Goal: Task Accomplishment & Management: Use online tool/utility

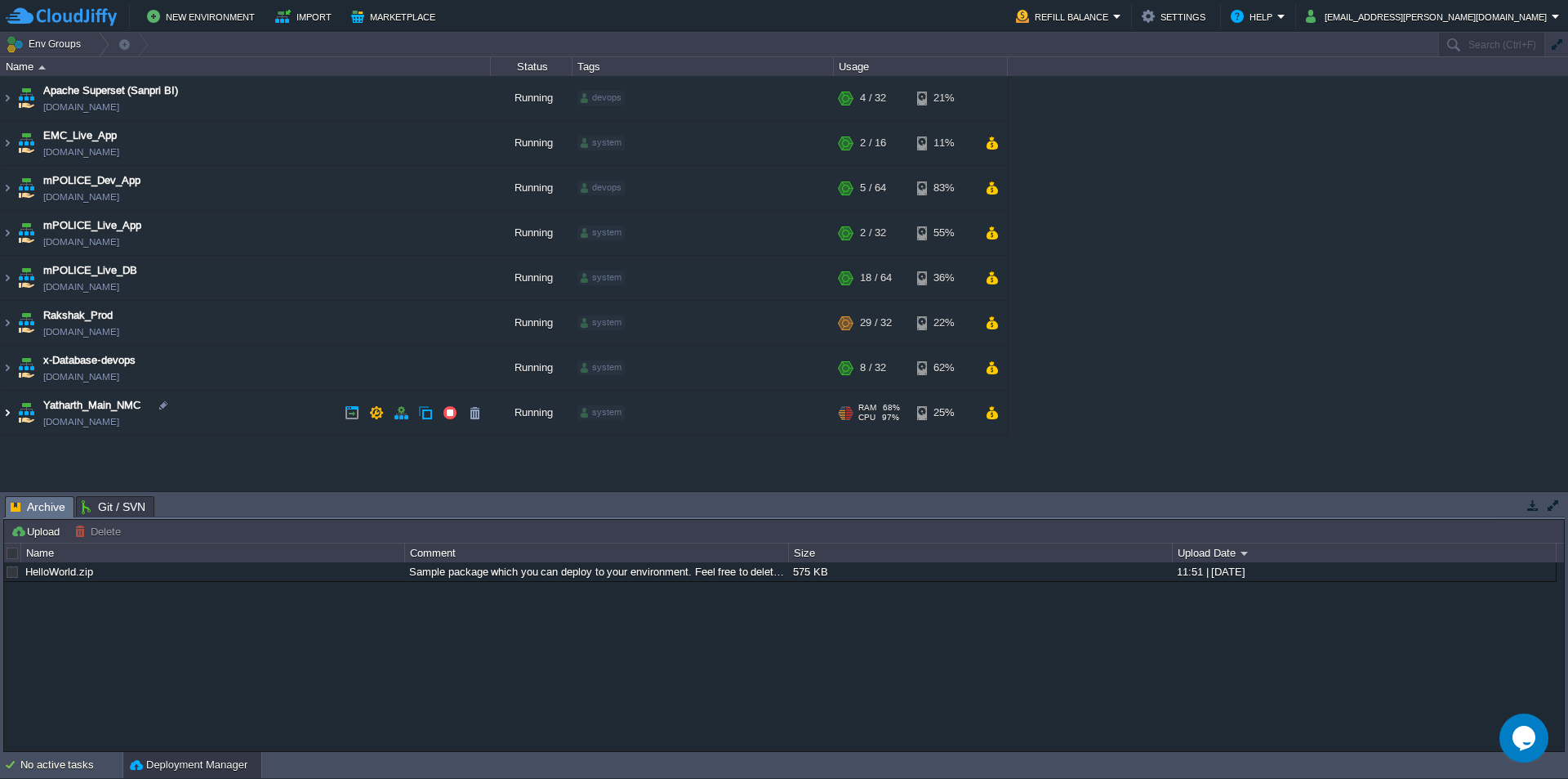
click at [10, 411] on img at bounding box center [7, 412] width 13 height 44
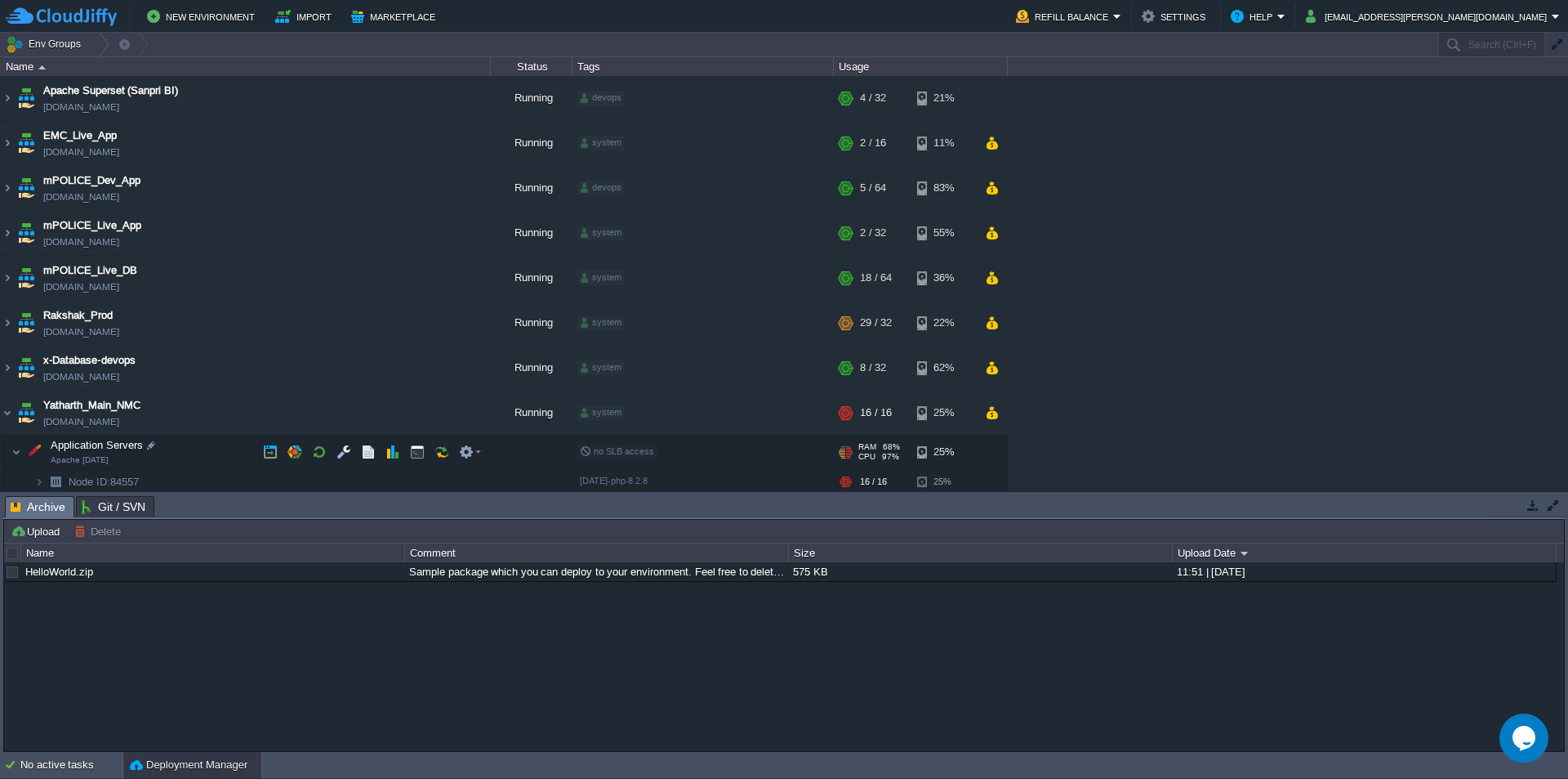
scroll to position [31, 0]
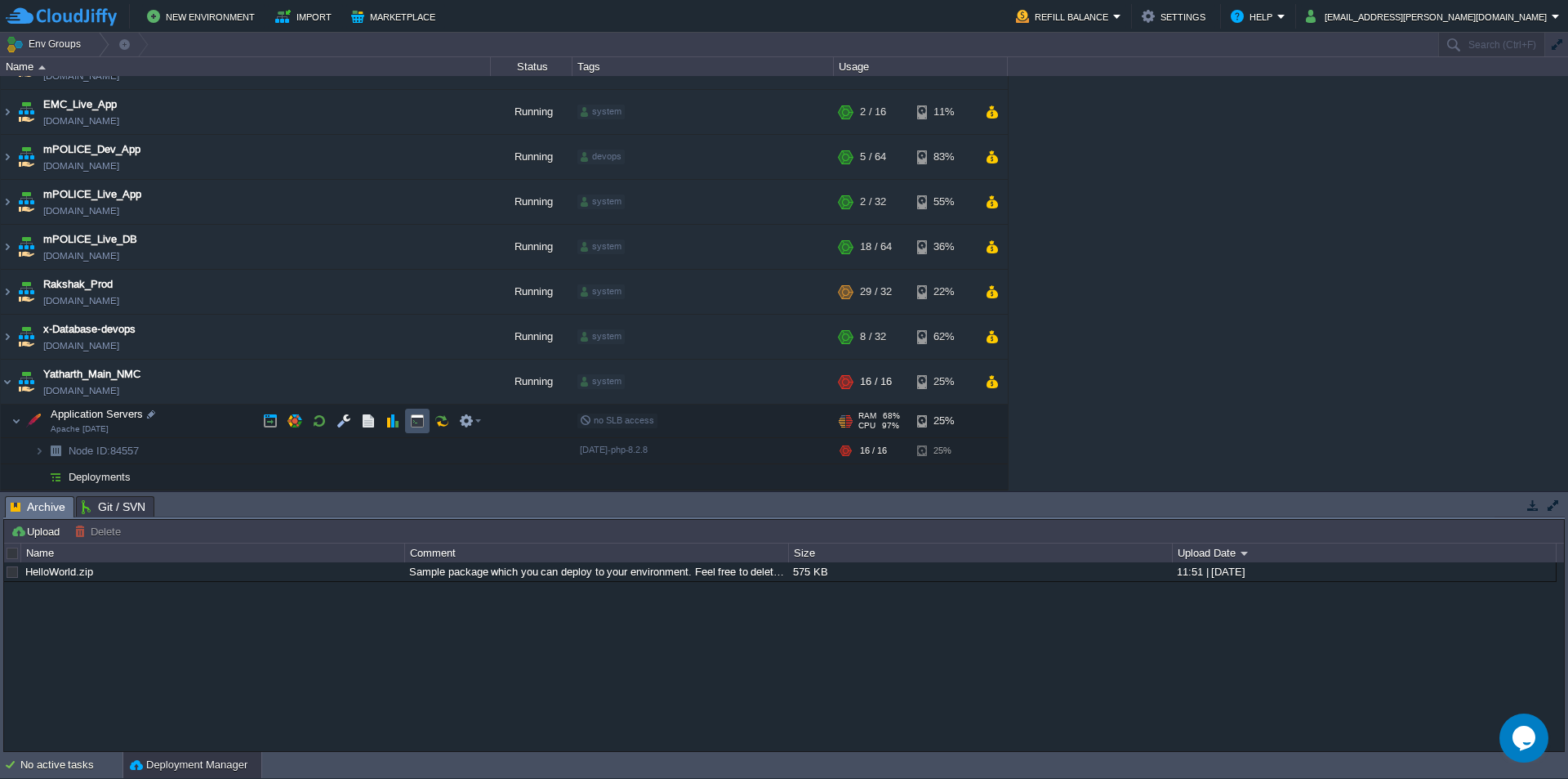
click at [419, 421] on button "button" at bounding box center [417, 421] width 15 height 15
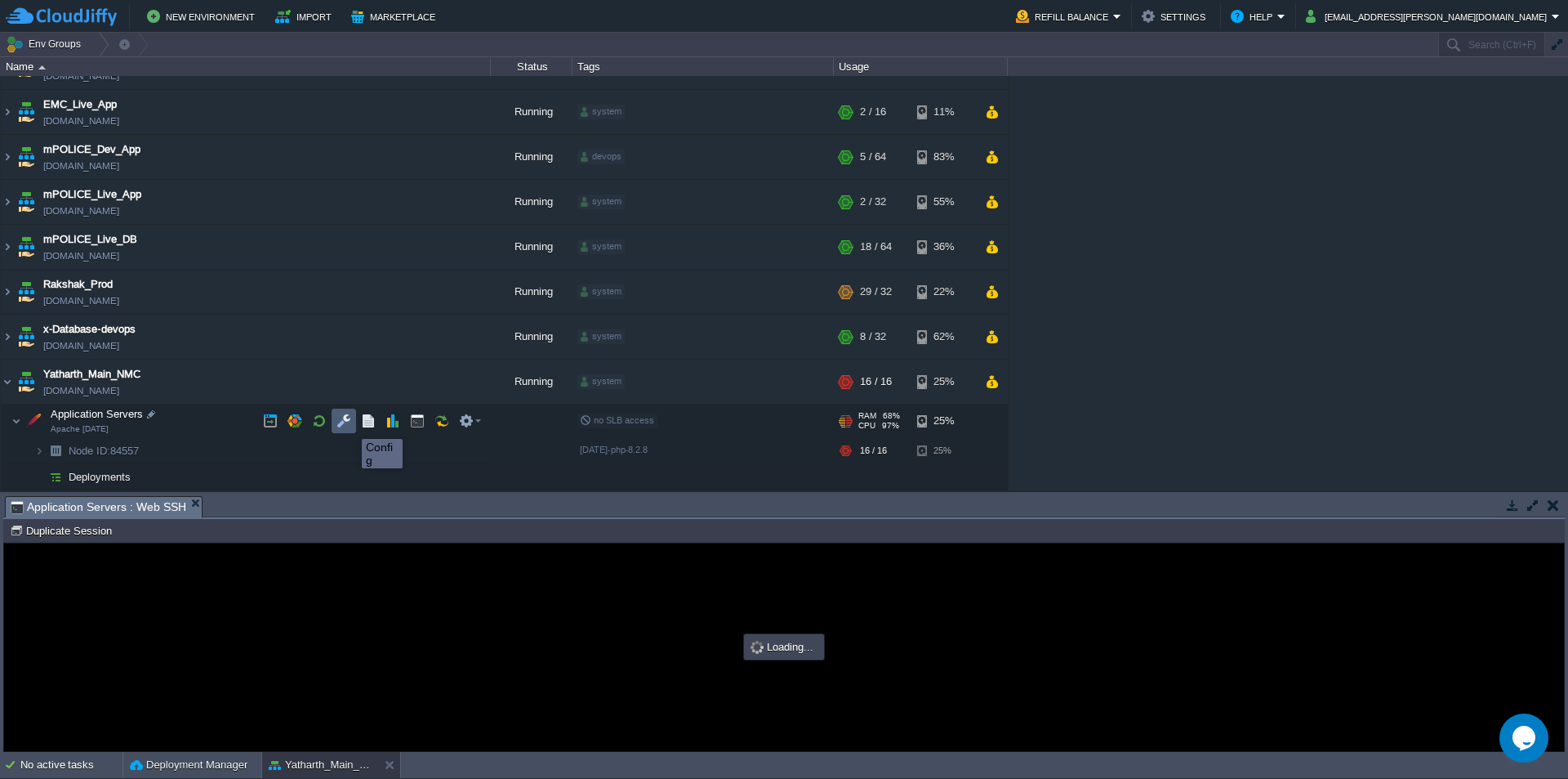
click at [346, 423] on button "button" at bounding box center [343, 421] width 15 height 15
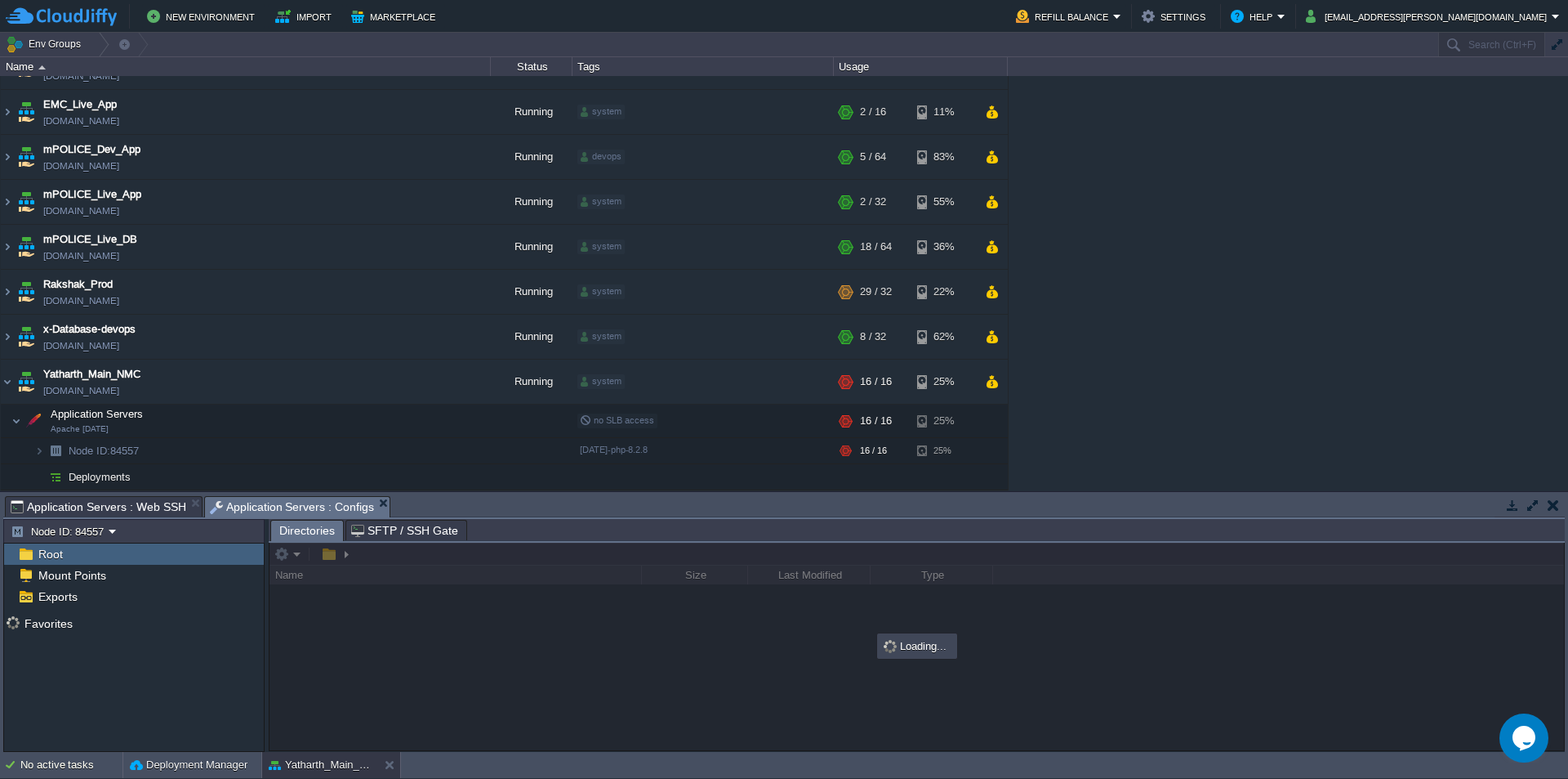
scroll to position [0, 0]
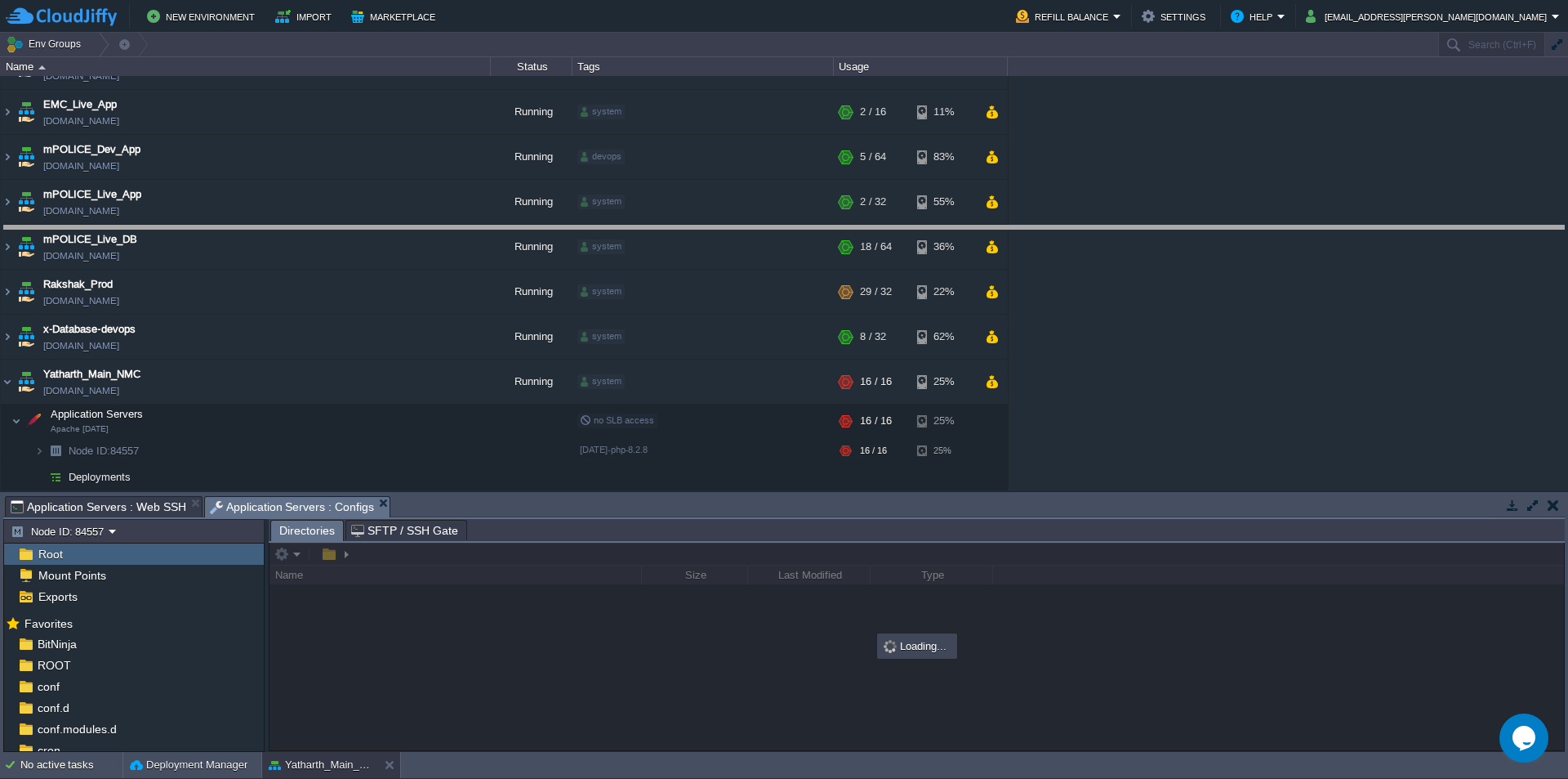
drag, startPoint x: 656, startPoint y: 516, endPoint x: 687, endPoint y: 228, distance: 289.7
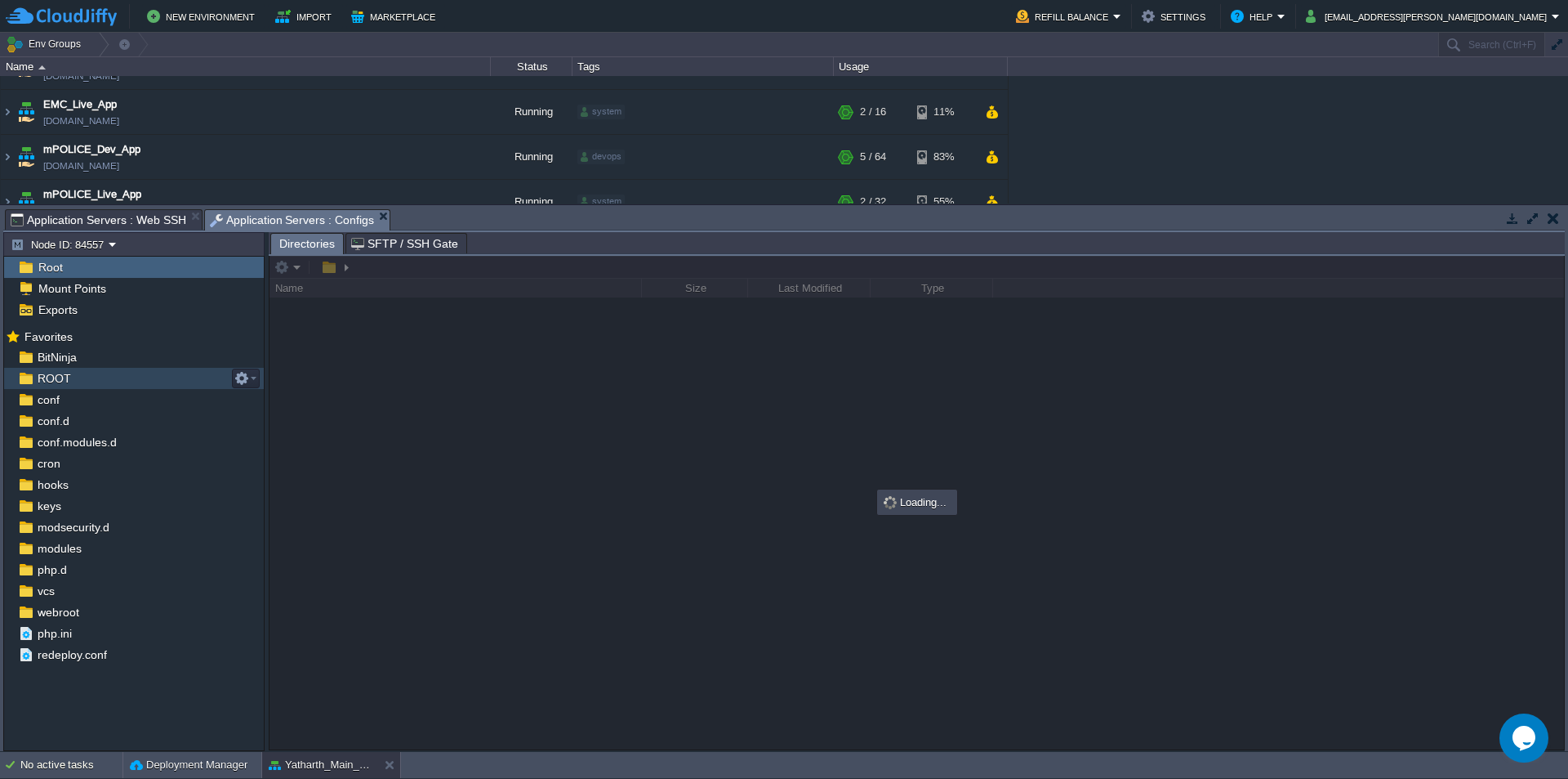
click at [70, 379] on div "ROOT" at bounding box center [134, 378] width 259 height 21
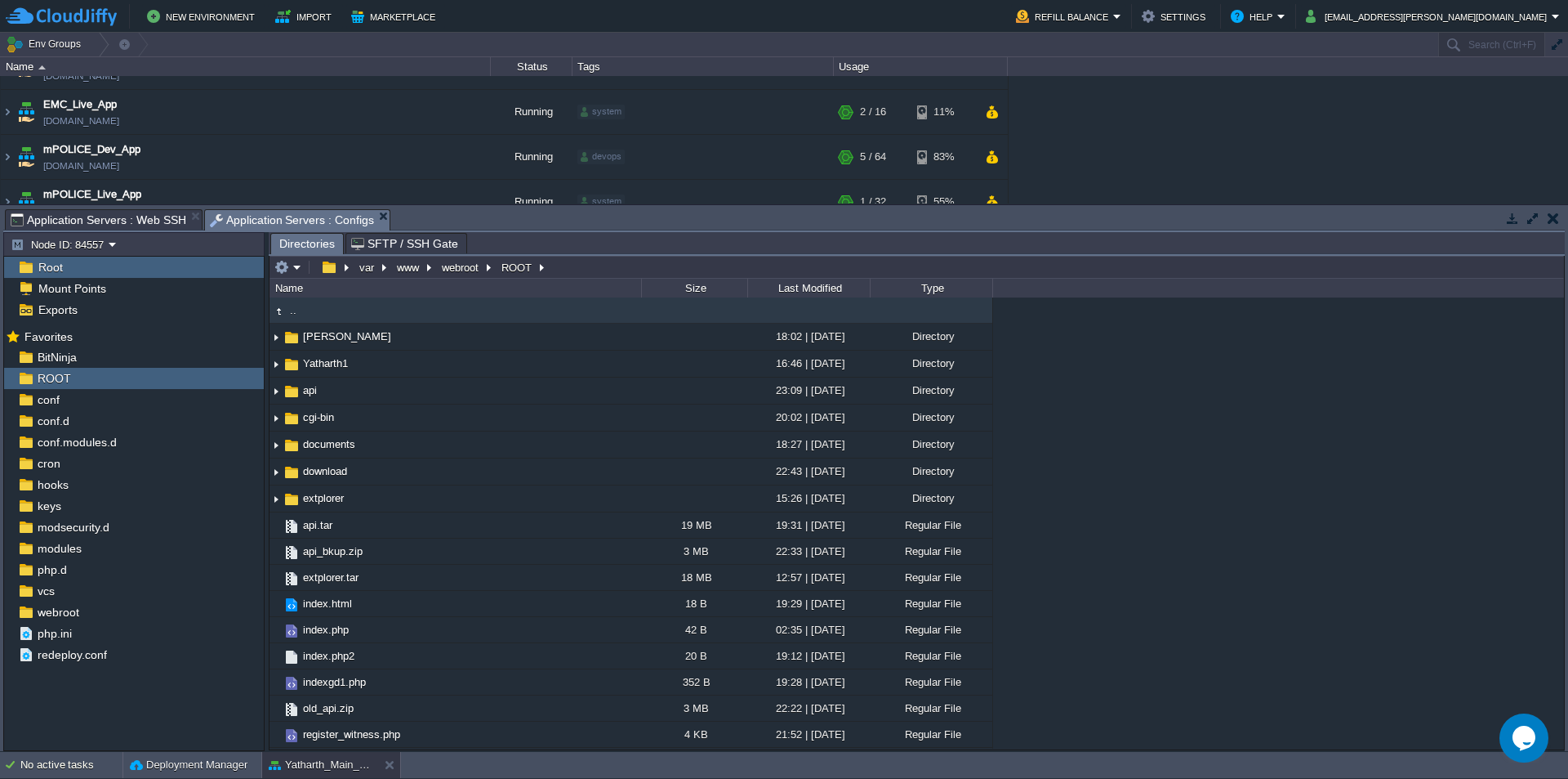
click at [831, 290] on div "Last Modified" at bounding box center [809, 288] width 121 height 19
type input "/var/www/webroot/ROOT"
click at [595, 273] on input "/var/www/webroot/ROOT" at bounding box center [917, 267] width 1295 height 23
click at [459, 269] on button "webroot" at bounding box center [461, 266] width 43 height 15
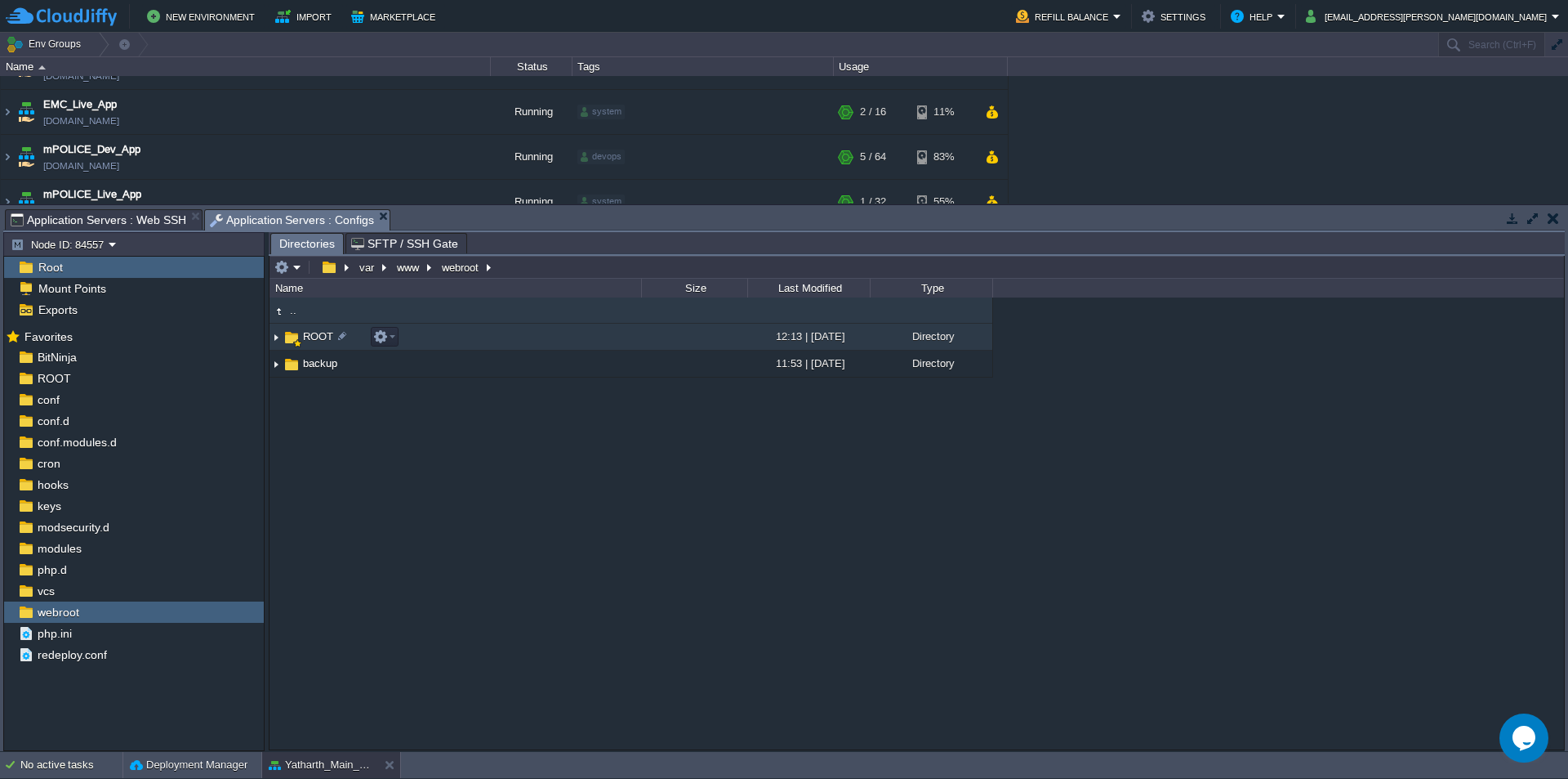
click at [314, 337] on span "ROOT" at bounding box center [318, 337] width 35 height 14
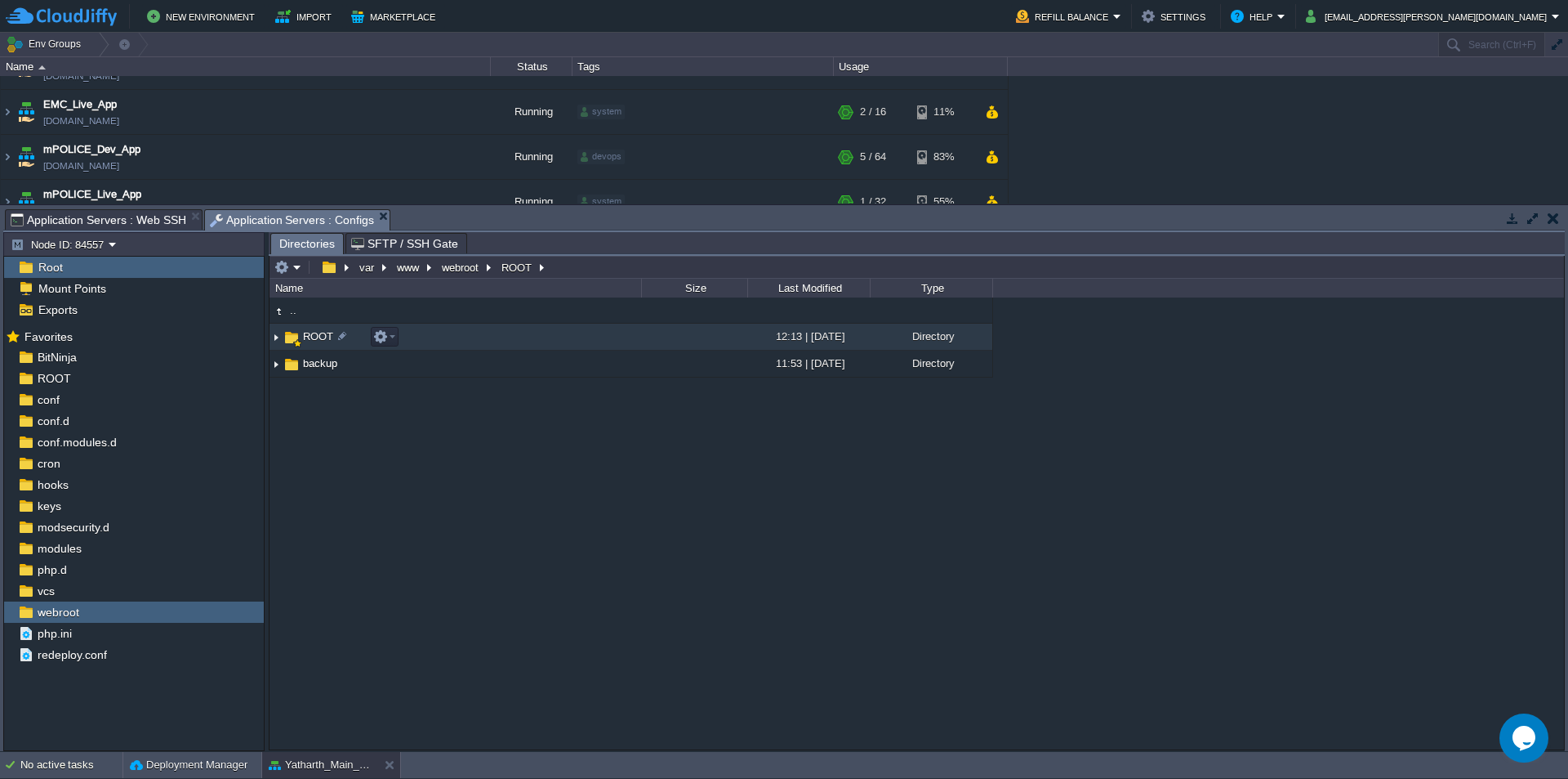
click at [314, 337] on span "ROOT" at bounding box center [318, 337] width 35 height 14
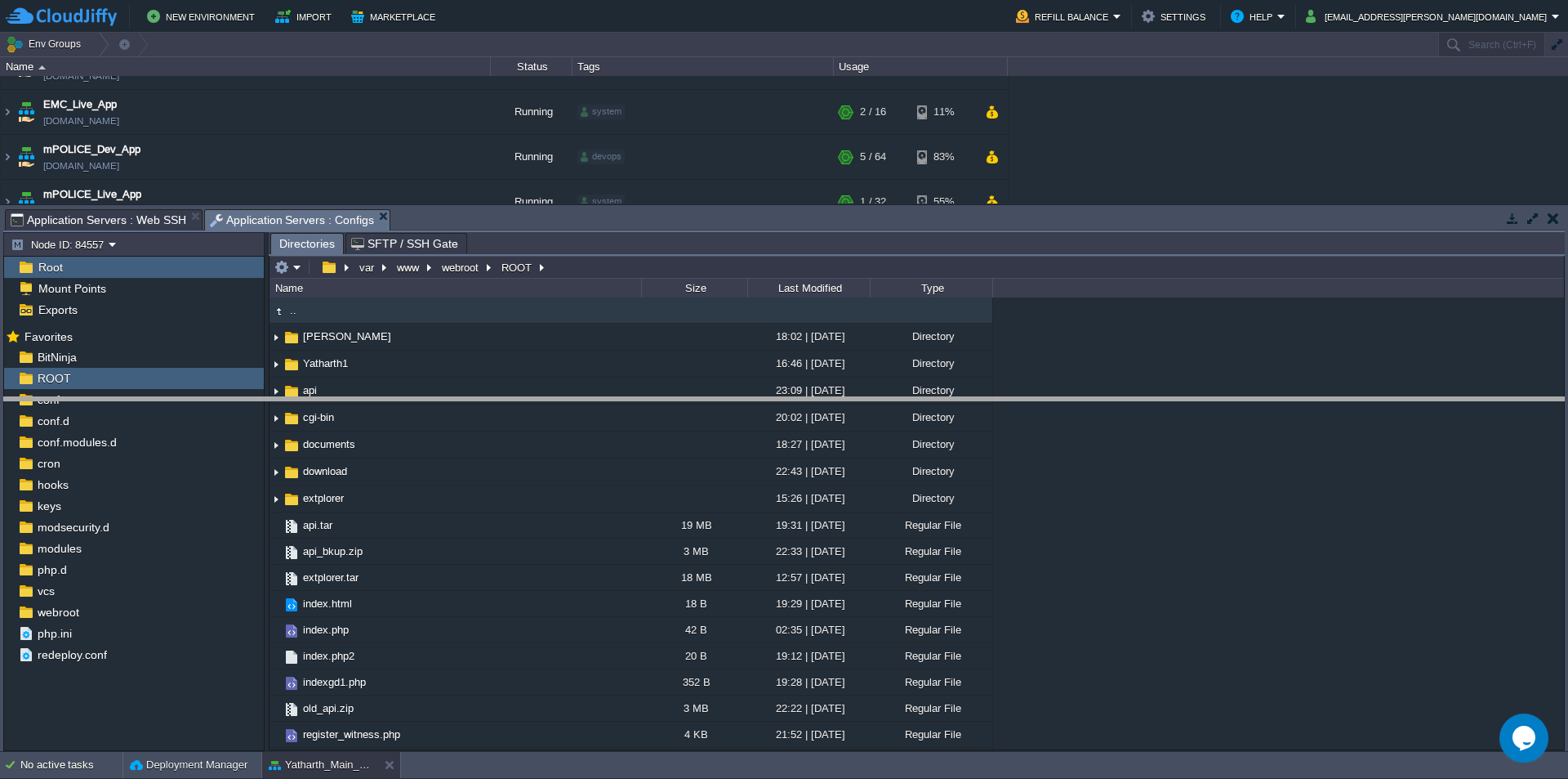
drag, startPoint x: 517, startPoint y: 232, endPoint x: 549, endPoint y: 422, distance: 192.7
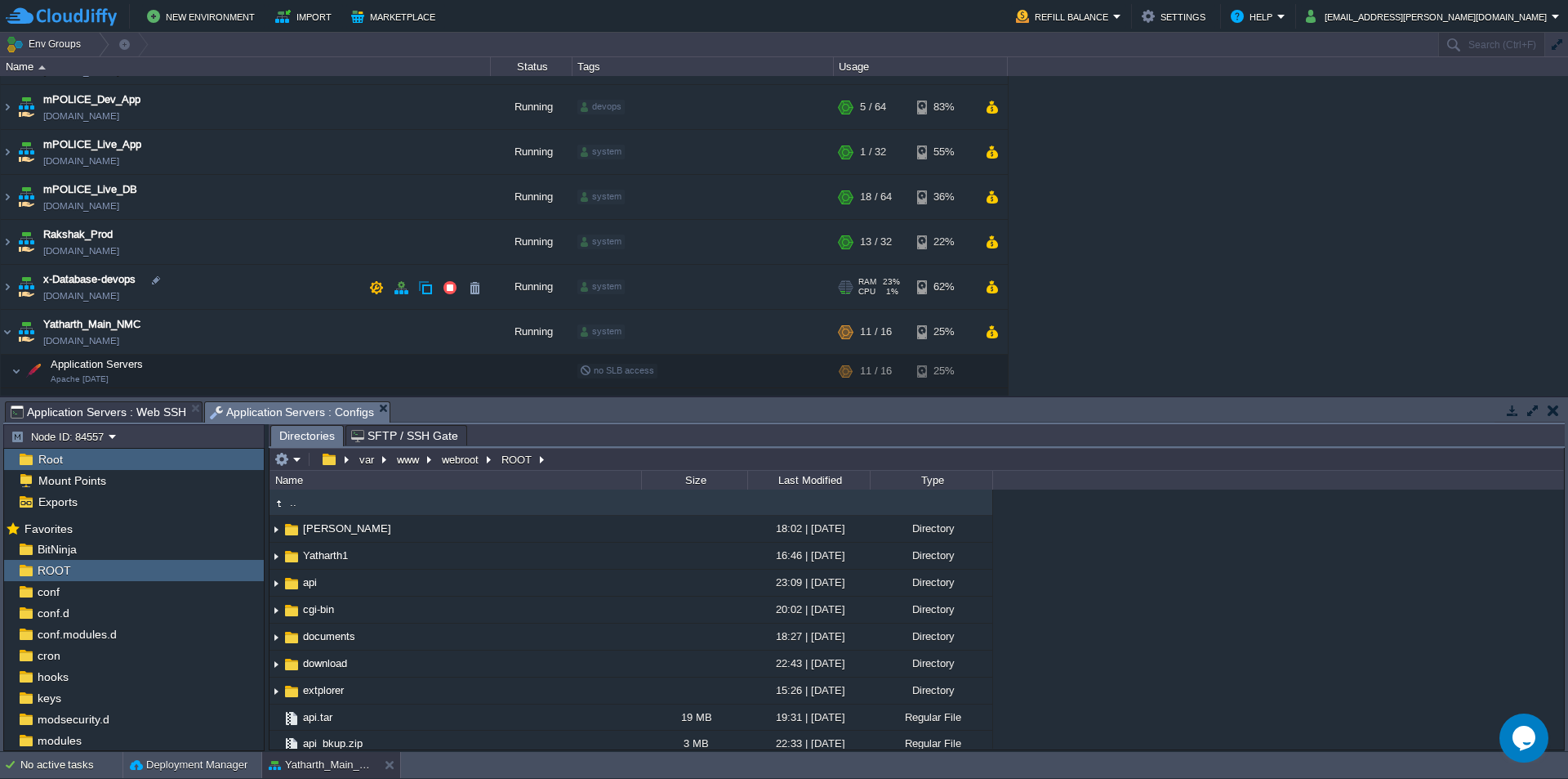
scroll to position [126, 0]
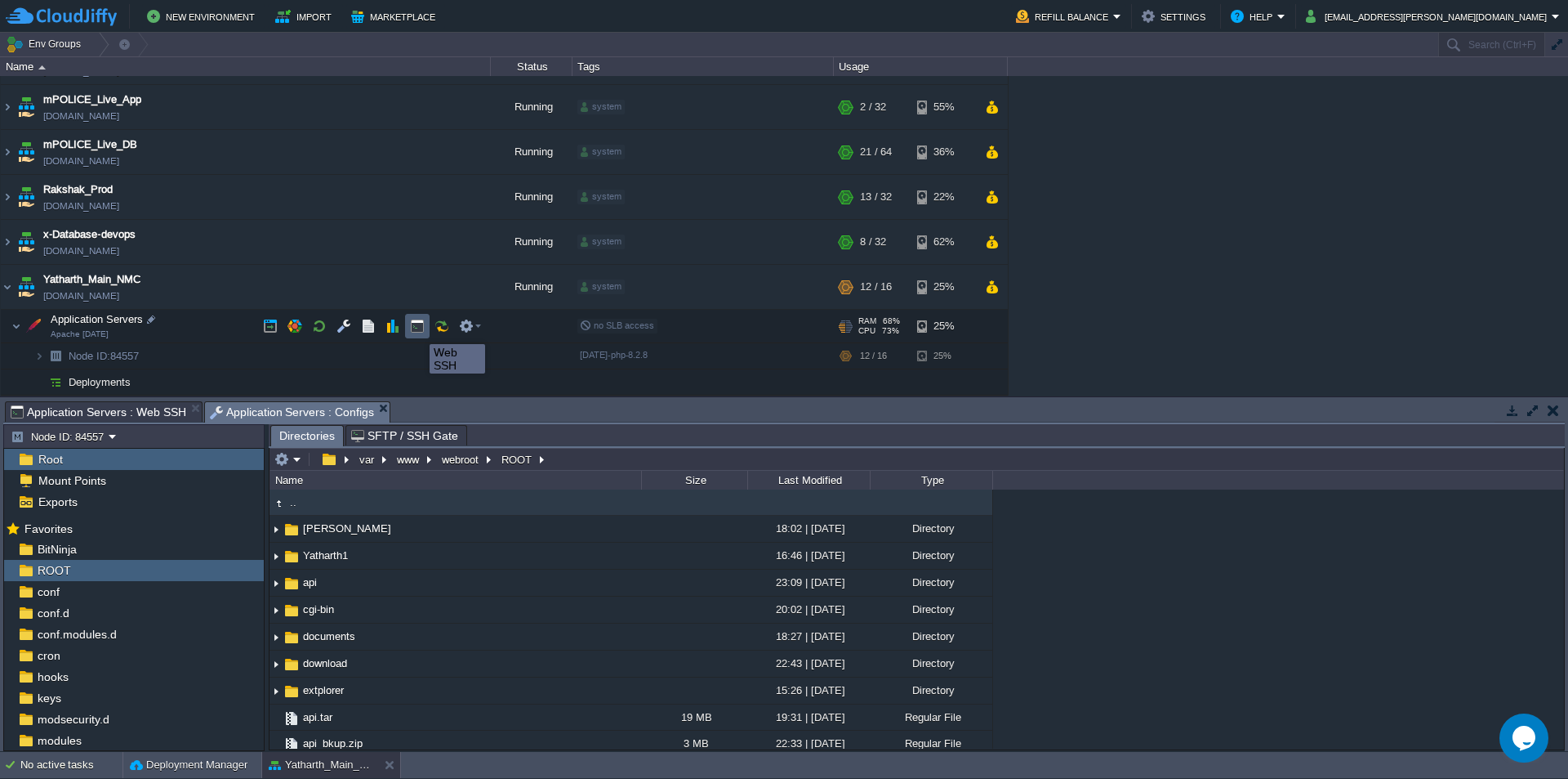
click at [417, 331] on button "button" at bounding box center [417, 325] width 15 height 15
type input "#000000"
click at [297, 410] on span "Application Servers : Configs" at bounding box center [292, 412] width 165 height 21
click at [88, 413] on span "Application Servers : Web SSH" at bounding box center [98, 411] width 175 height 20
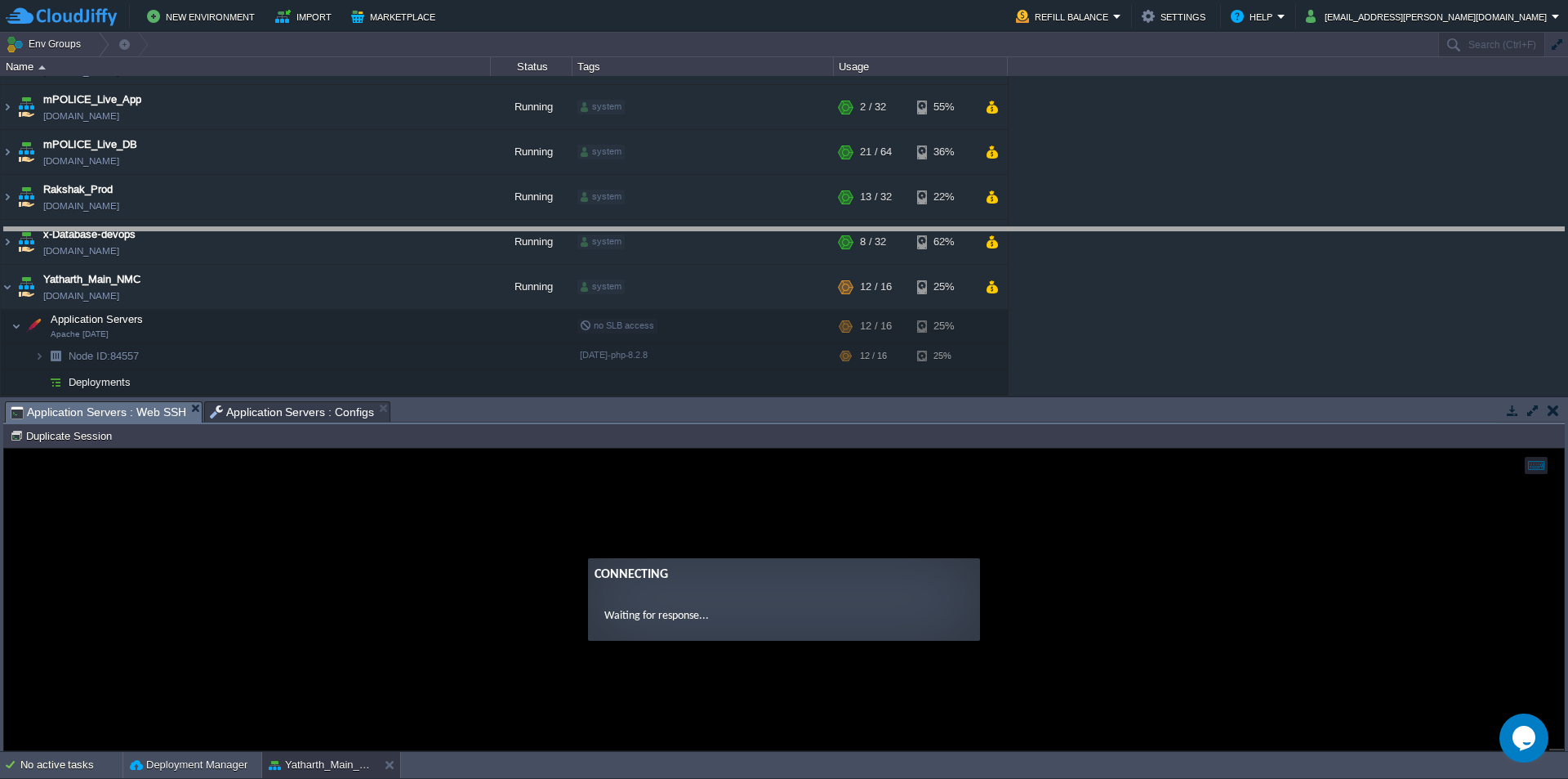
drag, startPoint x: 524, startPoint y: 424, endPoint x: 573, endPoint y: 250, distance: 180.8
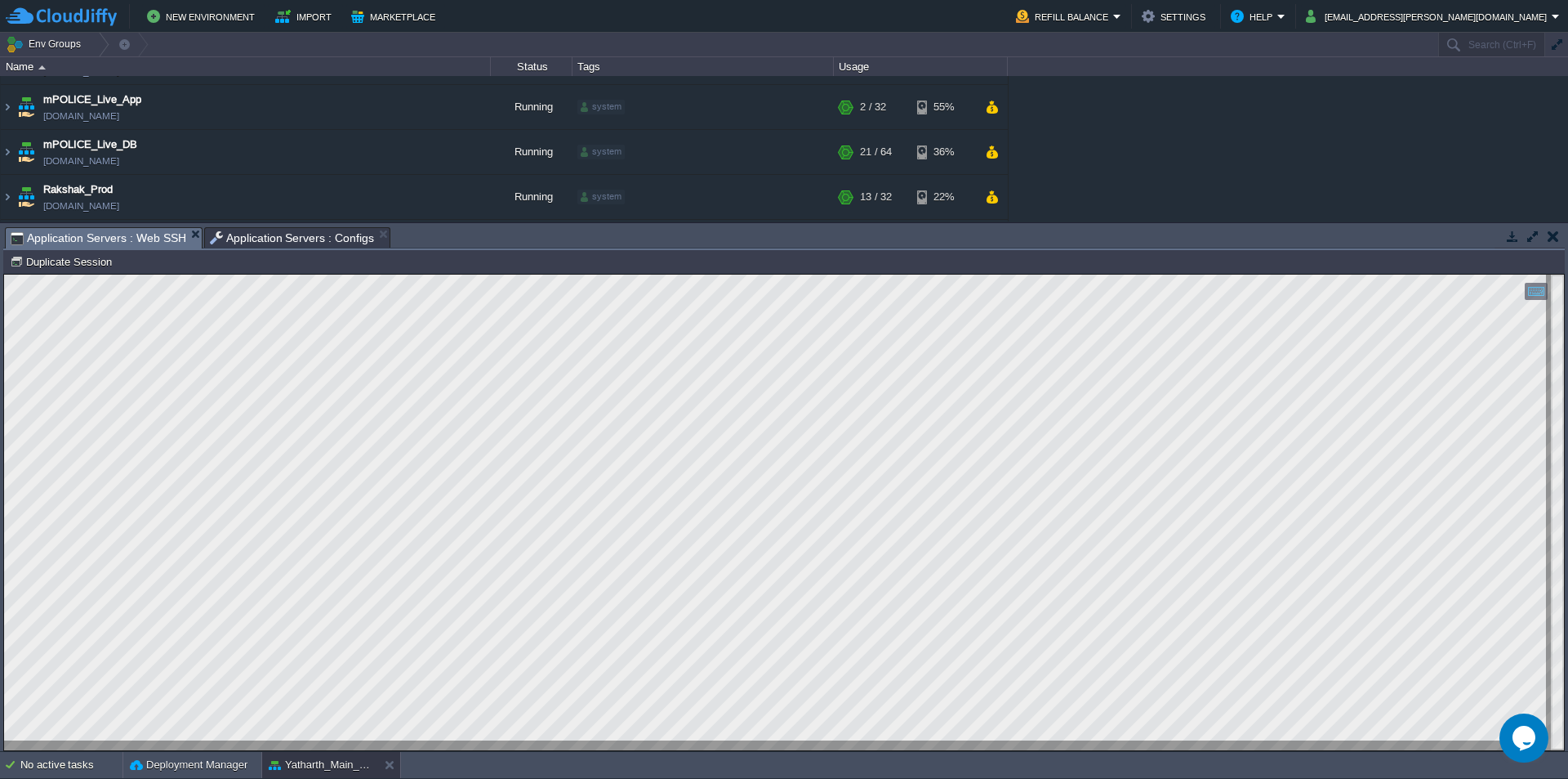
click at [310, 233] on span "Application Servers : Configs" at bounding box center [292, 238] width 165 height 20
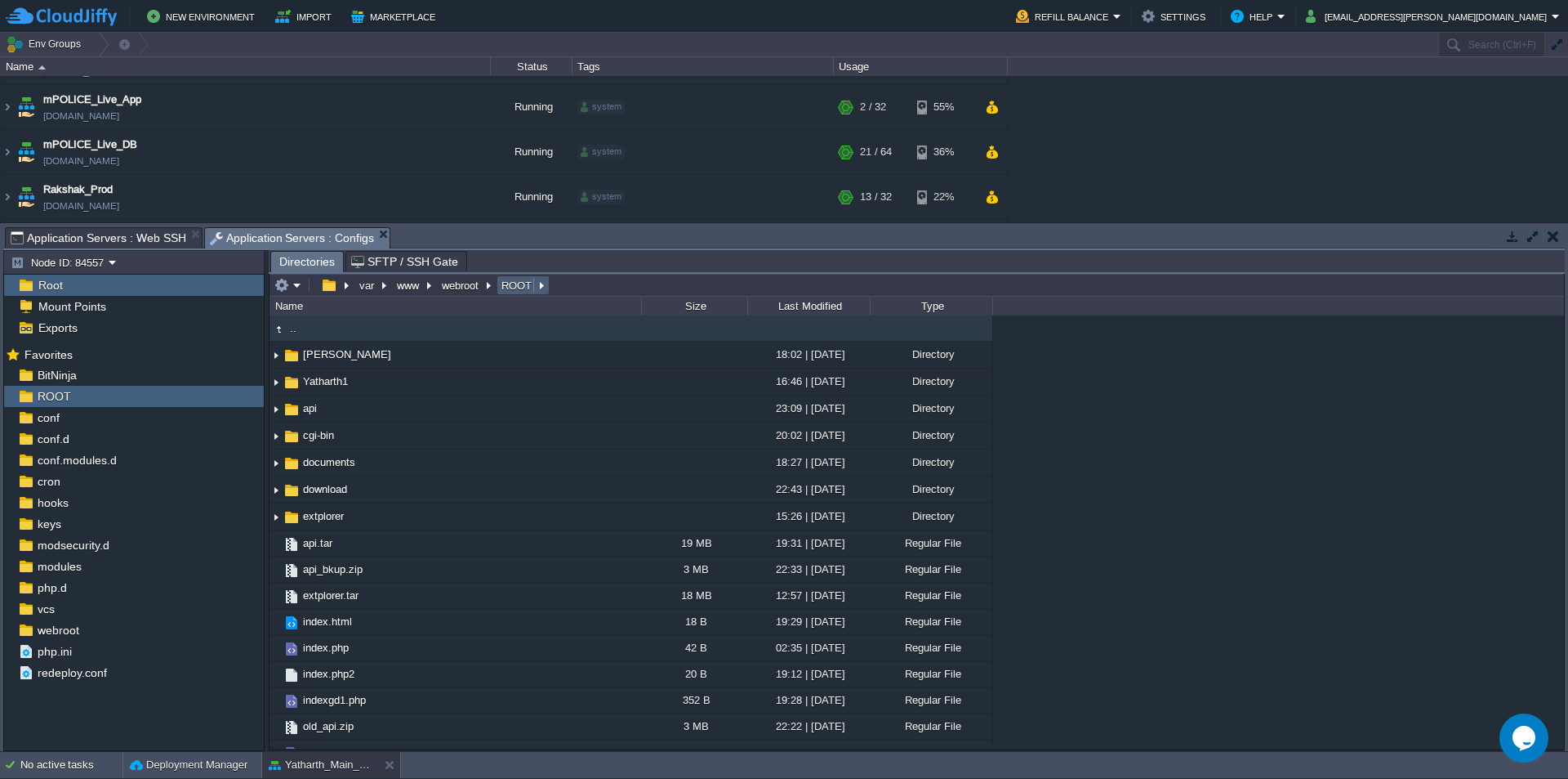
type input "/var/www/webroot/ROOT"
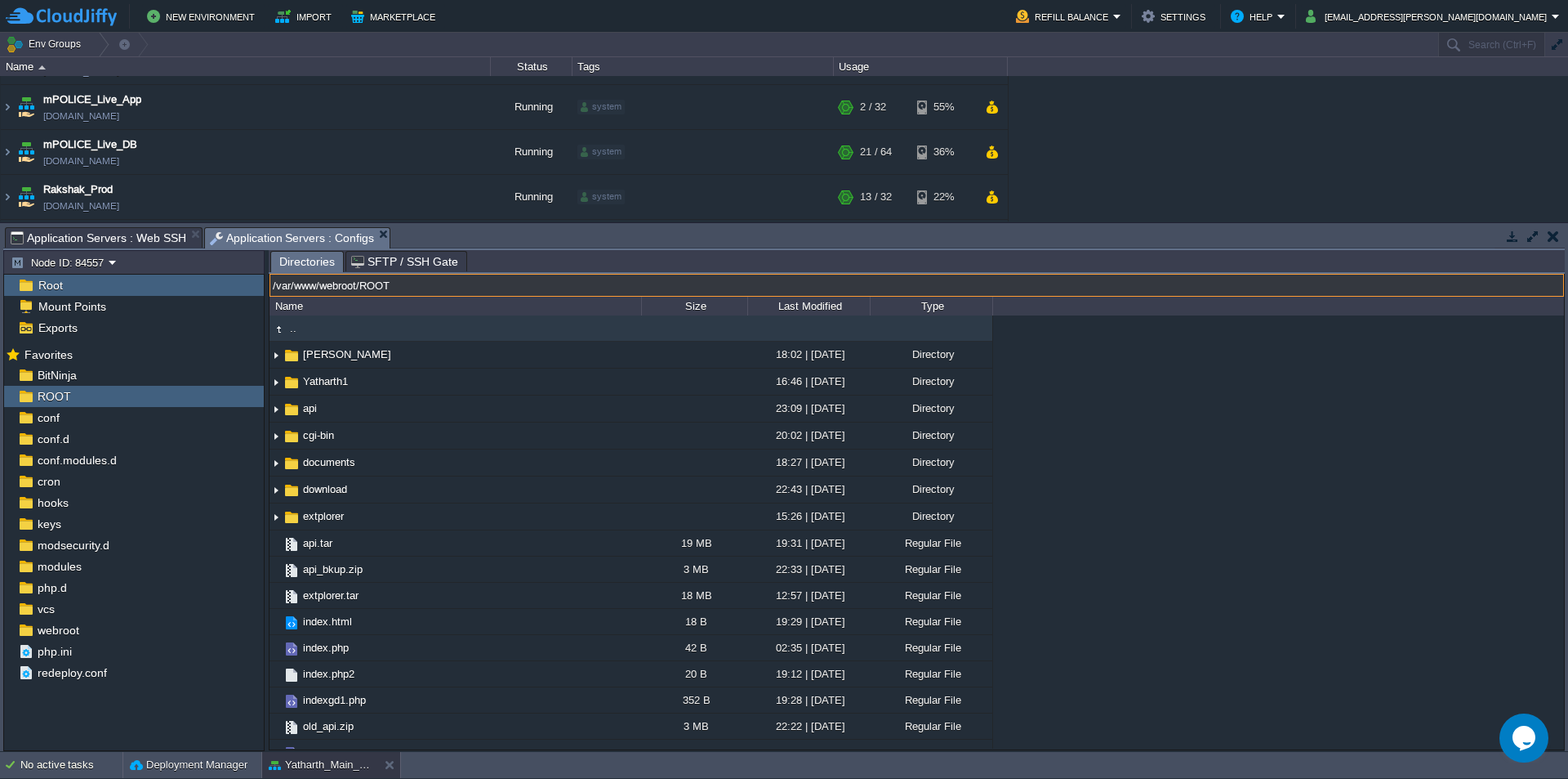
click at [555, 287] on input "/var/www/webroot/ROOT" at bounding box center [917, 285] width 1295 height 23
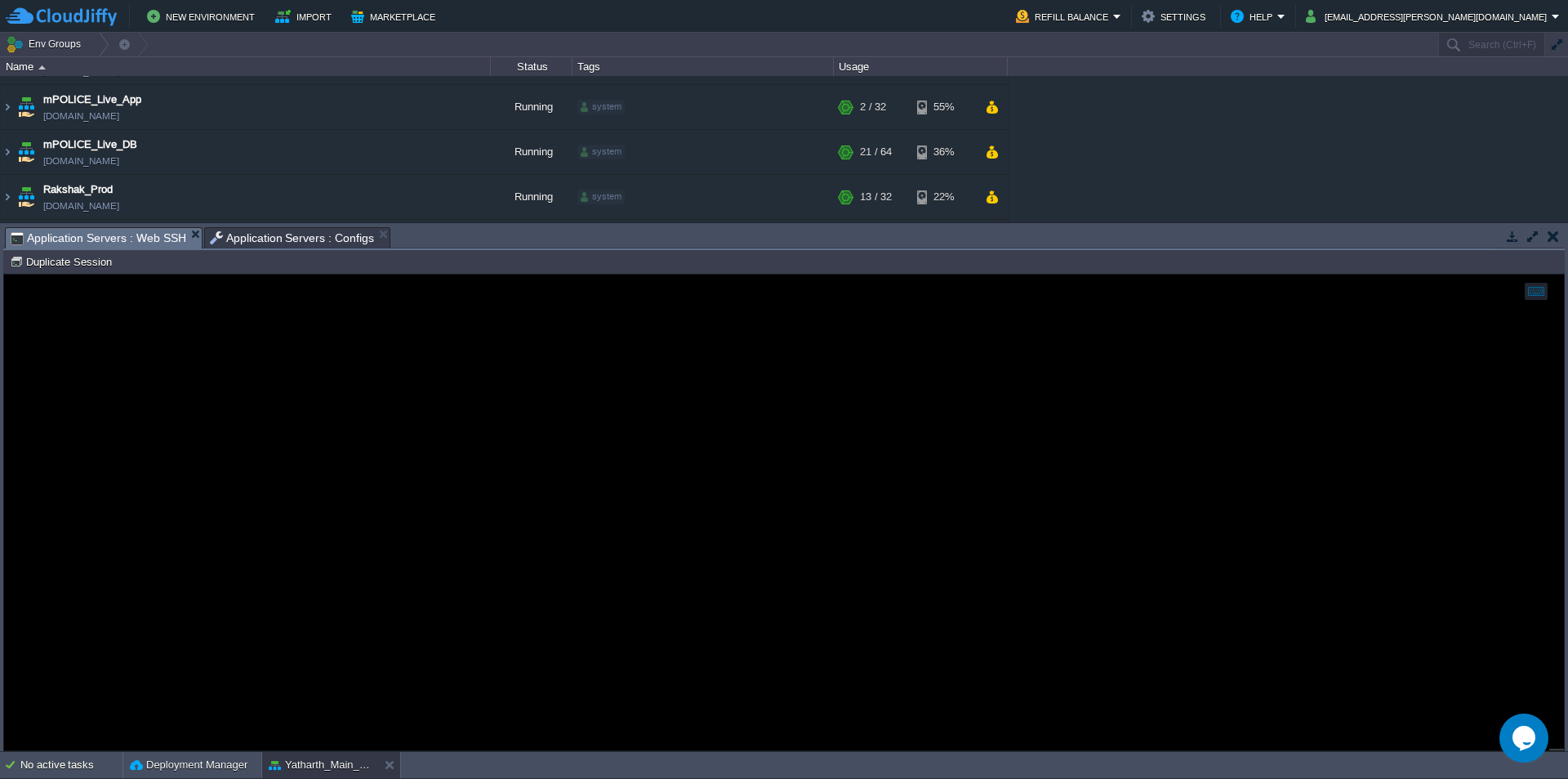
click at [117, 239] on span "Application Servers : Web SSH" at bounding box center [98, 239] width 175 height 21
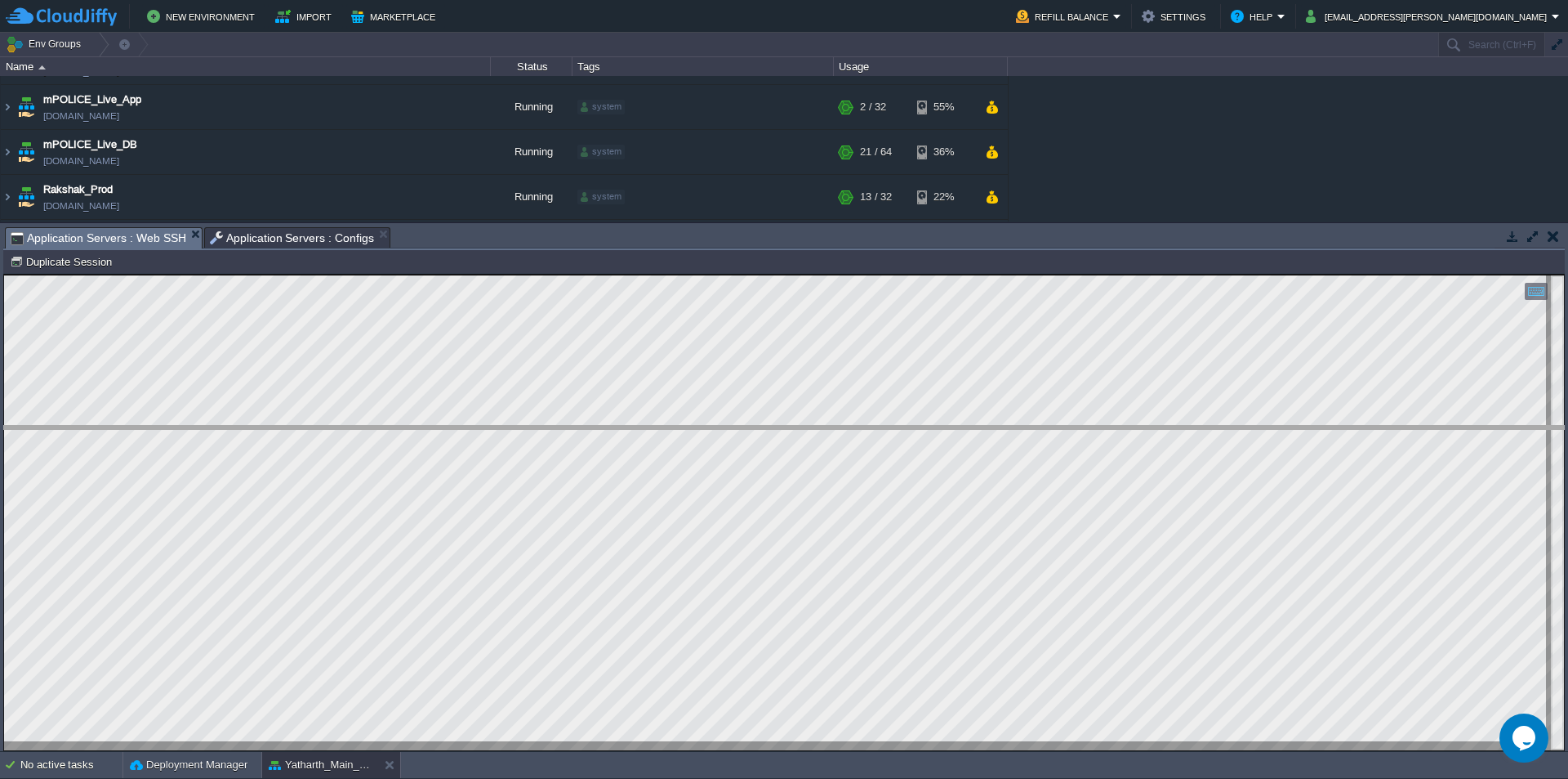
drag, startPoint x: 431, startPoint y: 250, endPoint x: 449, endPoint y: 453, distance: 203.8
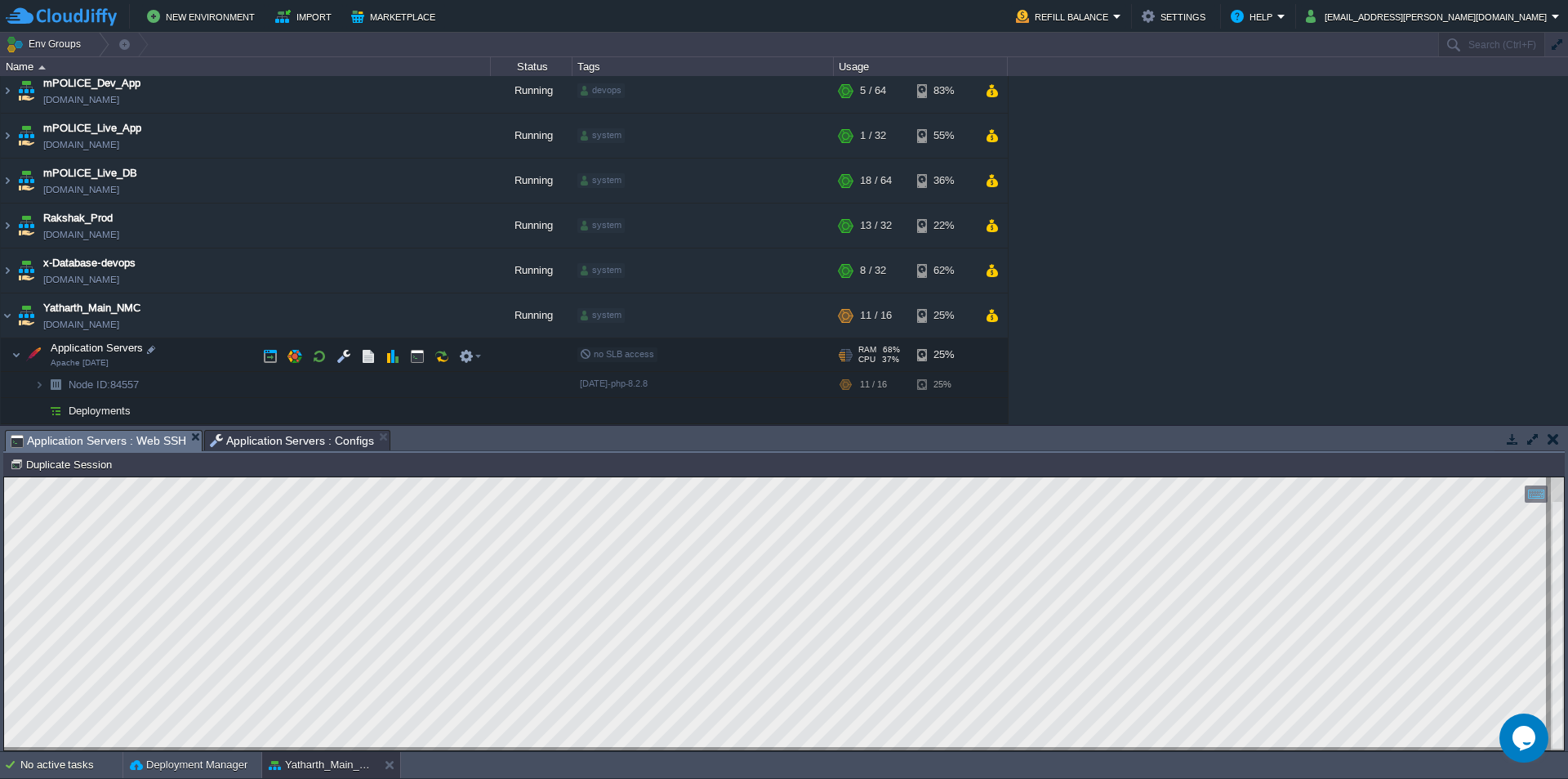
scroll to position [97, 0]
click at [38, 388] on img at bounding box center [39, 384] width 10 height 25
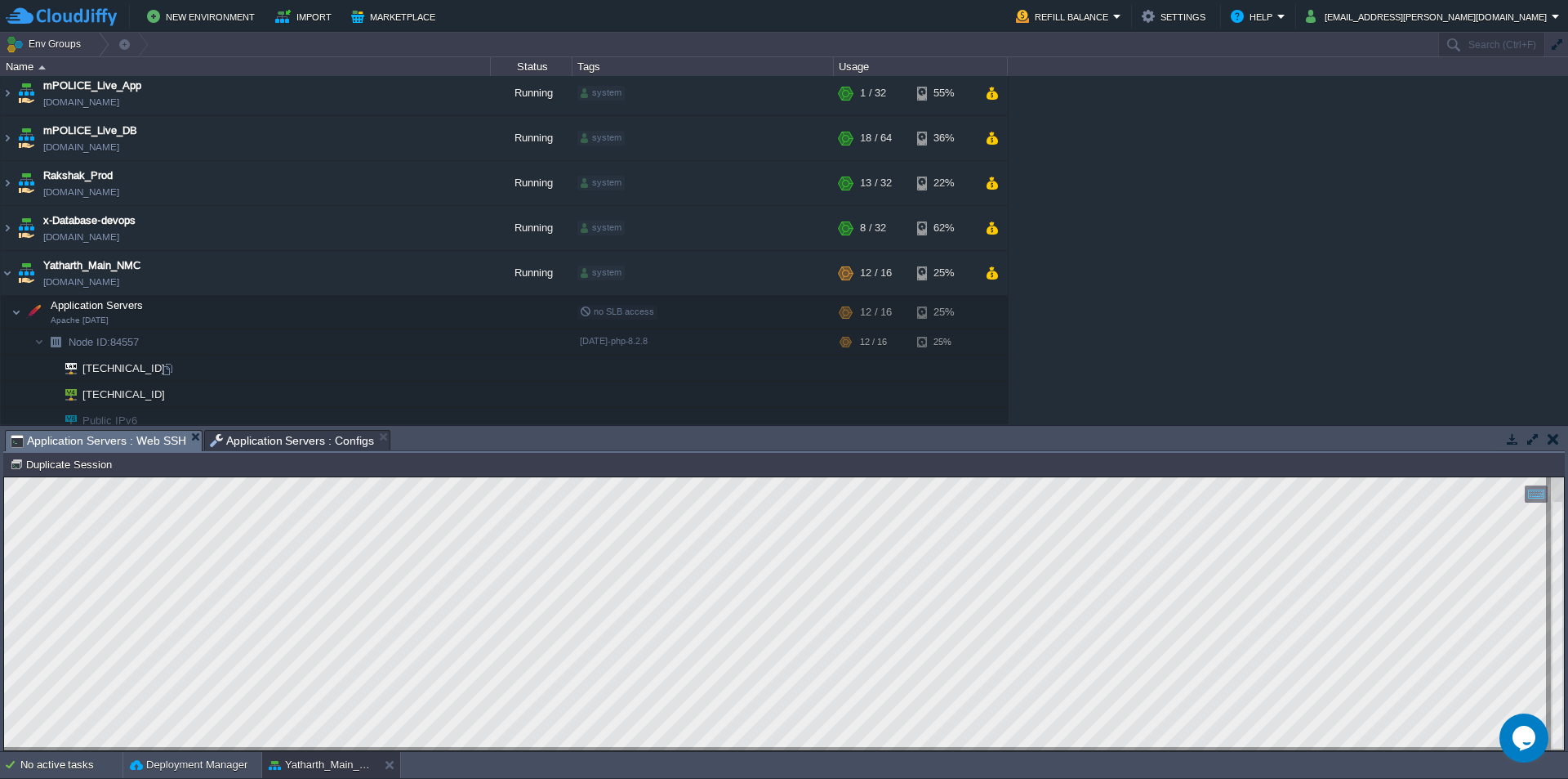
scroll to position [175, 0]
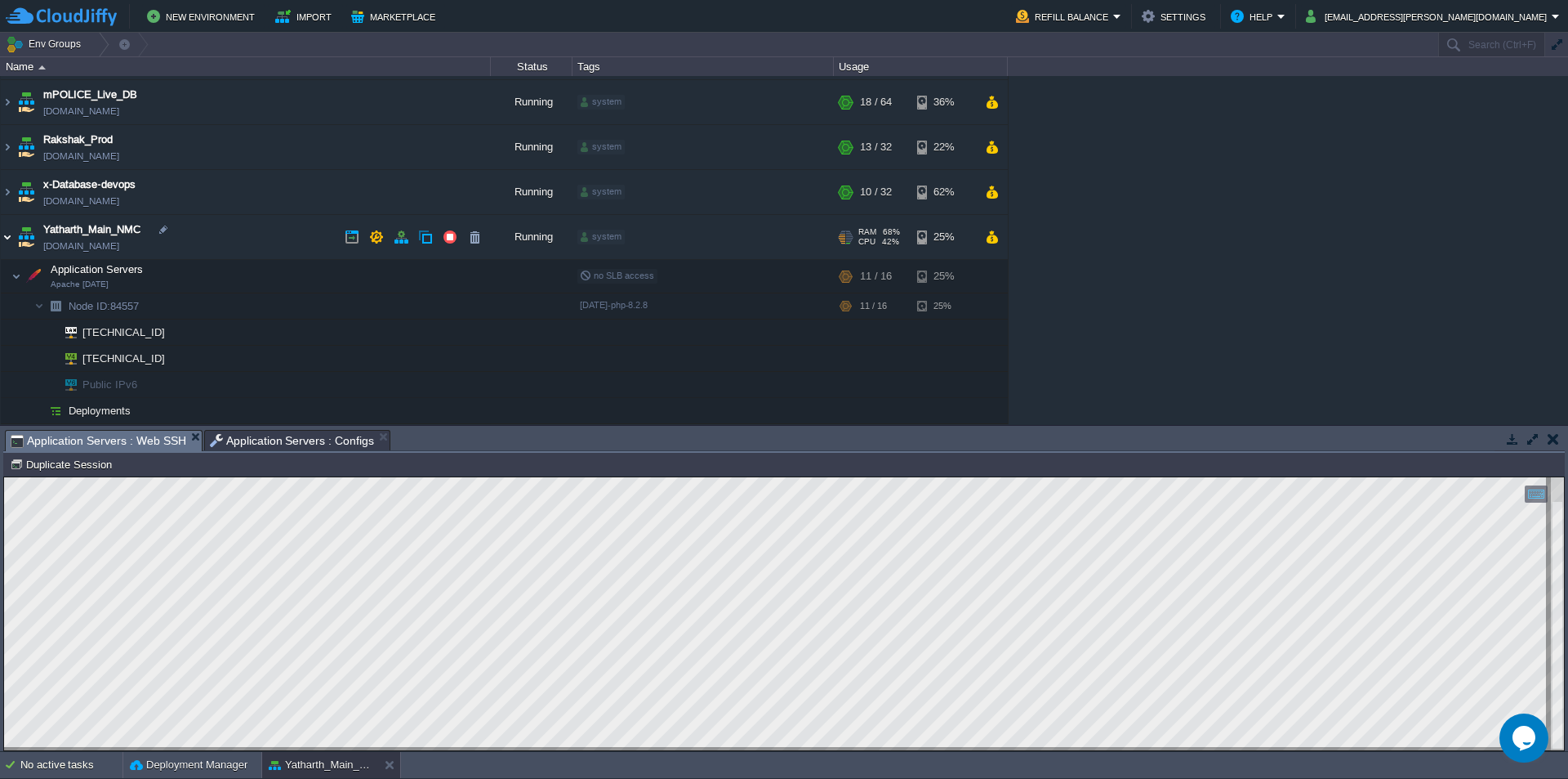
click at [11, 238] on img at bounding box center [7, 237] width 13 height 44
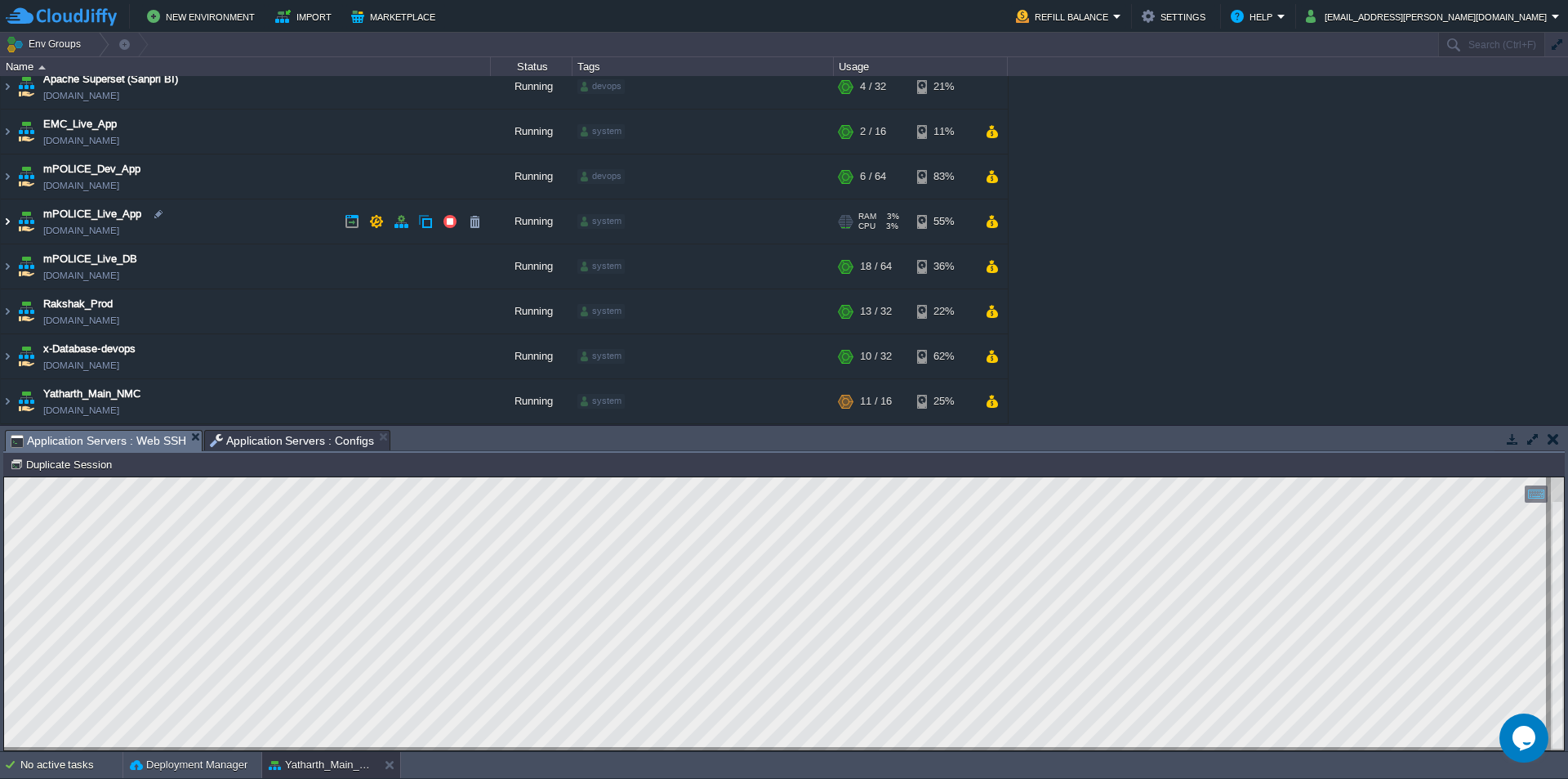
scroll to position [11, 0]
click at [7, 355] on img at bounding box center [7, 356] width 13 height 44
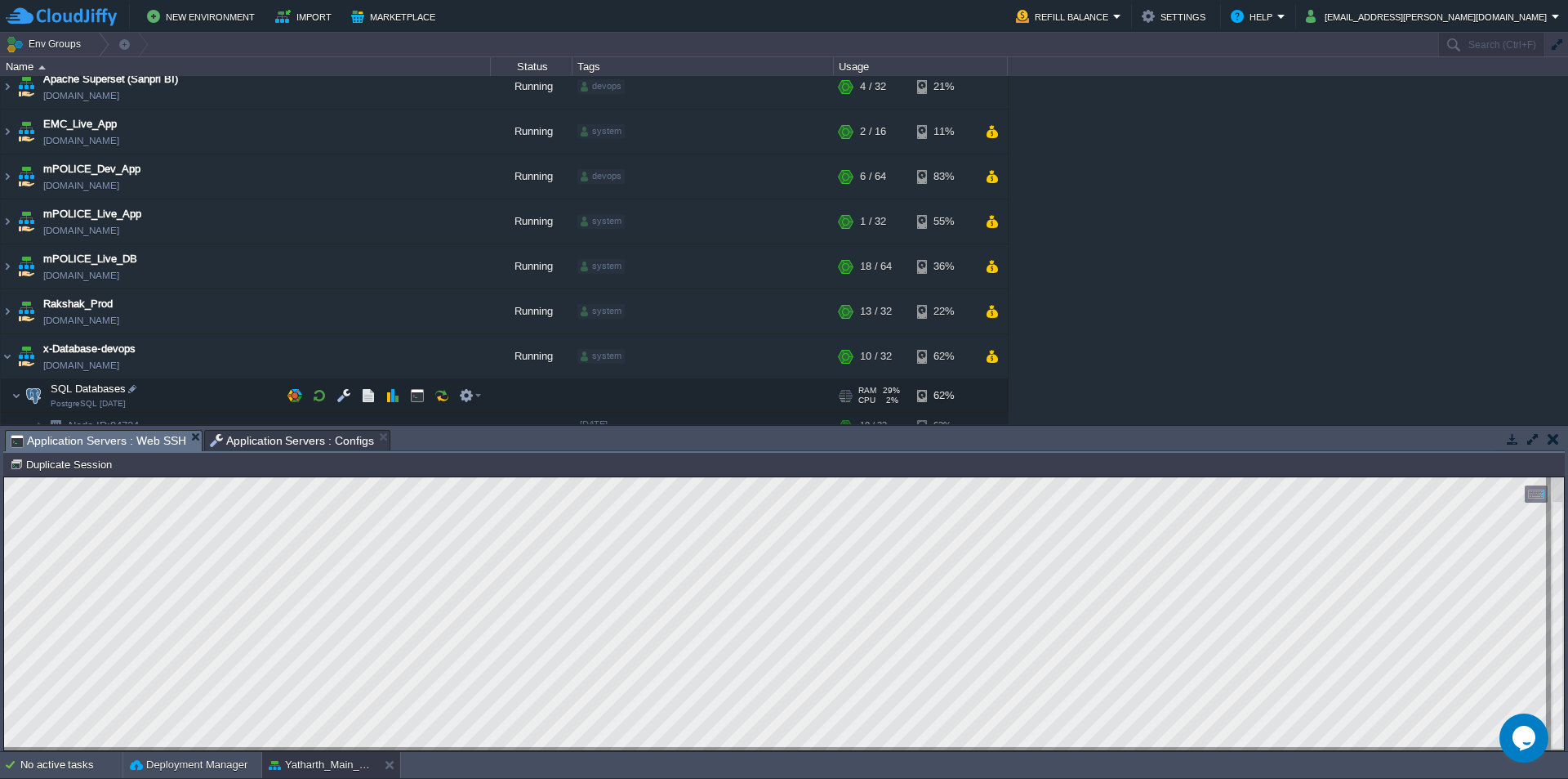
scroll to position [71, 0]
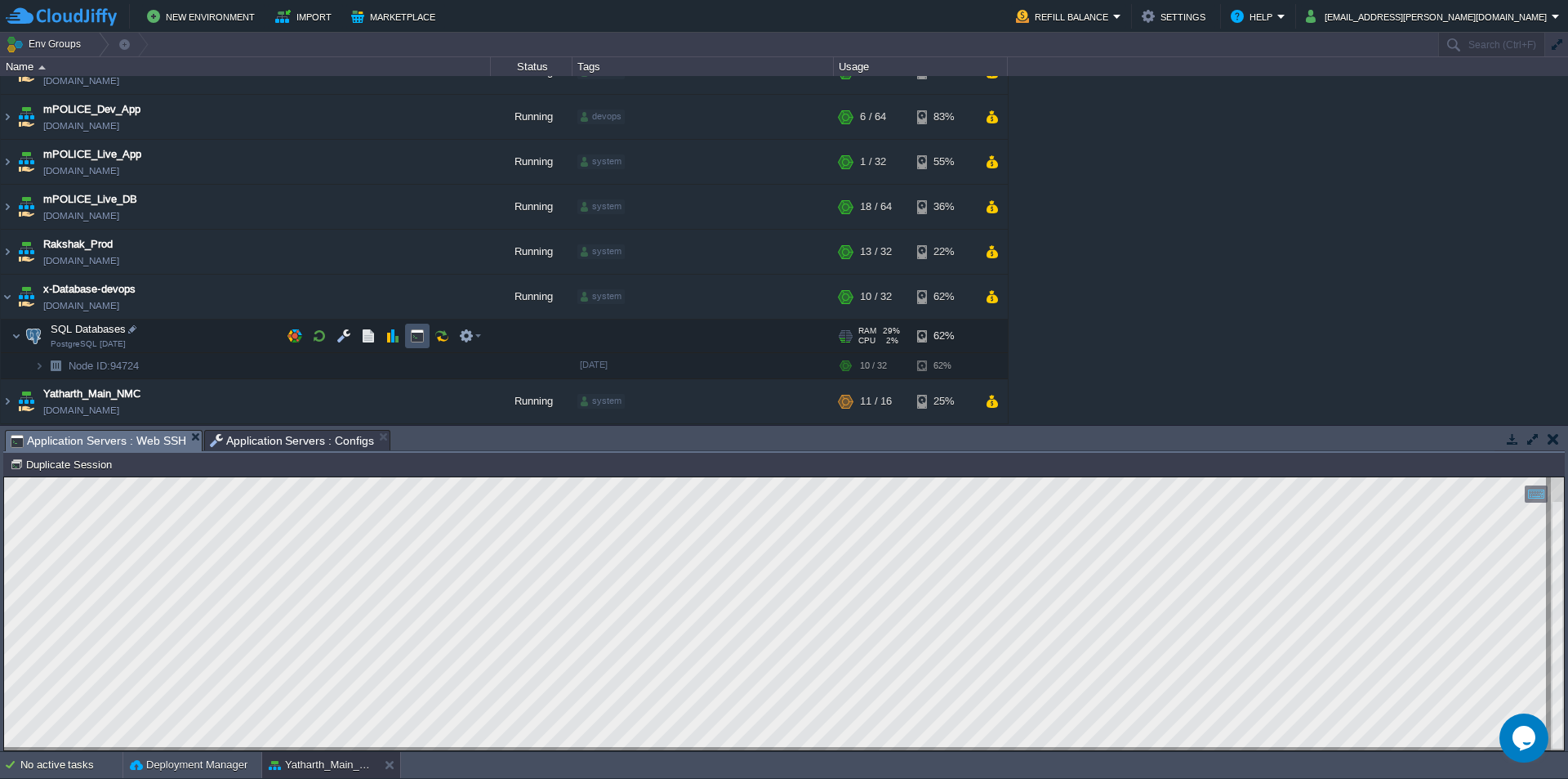
click at [411, 344] on button "button" at bounding box center [417, 336] width 15 height 15
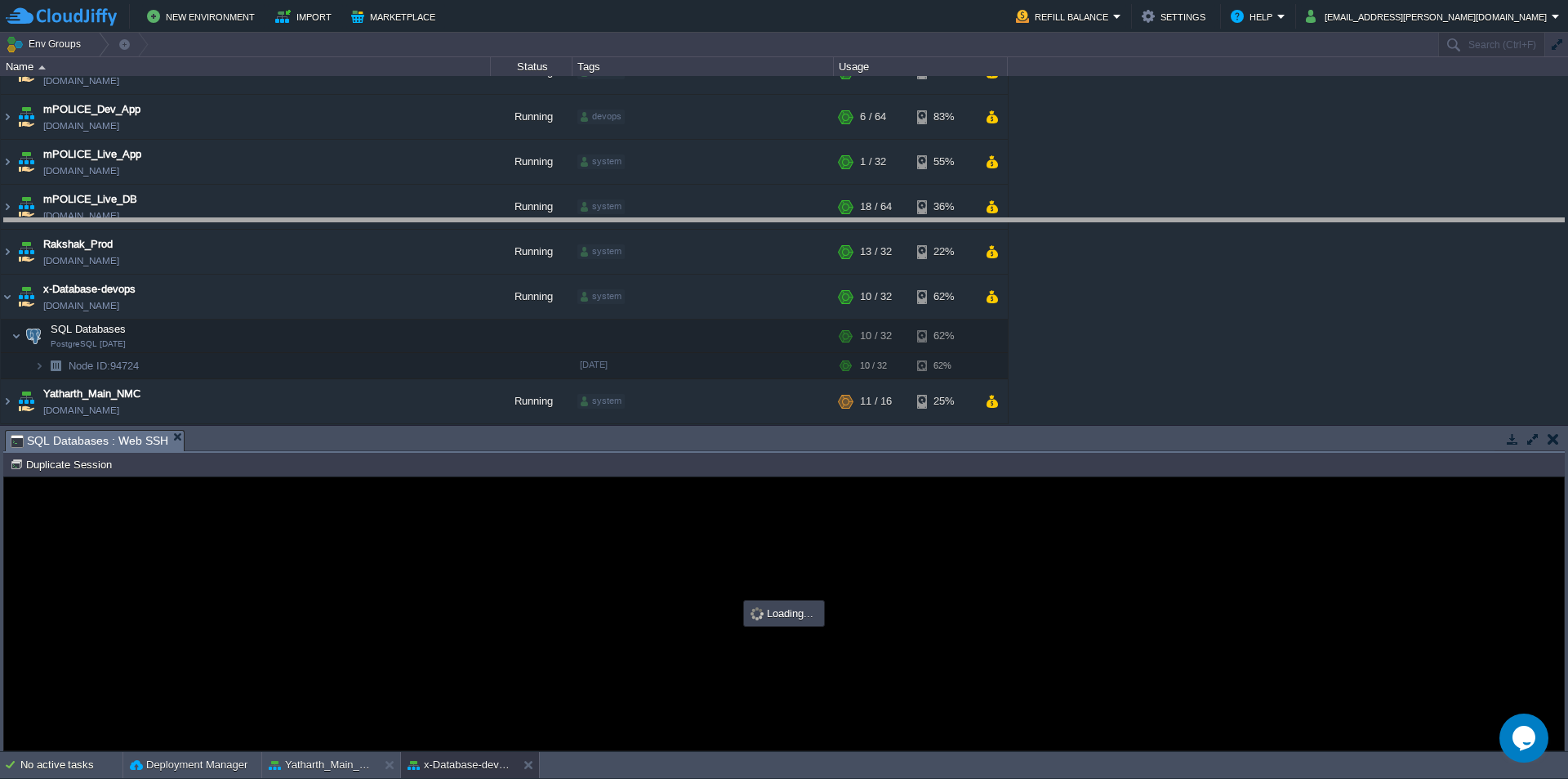
drag, startPoint x: 637, startPoint y: 452, endPoint x: 707, endPoint y: 237, distance: 226.1
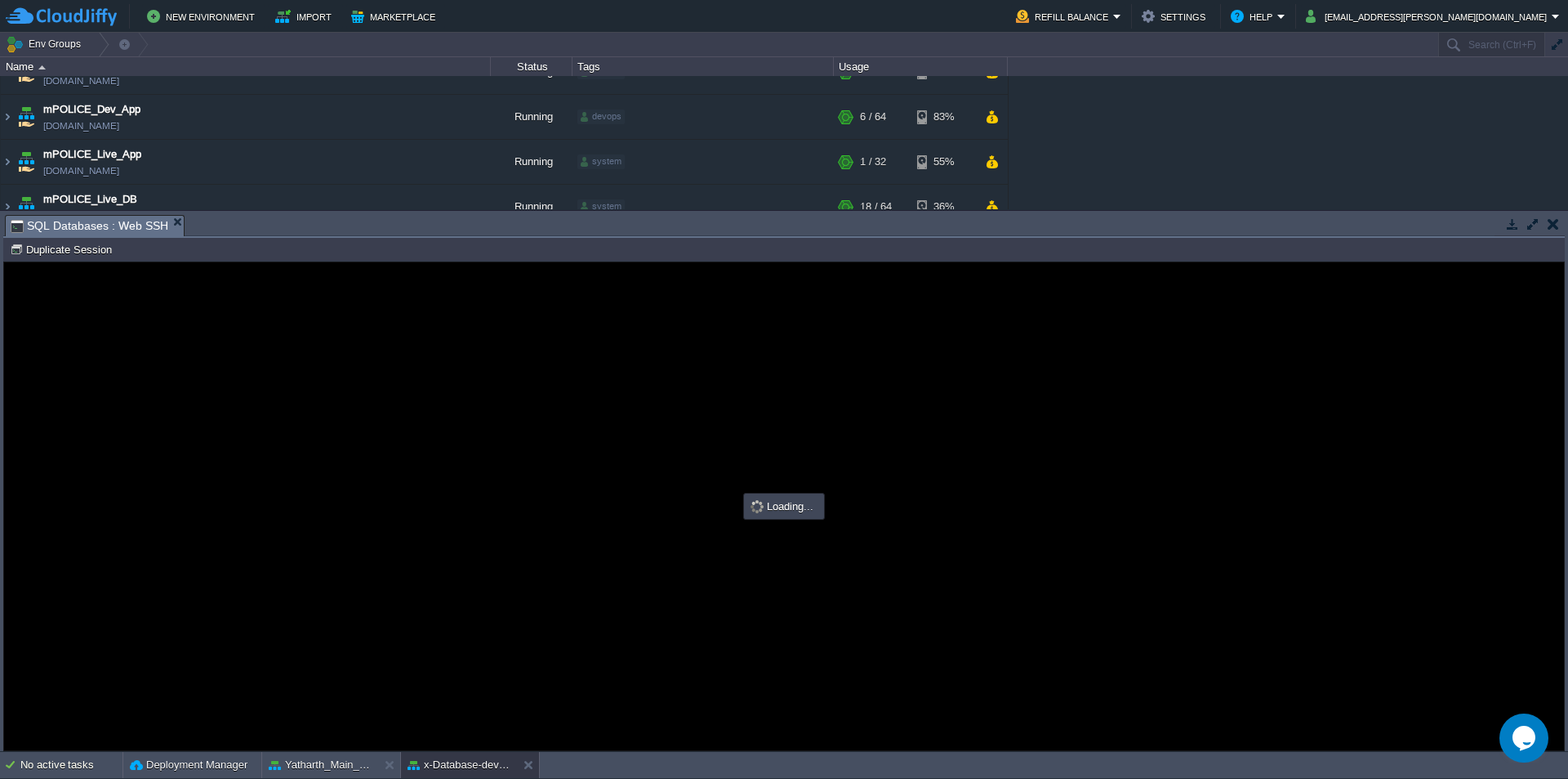
scroll to position [0, 0]
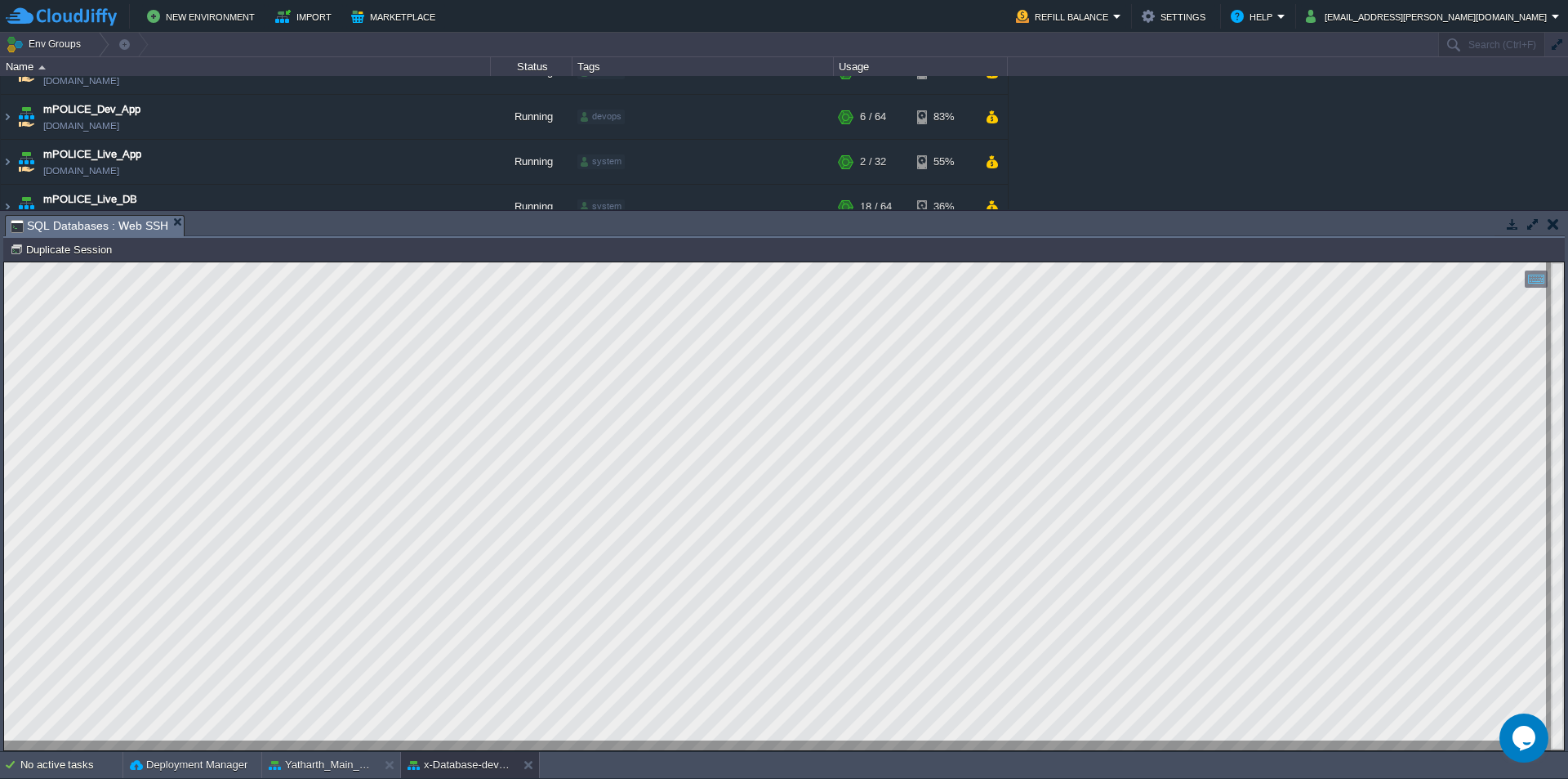
type input "#000000"
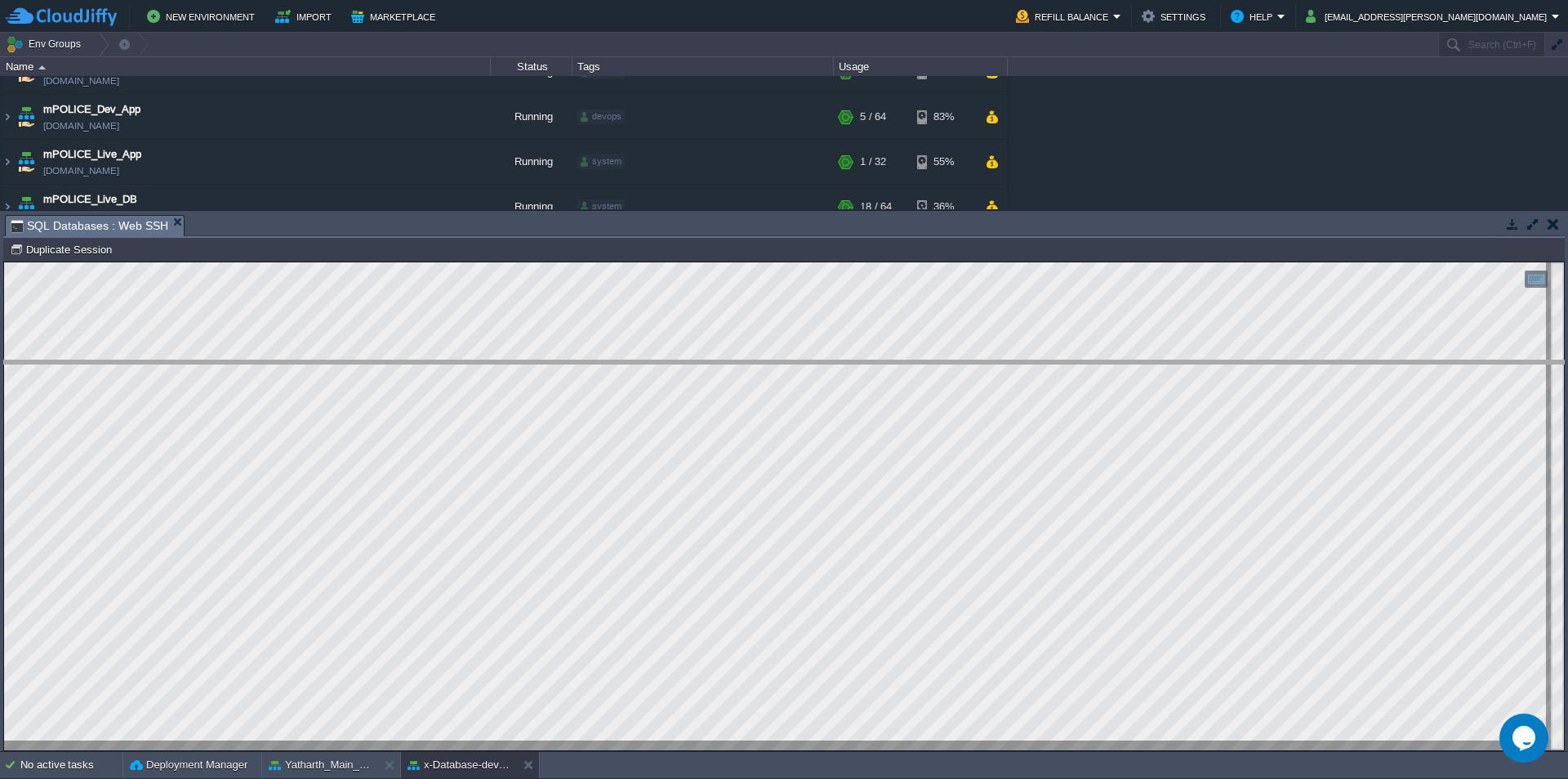
drag, startPoint x: 343, startPoint y: 236, endPoint x: 404, endPoint y: 540, distance: 310.1
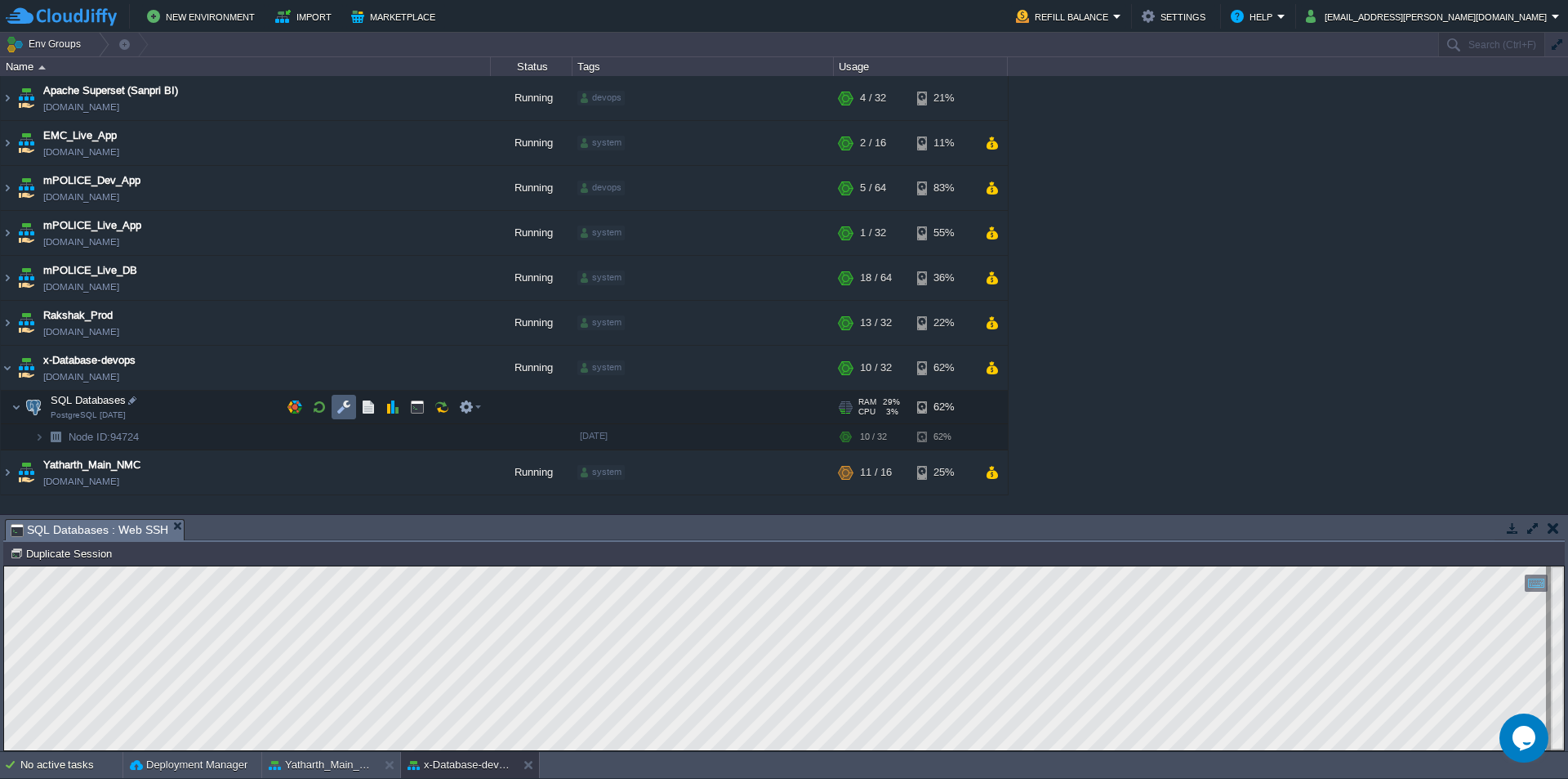
click at [343, 408] on button "button" at bounding box center [343, 407] width 15 height 15
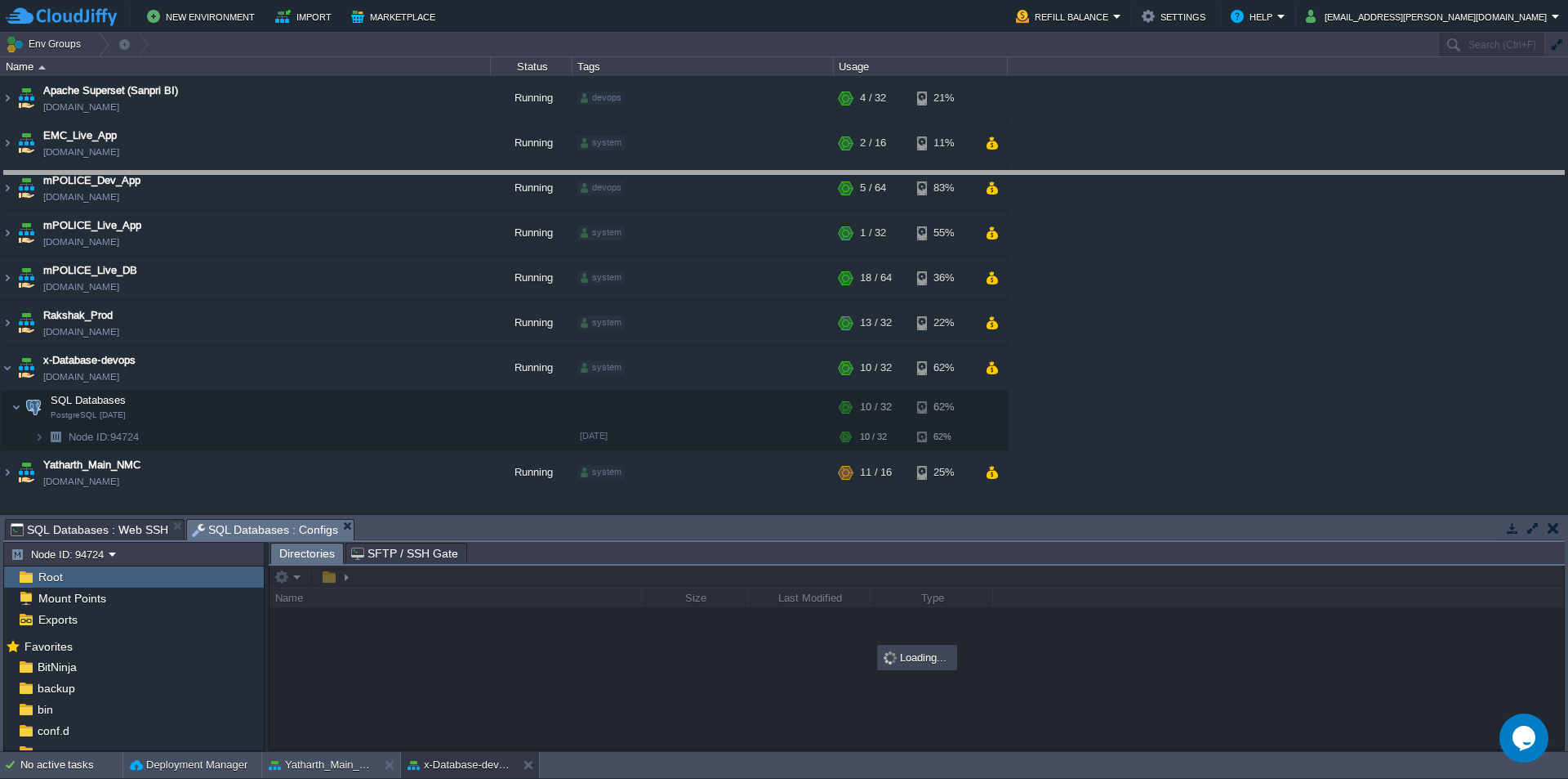
drag, startPoint x: 593, startPoint y: 540, endPoint x: 636, endPoint y: 192, distance: 350.6
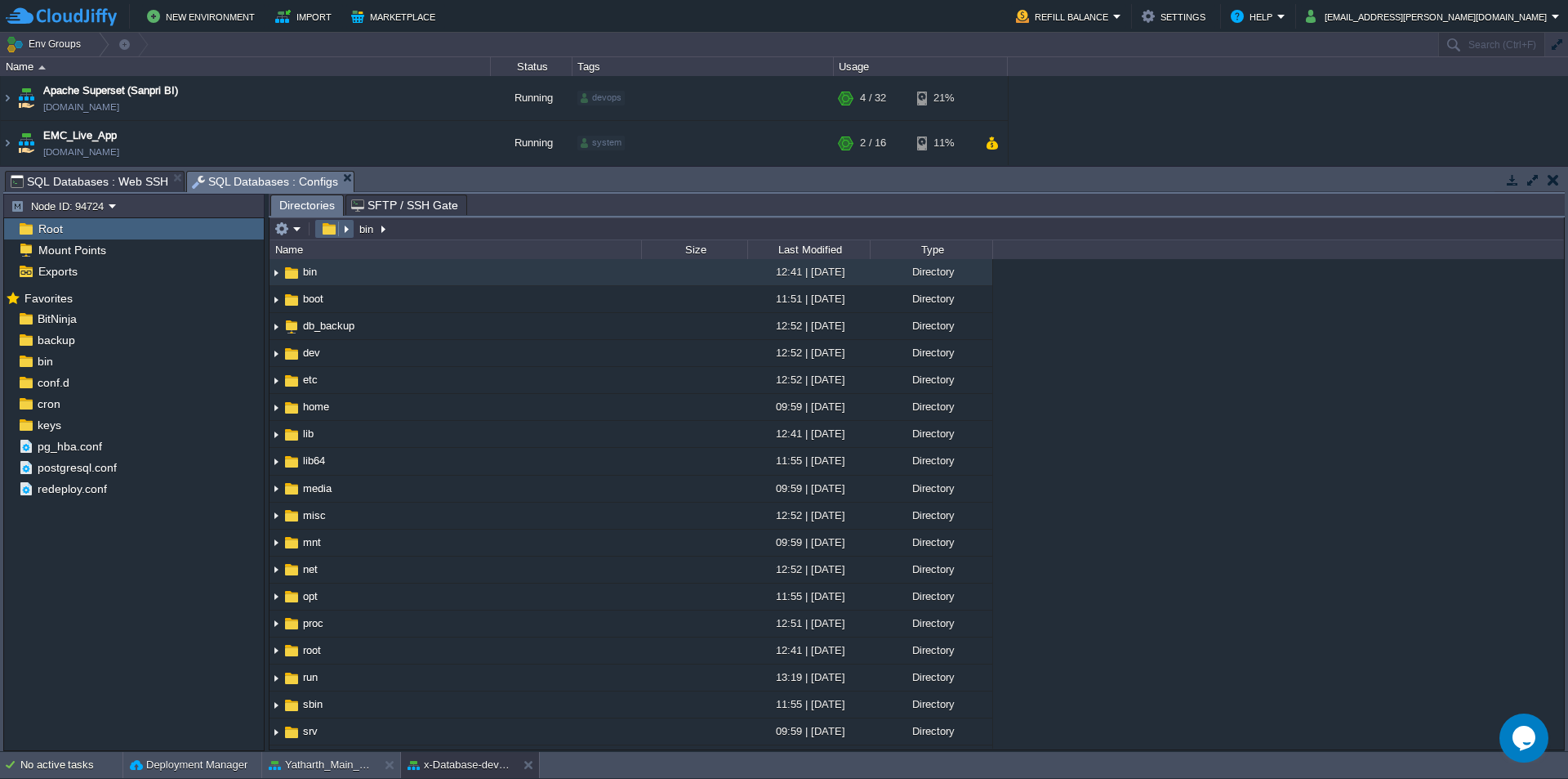
click at [330, 236] on button "button" at bounding box center [328, 228] width 23 height 15
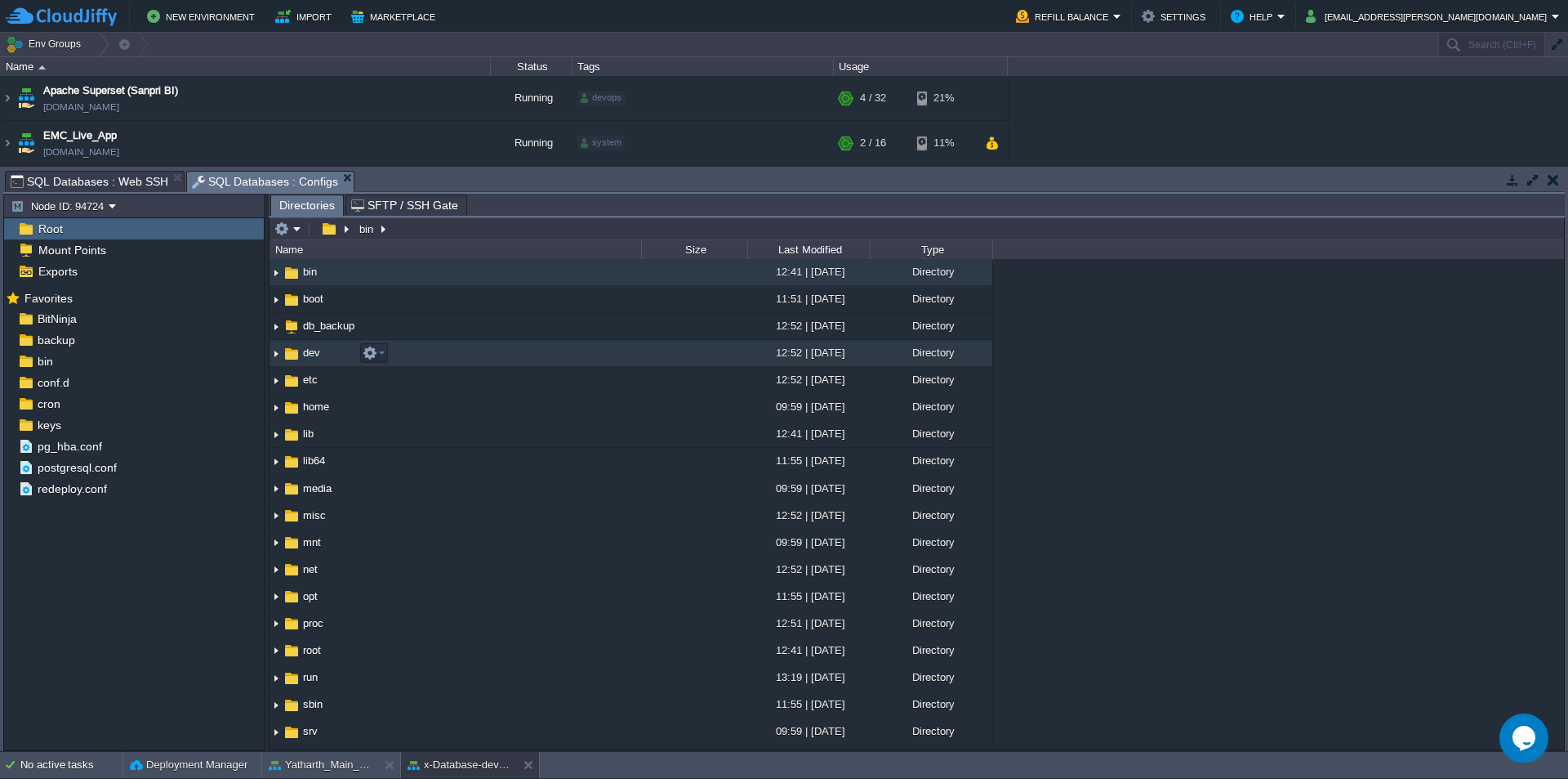
click at [306, 362] on td "dev" at bounding box center [455, 353] width 372 height 27
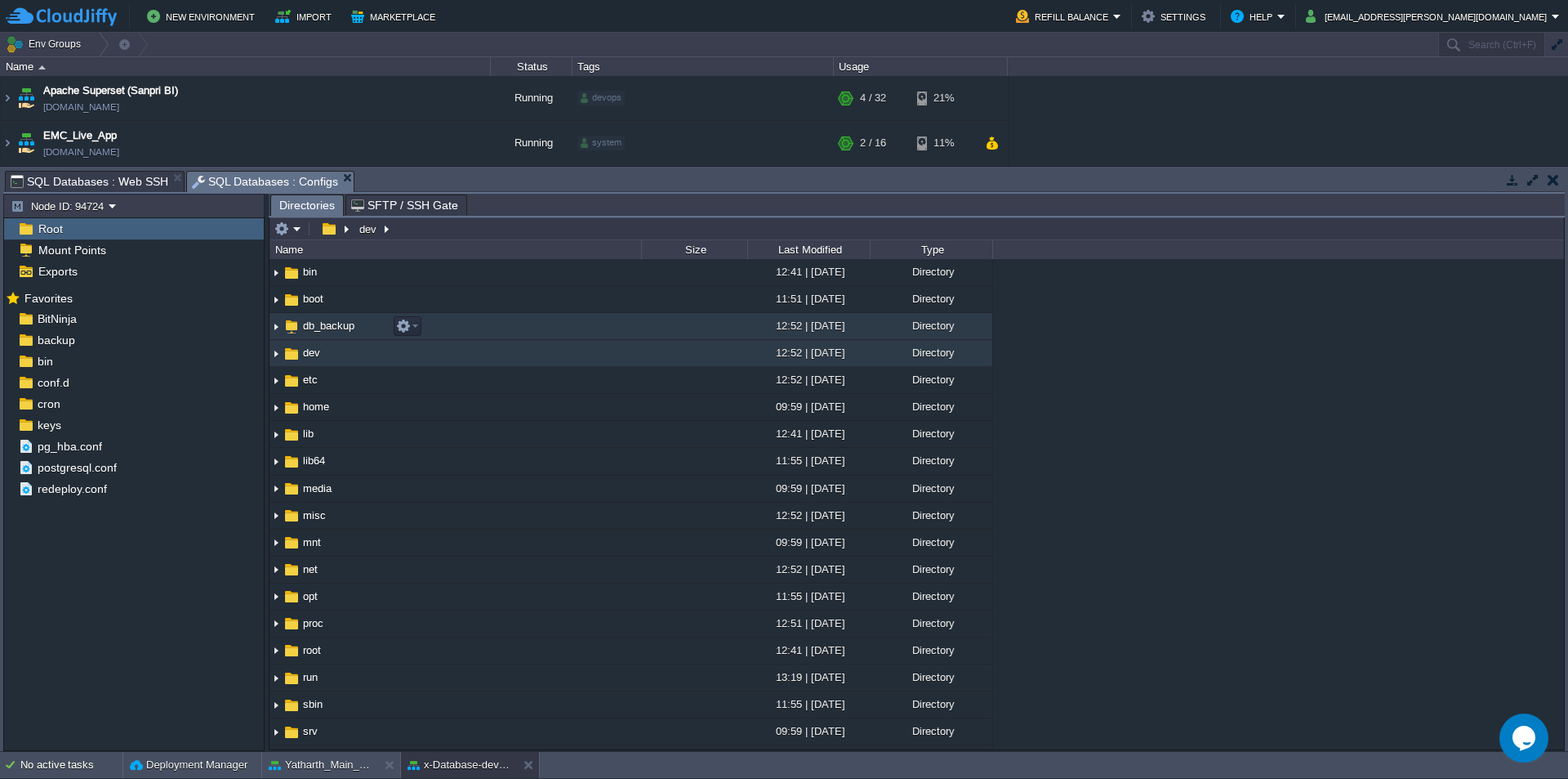
click at [331, 325] on span "db_backup" at bounding box center [329, 325] width 56 height 14
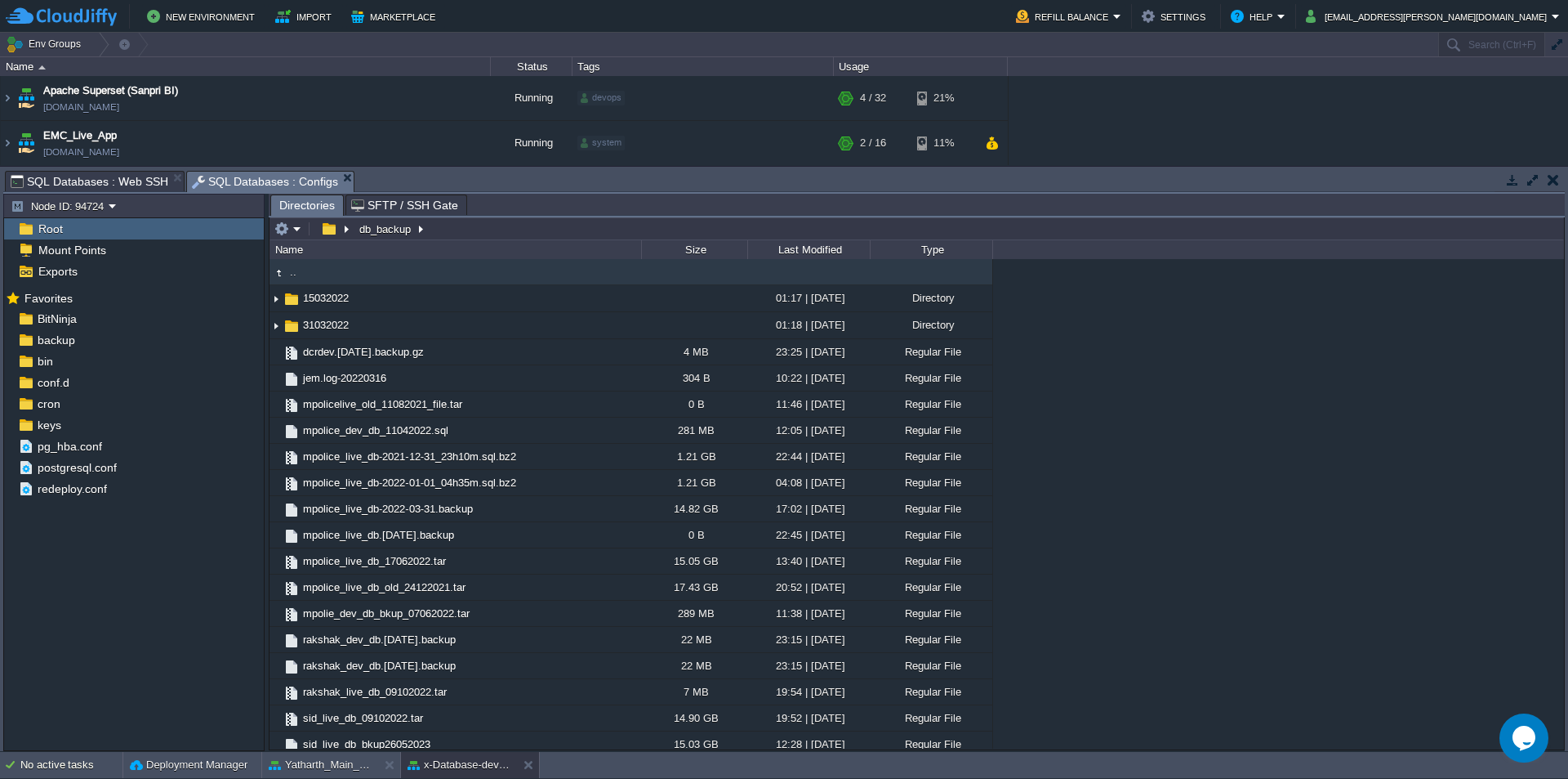
drag, startPoint x: 1560, startPoint y: 352, endPoint x: 1553, endPoint y: 400, distance: 48.5
click at [1553, 400] on div ".. 15032022 01:17 | [DATE] Directory 31032022 01:18 | [DATE] Directory dcrdev.[…" at bounding box center [917, 504] width 1295 height 489
type input "/db_backup"
click at [532, 232] on input "/db_backup" at bounding box center [917, 229] width 1295 height 23
click at [126, 185] on span "SQL Databases : Web SSH" at bounding box center [89, 181] width 158 height 20
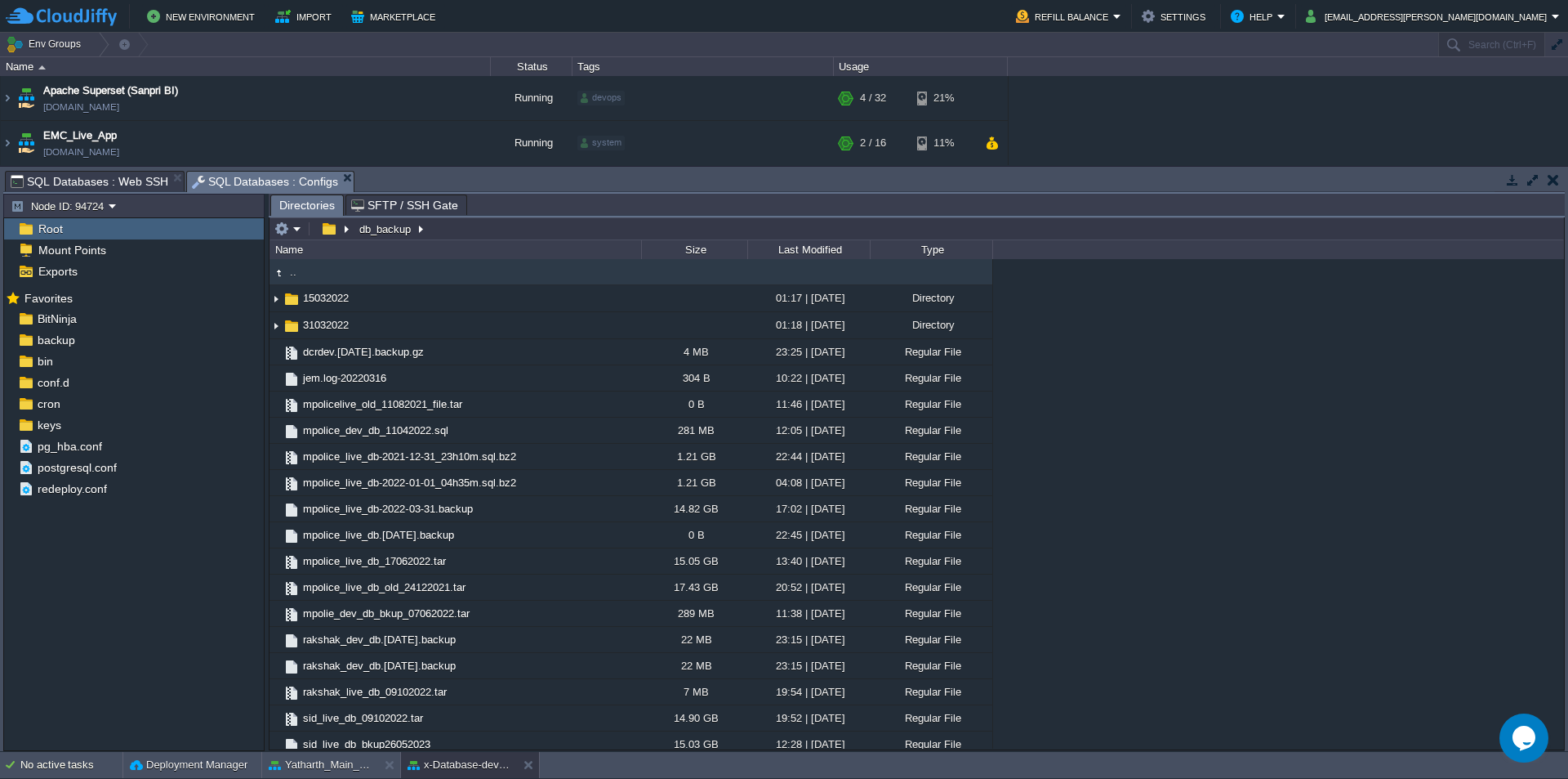
click at [273, 183] on span "SQL Databases : Configs" at bounding box center [265, 182] width 147 height 21
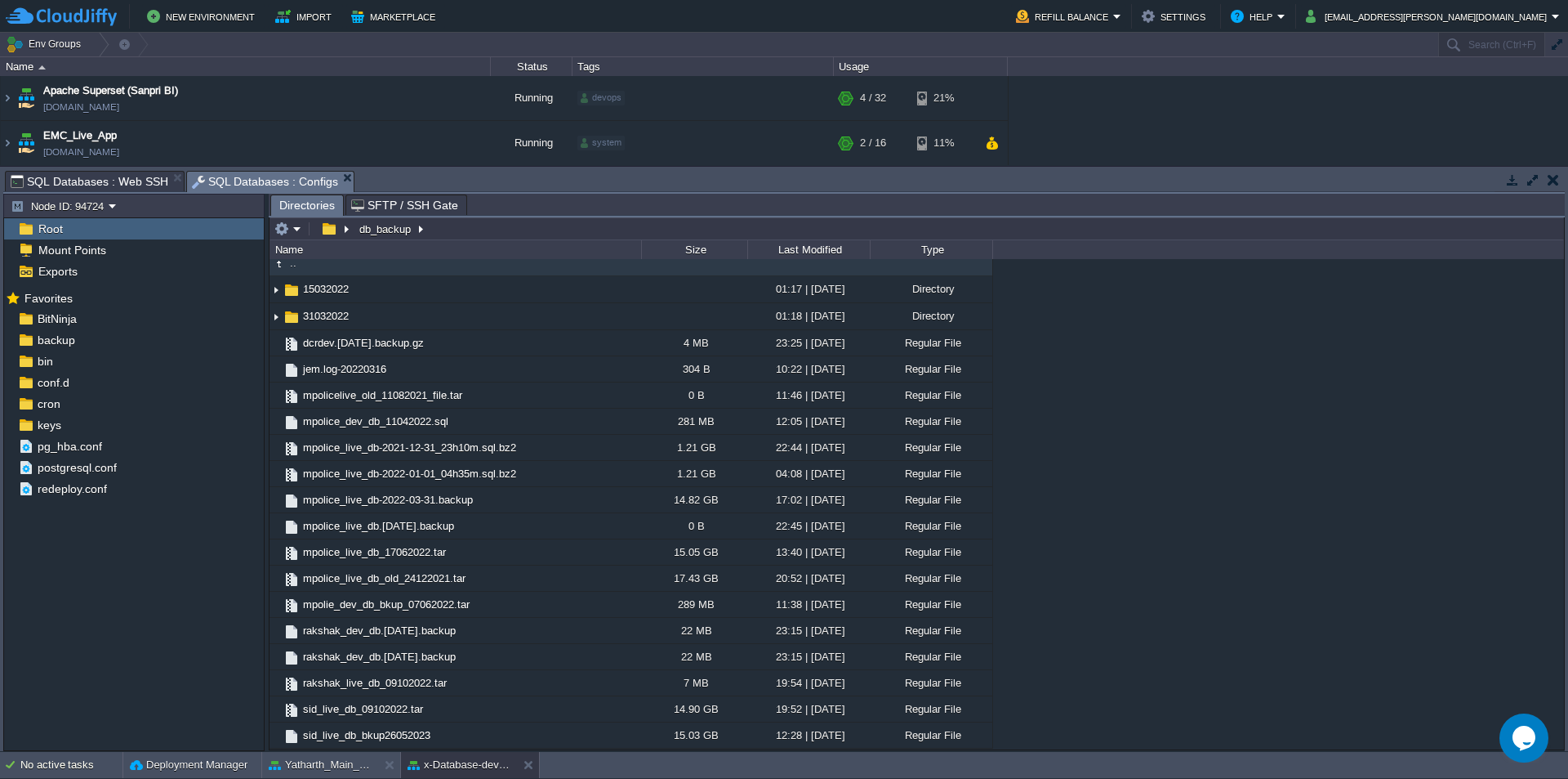
type input "/db_backup"
click at [469, 232] on input "/db_backup" at bounding box center [917, 229] width 1295 height 23
type input "/db_backup"
click at [506, 236] on input "/db_backup" at bounding box center [917, 229] width 1295 height 23
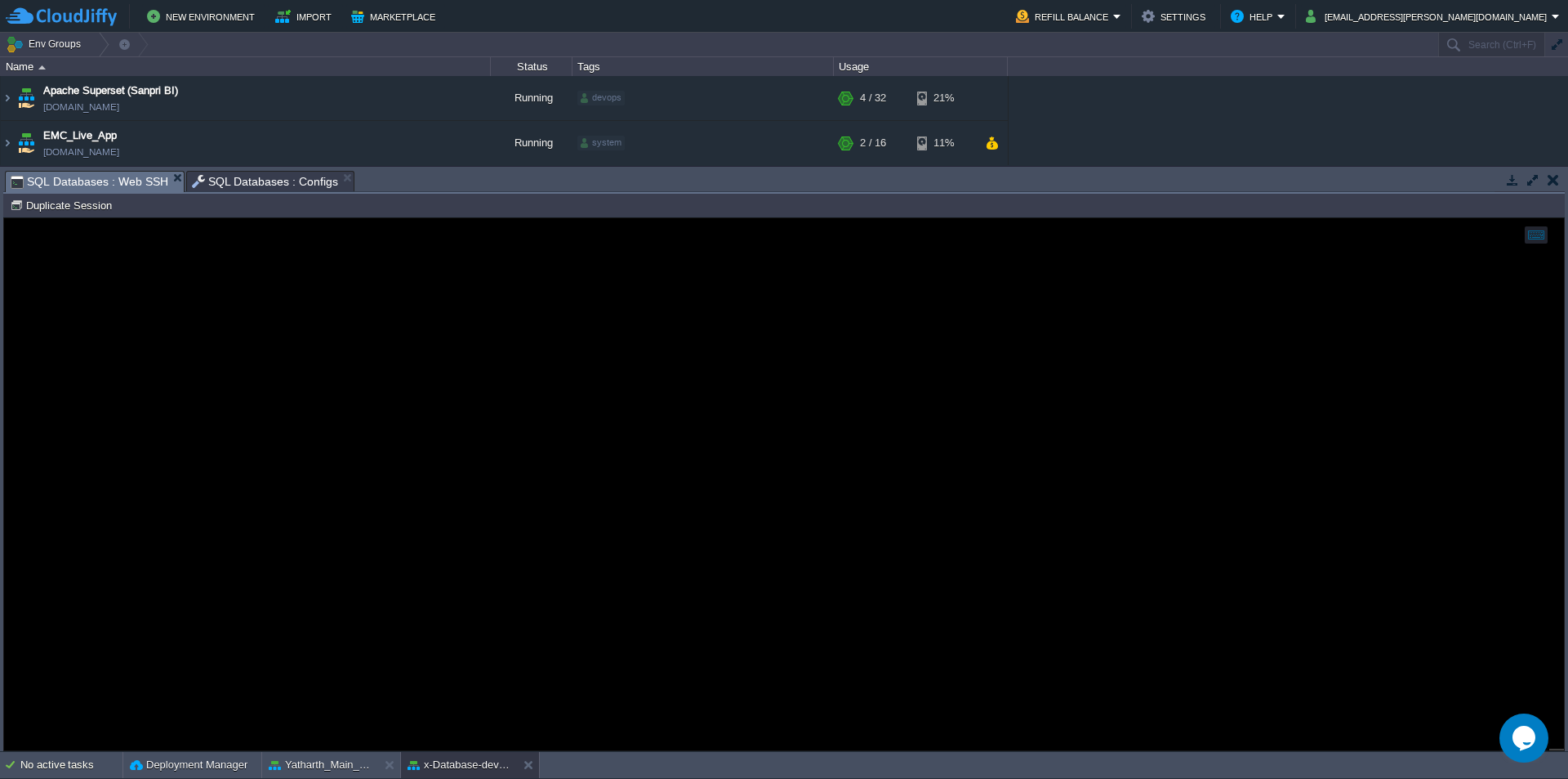
click at [130, 184] on span "SQL Databases : Web SSH" at bounding box center [89, 182] width 158 height 21
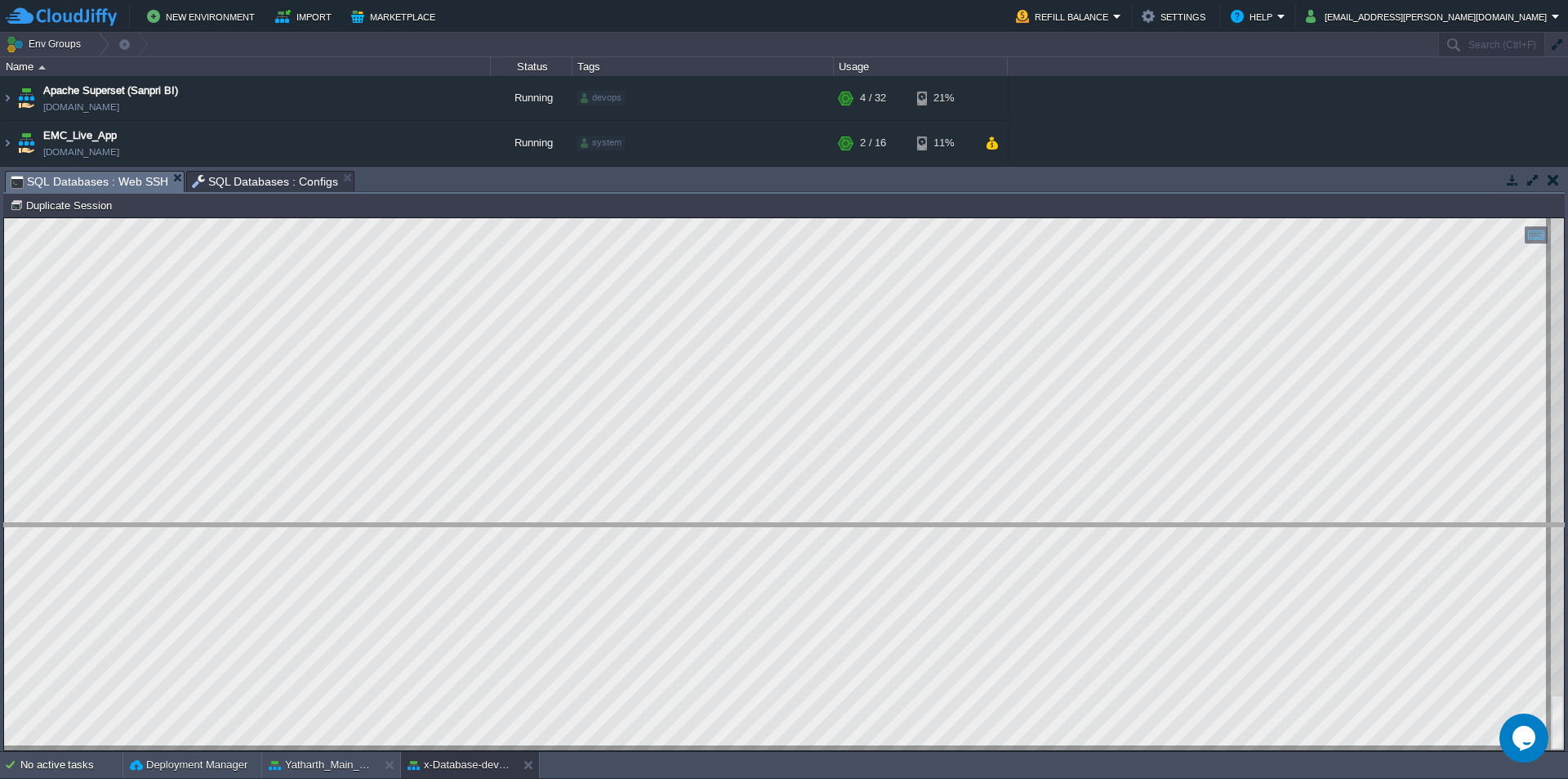
drag, startPoint x: 527, startPoint y: 192, endPoint x: 585, endPoint y: 544, distance: 356.7
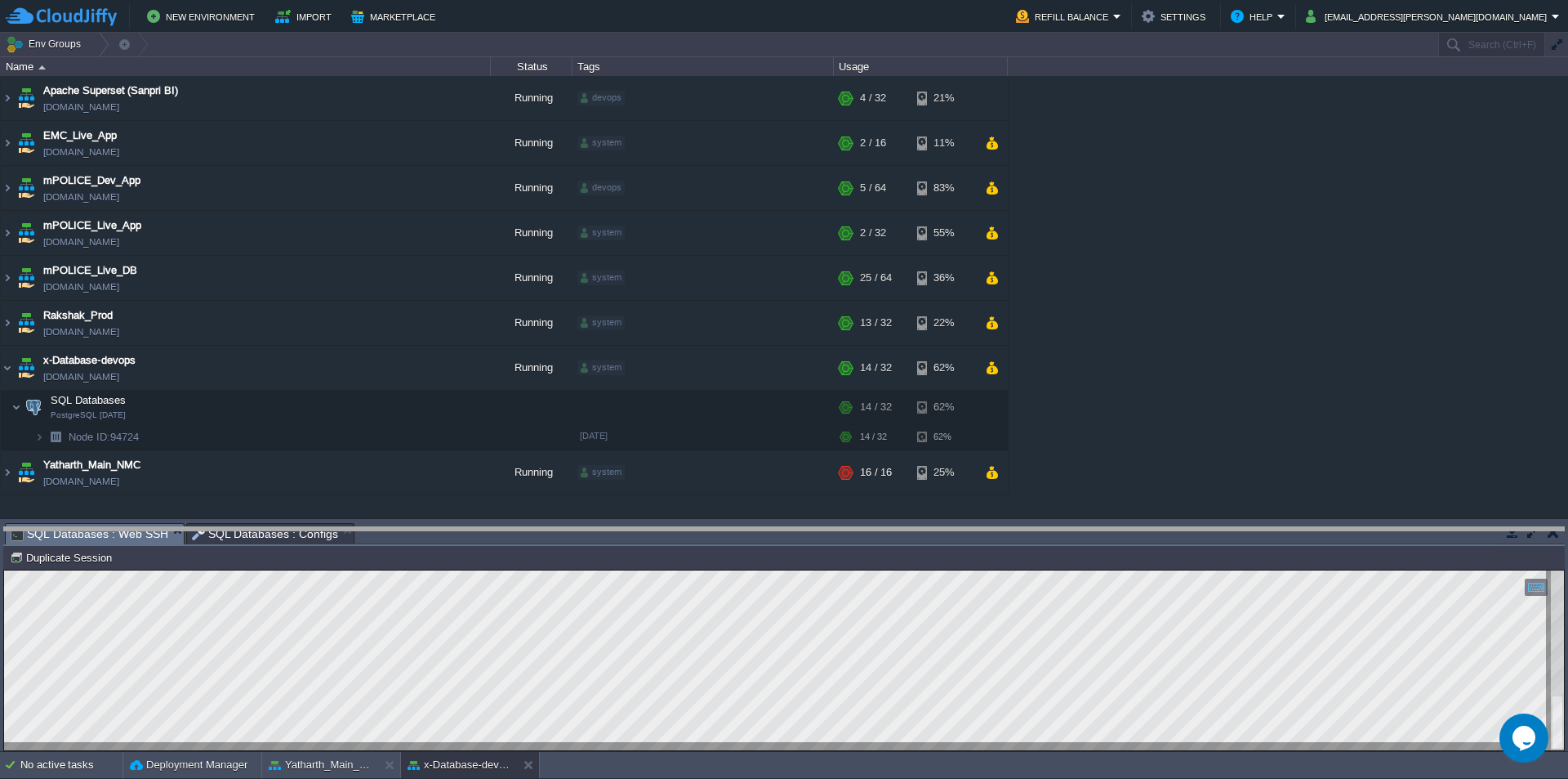
drag, startPoint x: 614, startPoint y: 544, endPoint x: 606, endPoint y: 558, distance: 16.1
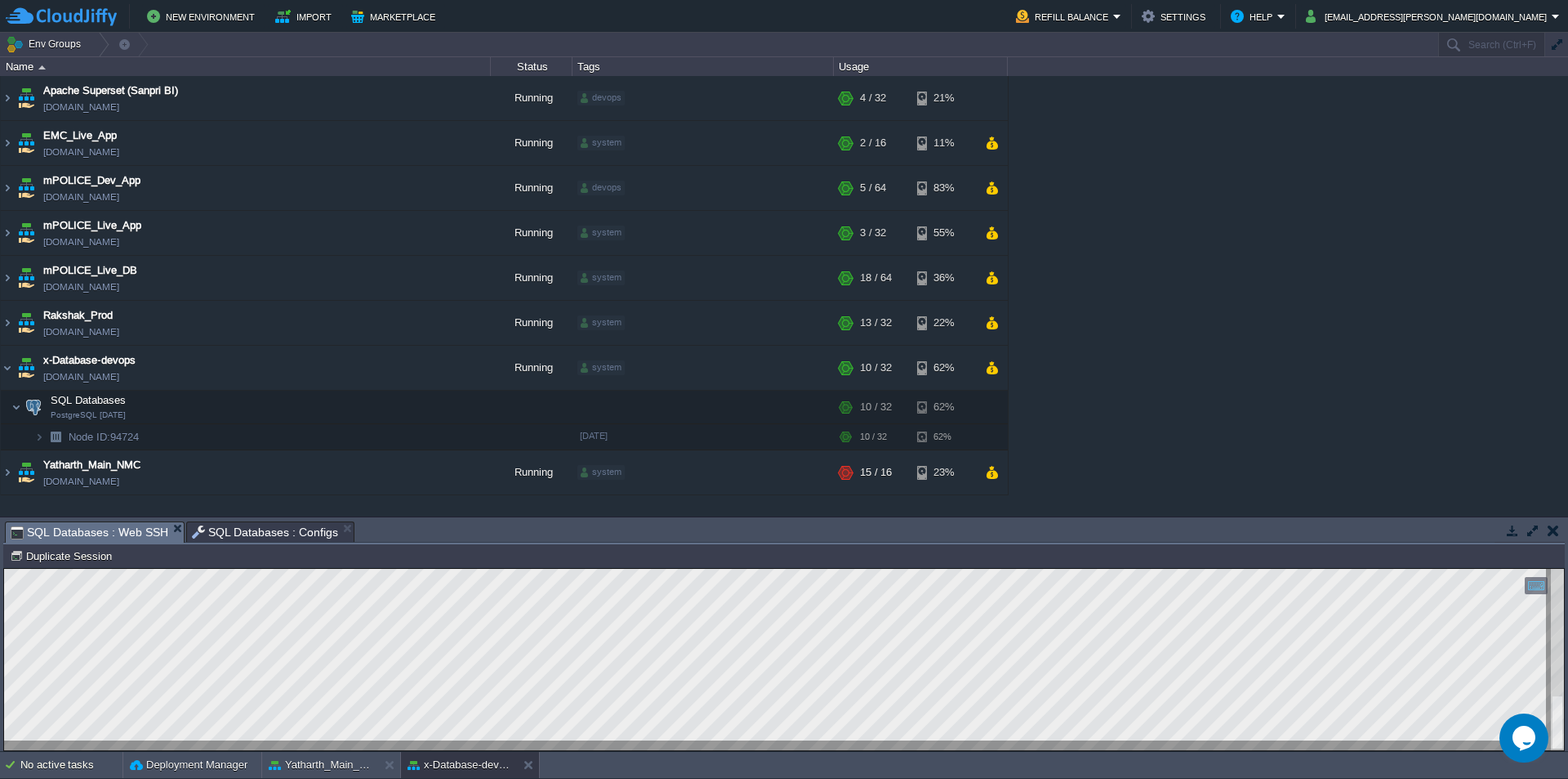
click at [273, 526] on span "SQL Databases : Configs" at bounding box center [265, 532] width 147 height 20
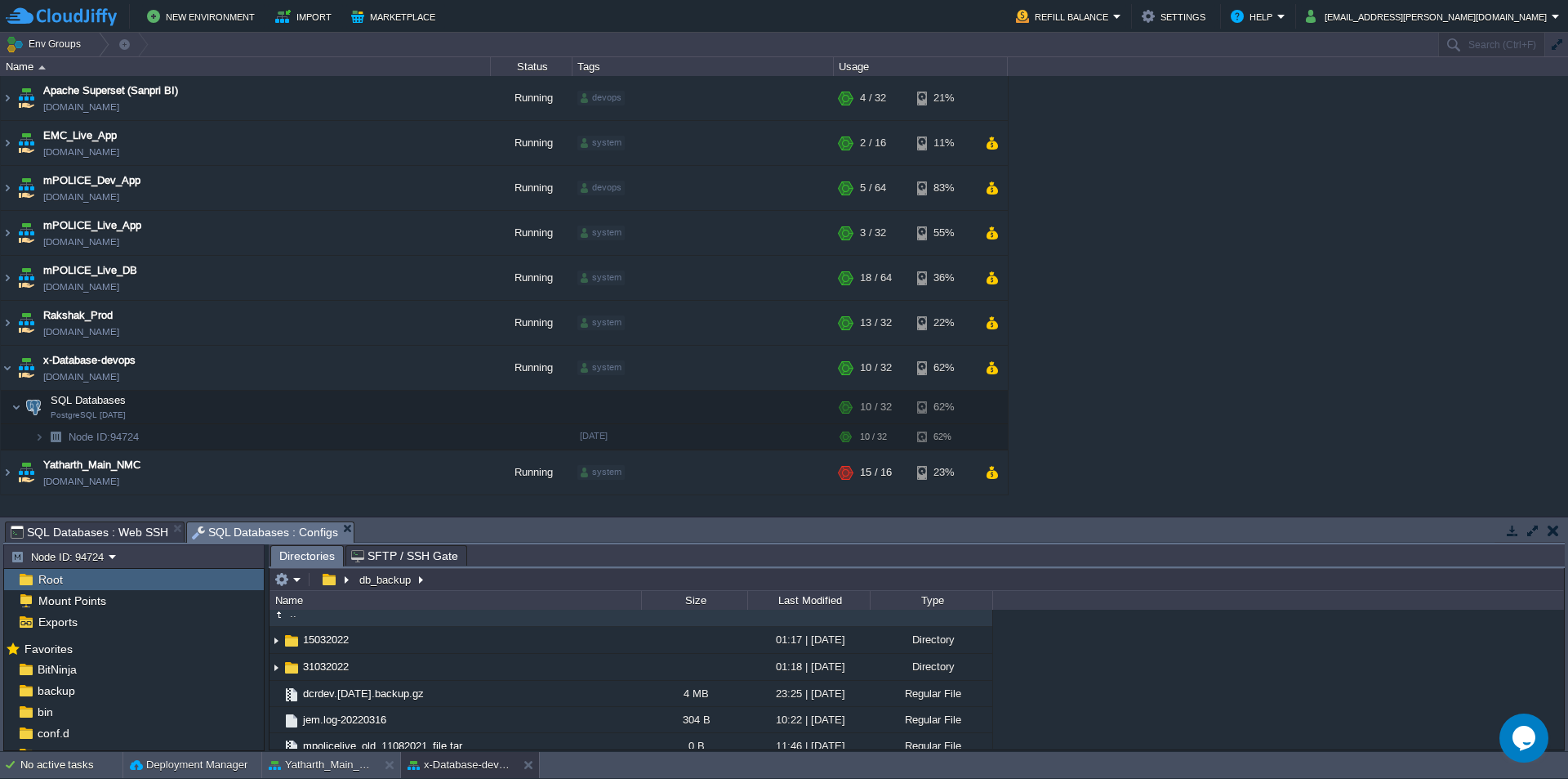
type input "/db_backup"
click at [456, 582] on input "/db_backup" at bounding box center [917, 579] width 1295 height 23
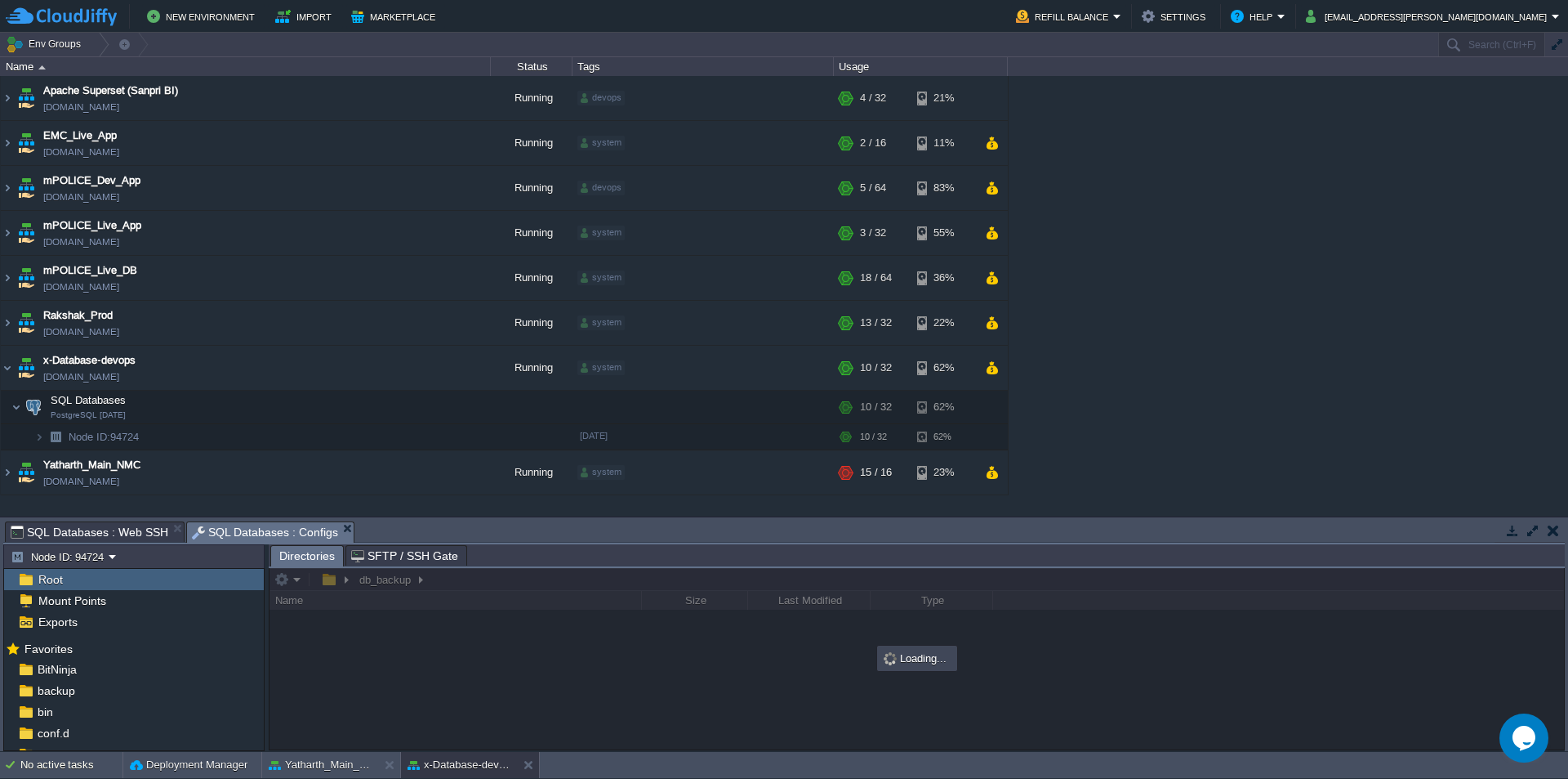
scroll to position [0, 0]
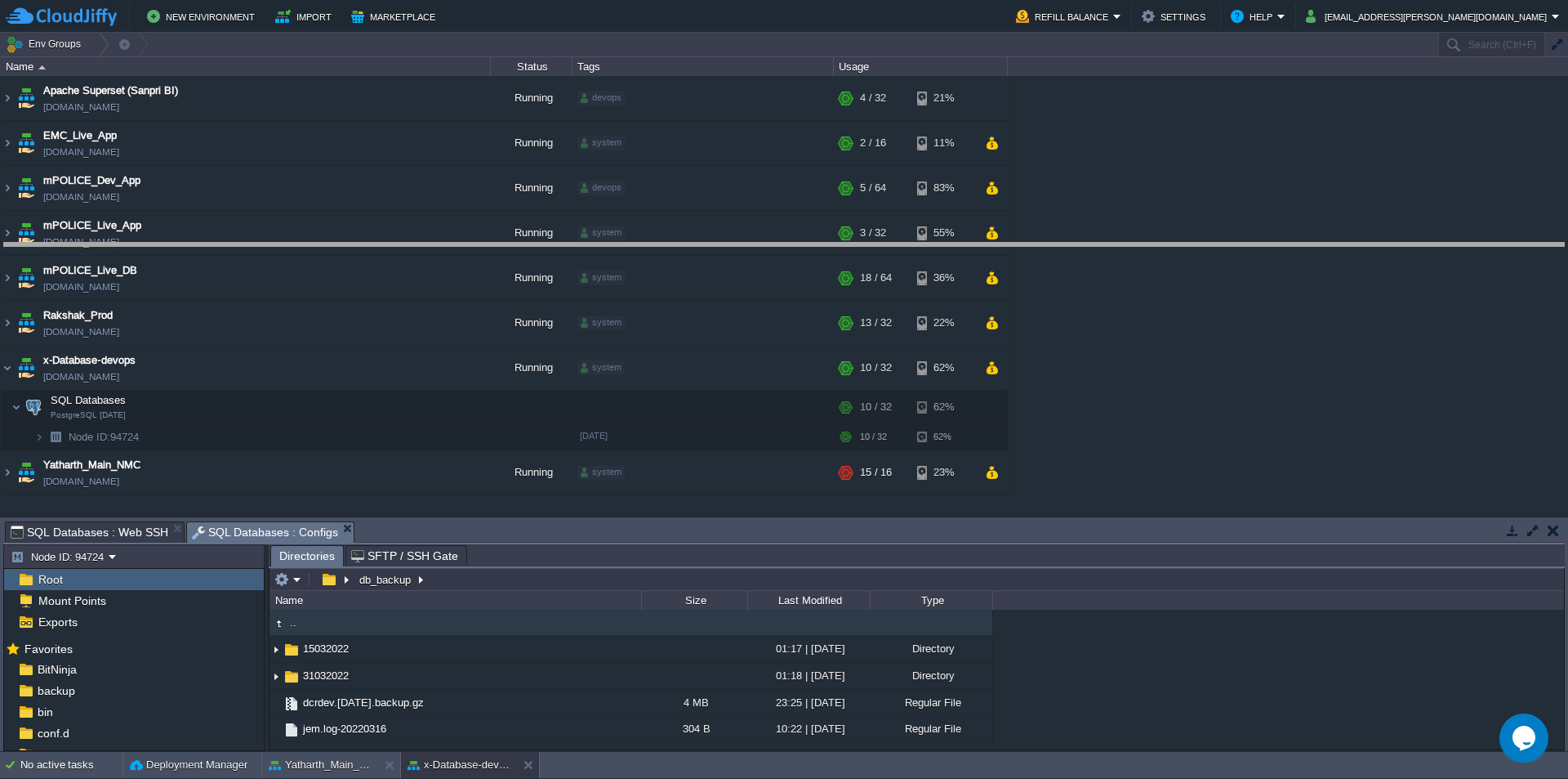
drag, startPoint x: 615, startPoint y: 544, endPoint x: 659, endPoint y: 204, distance: 342.8
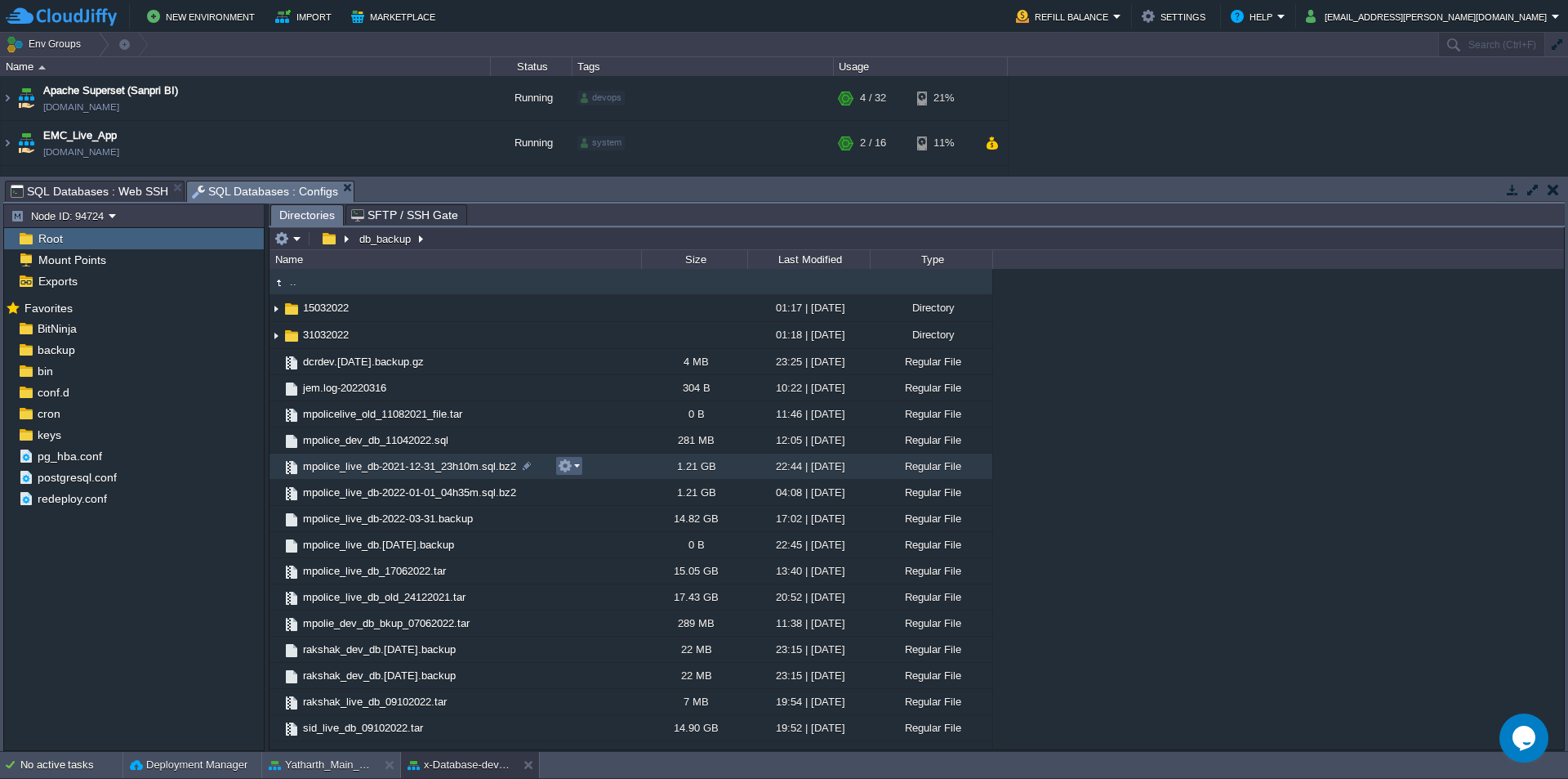
scroll to position [19, 0]
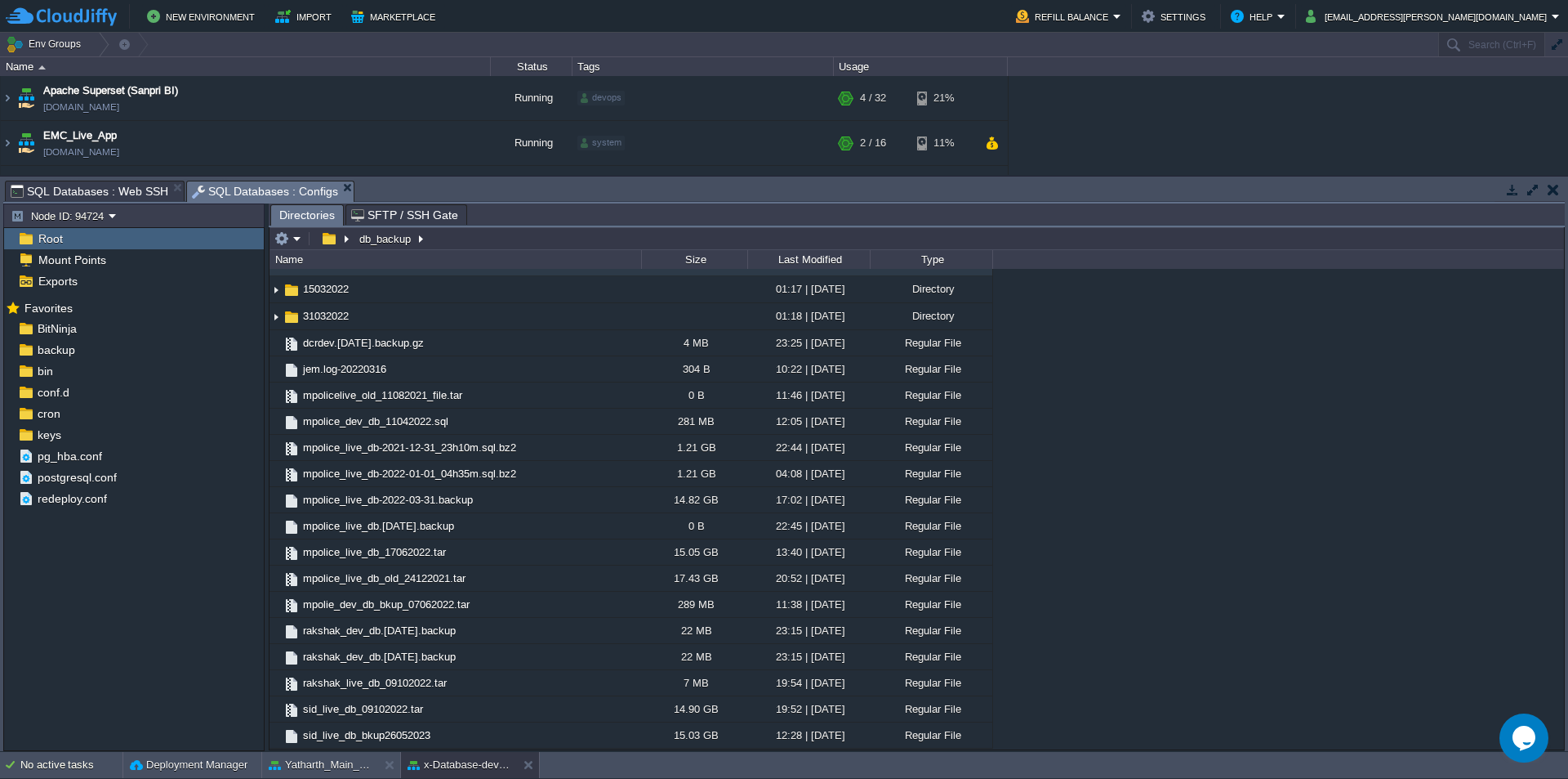
click at [112, 189] on span "SQL Databases : Web SSH" at bounding box center [89, 191] width 158 height 20
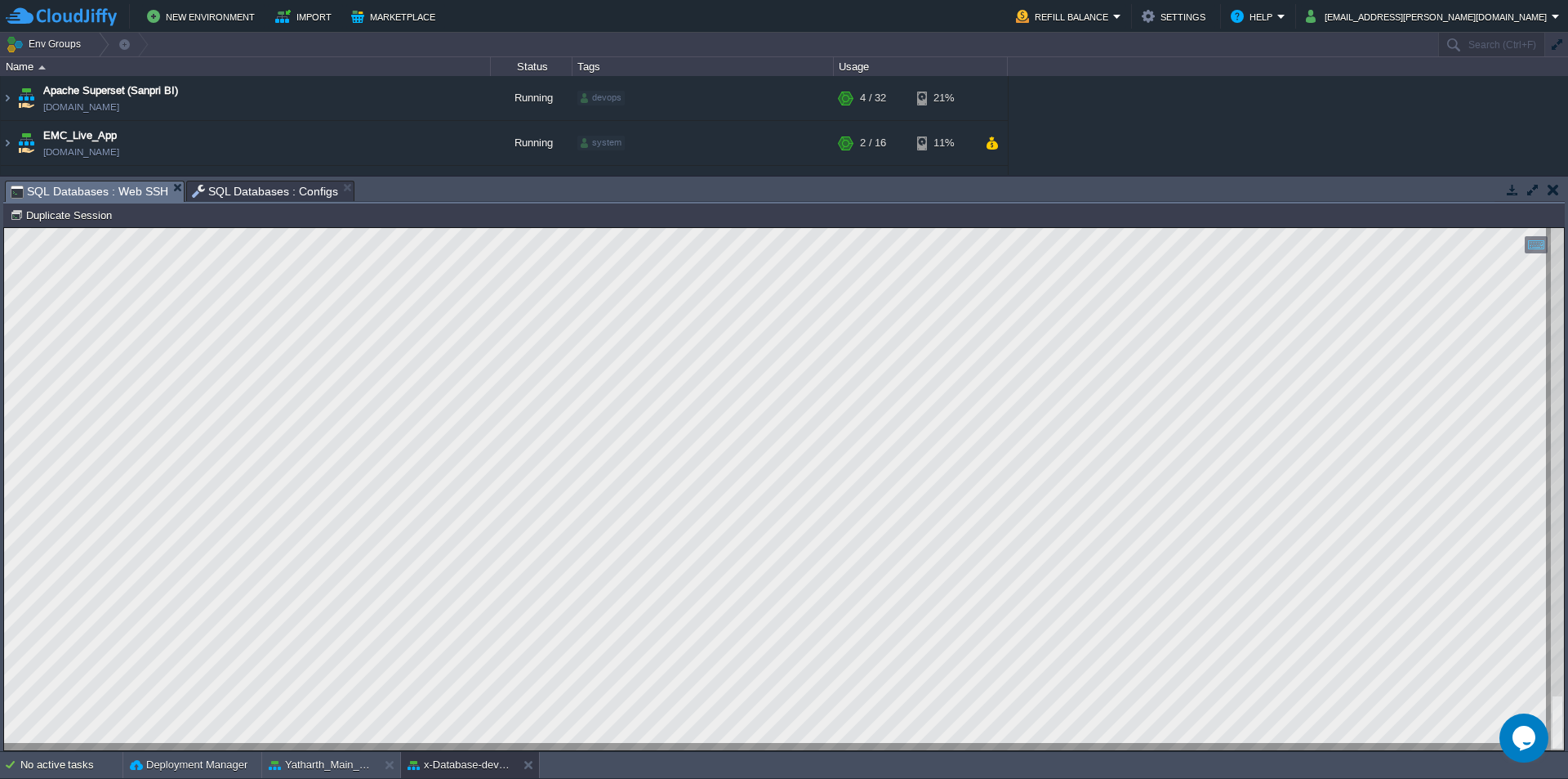
click at [269, 194] on span "SQL Databases : Configs" at bounding box center [265, 191] width 147 height 20
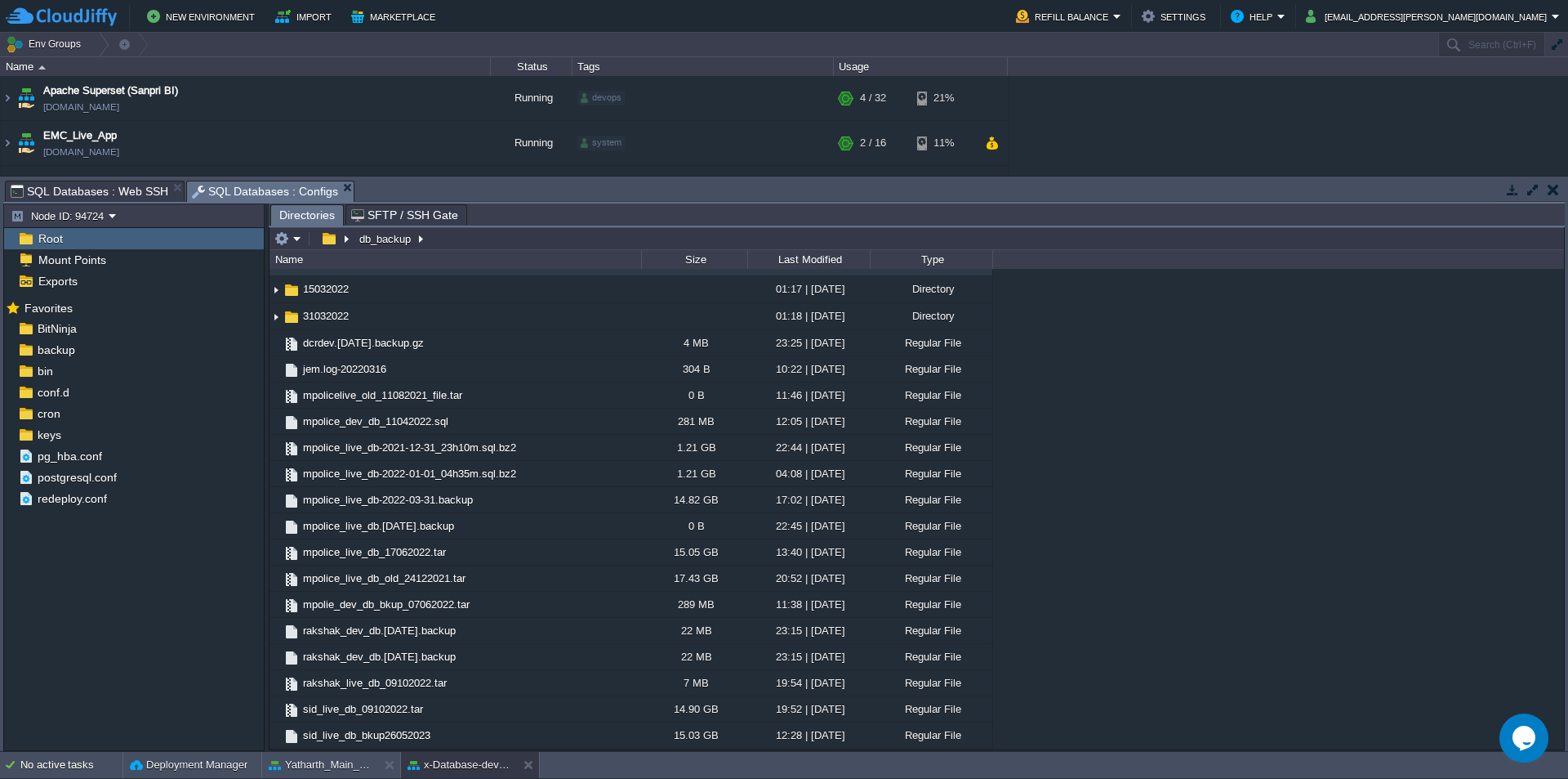
type input "/db_backup"
click at [480, 240] on input "/db_backup" at bounding box center [917, 239] width 1295 height 23
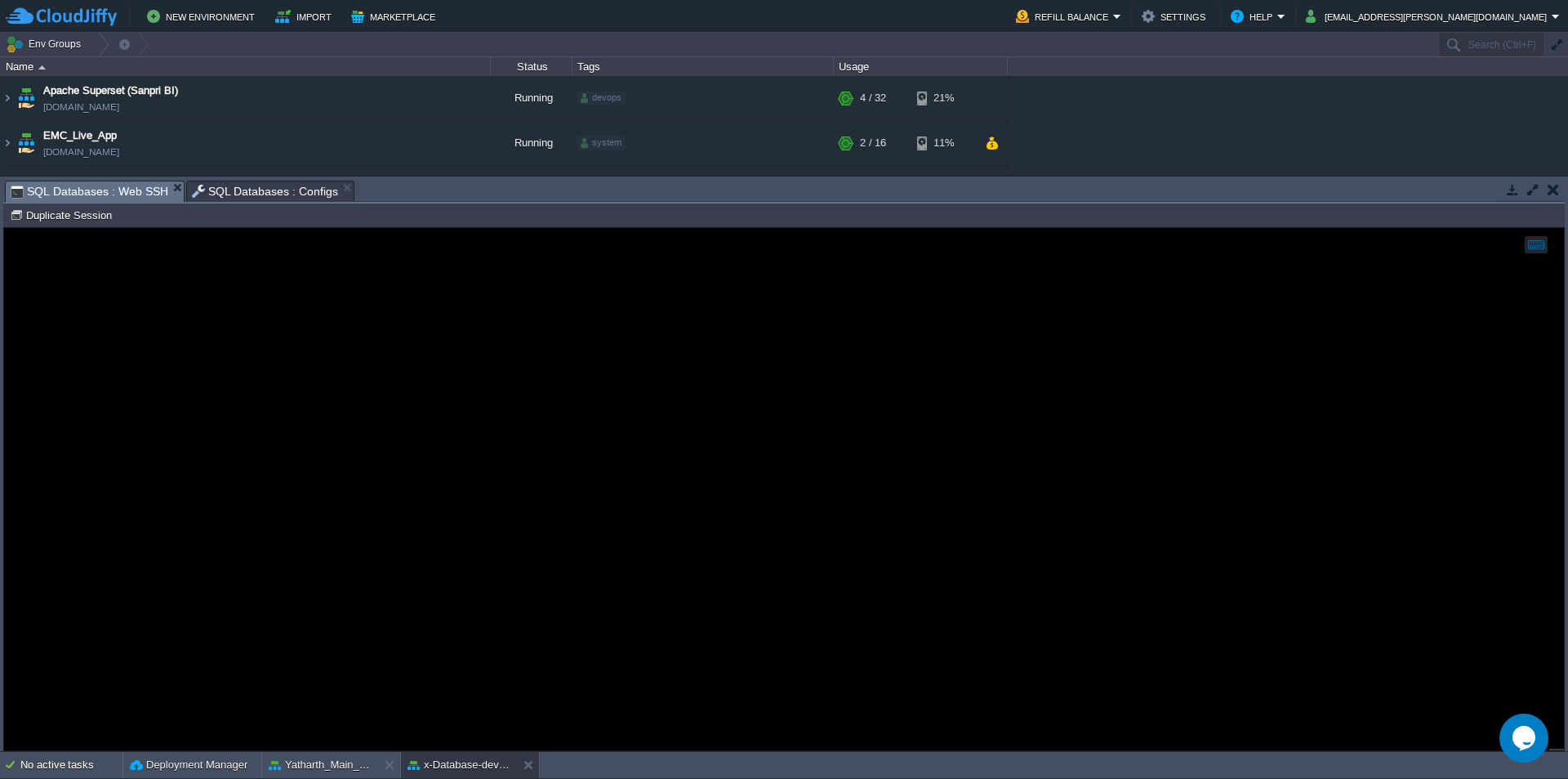
click at [114, 189] on span "SQL Databases : Web SSH" at bounding box center [89, 192] width 158 height 21
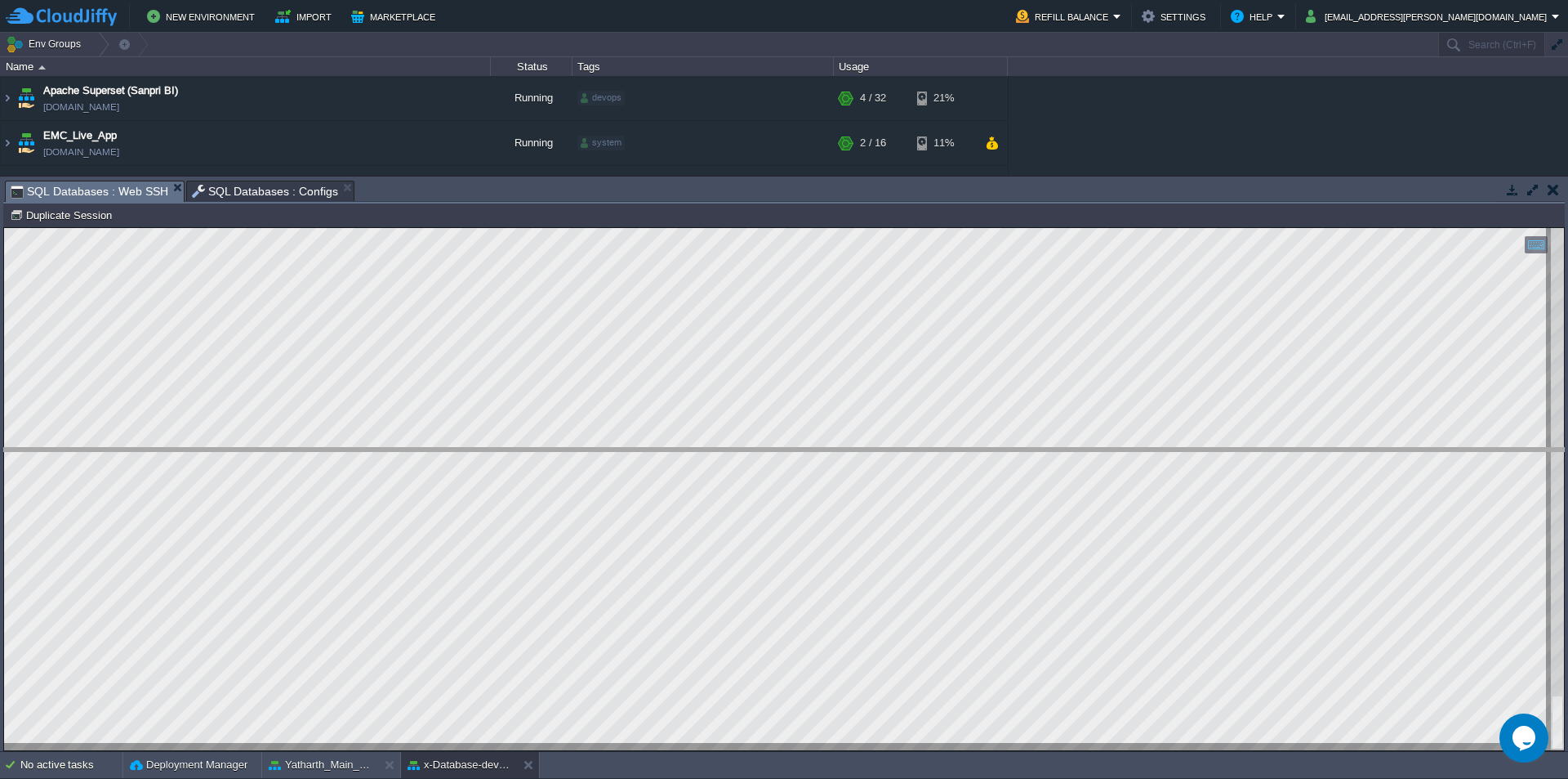
drag, startPoint x: 402, startPoint y: 201, endPoint x: 513, endPoint y: 520, distance: 337.8
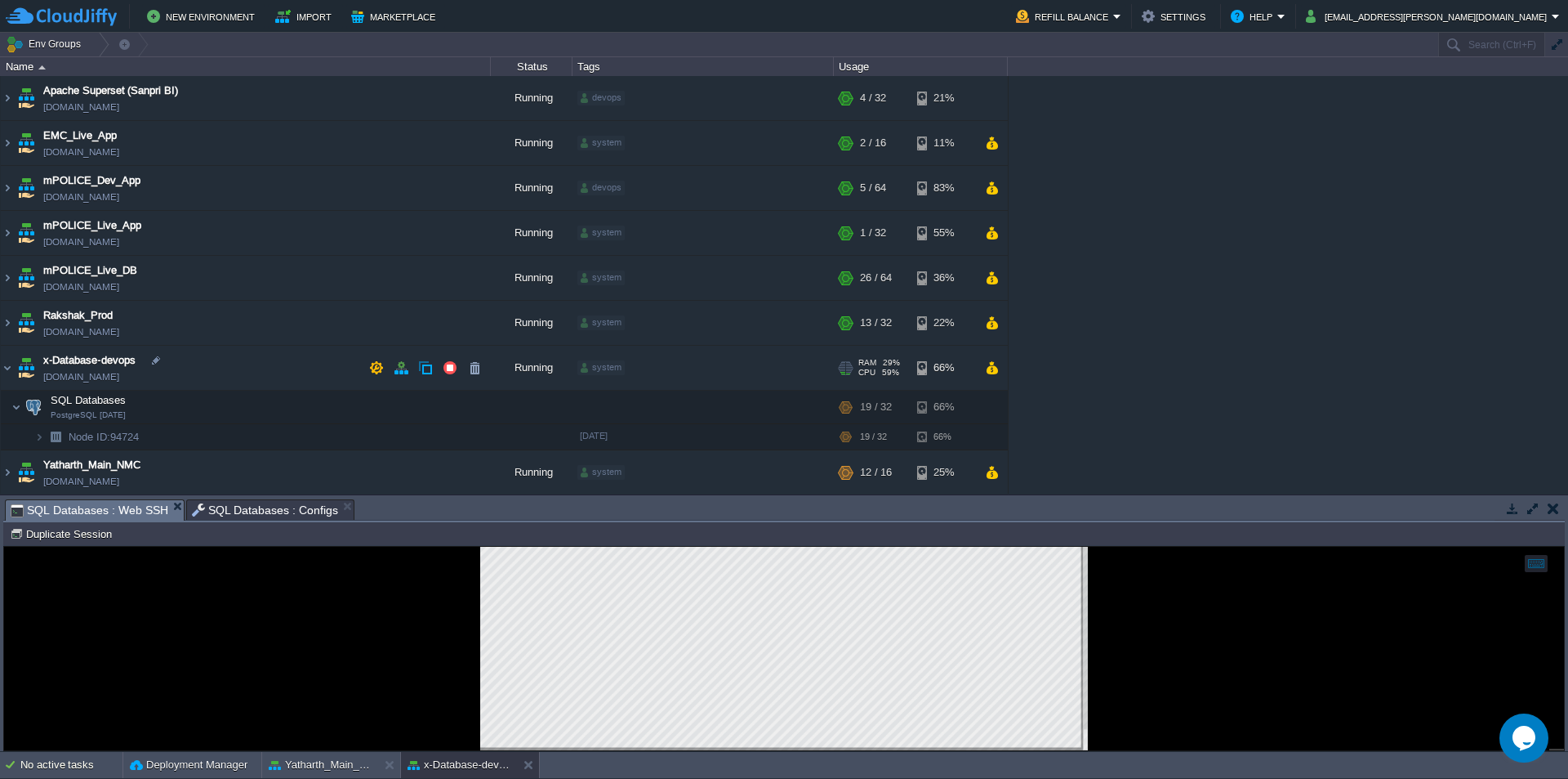
scroll to position [2, 0]
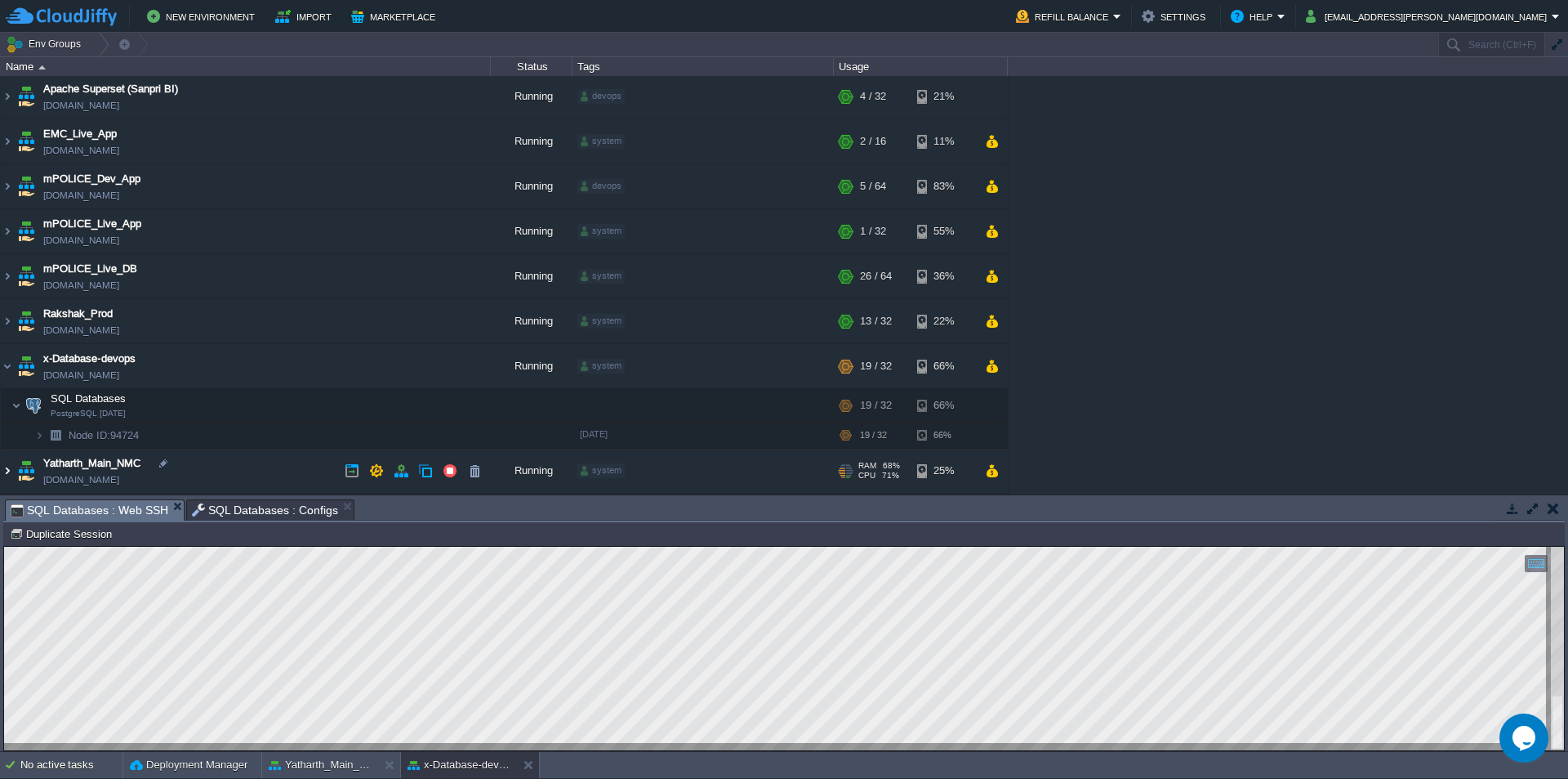
click at [8, 470] on img at bounding box center [7, 470] width 13 height 44
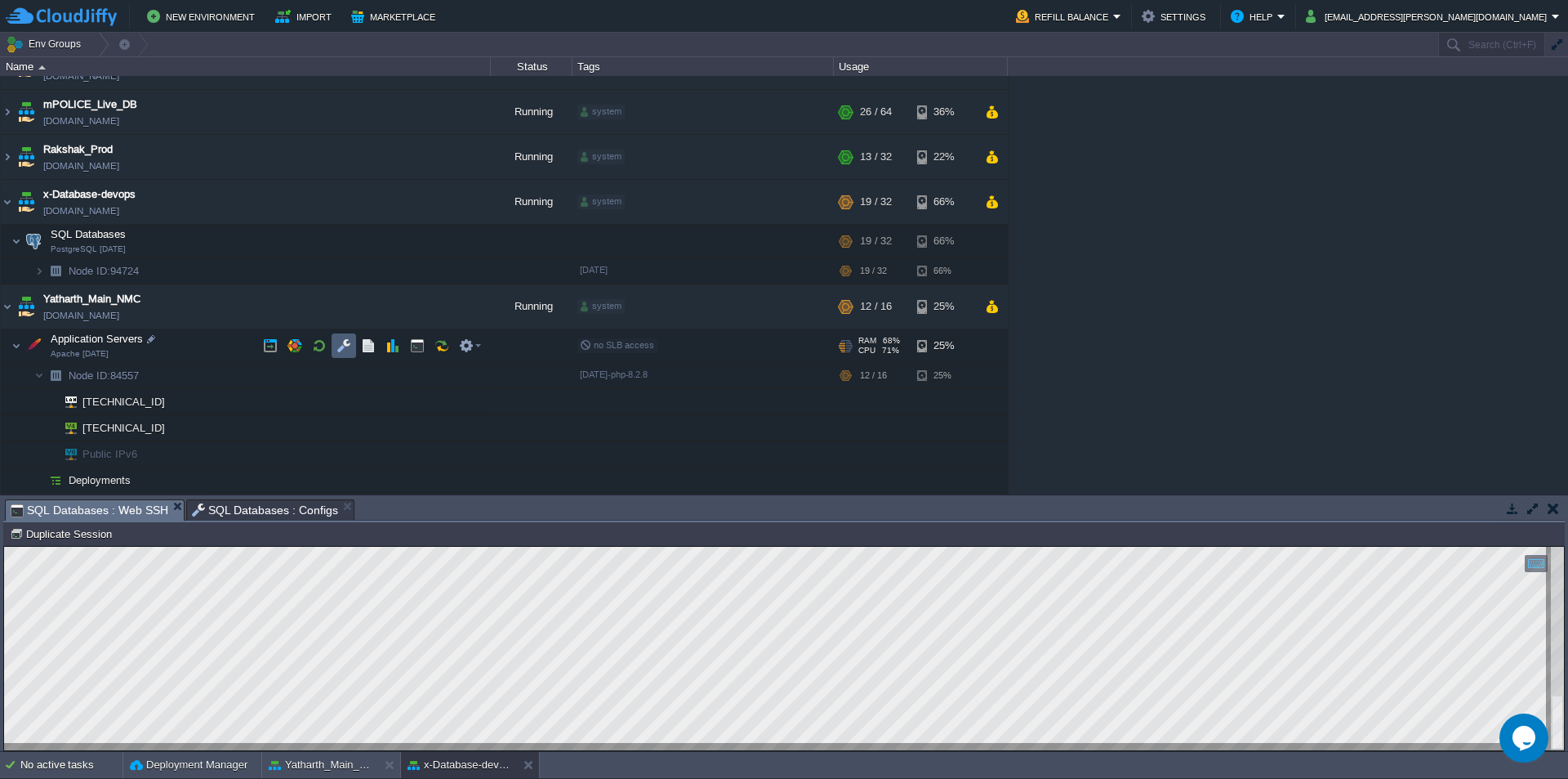
click at [343, 345] on button "button" at bounding box center [343, 345] width 15 height 15
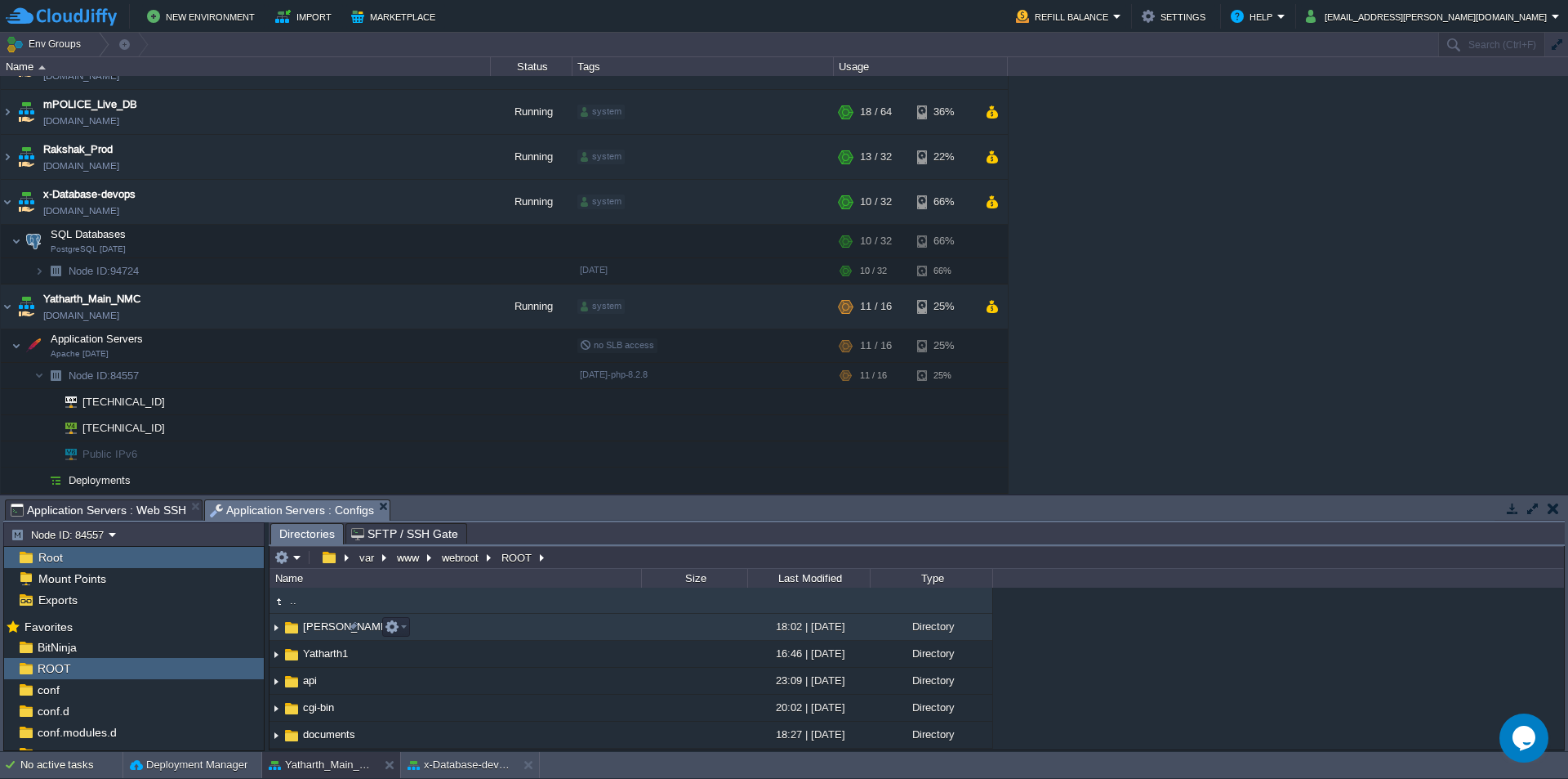
click at [330, 631] on span "[PERSON_NAME]" at bounding box center [347, 626] width 93 height 14
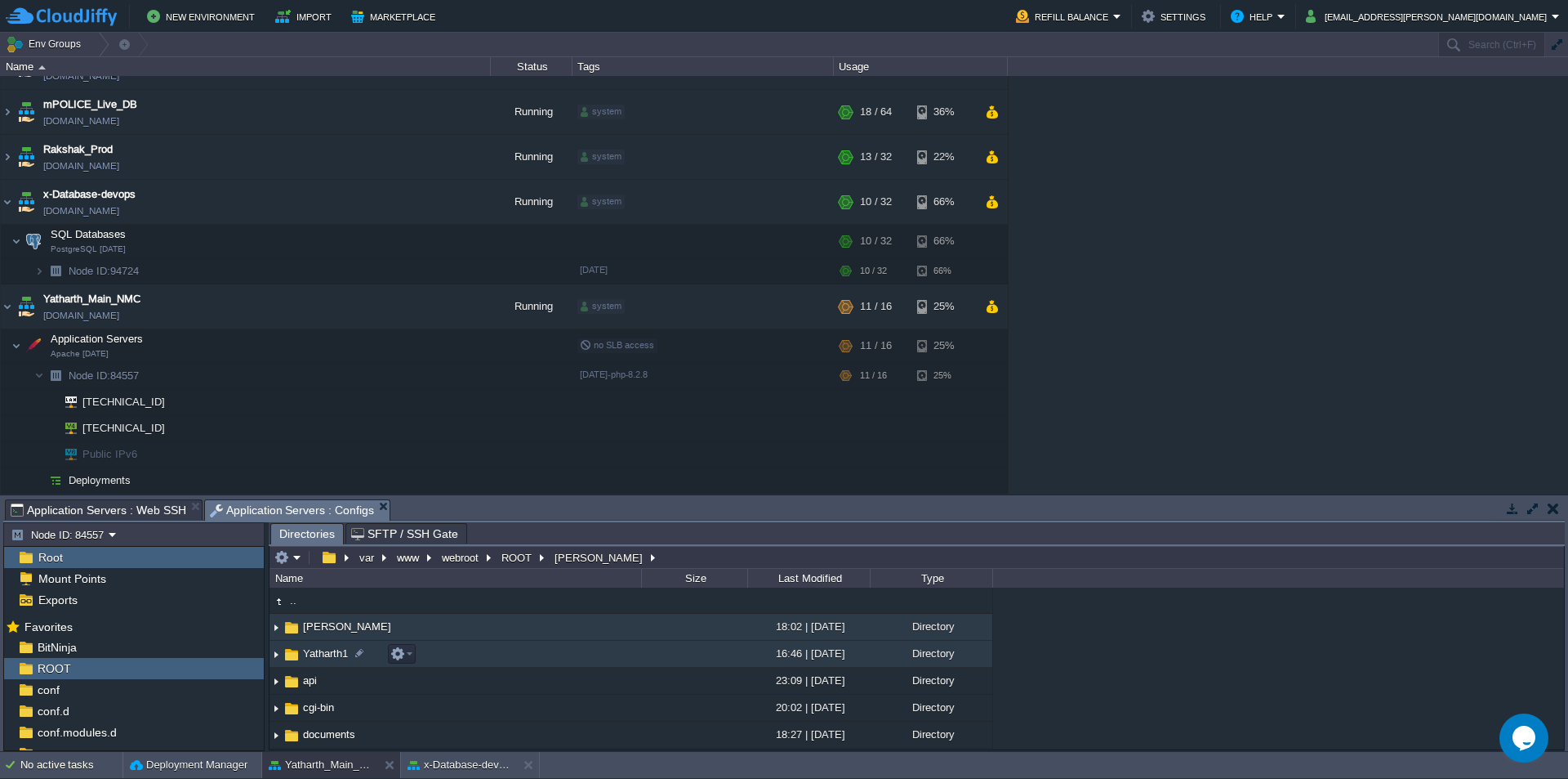
click at [330, 654] on span "Yatharth1" at bounding box center [325, 653] width 49 height 14
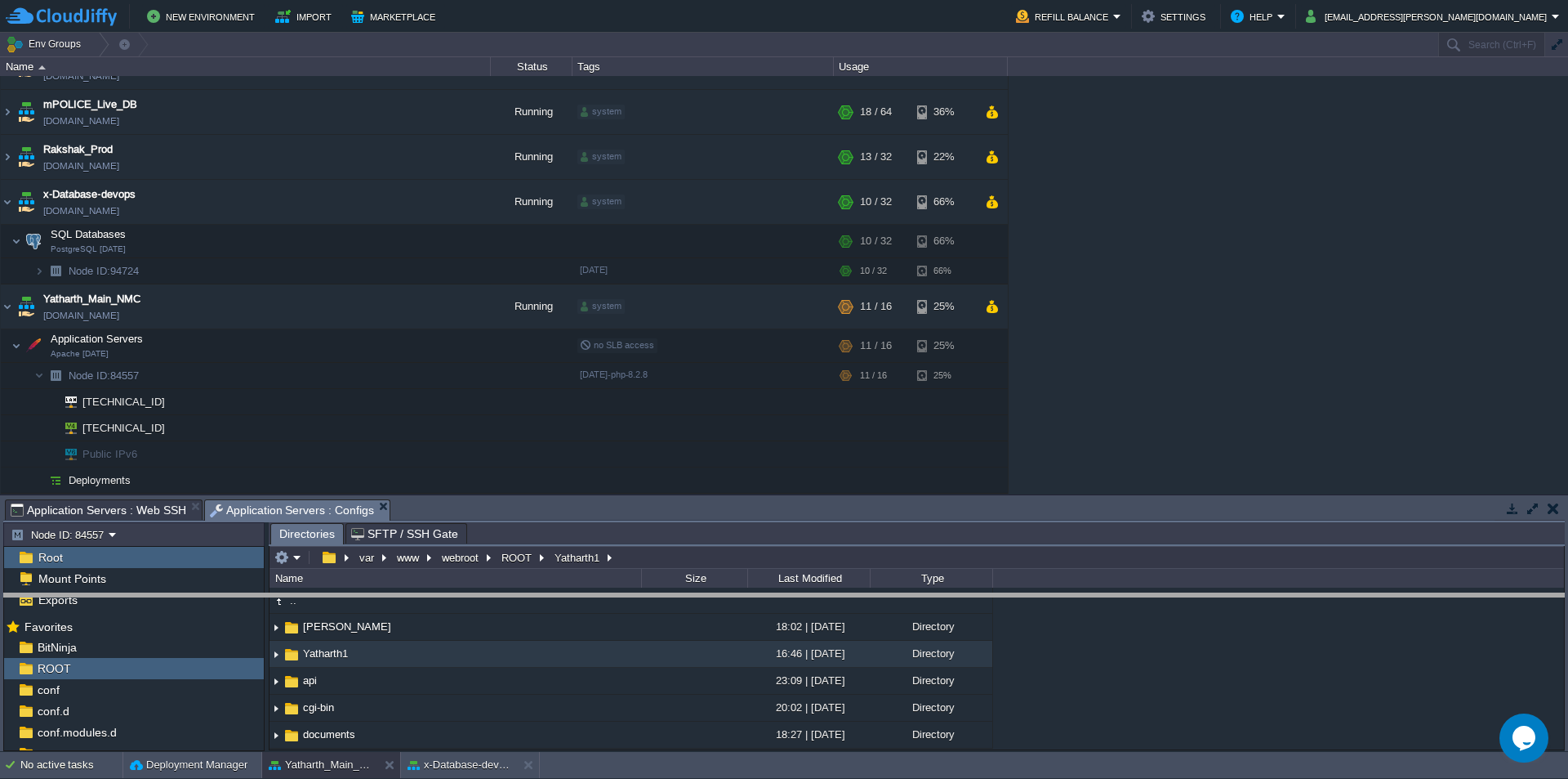
scroll to position [72, 0]
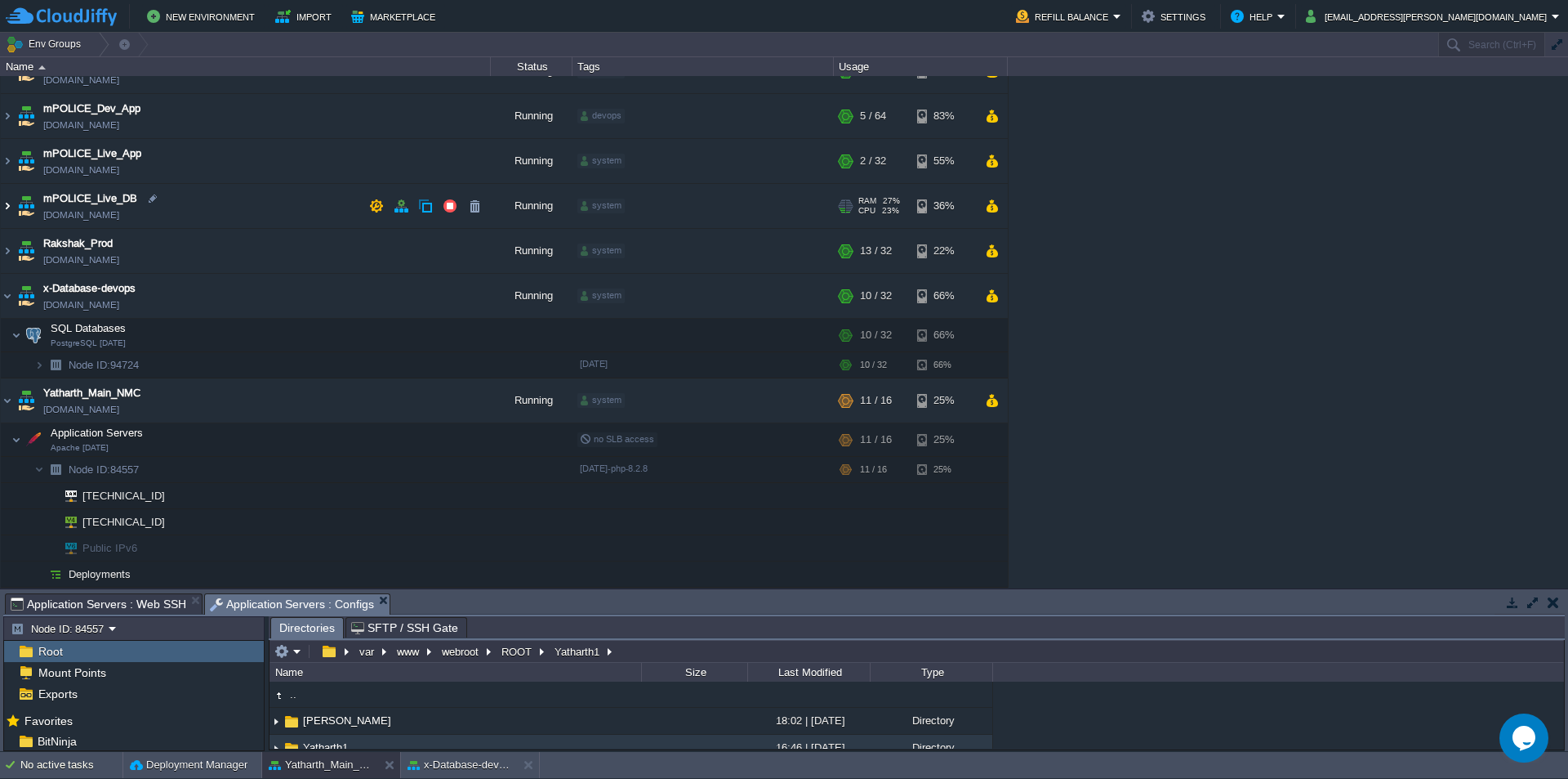
click at [7, 206] on img at bounding box center [7, 206] width 13 height 44
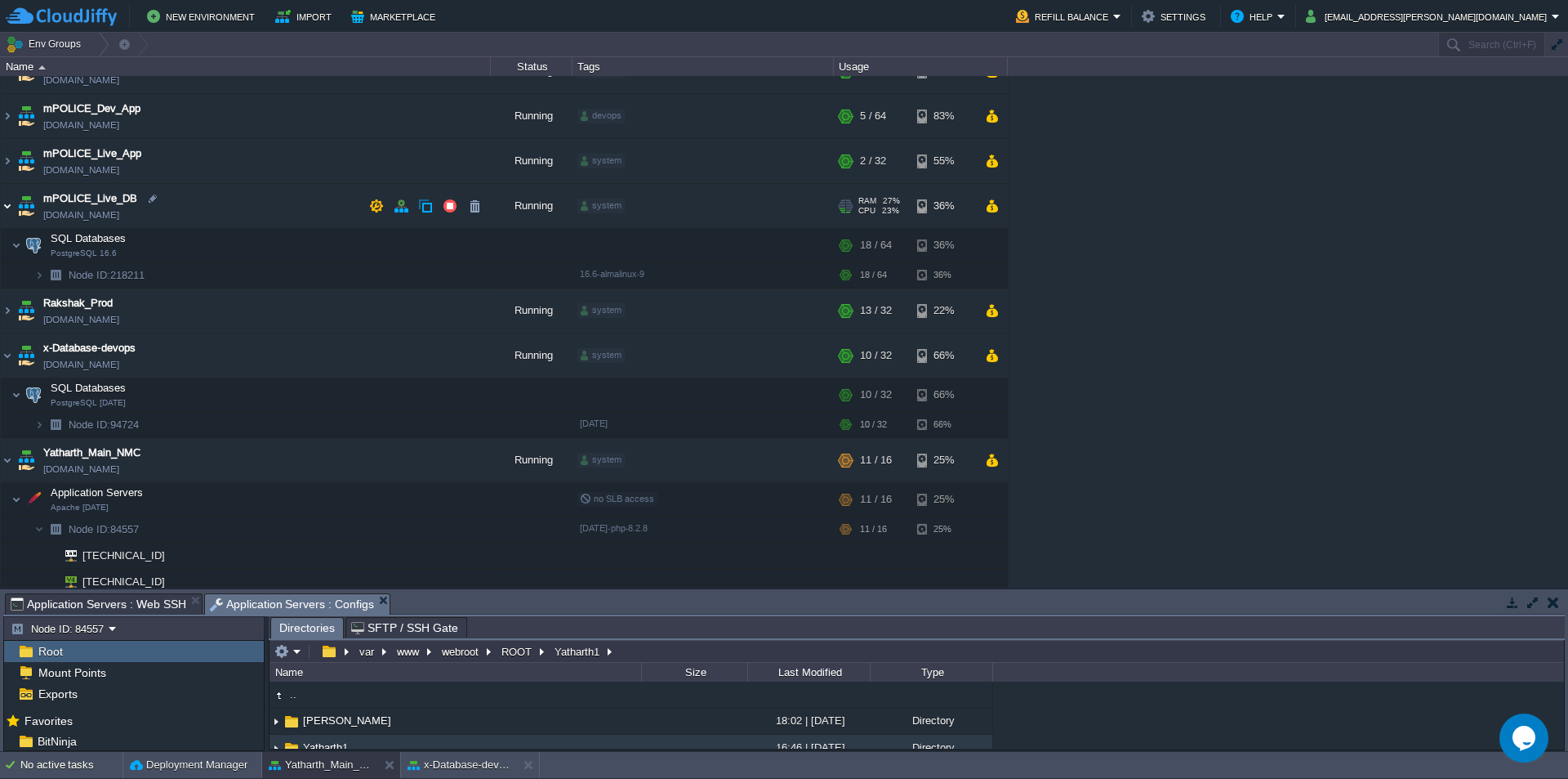
click at [4, 208] on img at bounding box center [7, 206] width 13 height 44
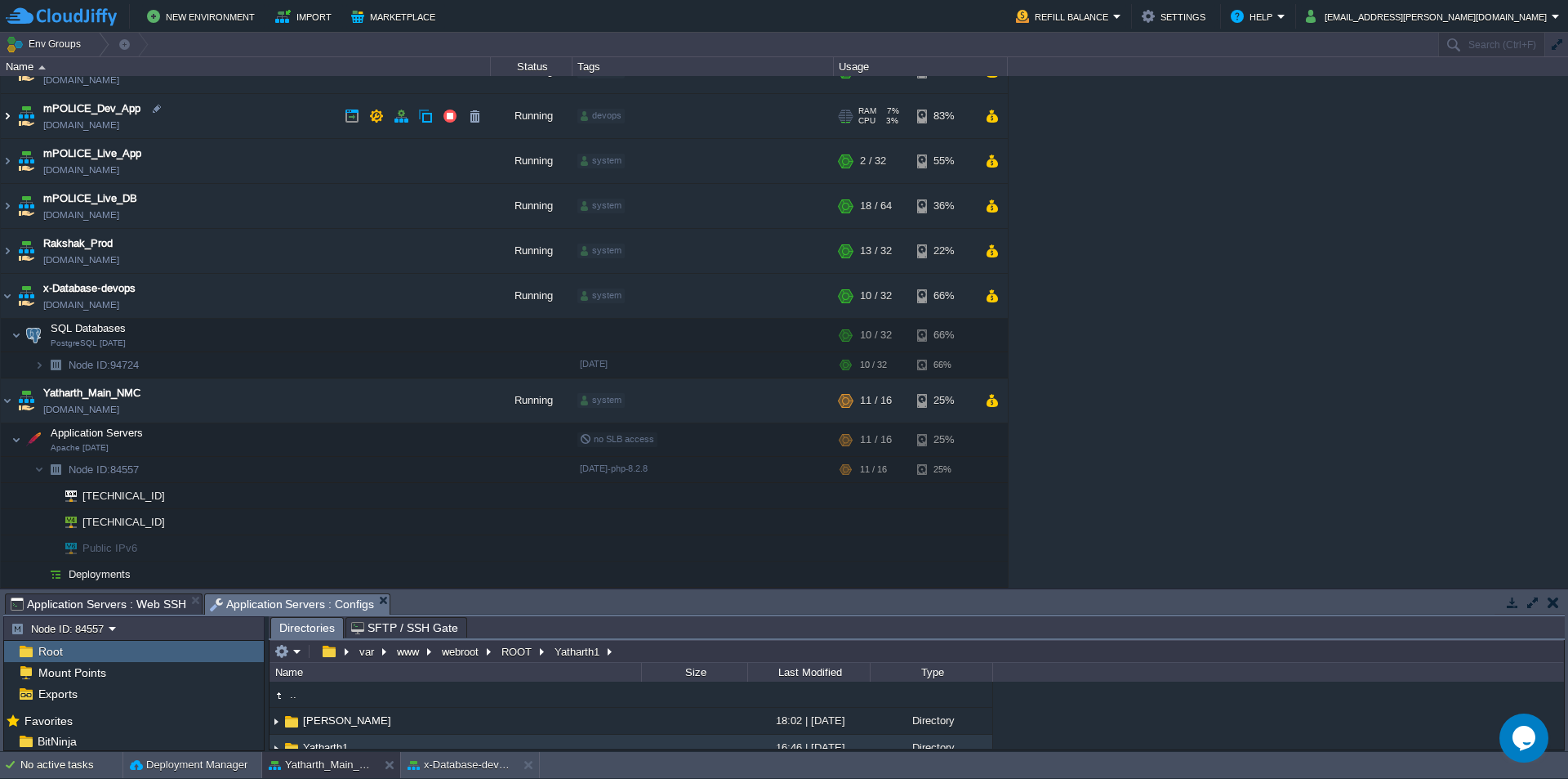
click at [9, 115] on img at bounding box center [7, 115] width 13 height 44
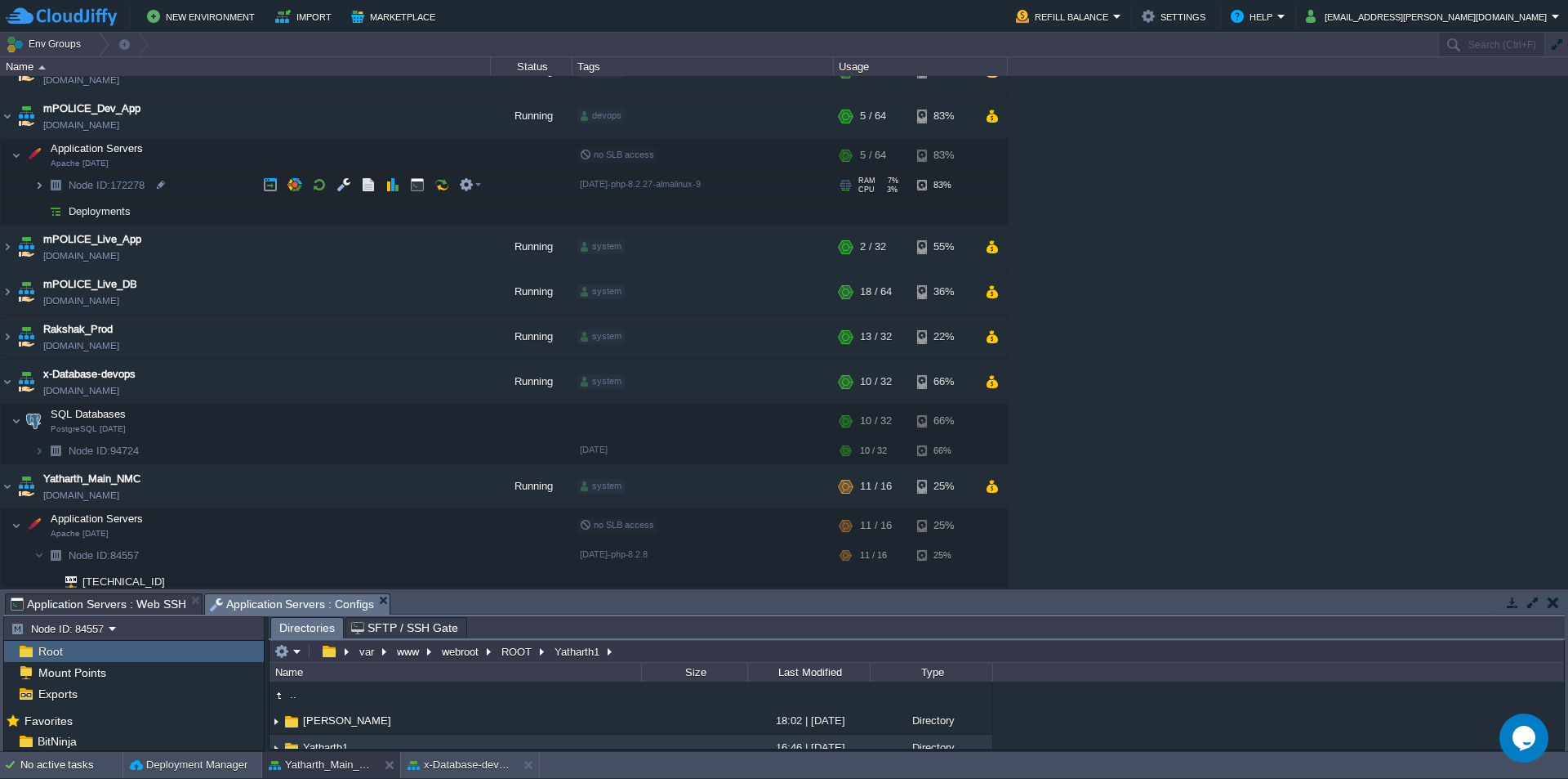
click at [43, 183] on img at bounding box center [39, 185] width 10 height 25
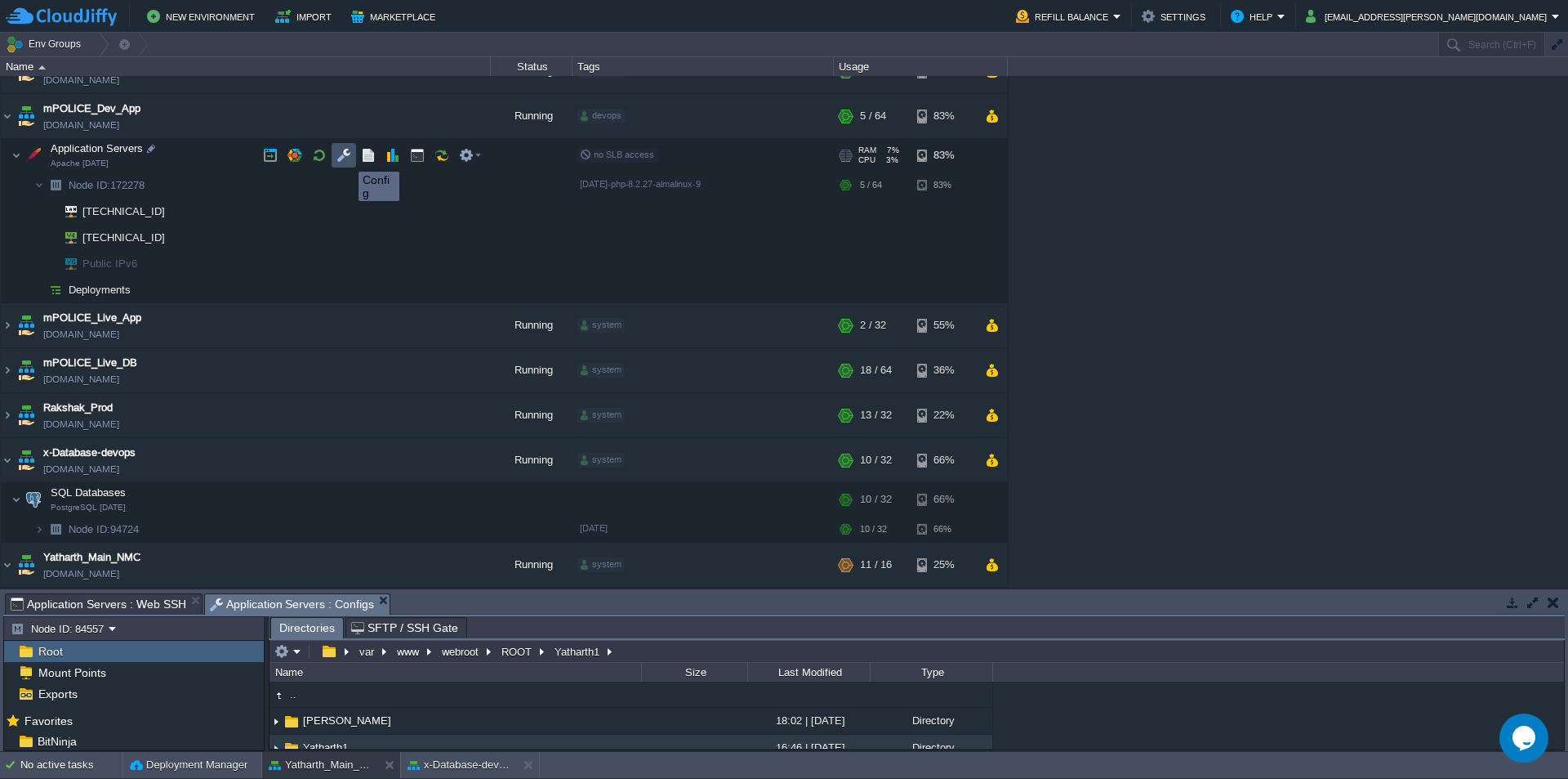
click at [346, 157] on button "button" at bounding box center [343, 154] width 15 height 15
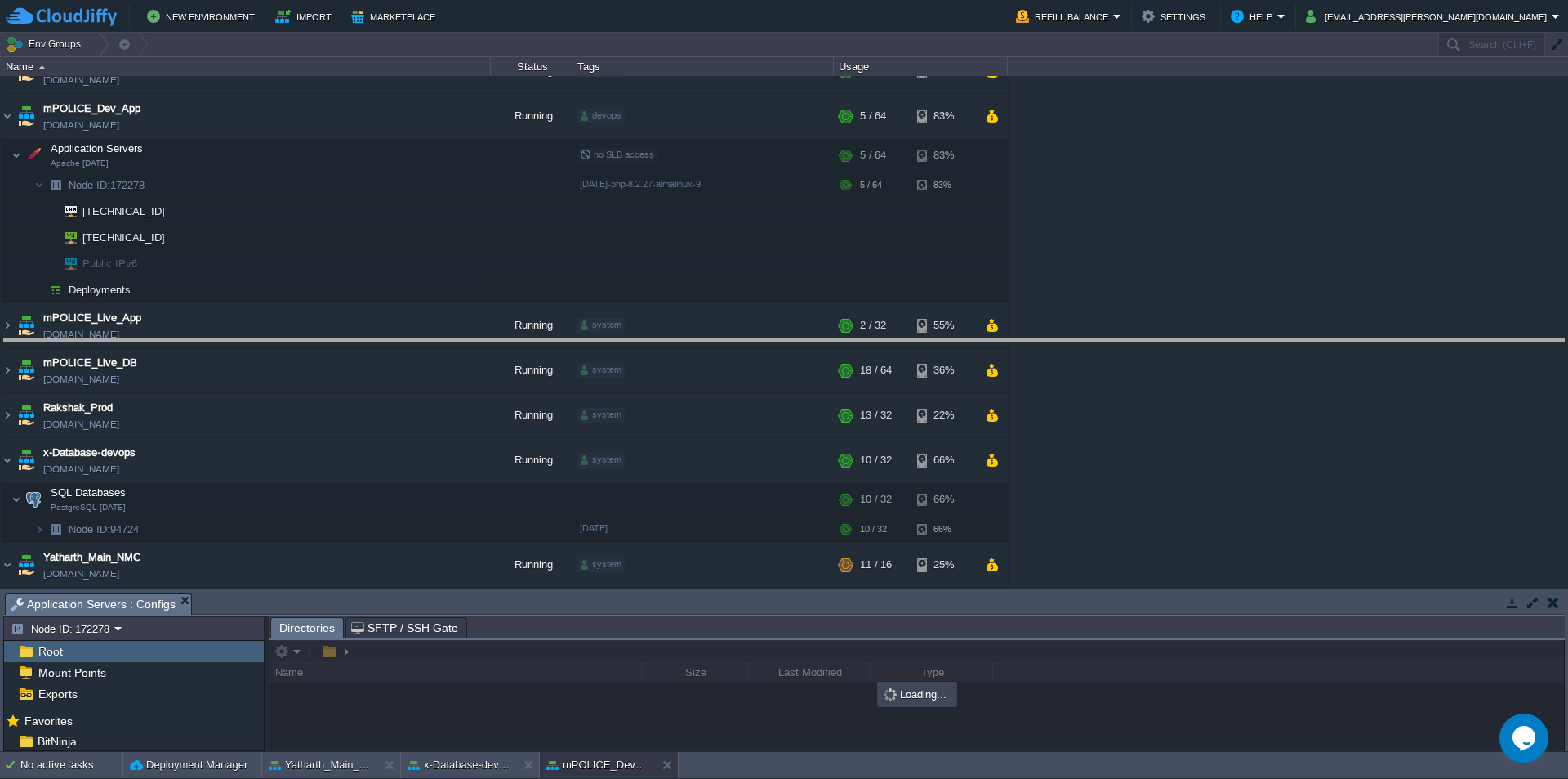
drag, startPoint x: 526, startPoint y: 611, endPoint x: 505, endPoint y: 355, distance: 256.9
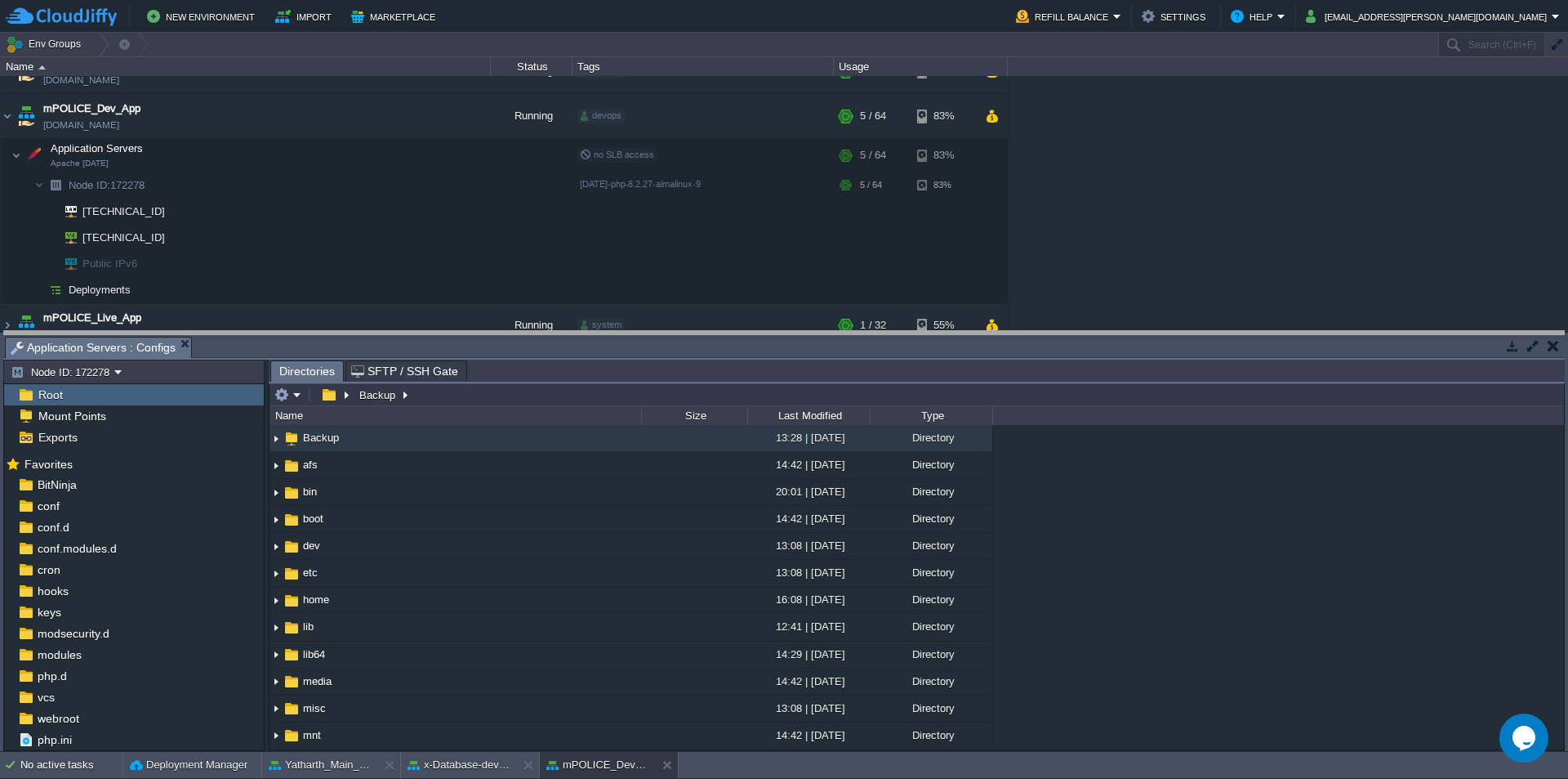
drag, startPoint x: 340, startPoint y: 357, endPoint x: 350, endPoint y: 301, distance: 56.9
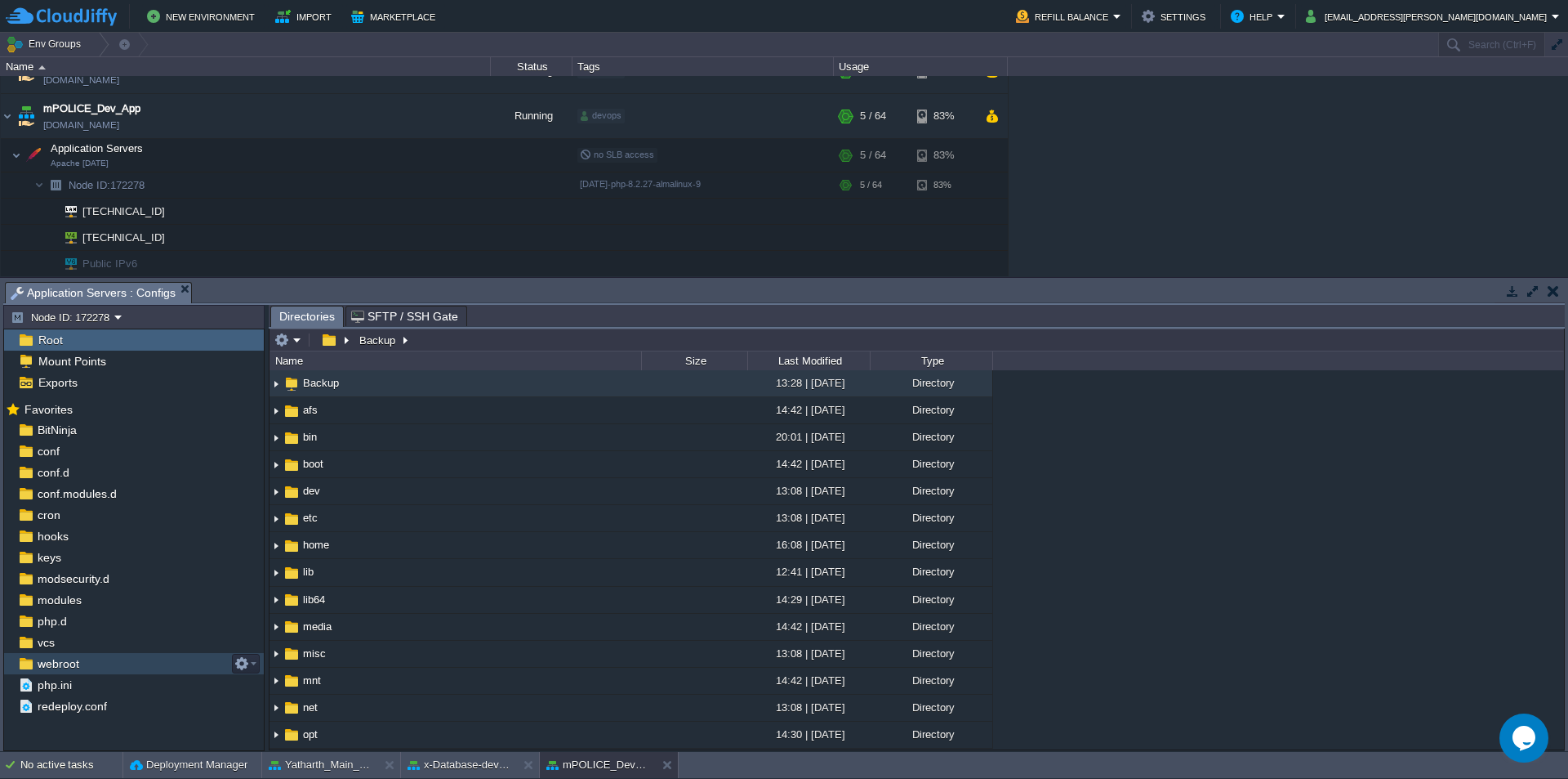
click at [67, 667] on span "webroot" at bounding box center [58, 663] width 48 height 15
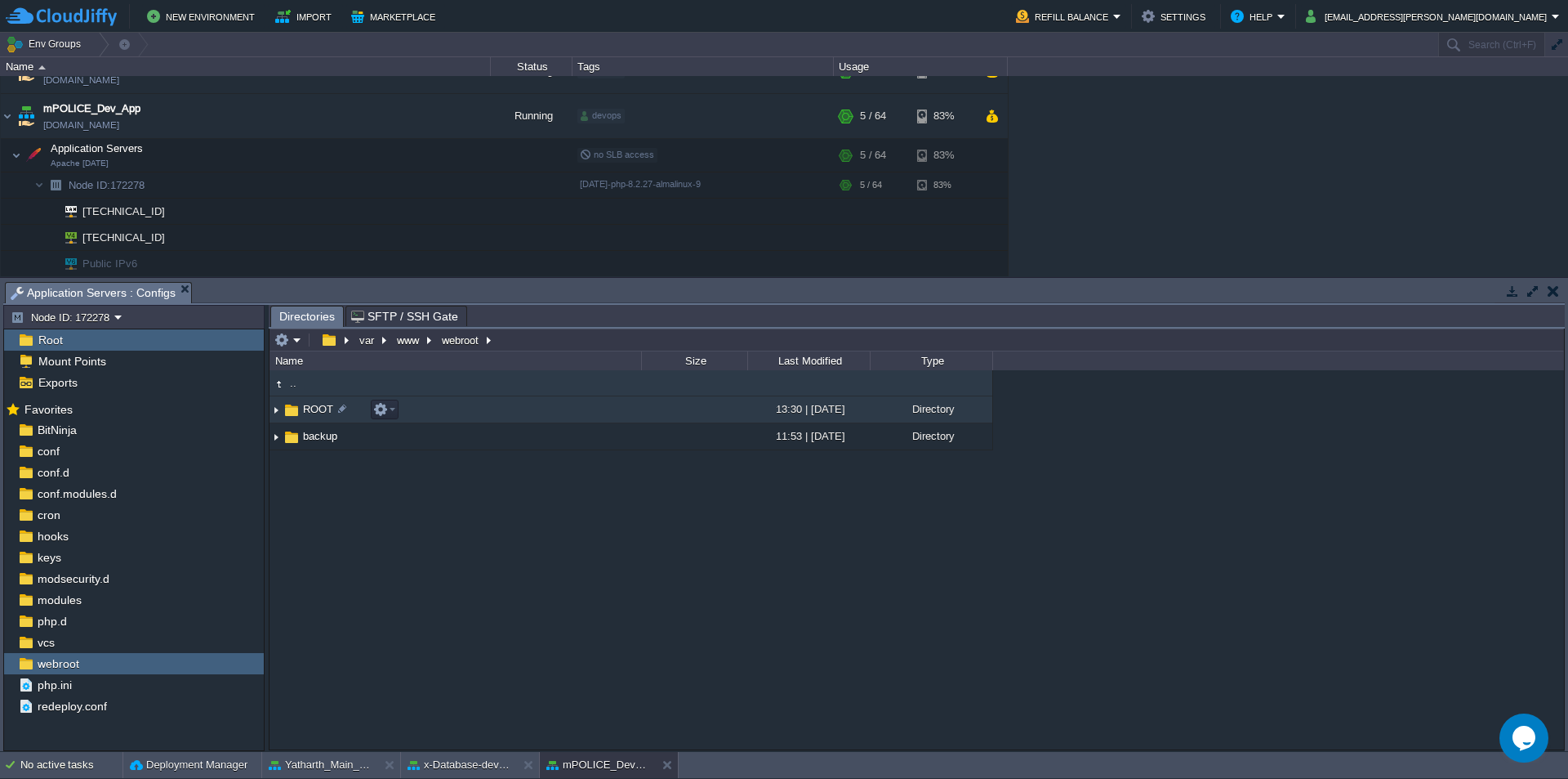
click at [317, 409] on span "ROOT" at bounding box center [318, 409] width 35 height 14
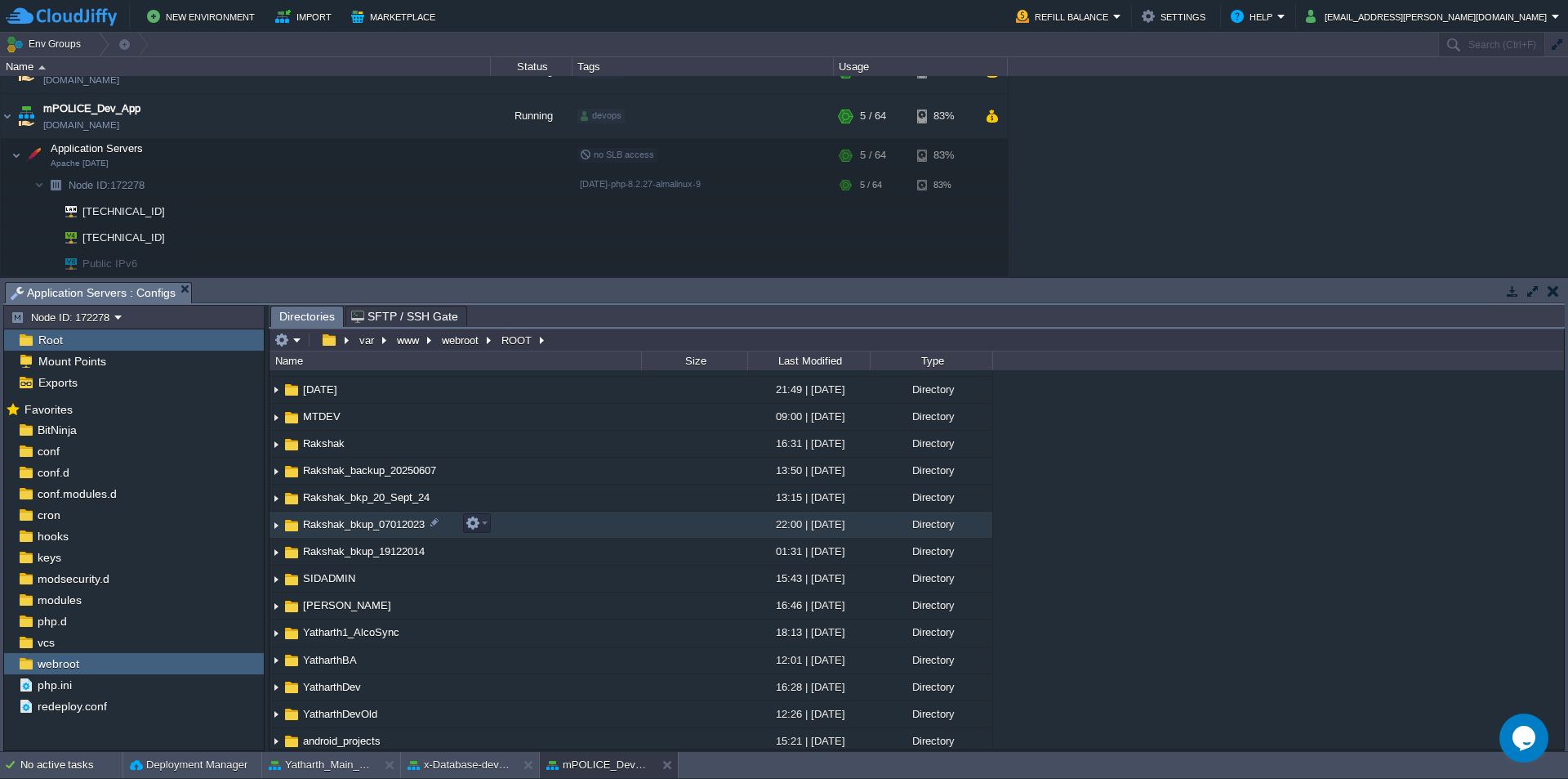
scroll to position [409, 0]
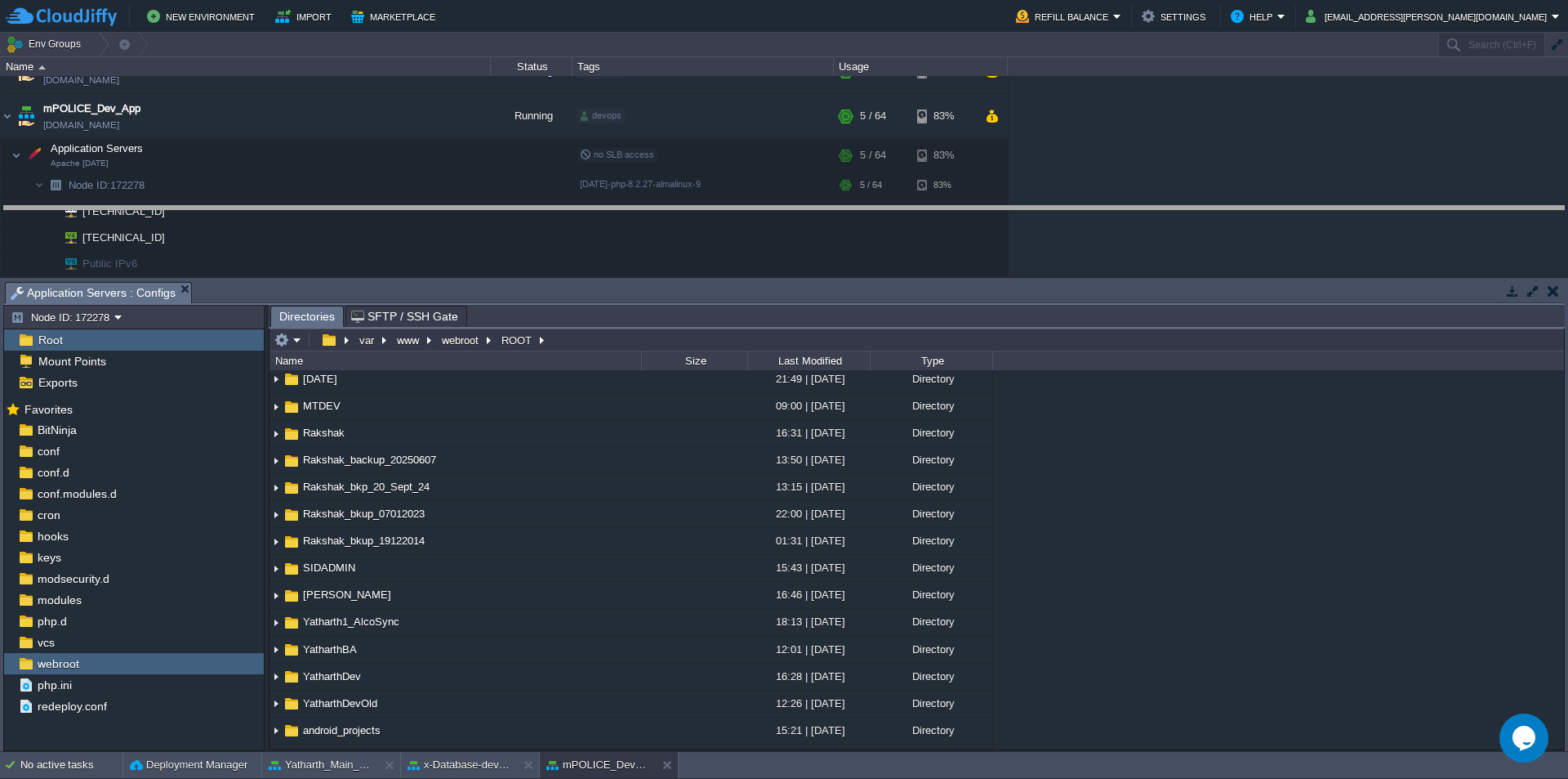
drag, startPoint x: 501, startPoint y: 304, endPoint x: 499, endPoint y: 228, distance: 76.0
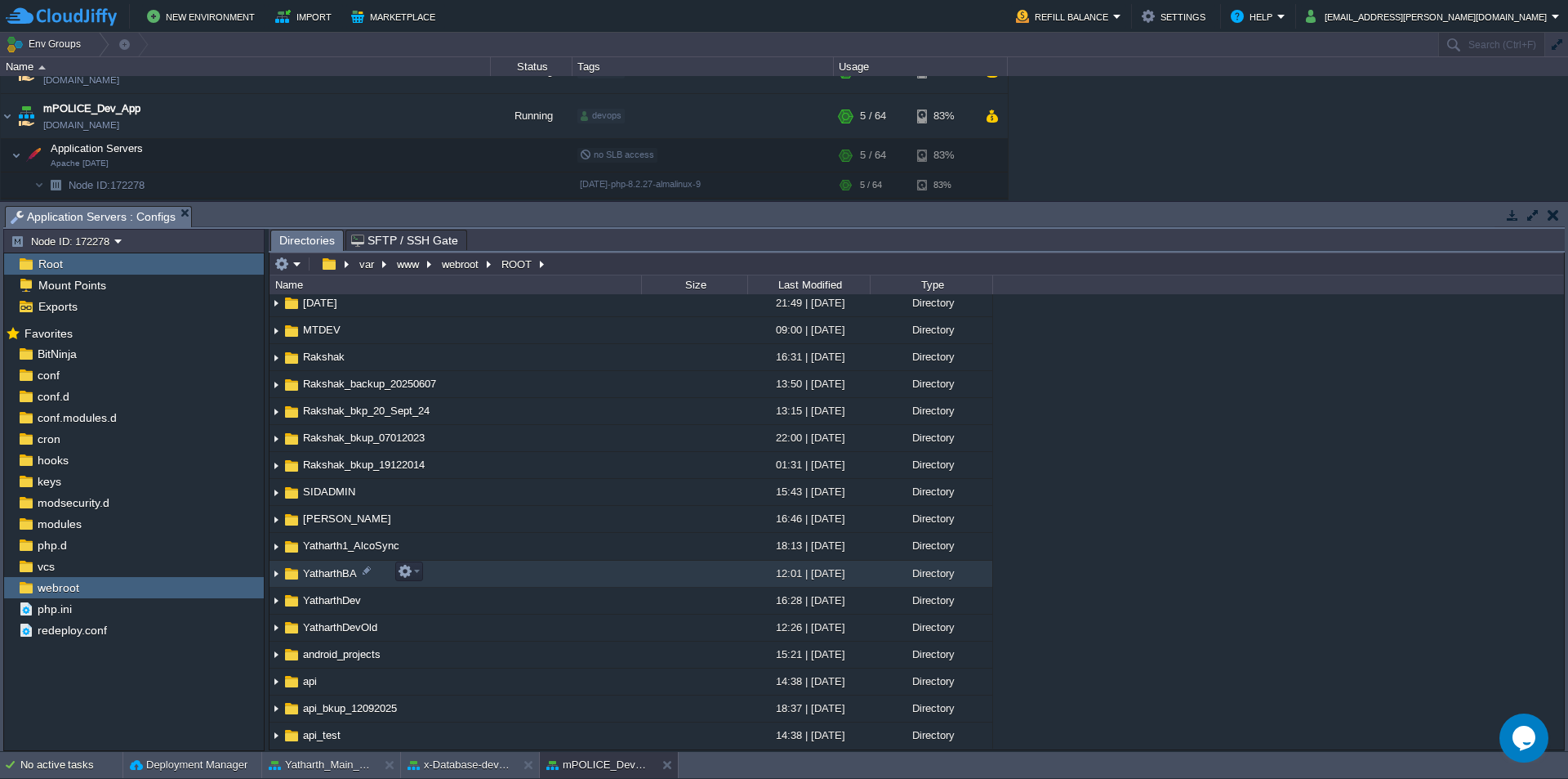
click at [325, 573] on span "YatharthBA" at bounding box center [330, 573] width 59 height 14
click at [337, 576] on span "YatharthBA" at bounding box center [330, 573] width 59 height 14
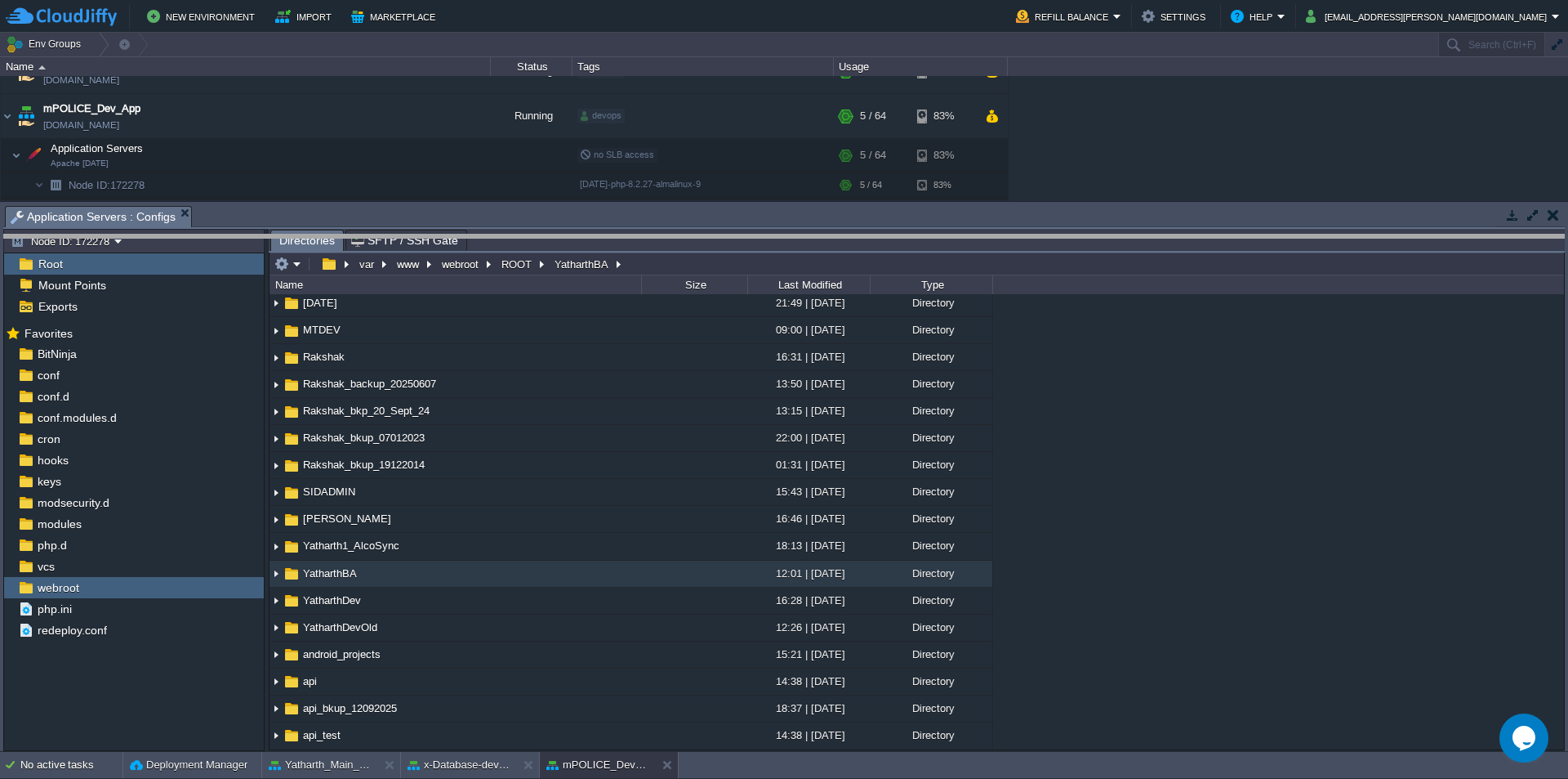
drag, startPoint x: 645, startPoint y: 227, endPoint x: 648, endPoint y: 256, distance: 29.2
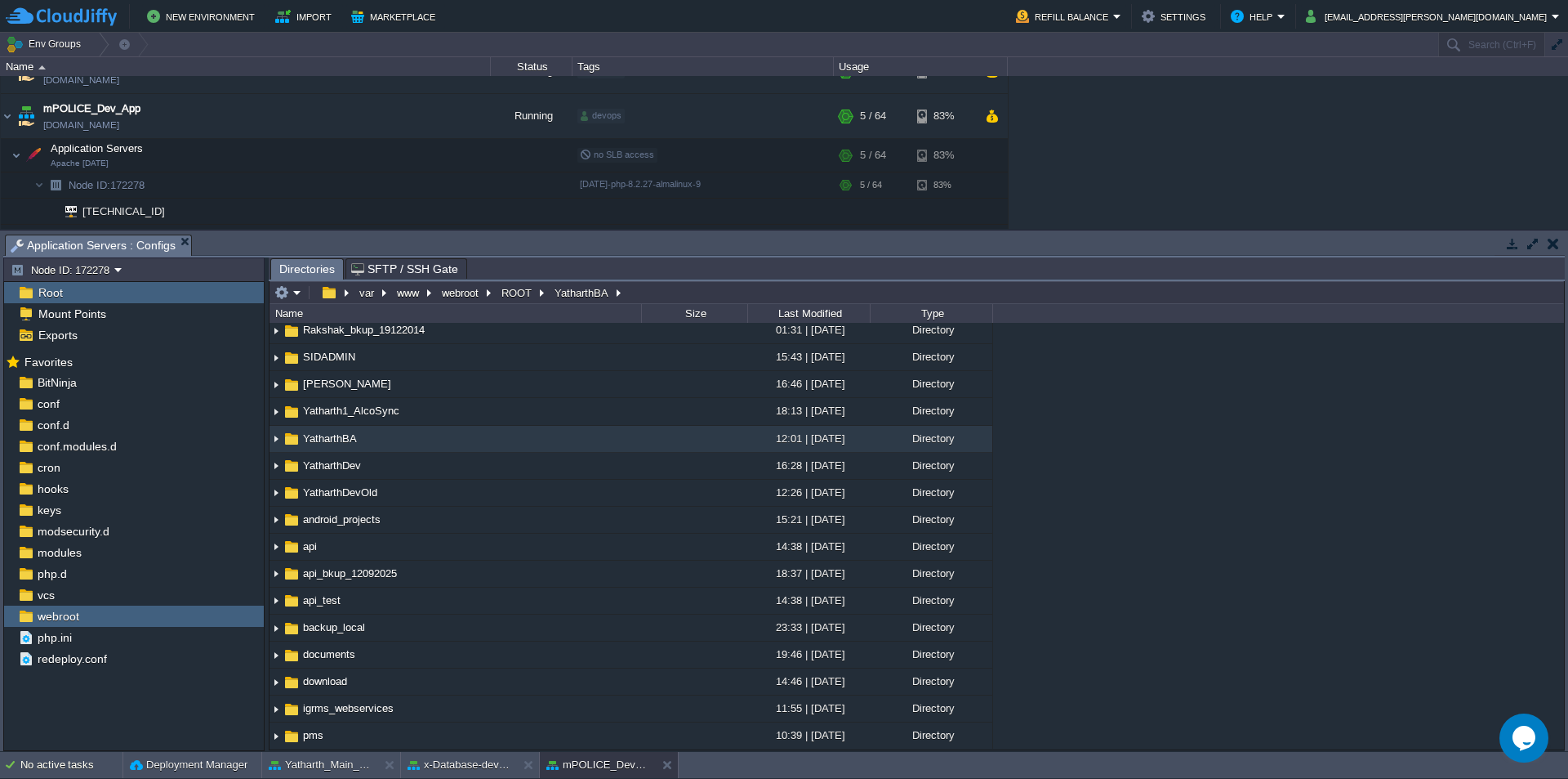
scroll to position [585, 0]
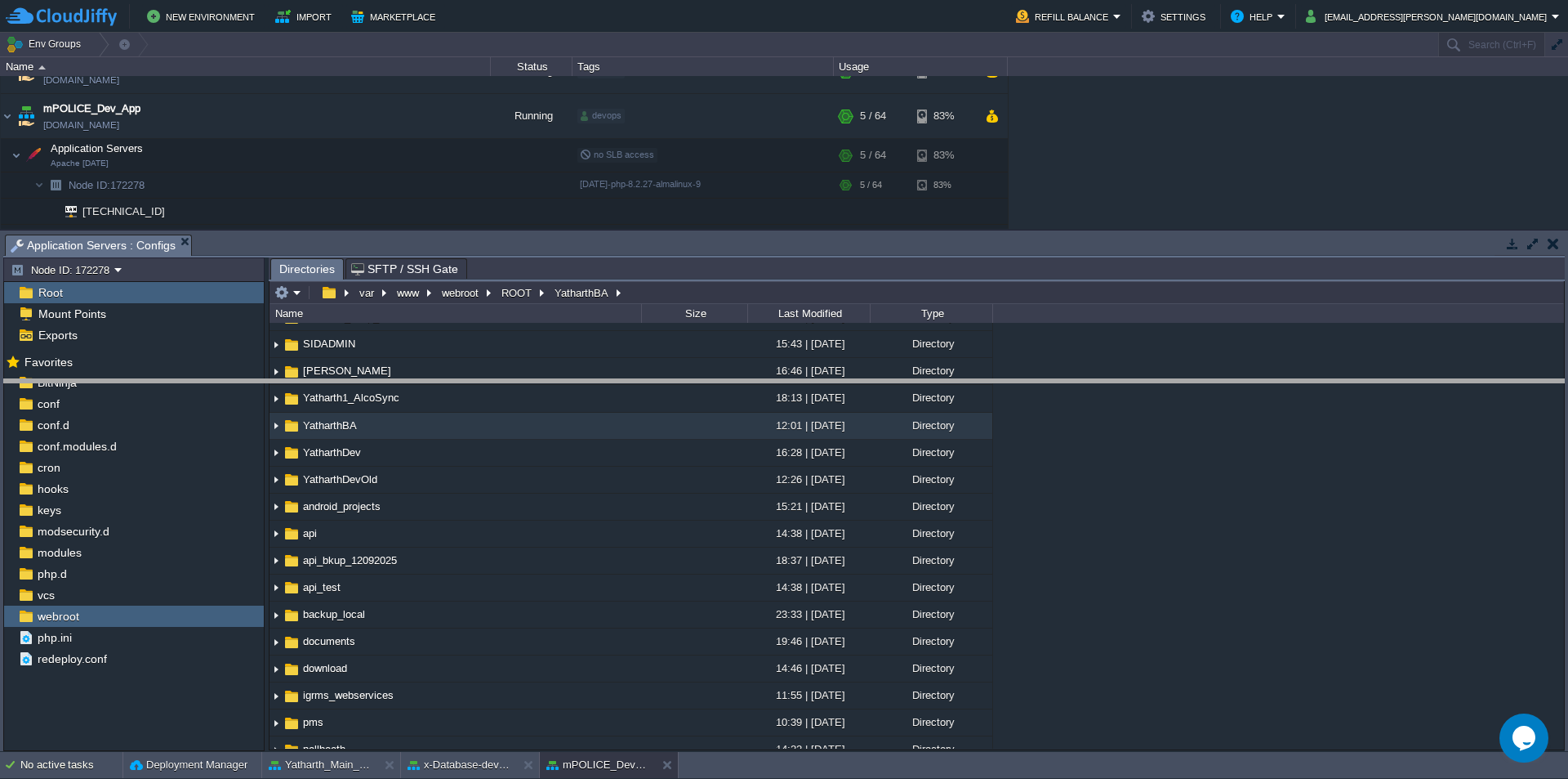
drag, startPoint x: 480, startPoint y: 258, endPoint x: 510, endPoint y: 506, distance: 249.8
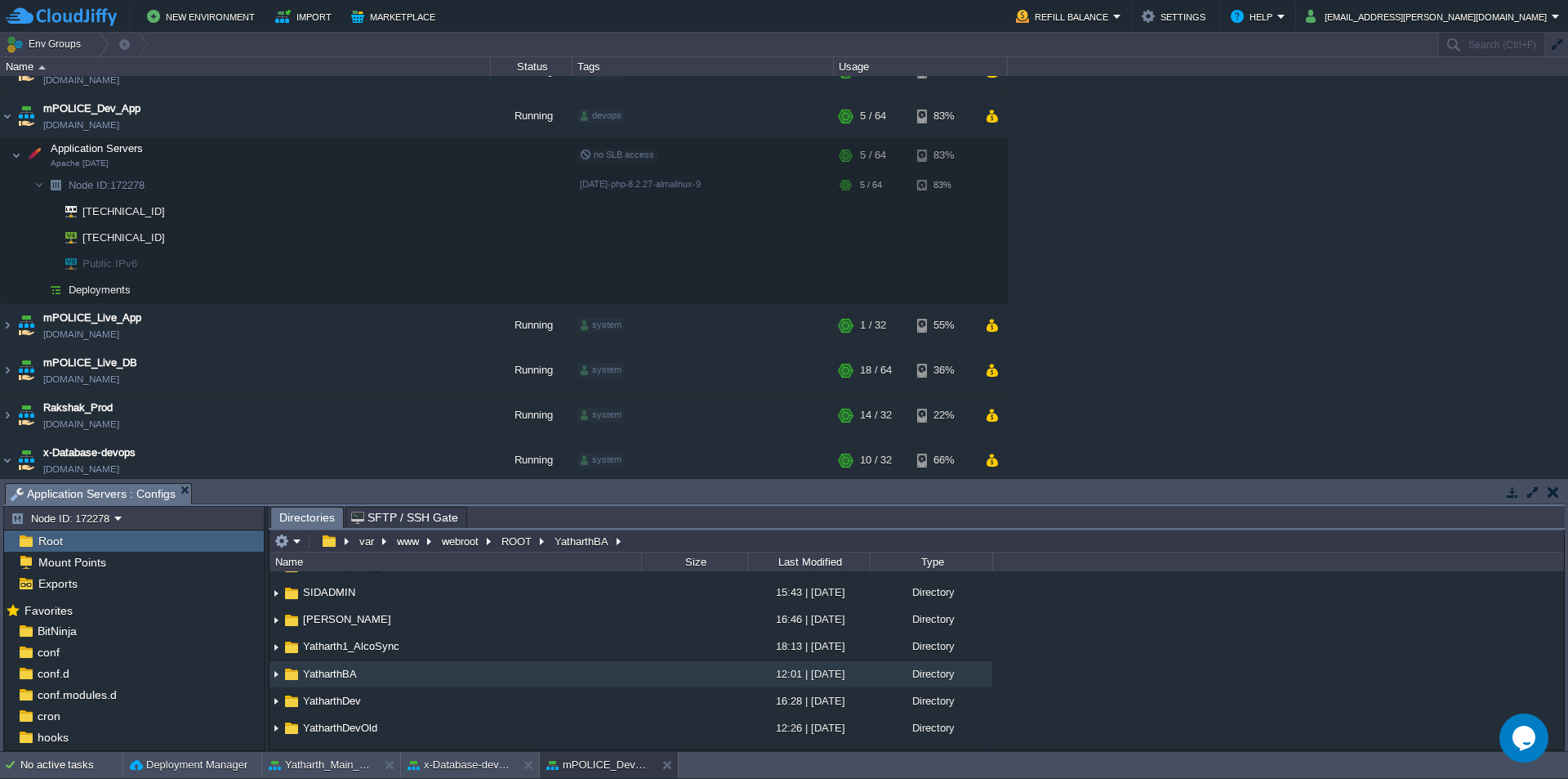
scroll to position [346, 0]
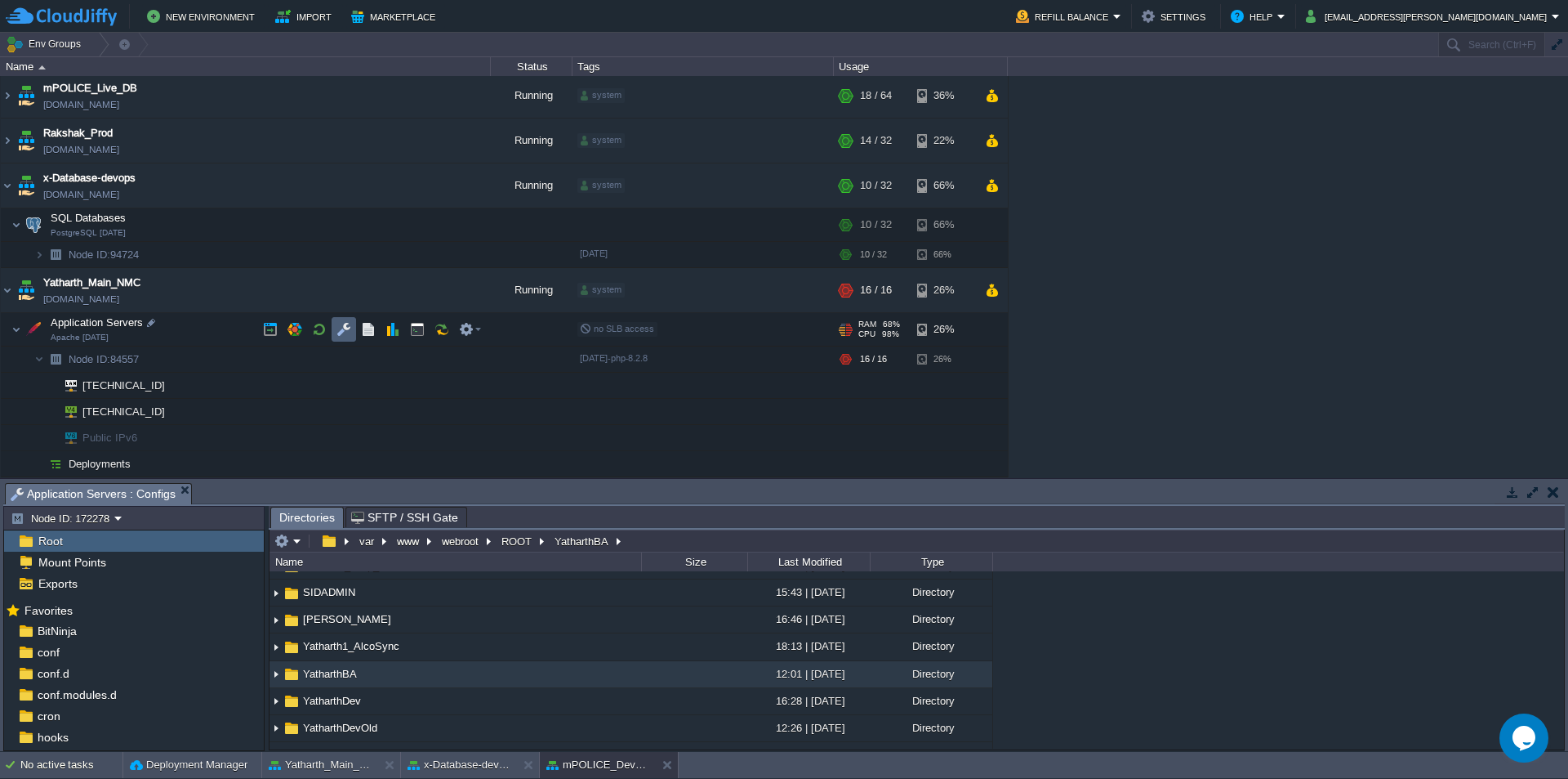
click at [343, 334] on button "button" at bounding box center [343, 329] width 15 height 15
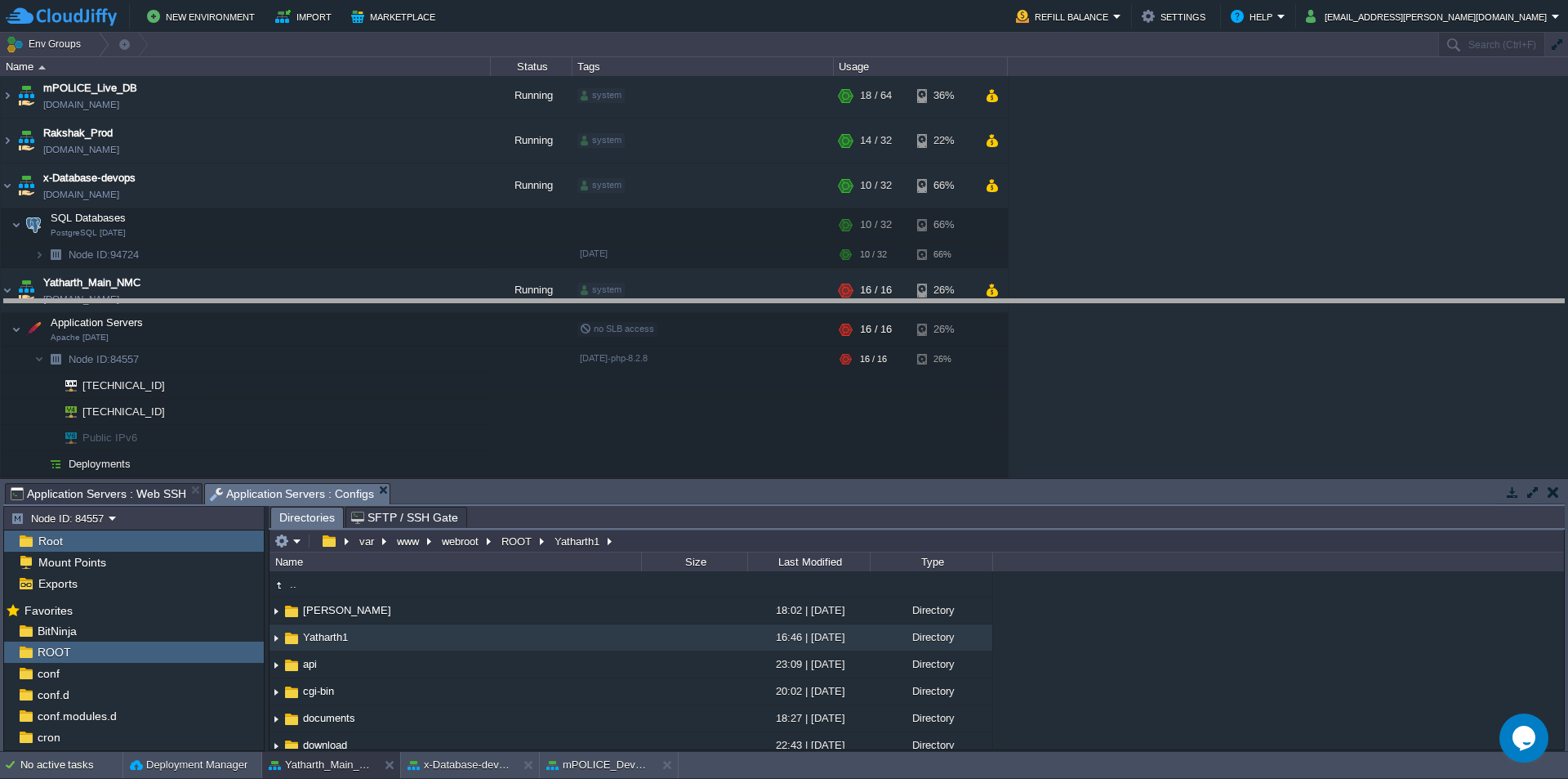
drag, startPoint x: 470, startPoint y: 502, endPoint x: 510, endPoint y: 211, distance: 293.7
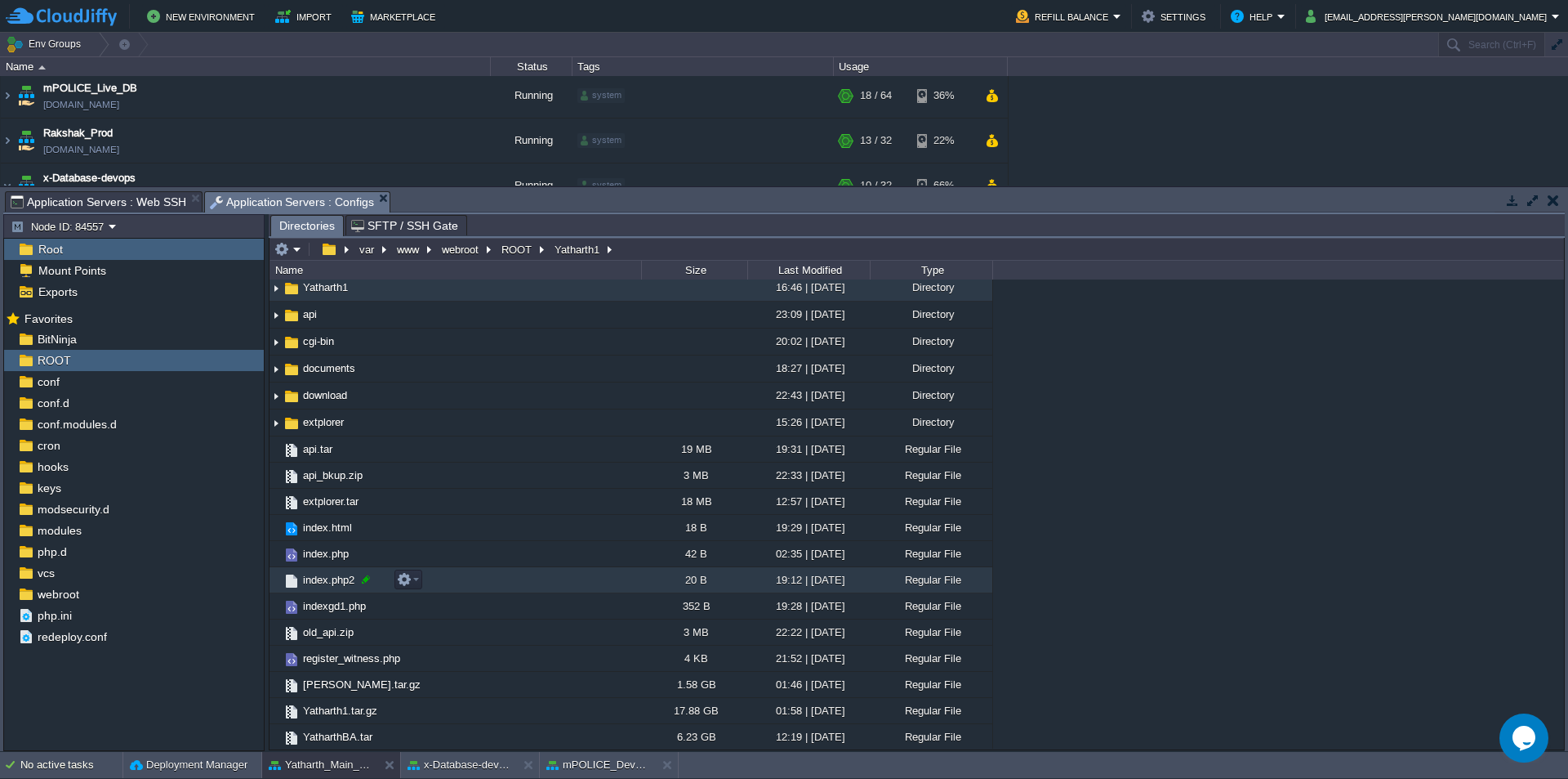
scroll to position [60, 0]
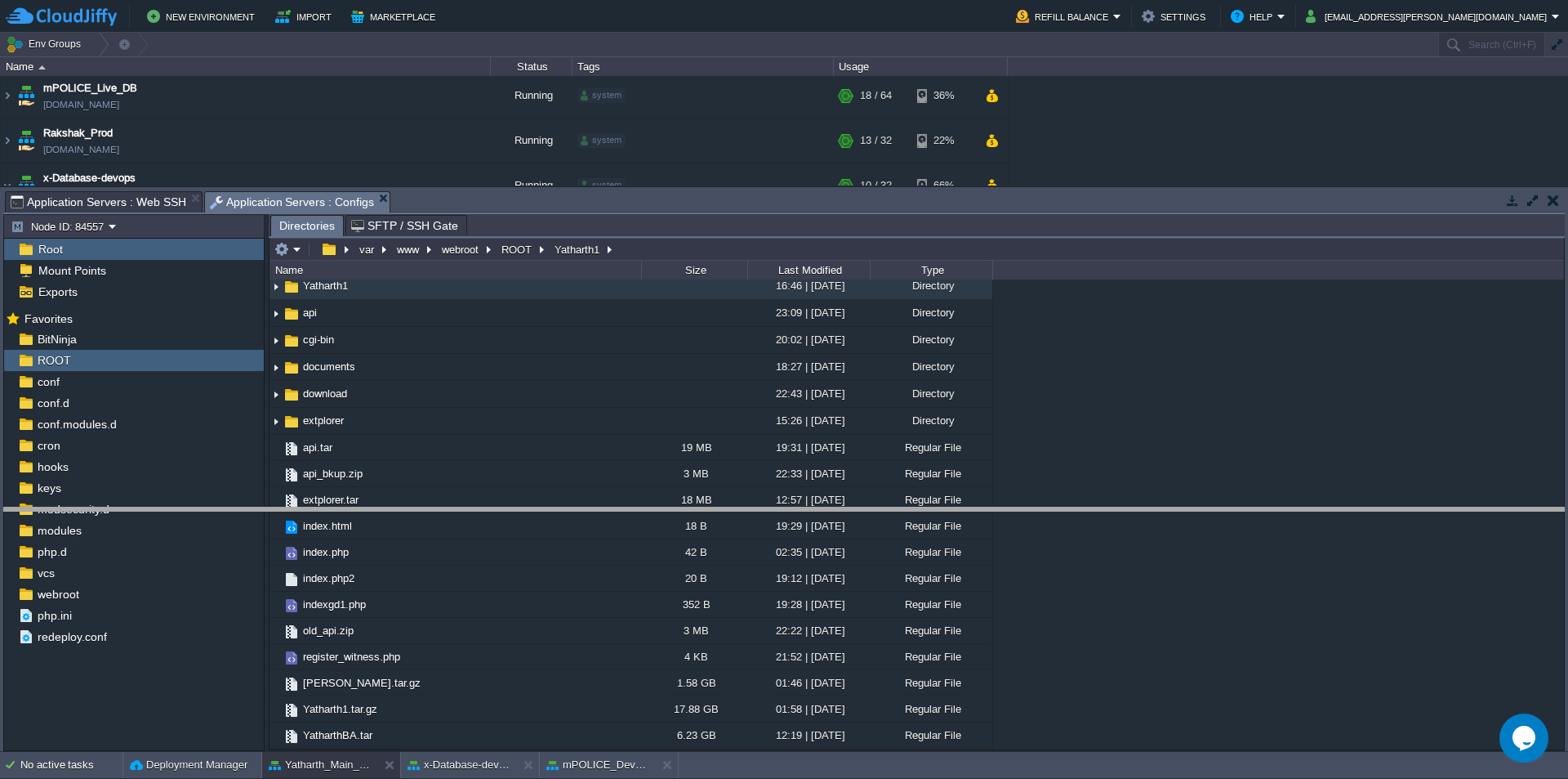
drag, startPoint x: 494, startPoint y: 213, endPoint x: 463, endPoint y: 522, distance: 310.6
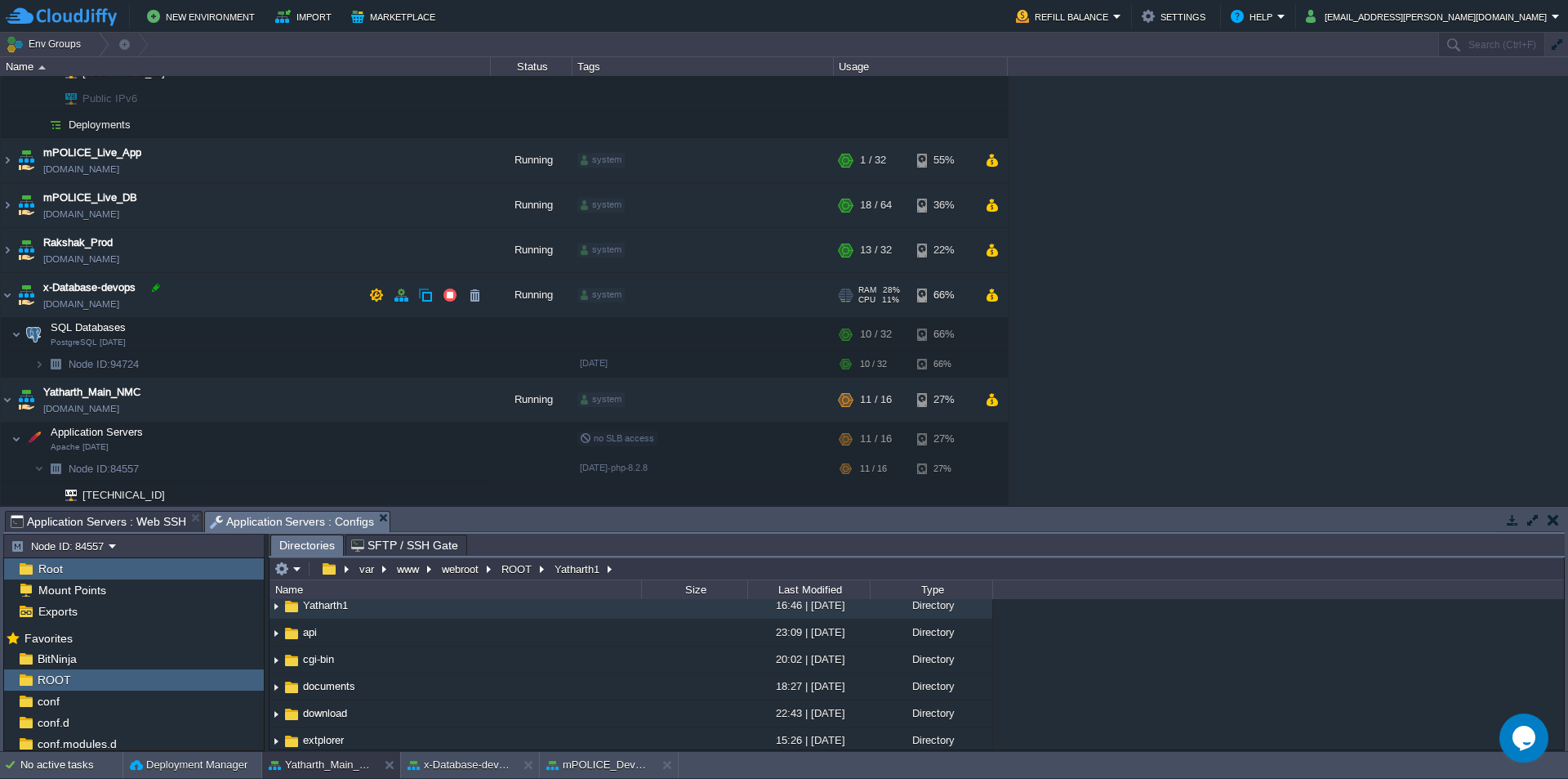
scroll to position [155, 0]
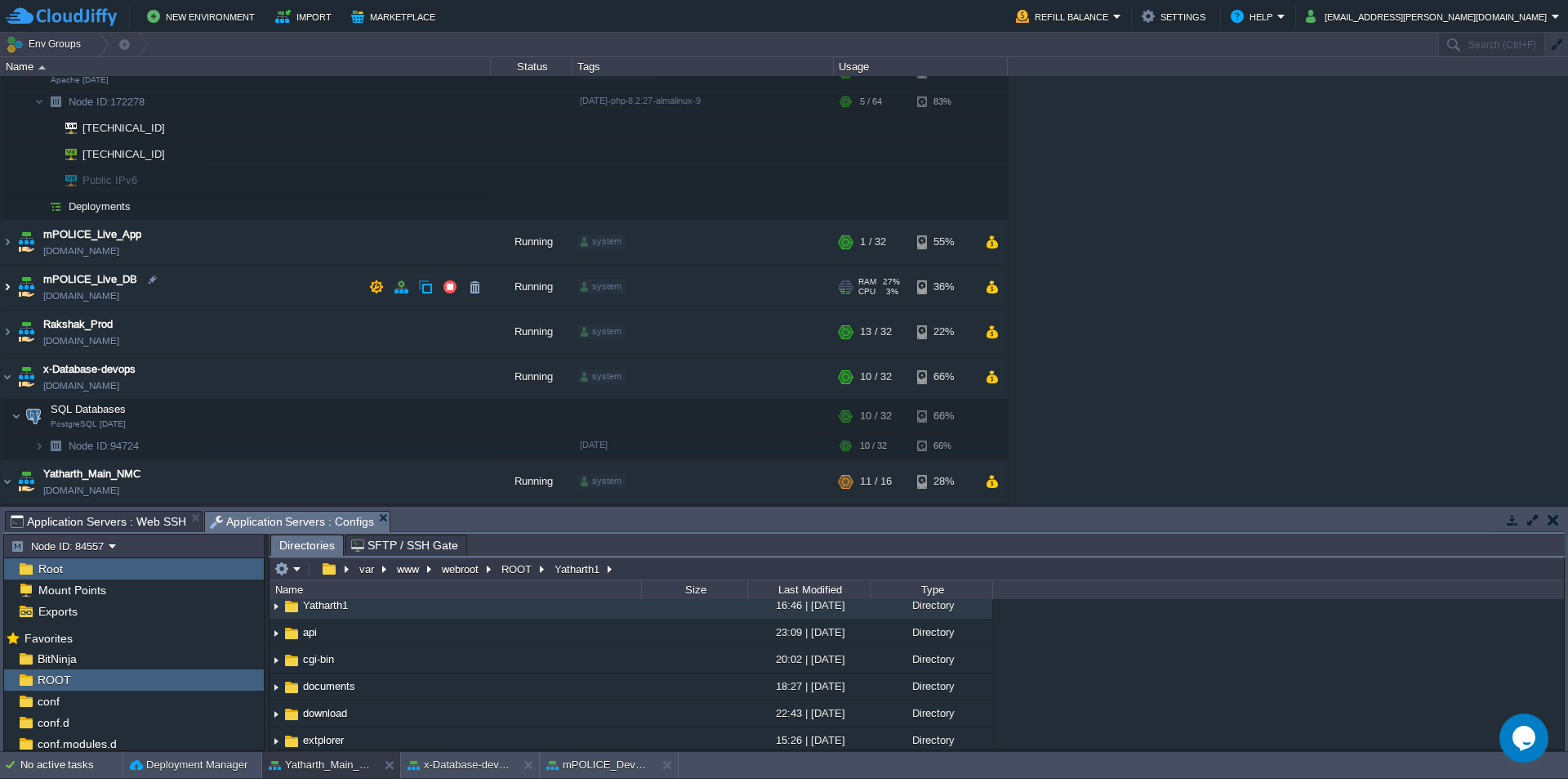
click at [8, 287] on img at bounding box center [7, 286] width 13 height 44
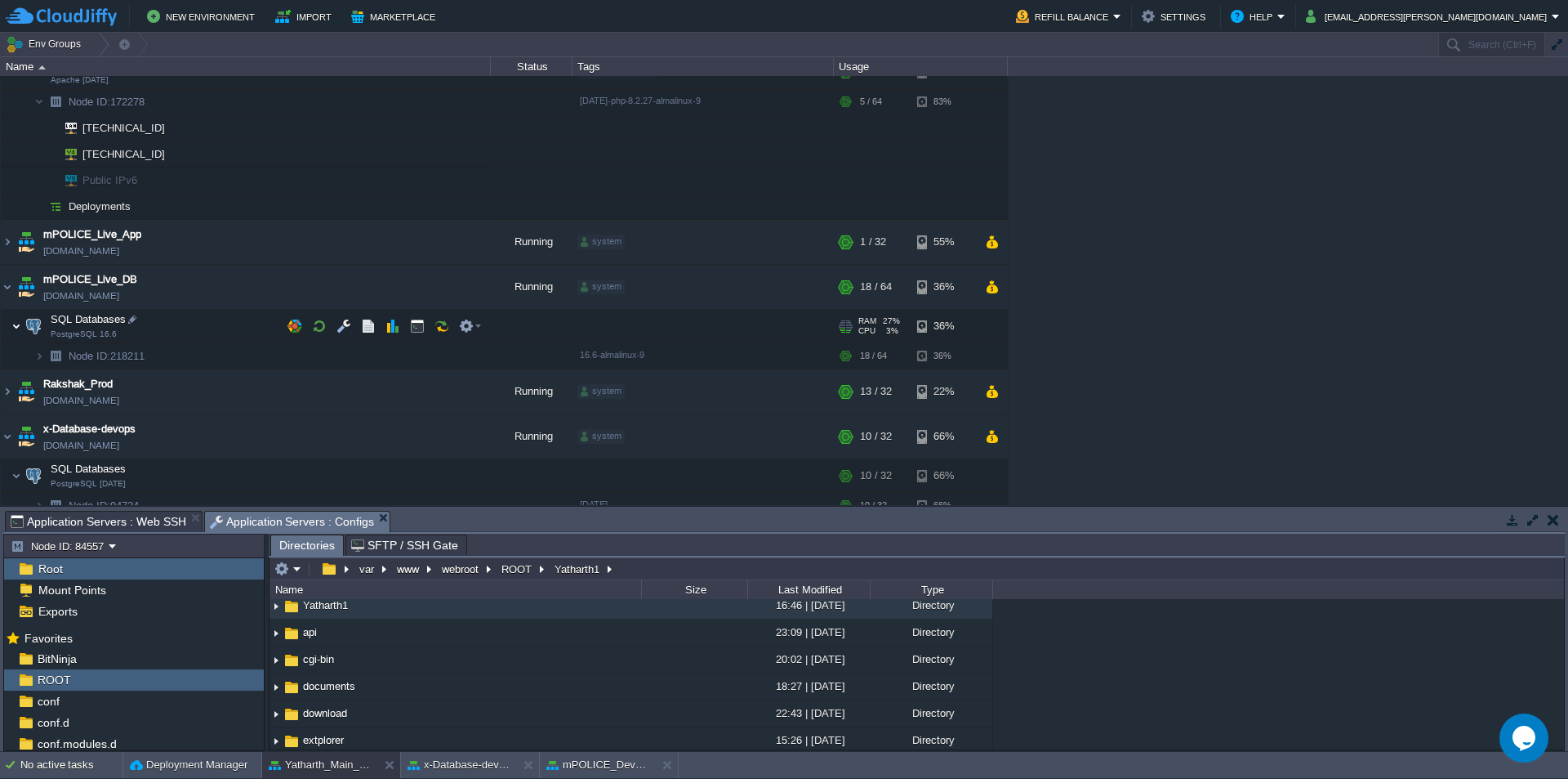
click at [18, 329] on img at bounding box center [16, 326] width 10 height 33
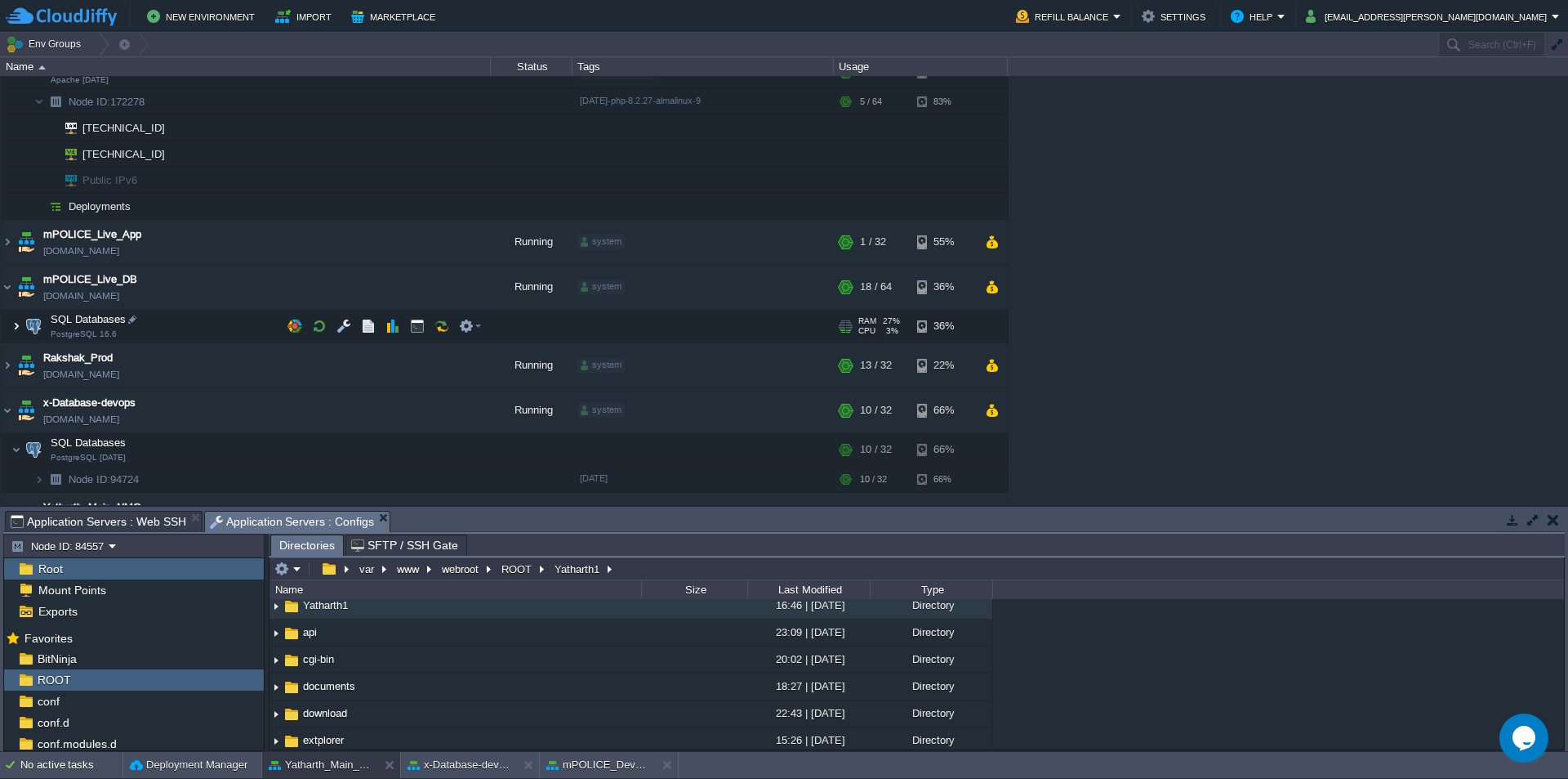
click at [17, 330] on img at bounding box center [16, 326] width 10 height 33
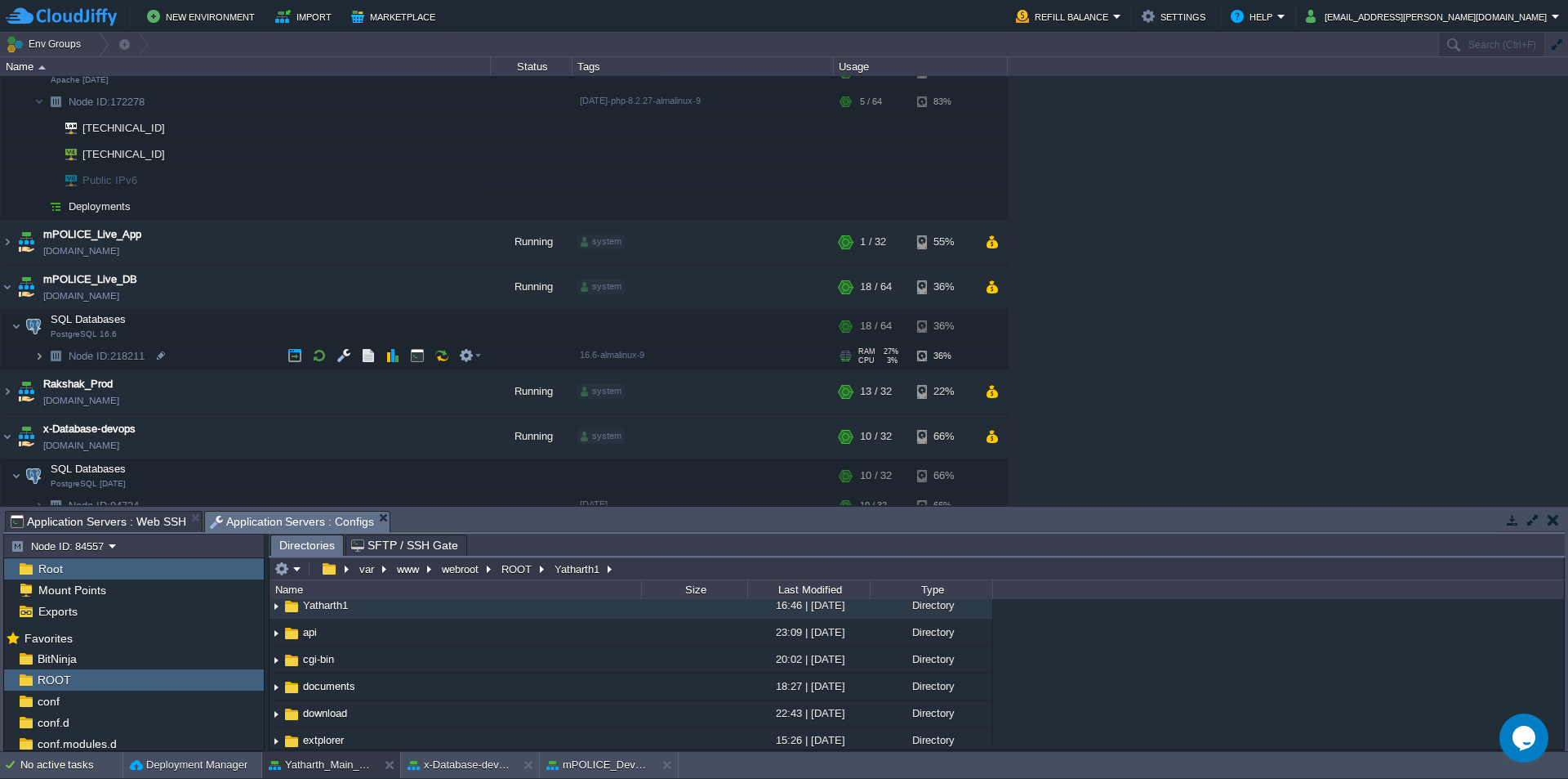
click at [35, 357] on img at bounding box center [39, 356] width 10 height 25
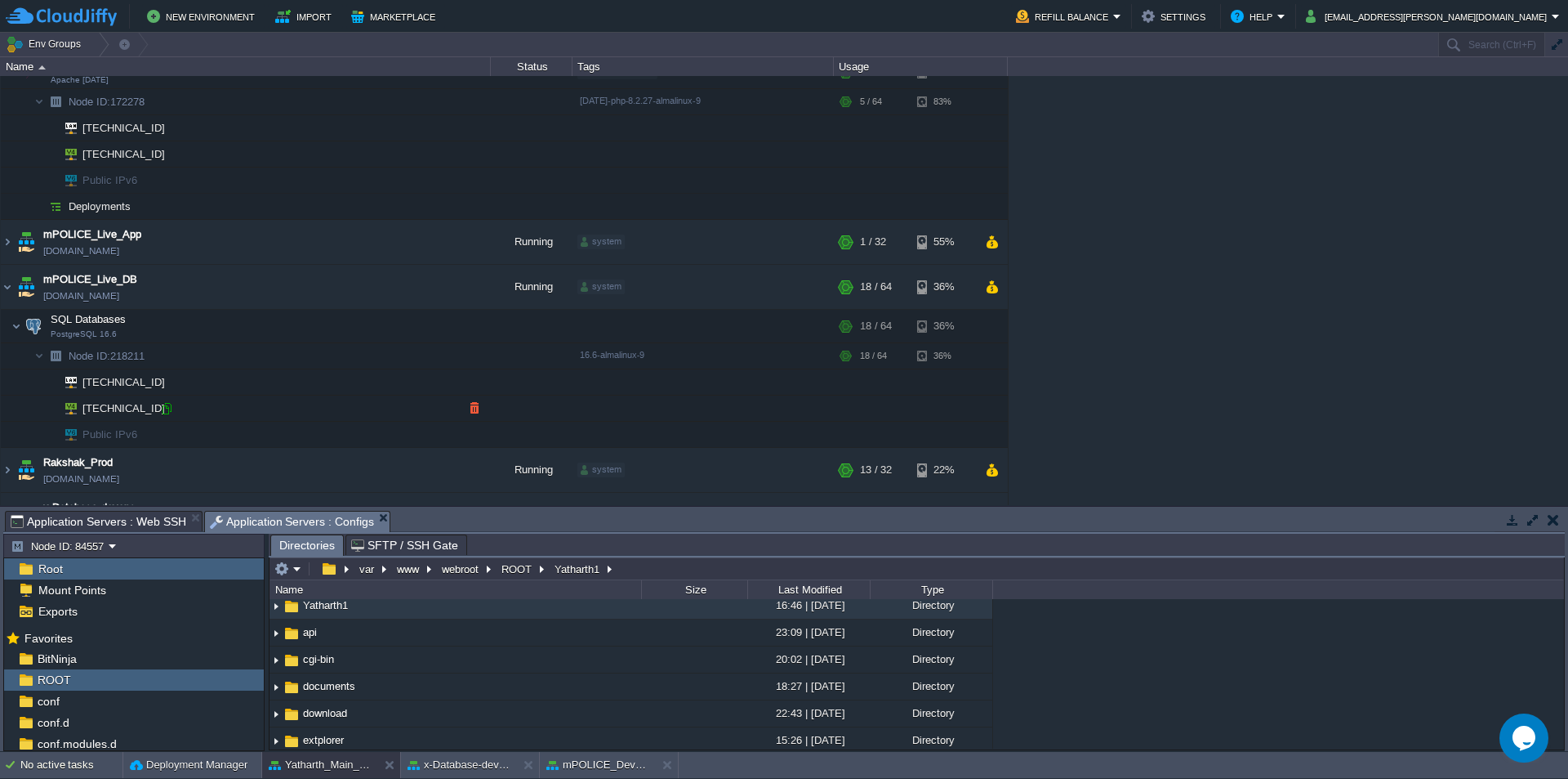
click at [171, 408] on div at bounding box center [167, 408] width 15 height 15
click at [698, 43] on td "Env Groups" at bounding box center [718, 44] width 1437 height 23
click at [345, 325] on button "button" at bounding box center [343, 325] width 15 height 15
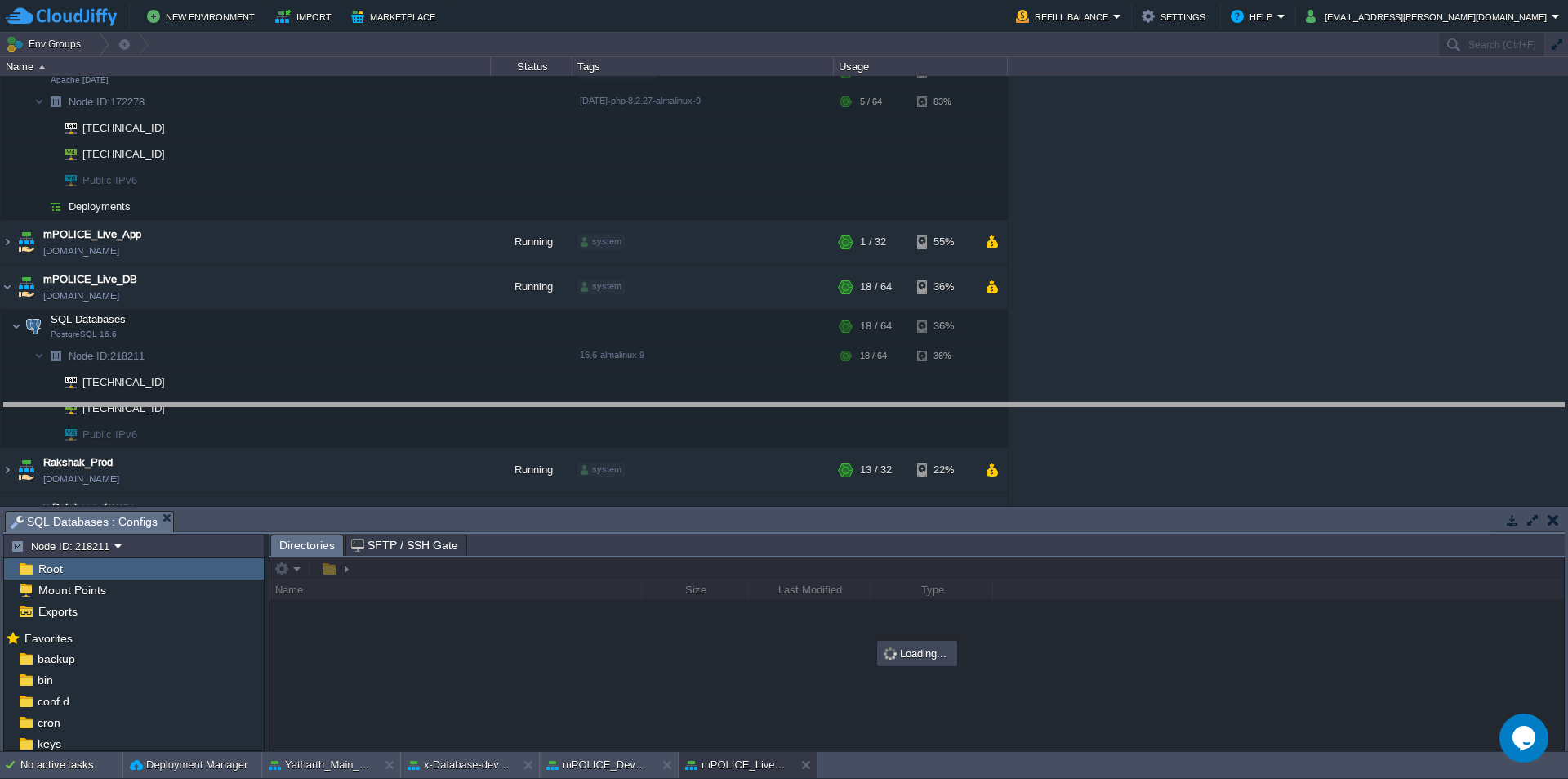
drag, startPoint x: 561, startPoint y: 532, endPoint x: 593, endPoint y: 311, distance: 223.3
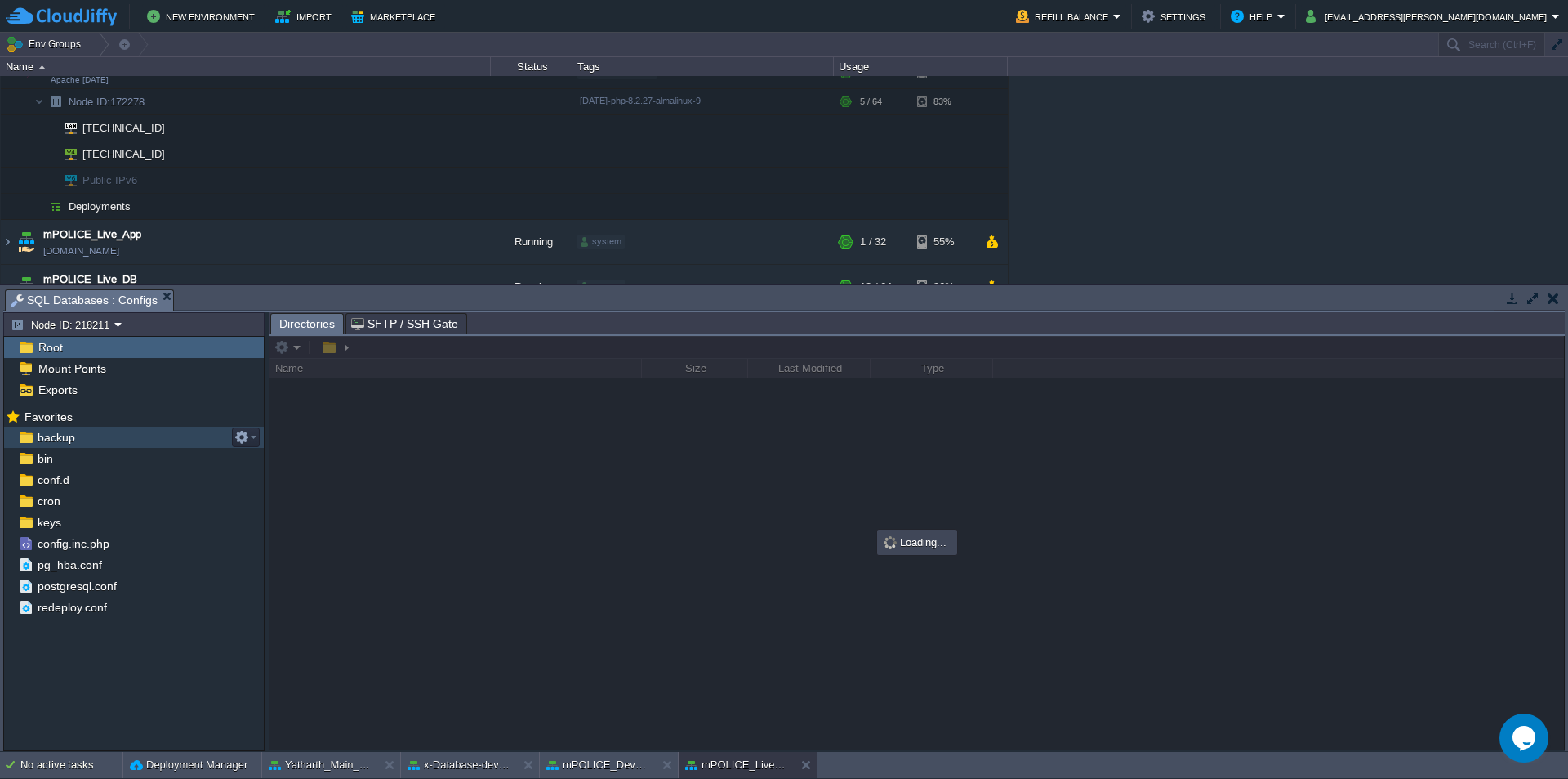
click at [68, 435] on span "backup" at bounding box center [56, 436] width 43 height 15
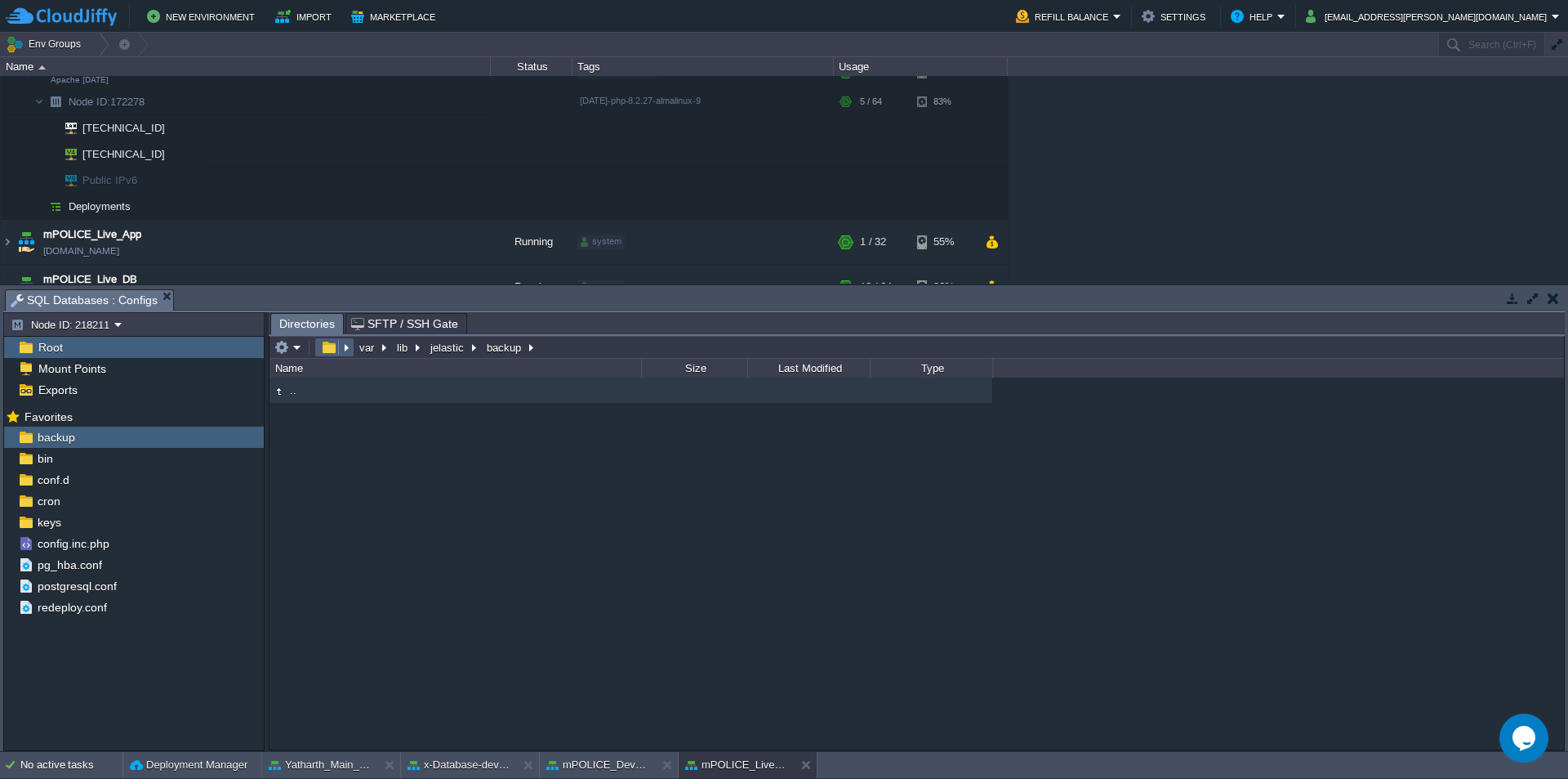
click at [330, 350] on button "button" at bounding box center [328, 347] width 23 height 15
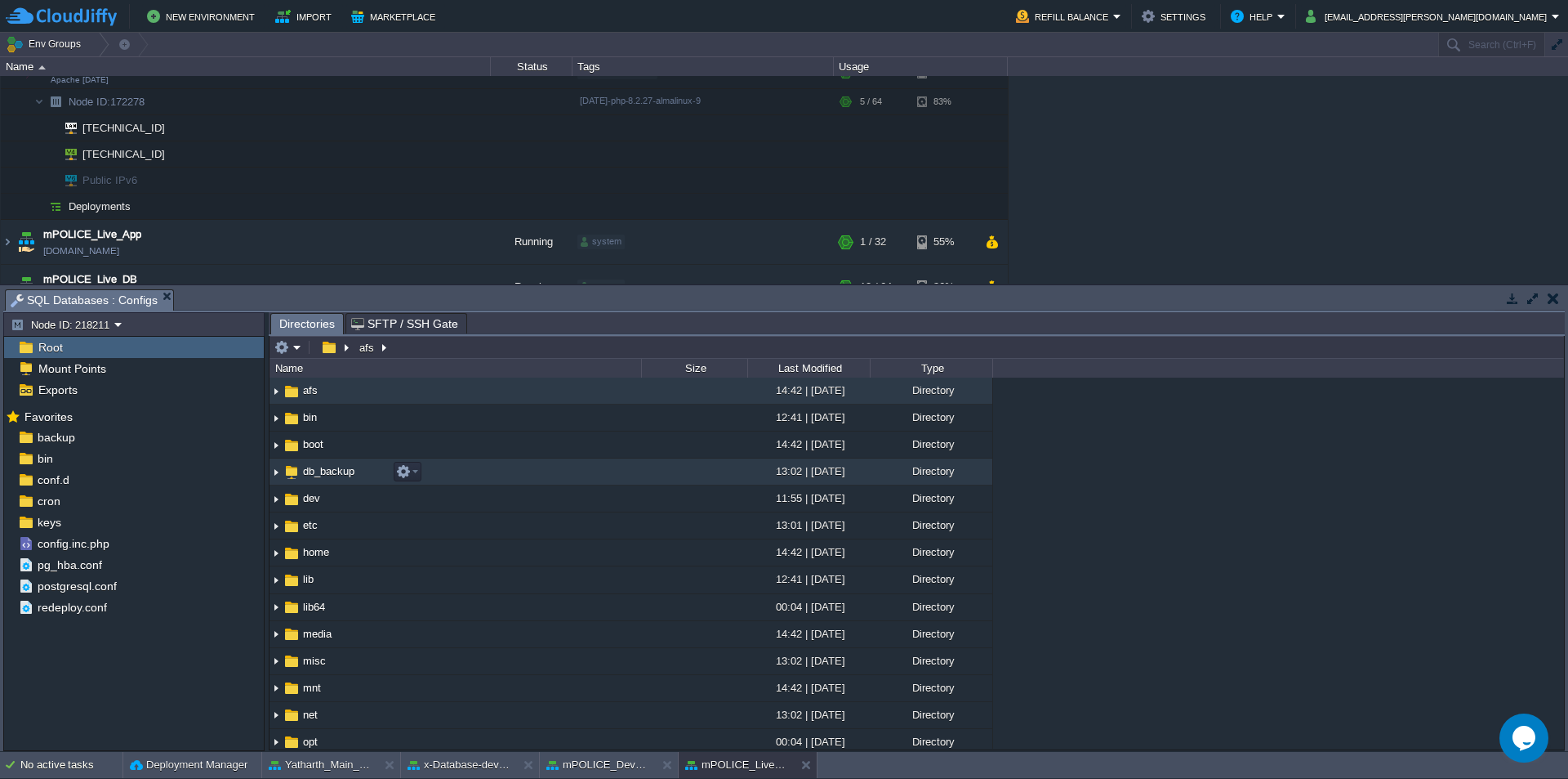
click at [331, 471] on span "db_backup" at bounding box center [329, 471] width 56 height 14
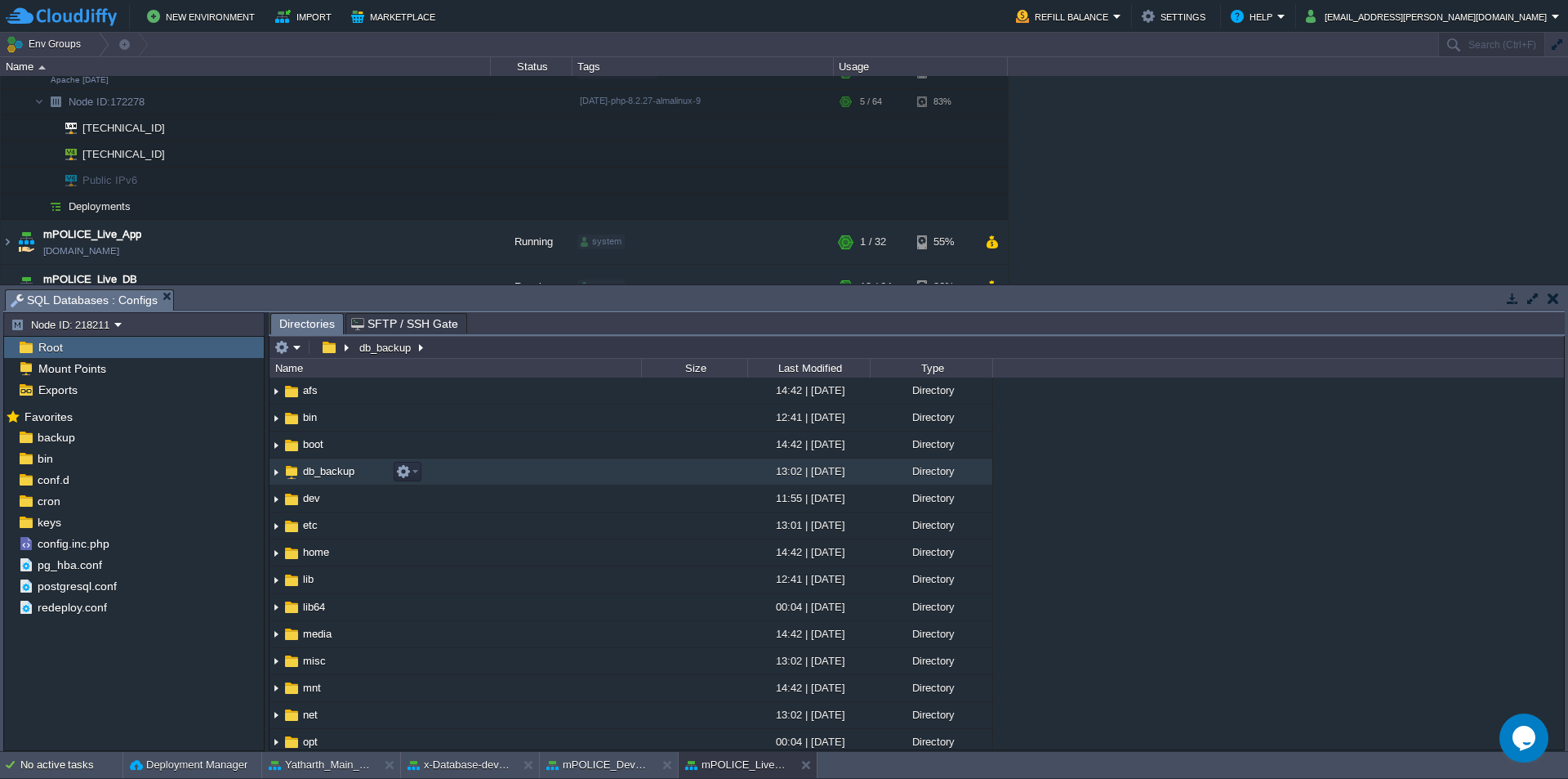
click at [331, 471] on span "db_backup" at bounding box center [329, 471] width 56 height 14
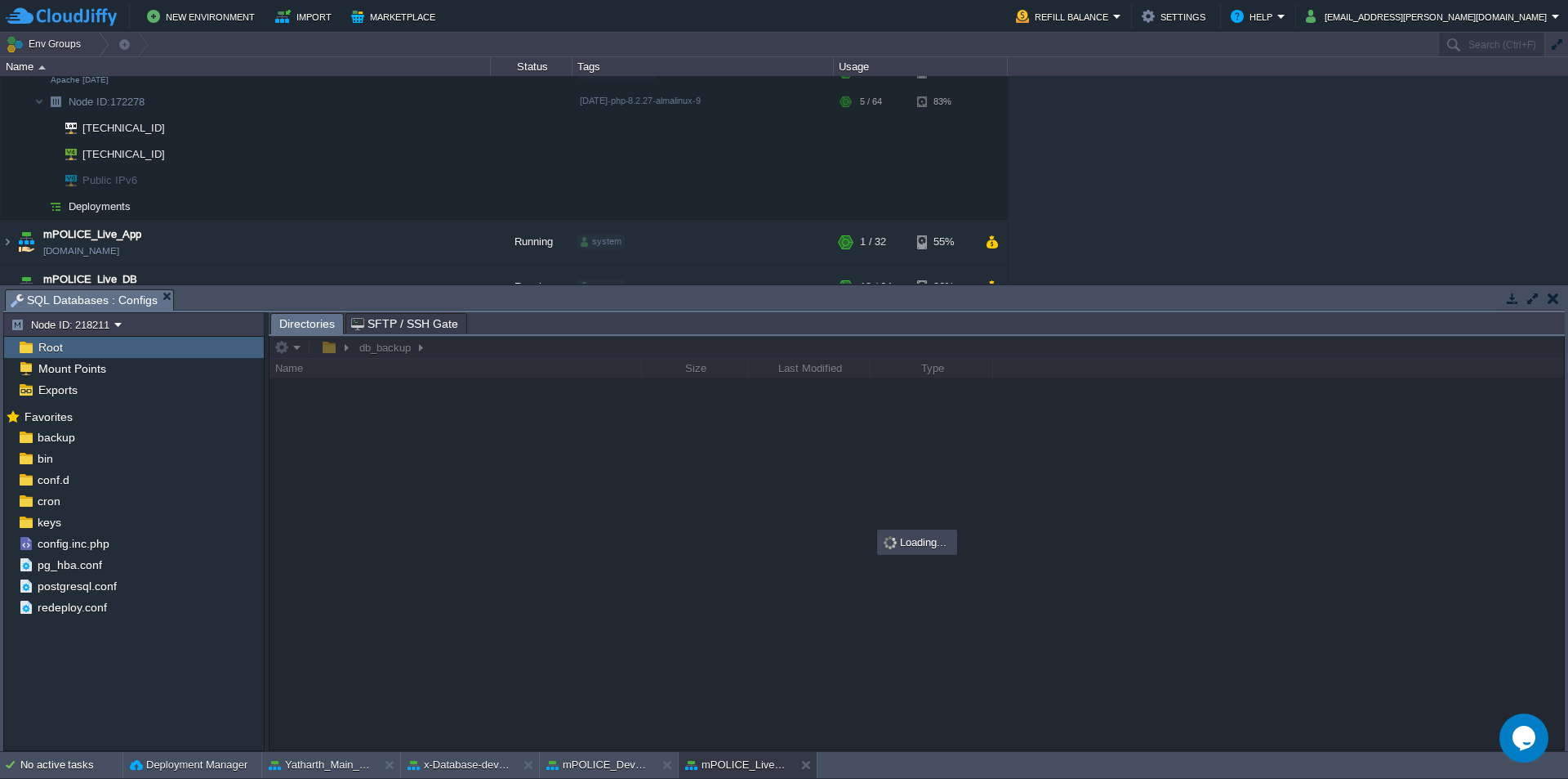
click at [462, 345] on div at bounding box center [917, 542] width 1295 height 414
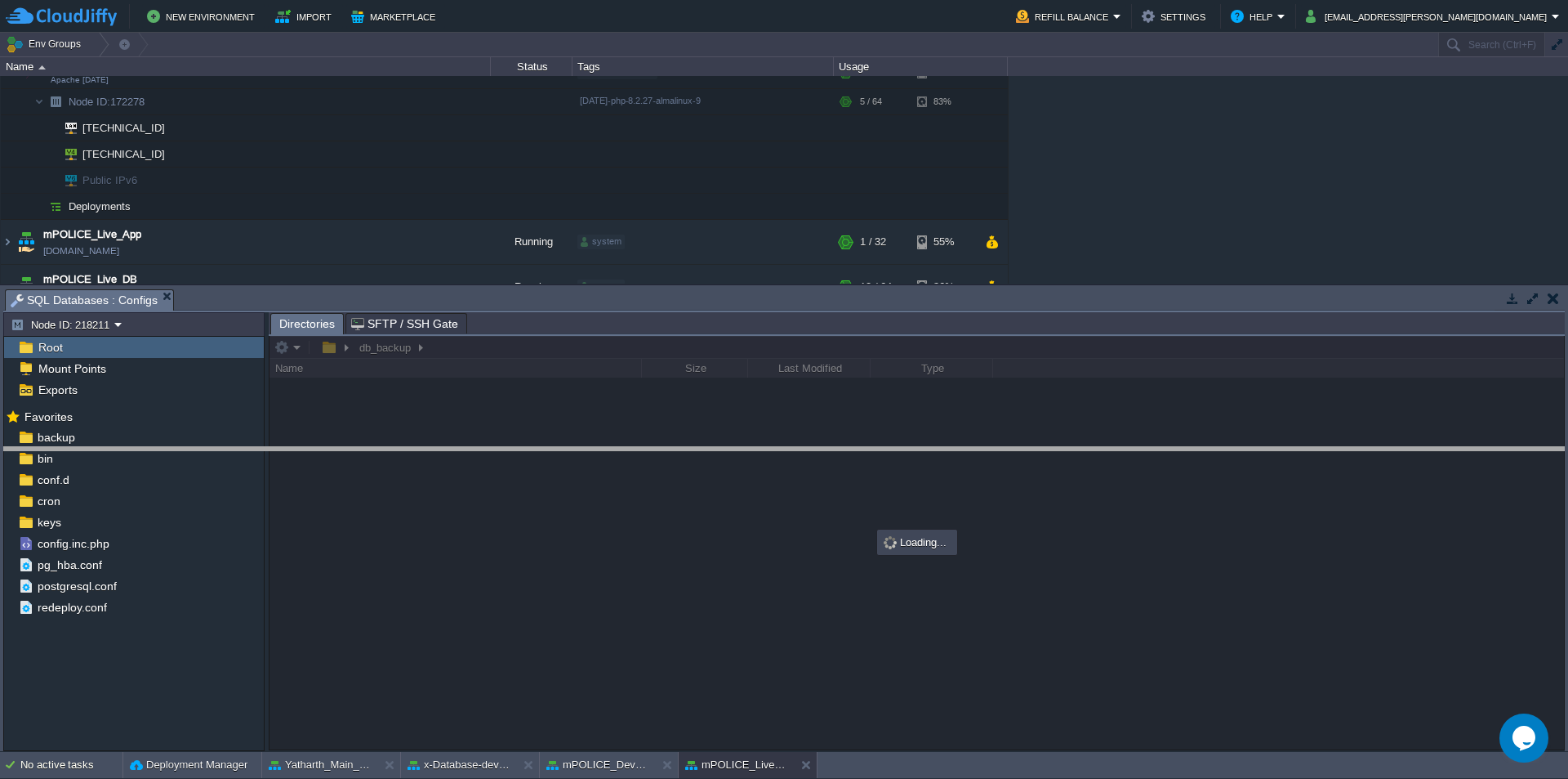
drag, startPoint x: 502, startPoint y: 316, endPoint x: 513, endPoint y: 469, distance: 153.4
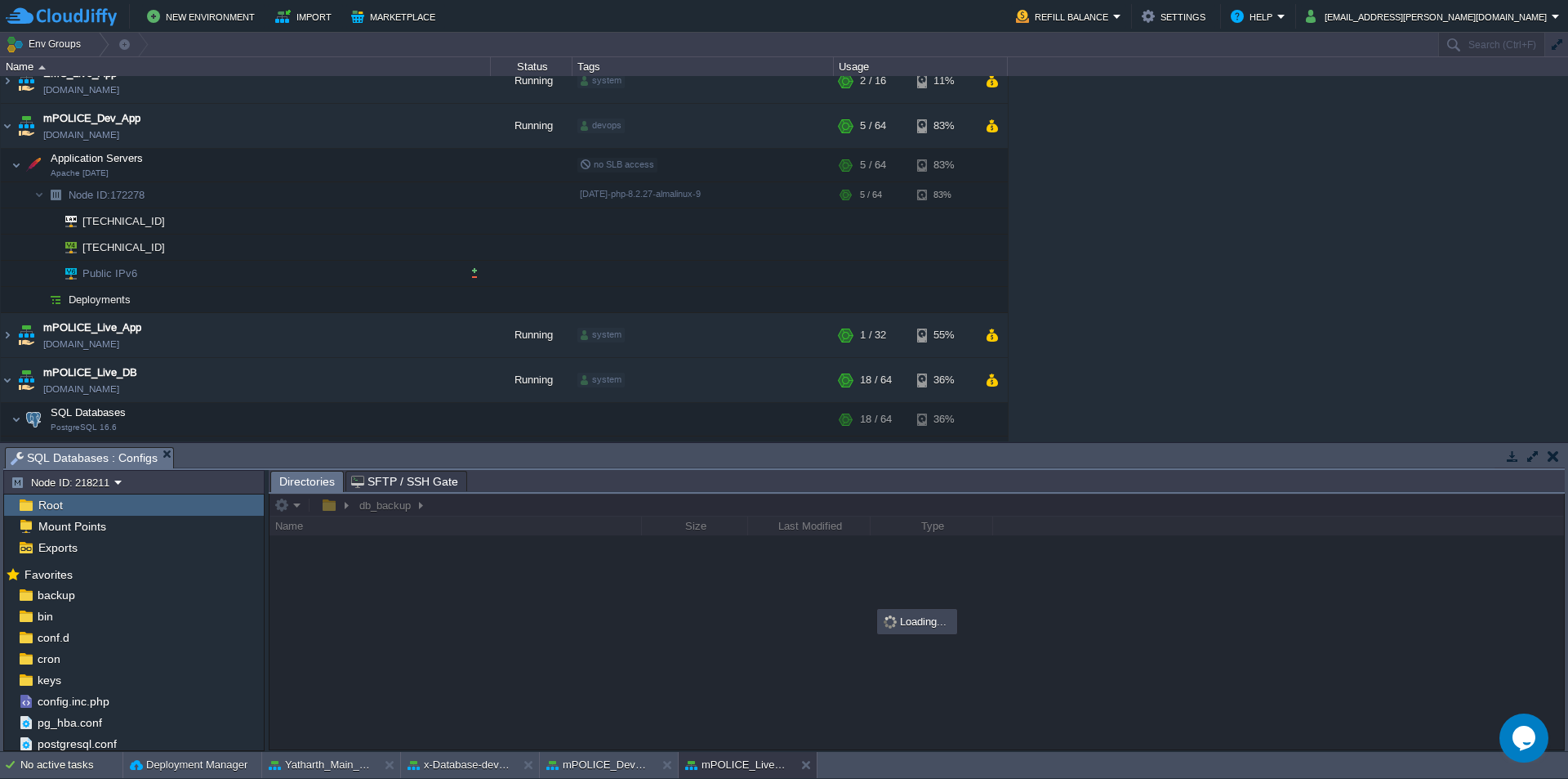
scroll to position [0, 0]
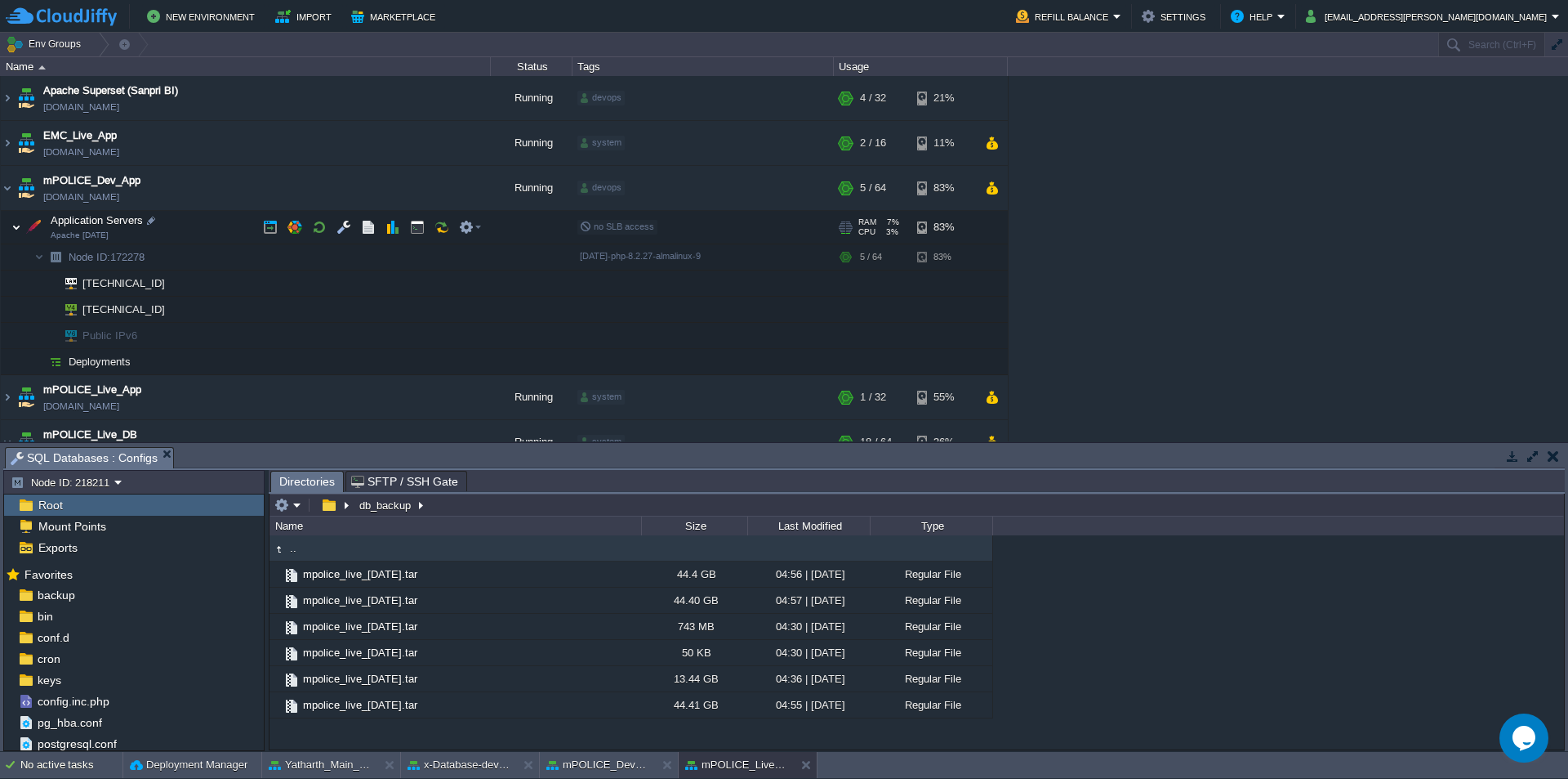
click at [16, 230] on img at bounding box center [16, 227] width 10 height 33
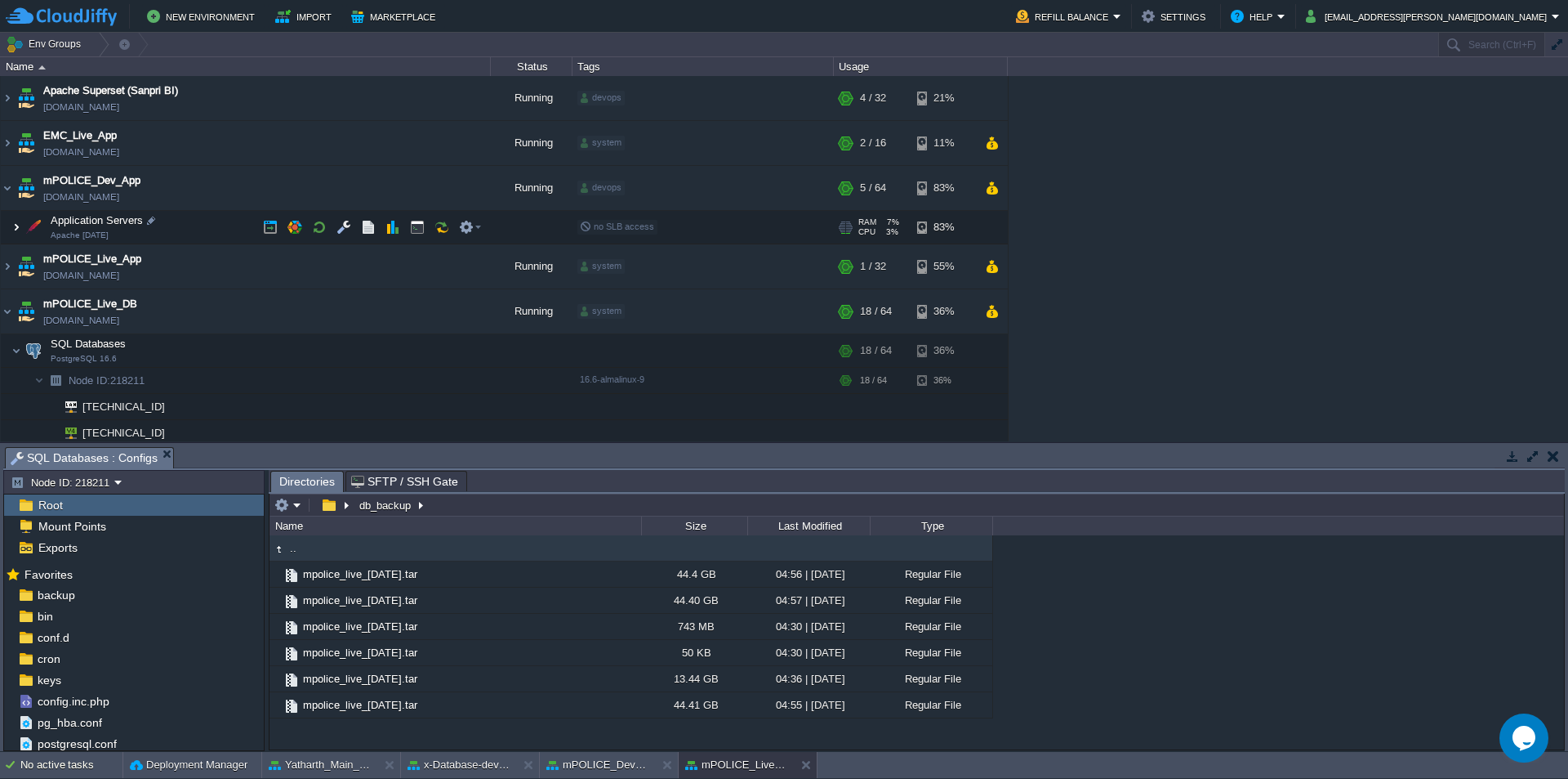
click at [17, 229] on img at bounding box center [16, 227] width 10 height 33
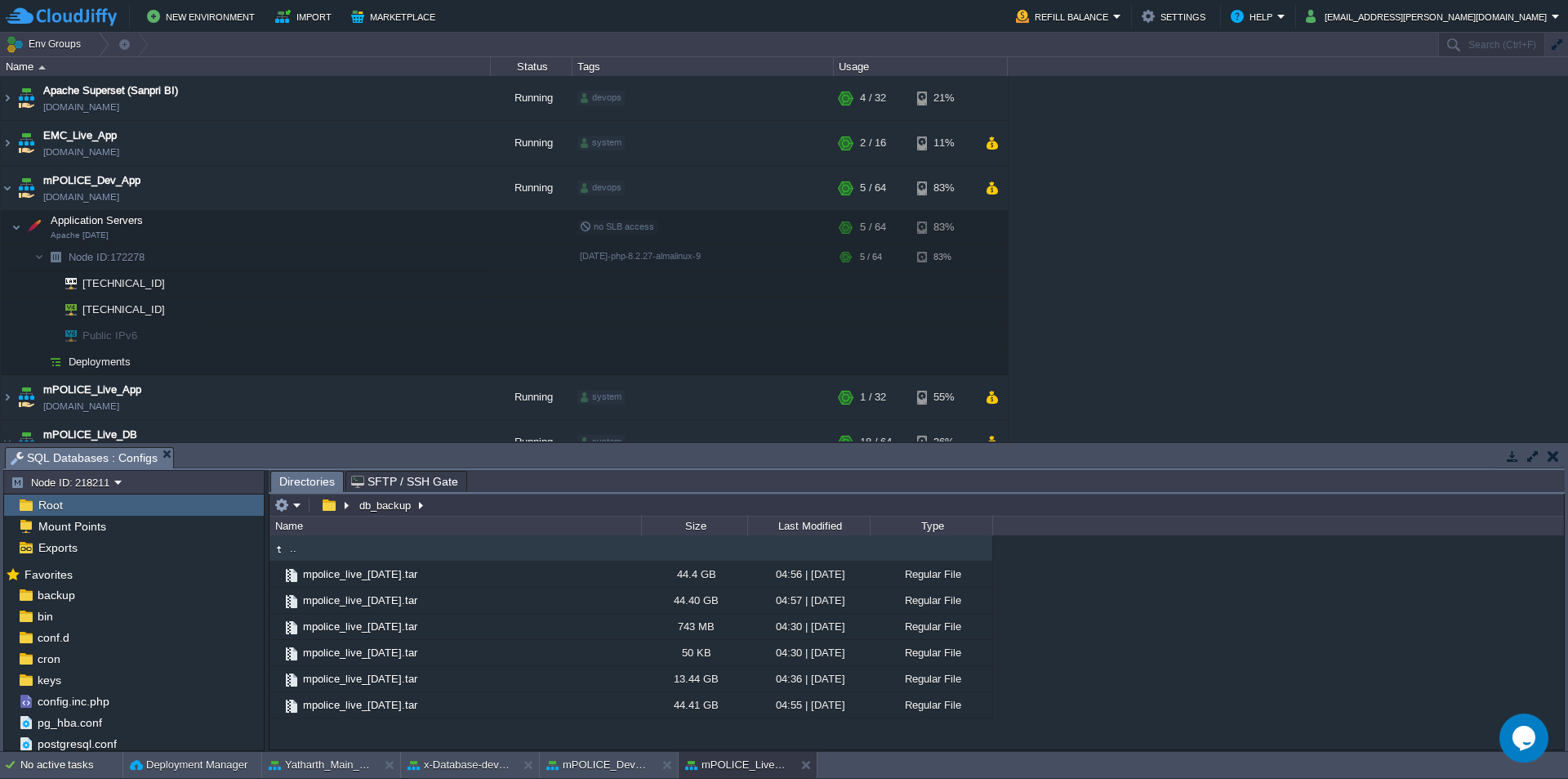
type input "/db_backup"
click at [471, 507] on input "/db_backup" at bounding box center [917, 505] width 1295 height 23
type input "/db_backup"
click at [163, 283] on div at bounding box center [161, 283] width 15 height 15
type input "[TECHNICAL_ID]"
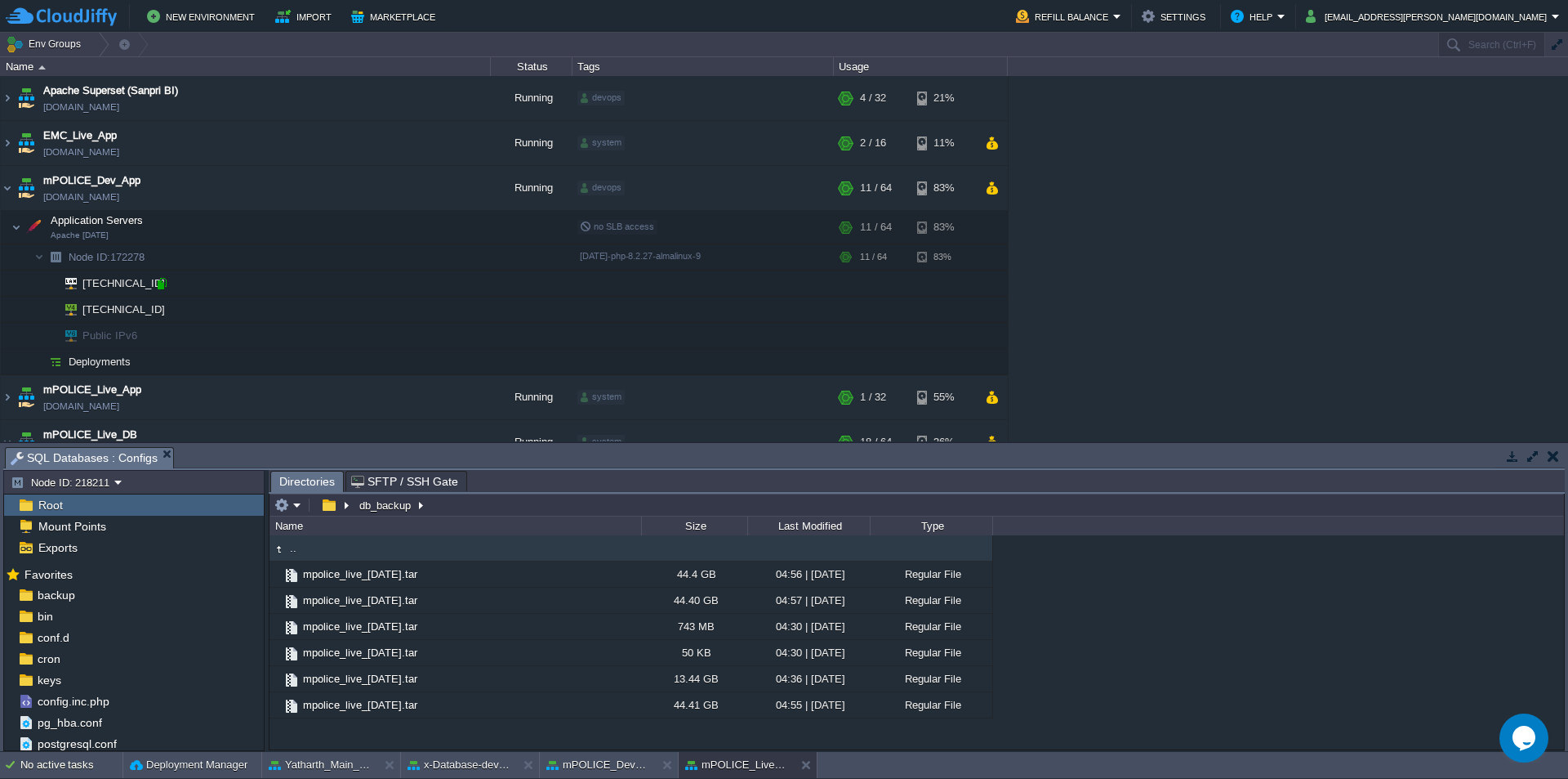
click at [160, 285] on div at bounding box center [161, 283] width 15 height 15
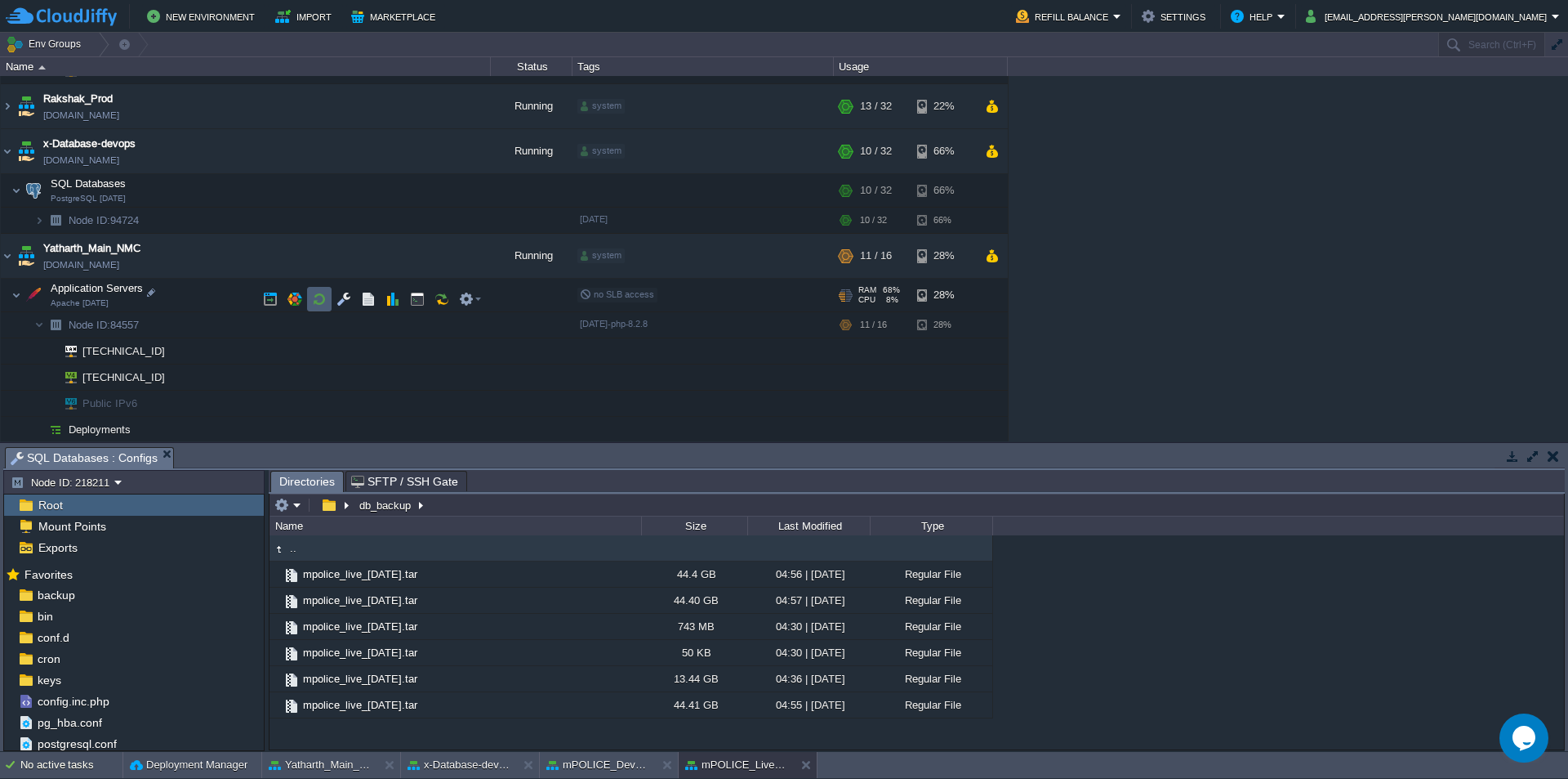
scroll to position [520, 0]
click at [8, 246] on img at bounding box center [7, 253] width 13 height 44
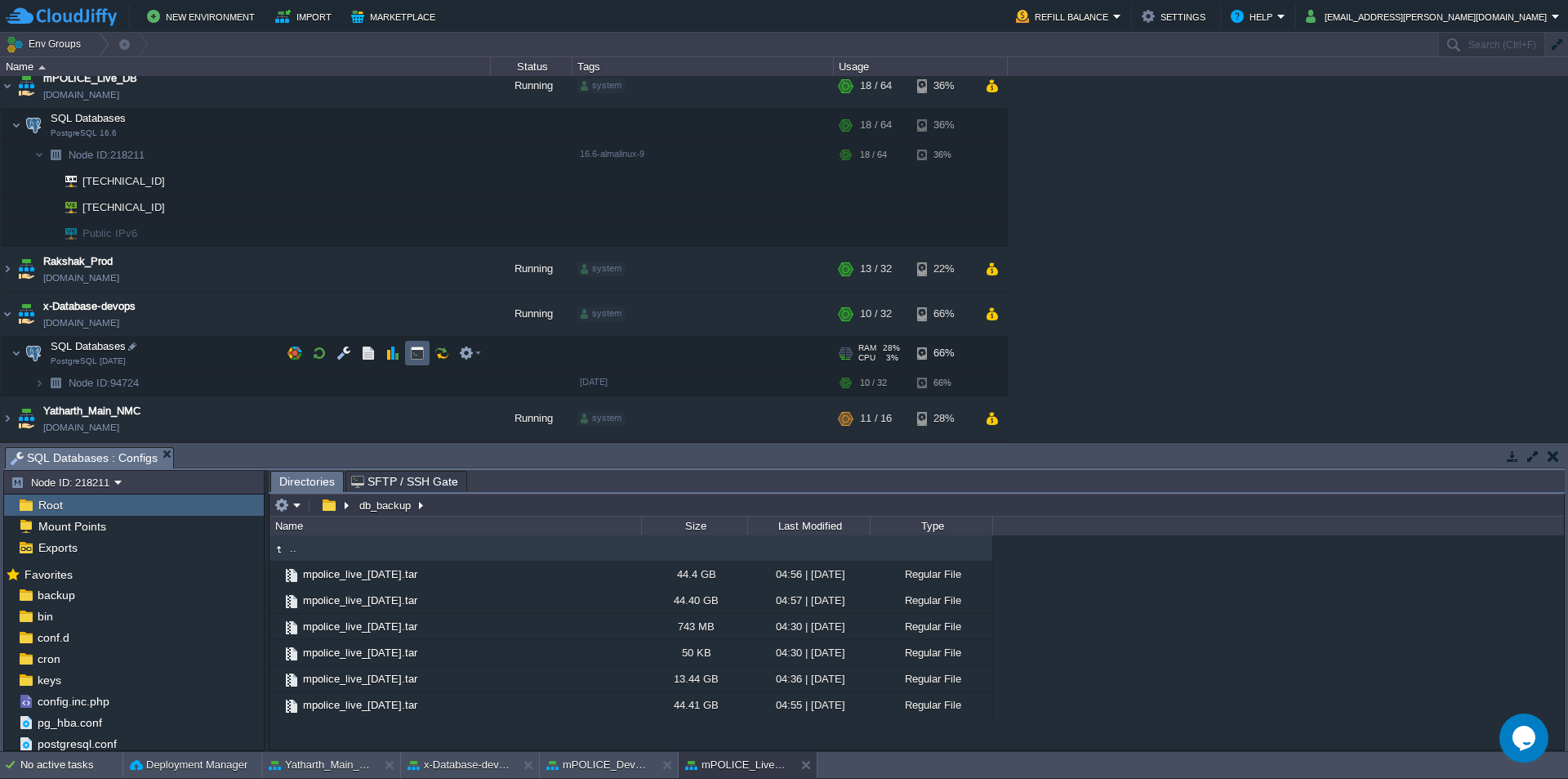
click at [418, 352] on button "button" at bounding box center [417, 352] width 15 height 15
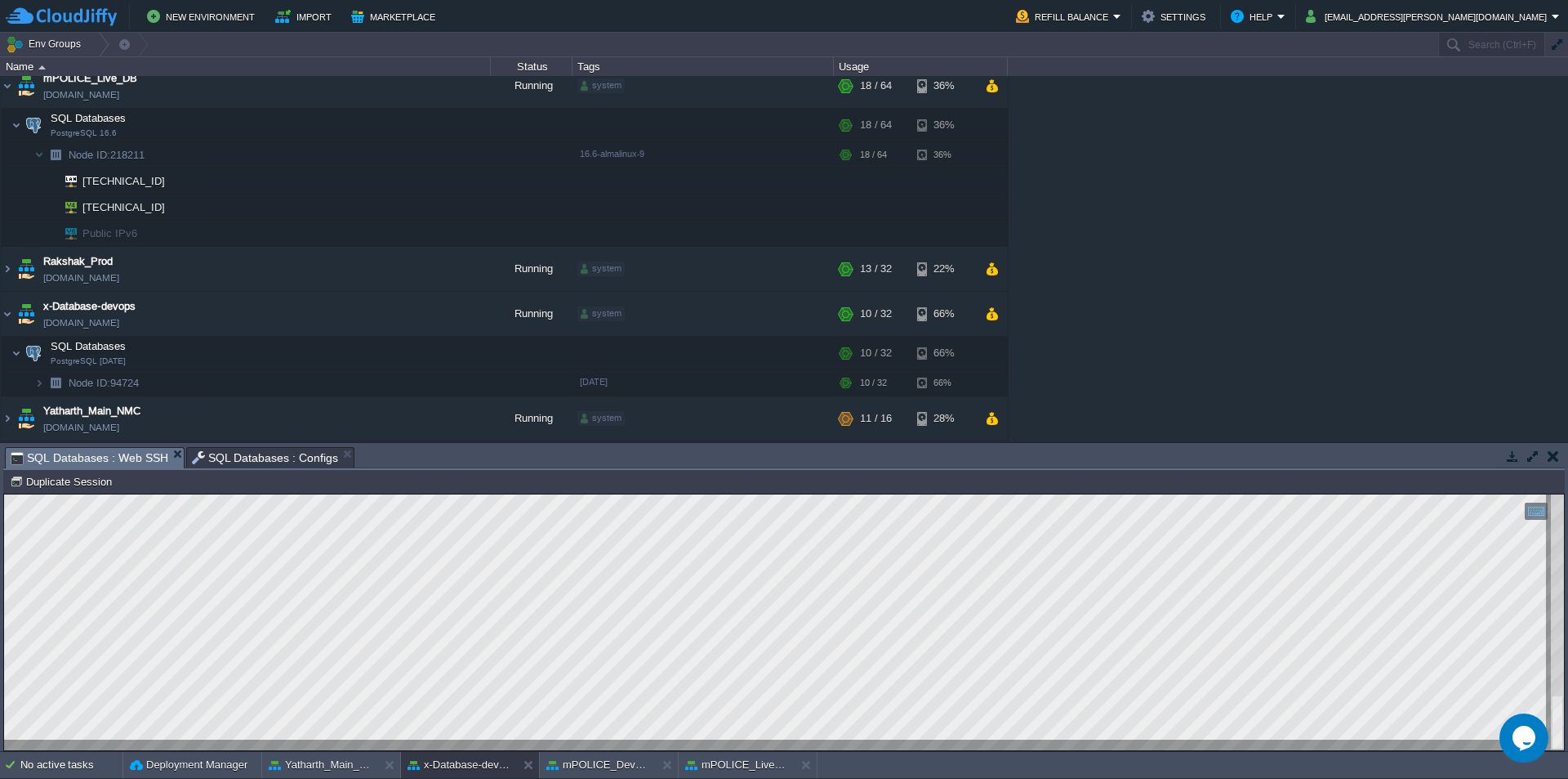
click at [548, 470] on div "Node ID: 94724 Duplicate Session" at bounding box center [784, 481] width 1562 height 23
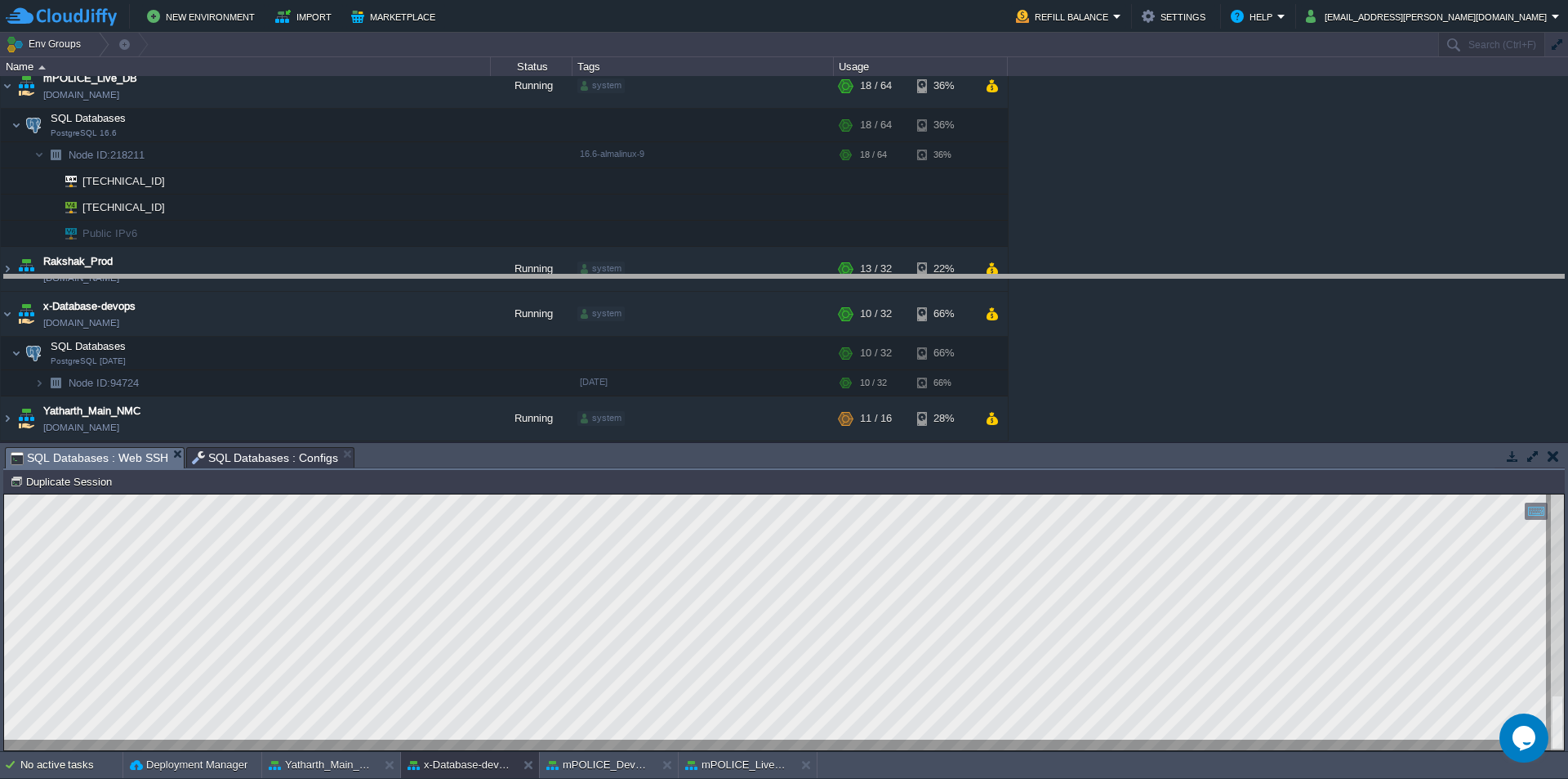
drag, startPoint x: 550, startPoint y: 467, endPoint x: 609, endPoint y: 186, distance: 287.1
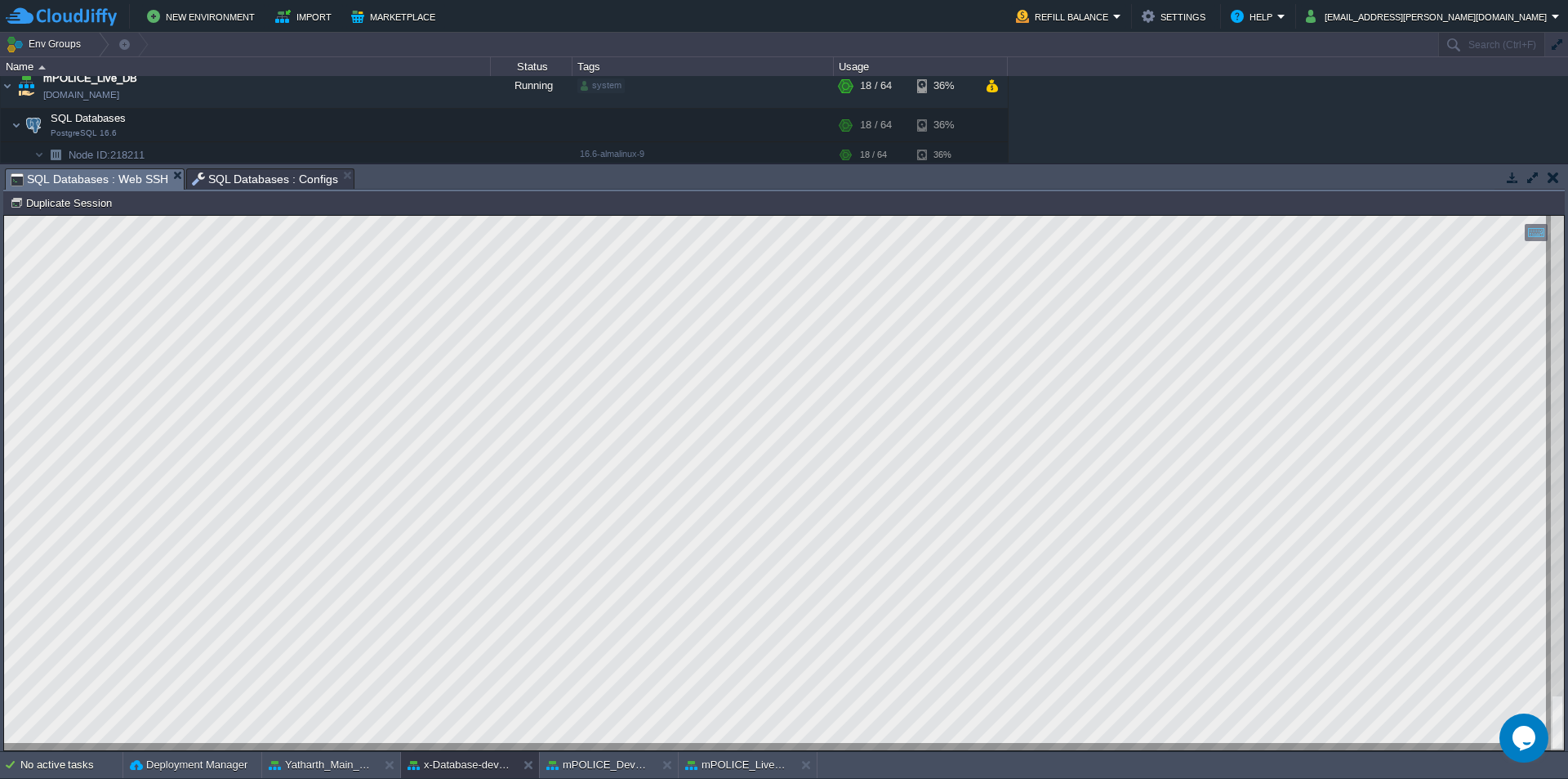
click at [4, 216] on html "Copy: Ctrl + Shift + C Paste: Ctrl + V Settings: Ctrl + Shift + Alt 0" at bounding box center [784, 216] width 1560 height 0
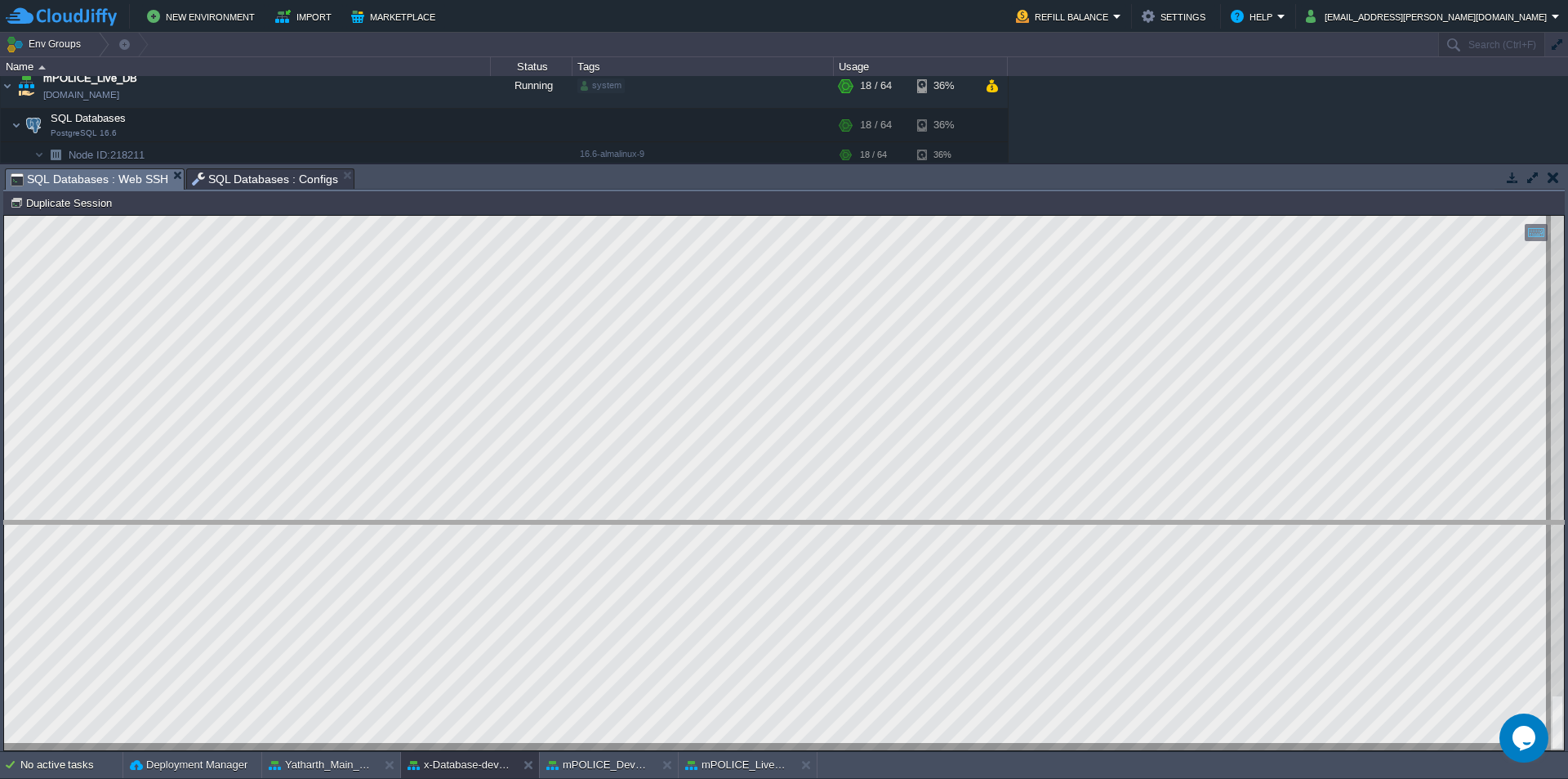
drag, startPoint x: 390, startPoint y: 188, endPoint x: 388, endPoint y: 540, distance: 352.0
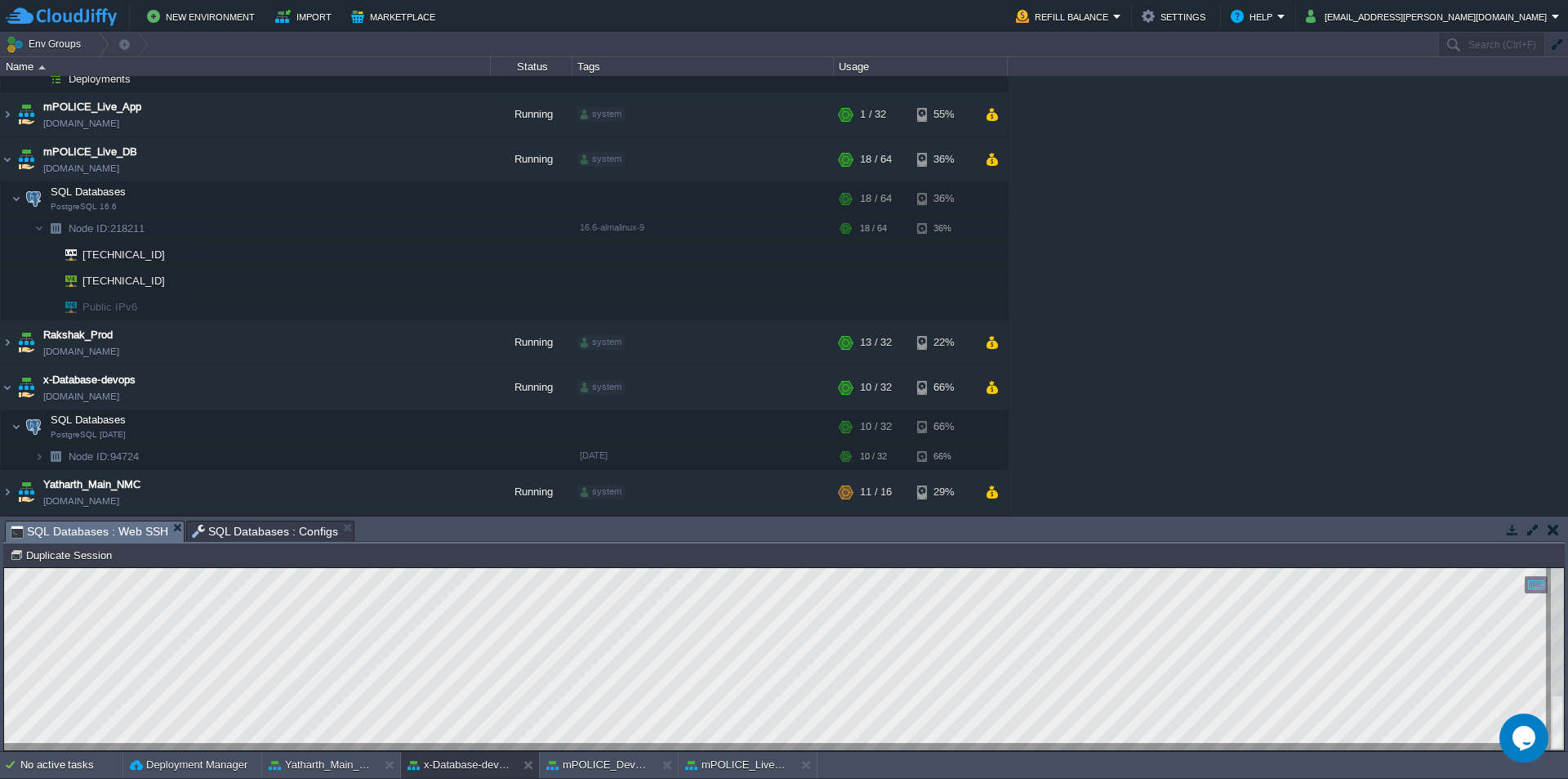
scroll to position [283, 0]
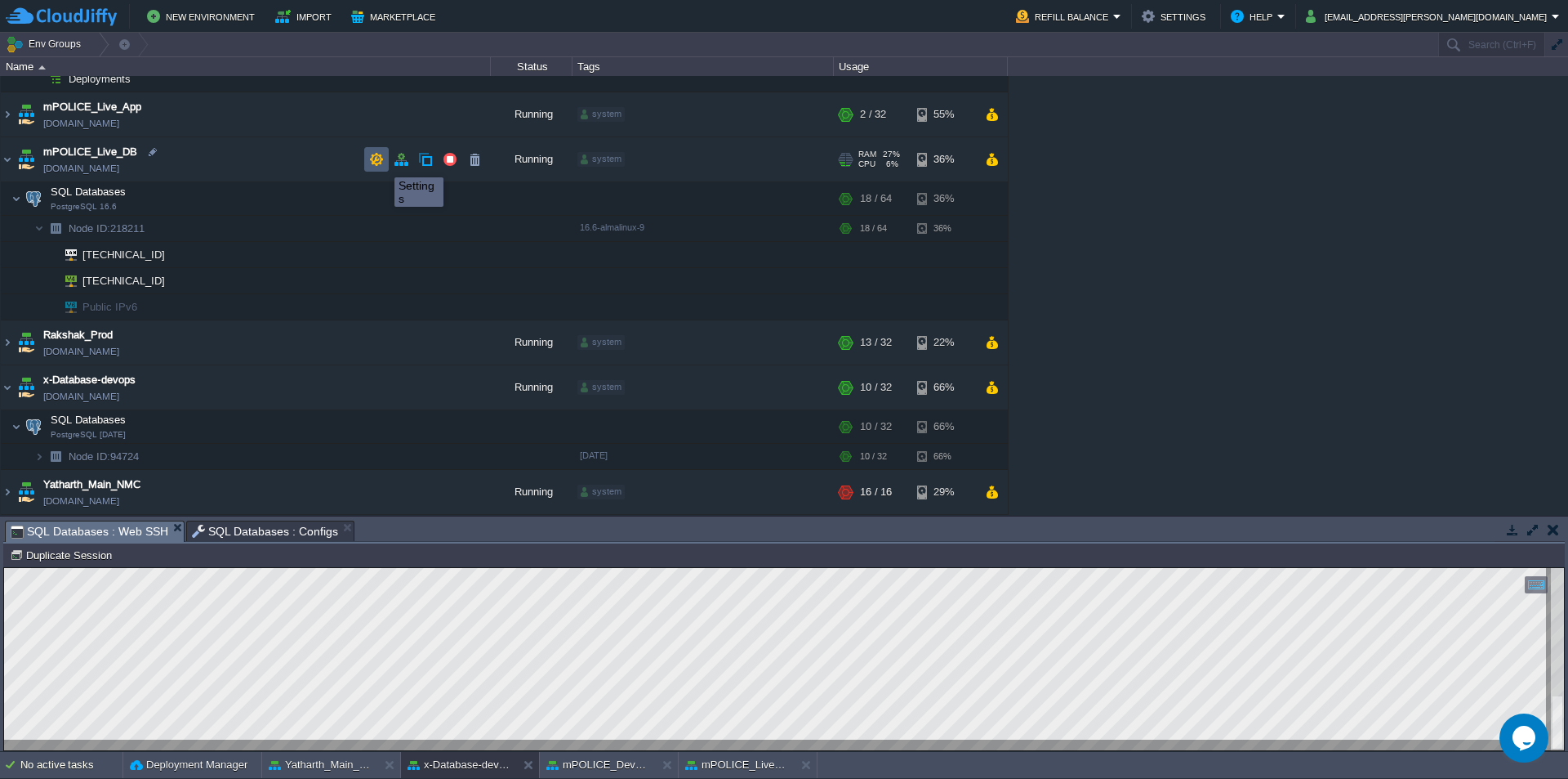
click at [376, 162] on button "button" at bounding box center [376, 159] width 15 height 15
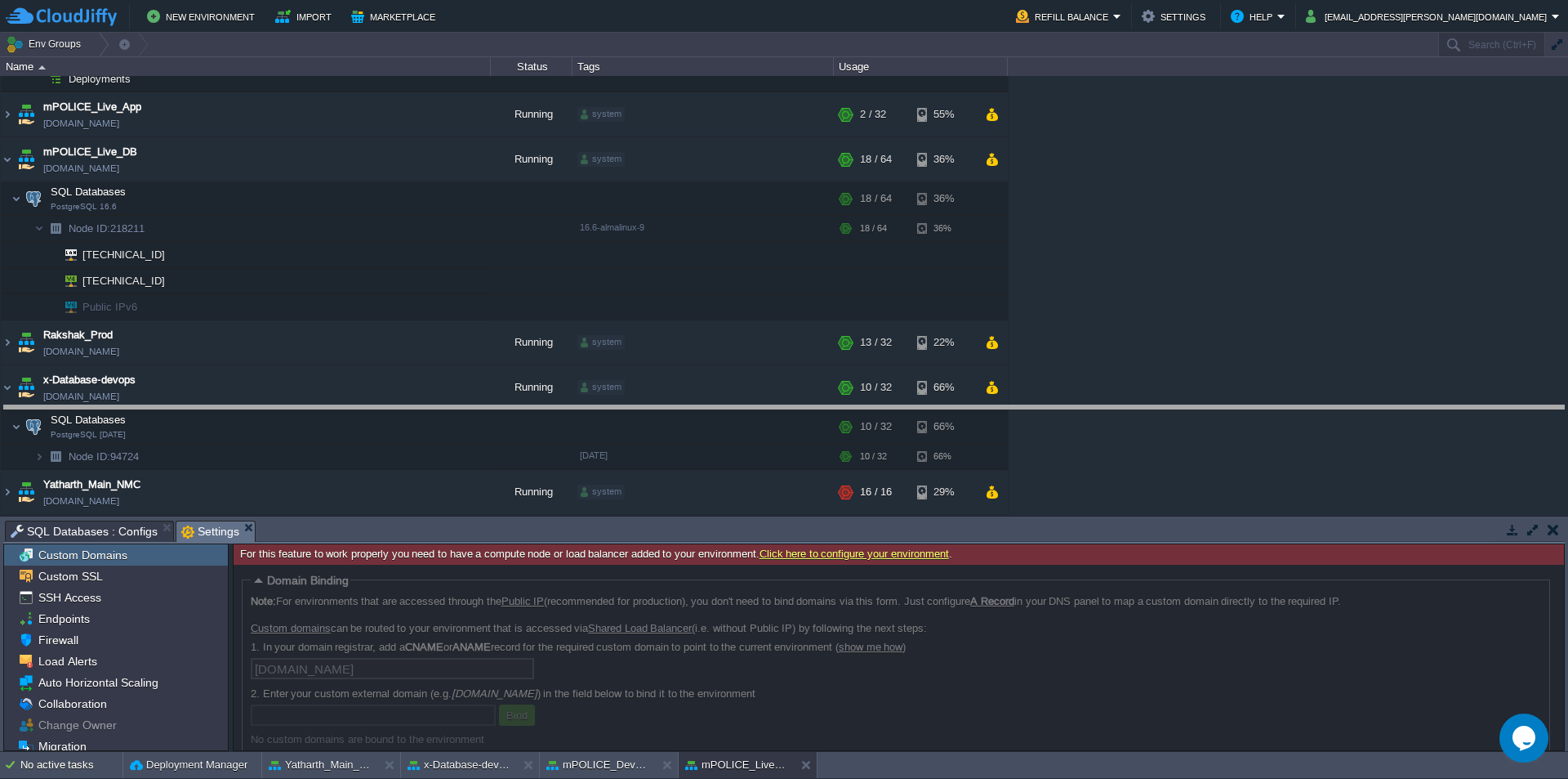
drag, startPoint x: 487, startPoint y: 539, endPoint x: 519, endPoint y: 383, distance: 159.2
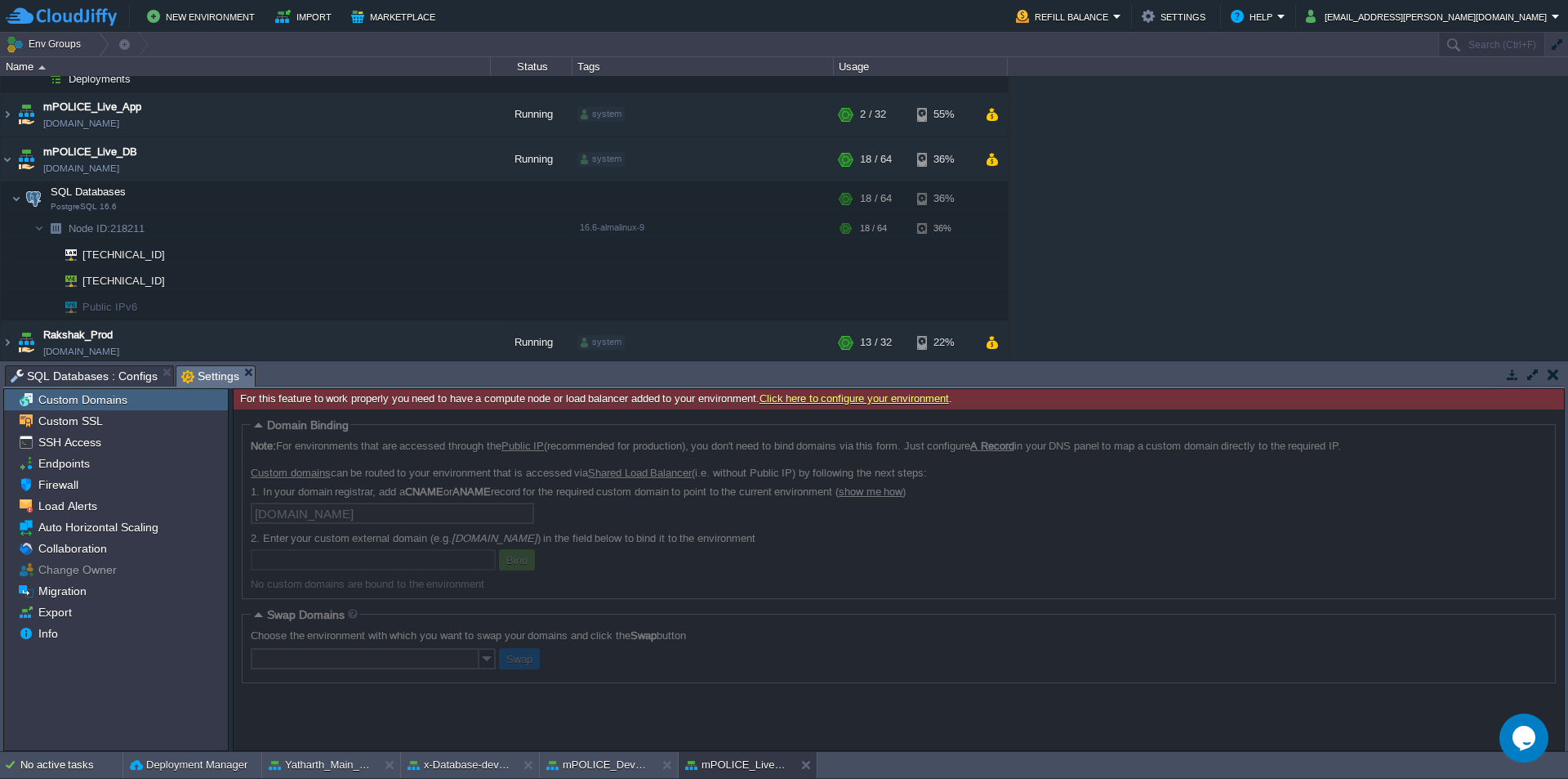
click at [414, 517] on div at bounding box center [898, 579] width 1330 height 341
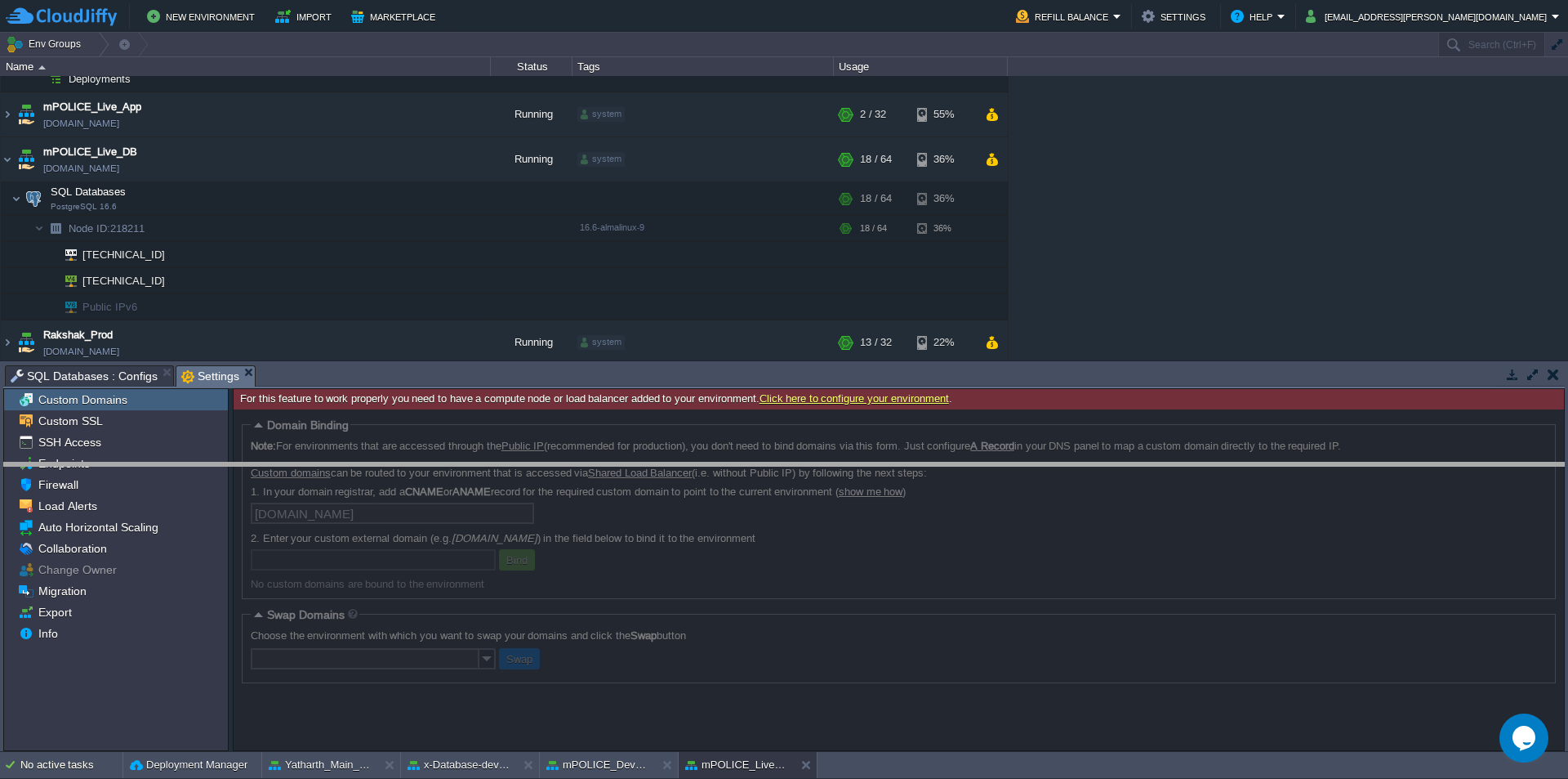
drag, startPoint x: 625, startPoint y: 378, endPoint x: 611, endPoint y: 645, distance: 267.4
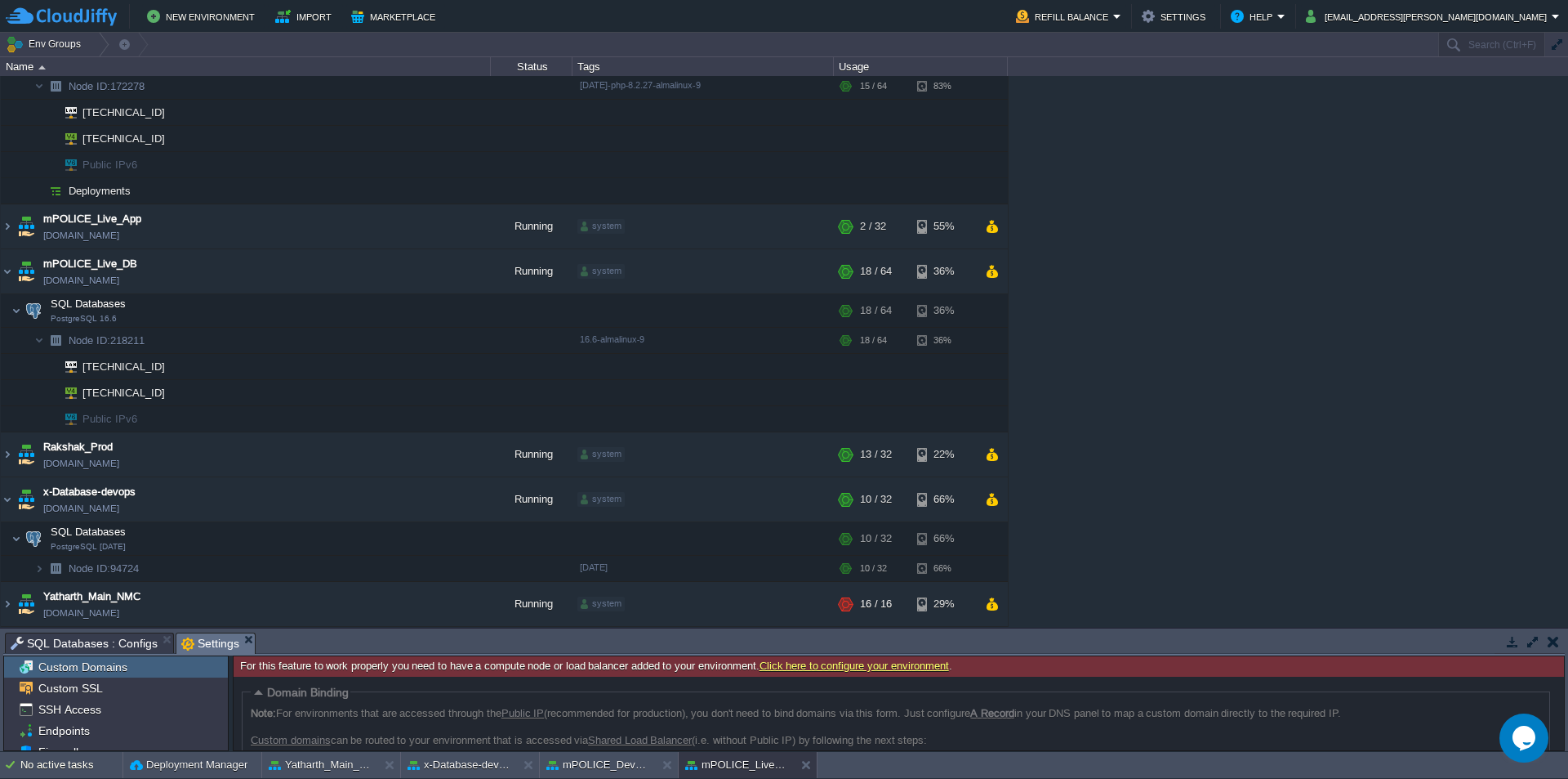
scroll to position [171, 0]
click at [421, 310] on button "button" at bounding box center [417, 310] width 15 height 15
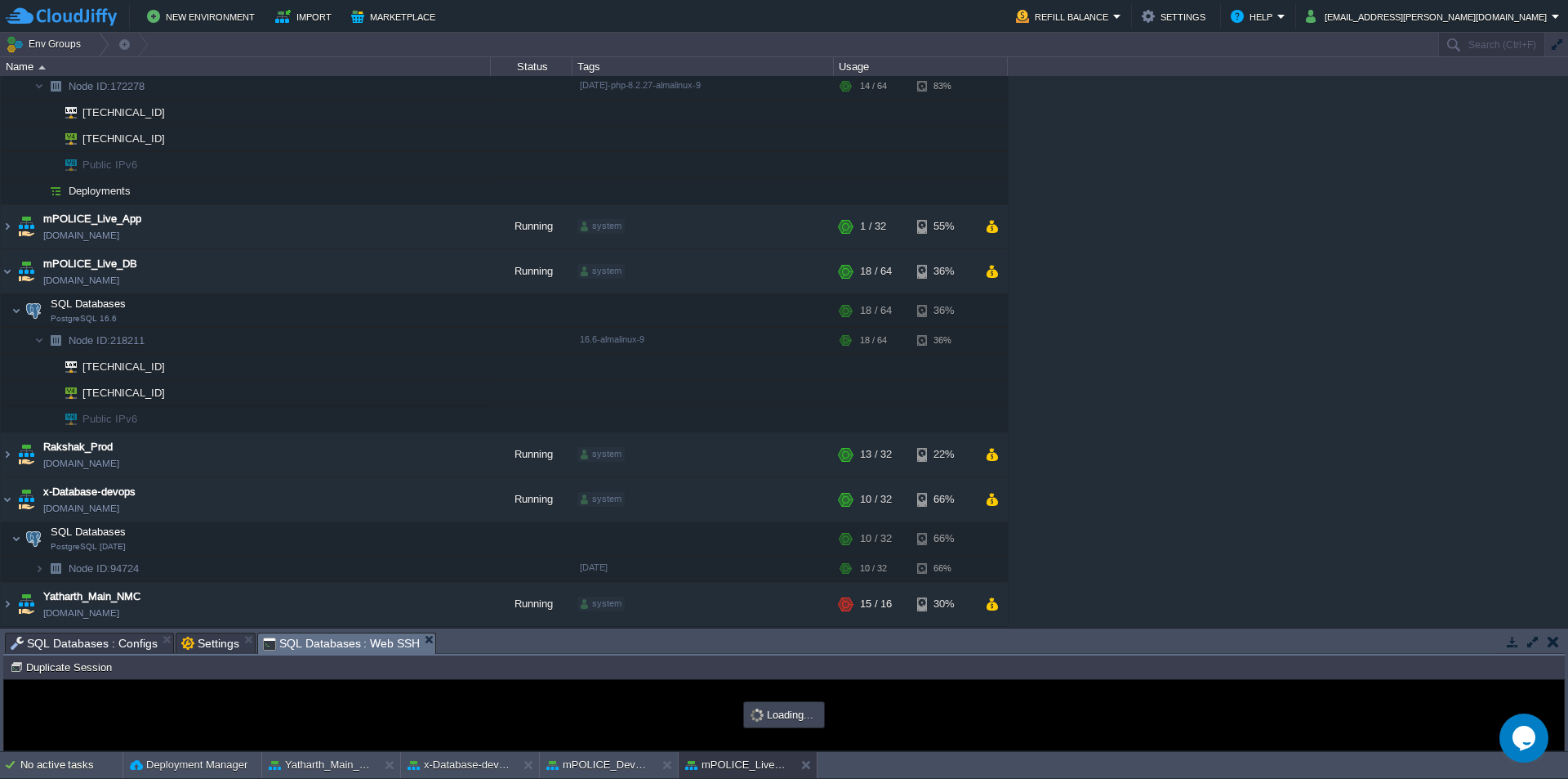
click at [515, 654] on div "Tasks Activity Log Archive Git / SVN Application Servers : Web SSH Application …" at bounding box center [784, 643] width 1562 height 23
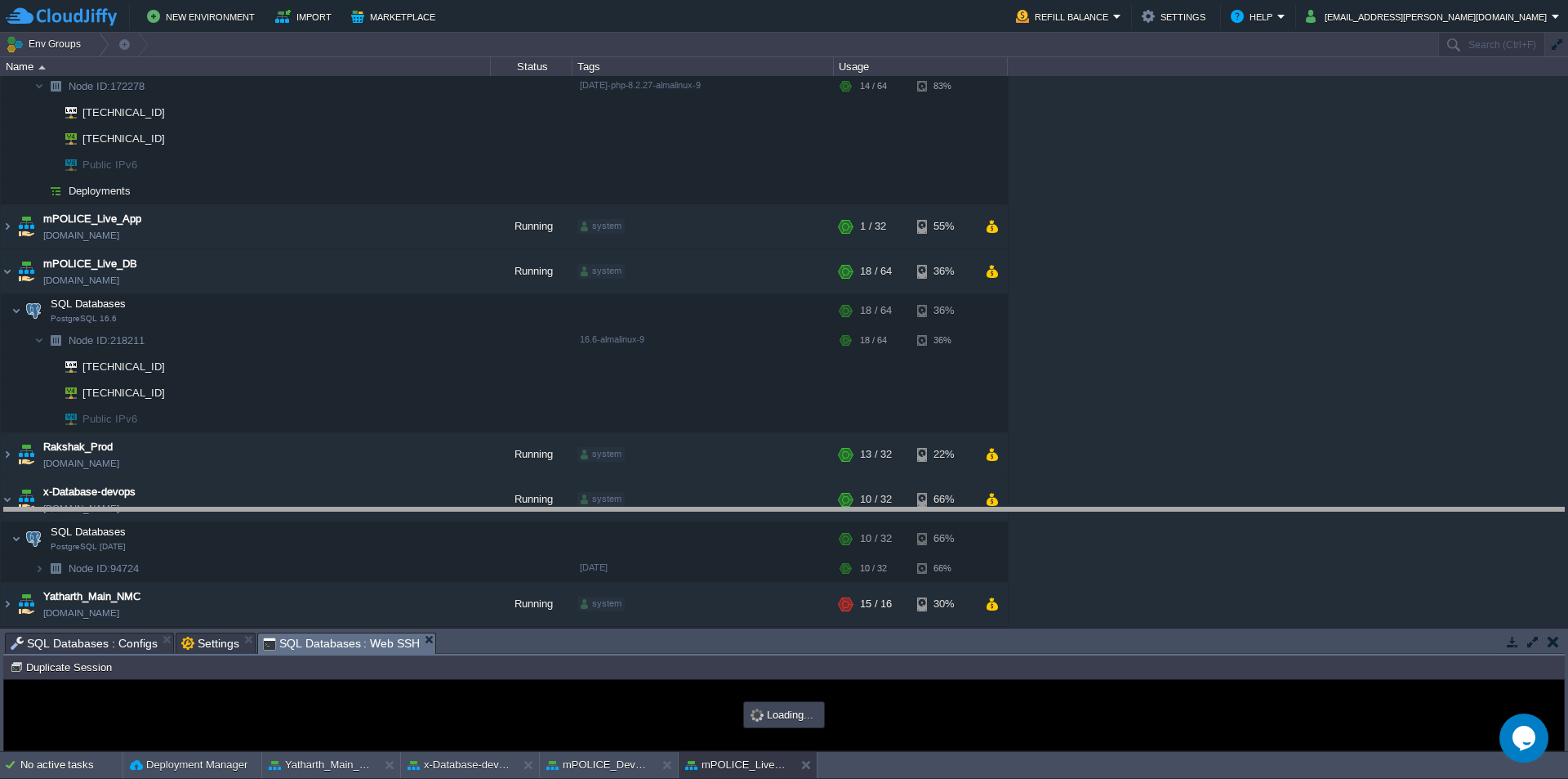
type input "#000000"
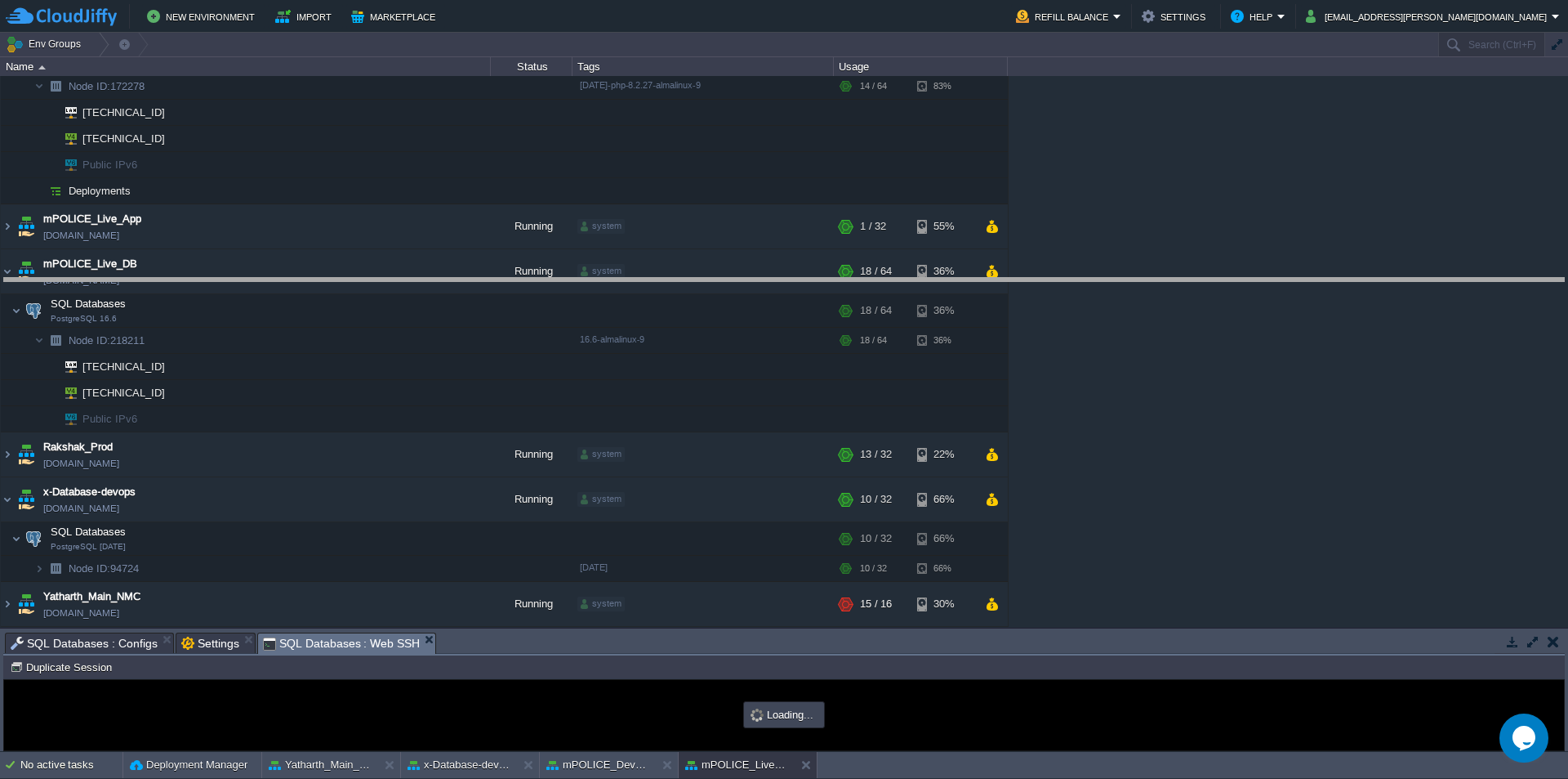
drag, startPoint x: 519, startPoint y: 654, endPoint x: 549, endPoint y: 300, distance: 355.3
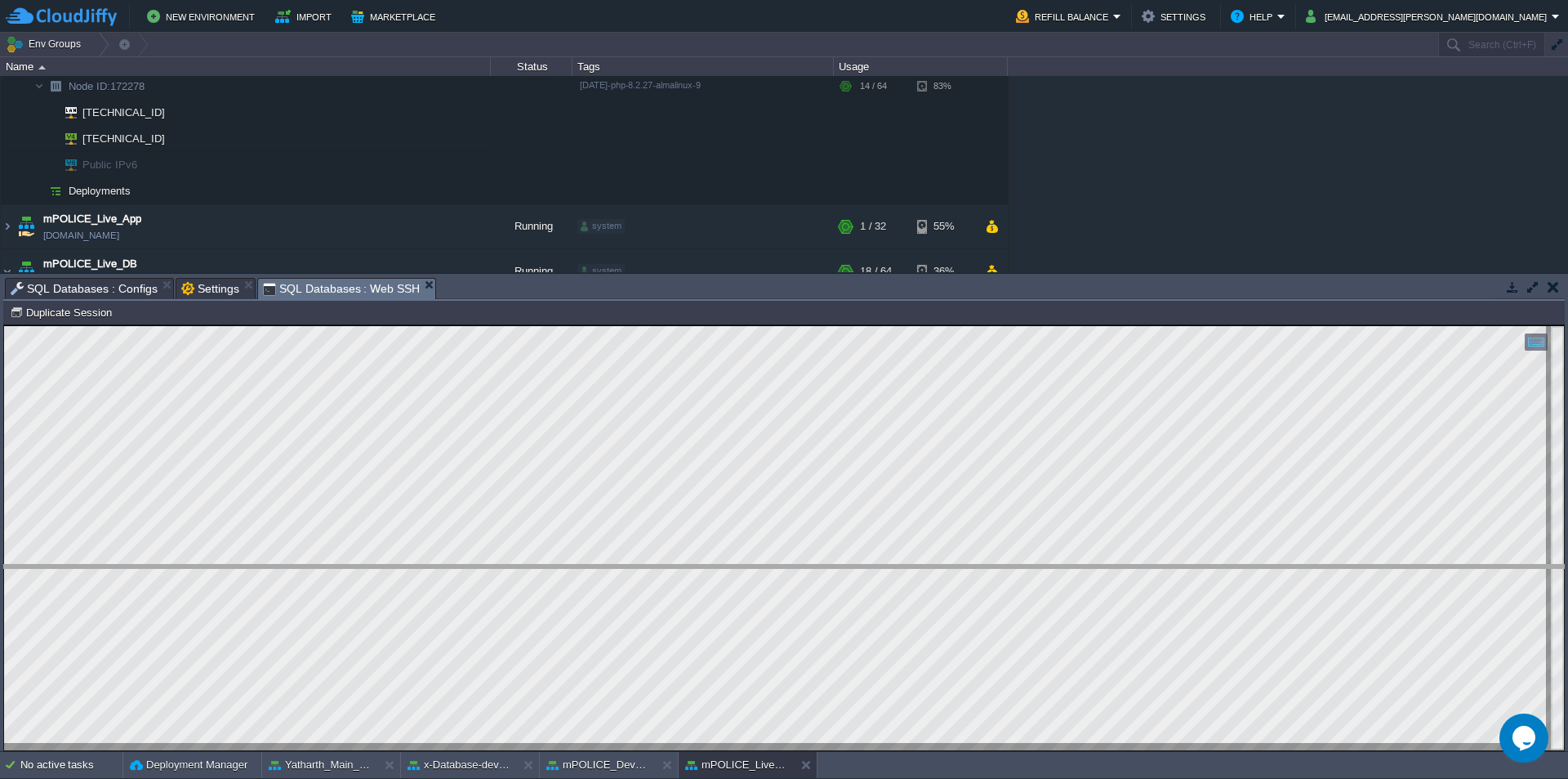
drag, startPoint x: 476, startPoint y: 297, endPoint x: 446, endPoint y: 500, distance: 205.2
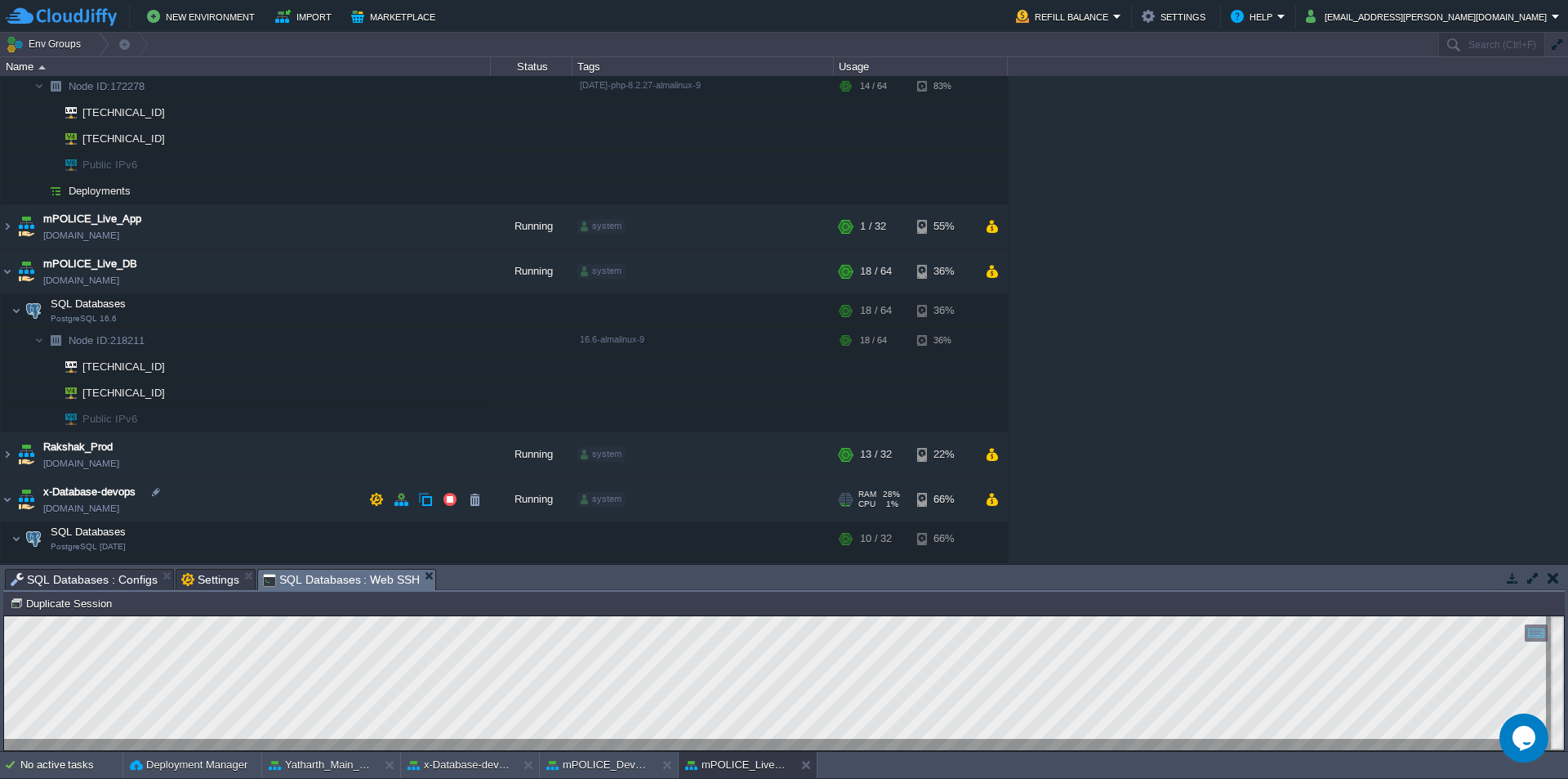
scroll to position [234, 0]
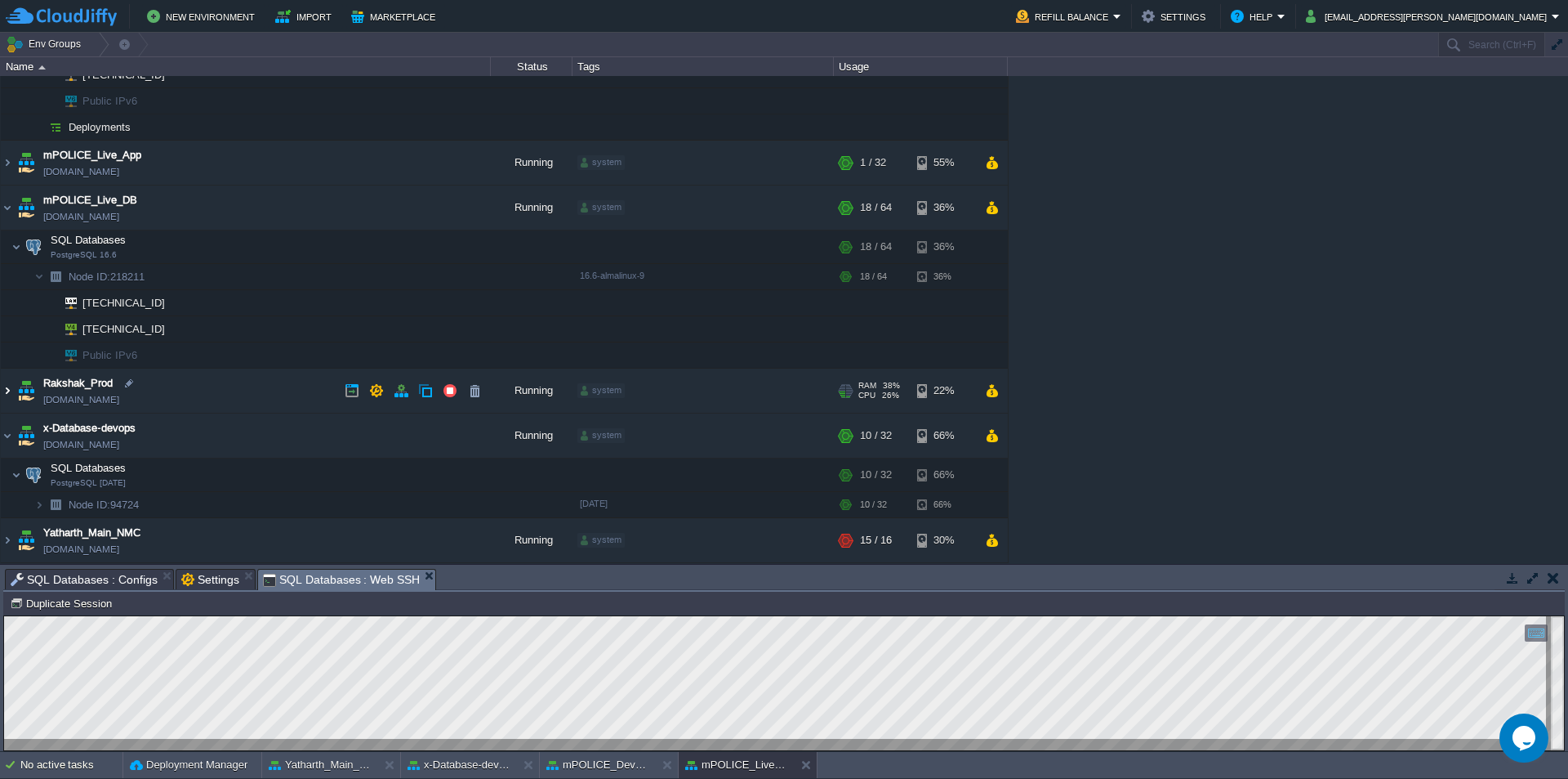
click at [7, 390] on img at bounding box center [7, 390] width 13 height 44
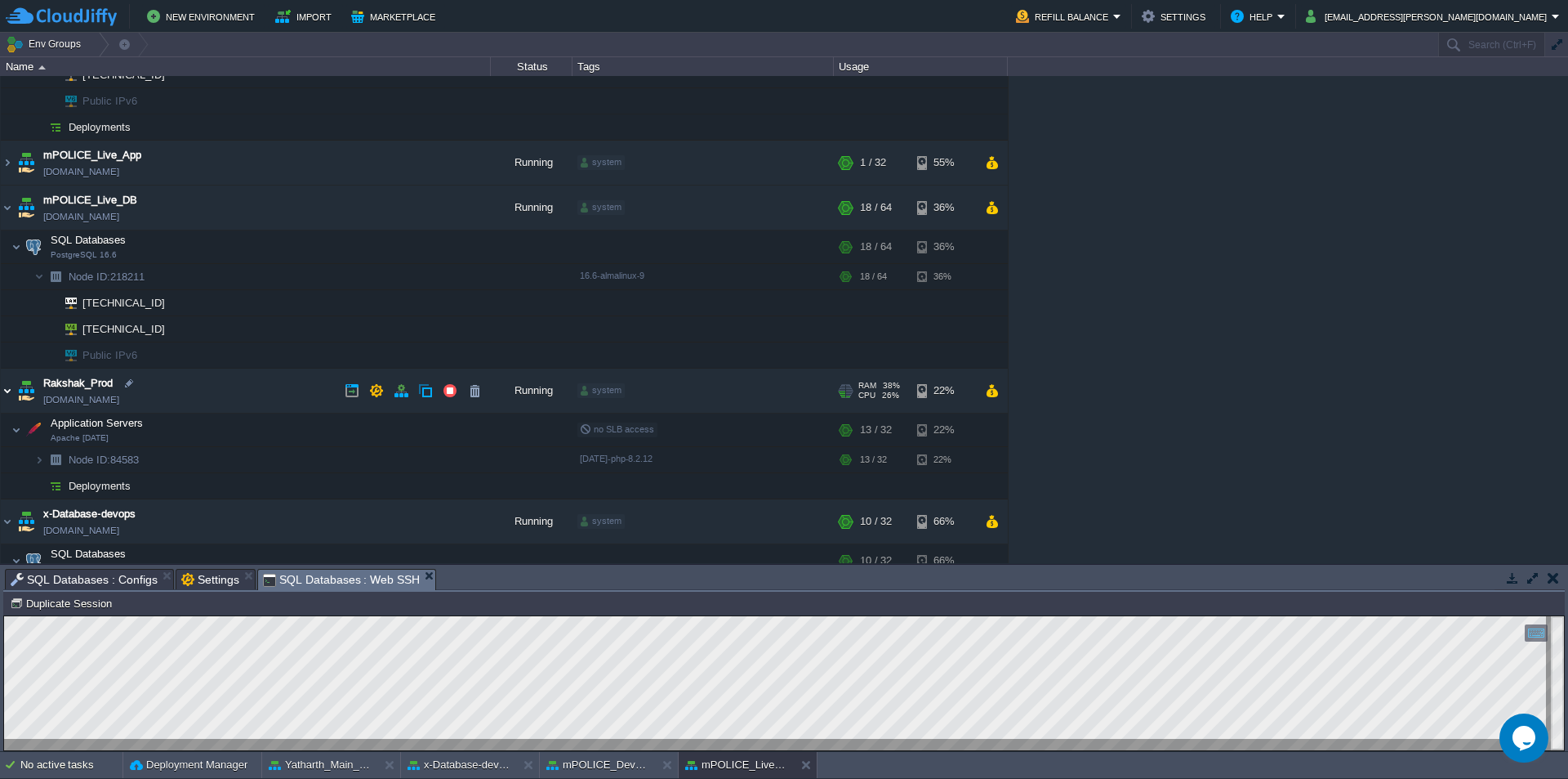
click at [7, 390] on img at bounding box center [7, 390] width 13 height 44
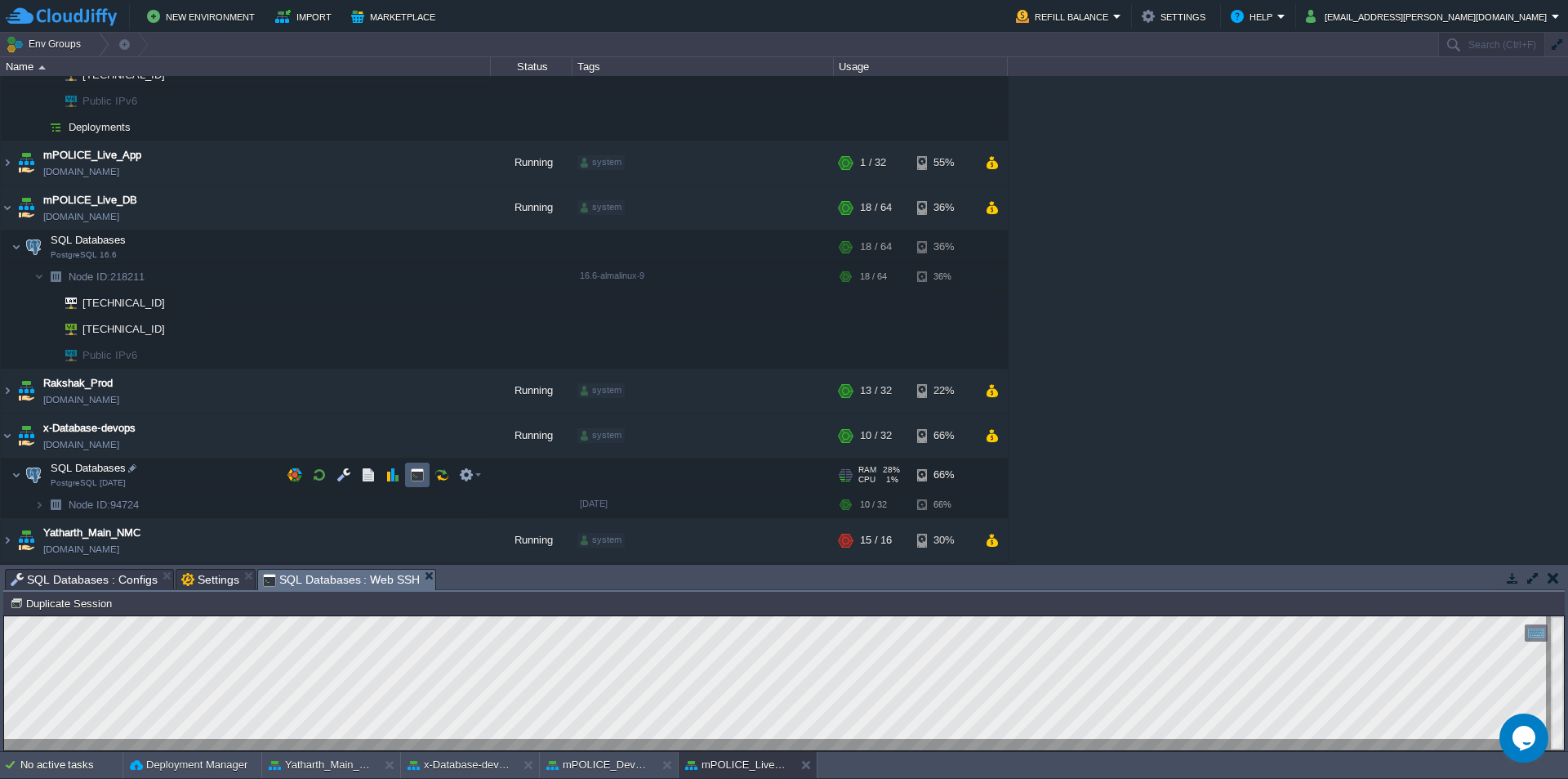
click at [414, 476] on button "button" at bounding box center [417, 475] width 15 height 15
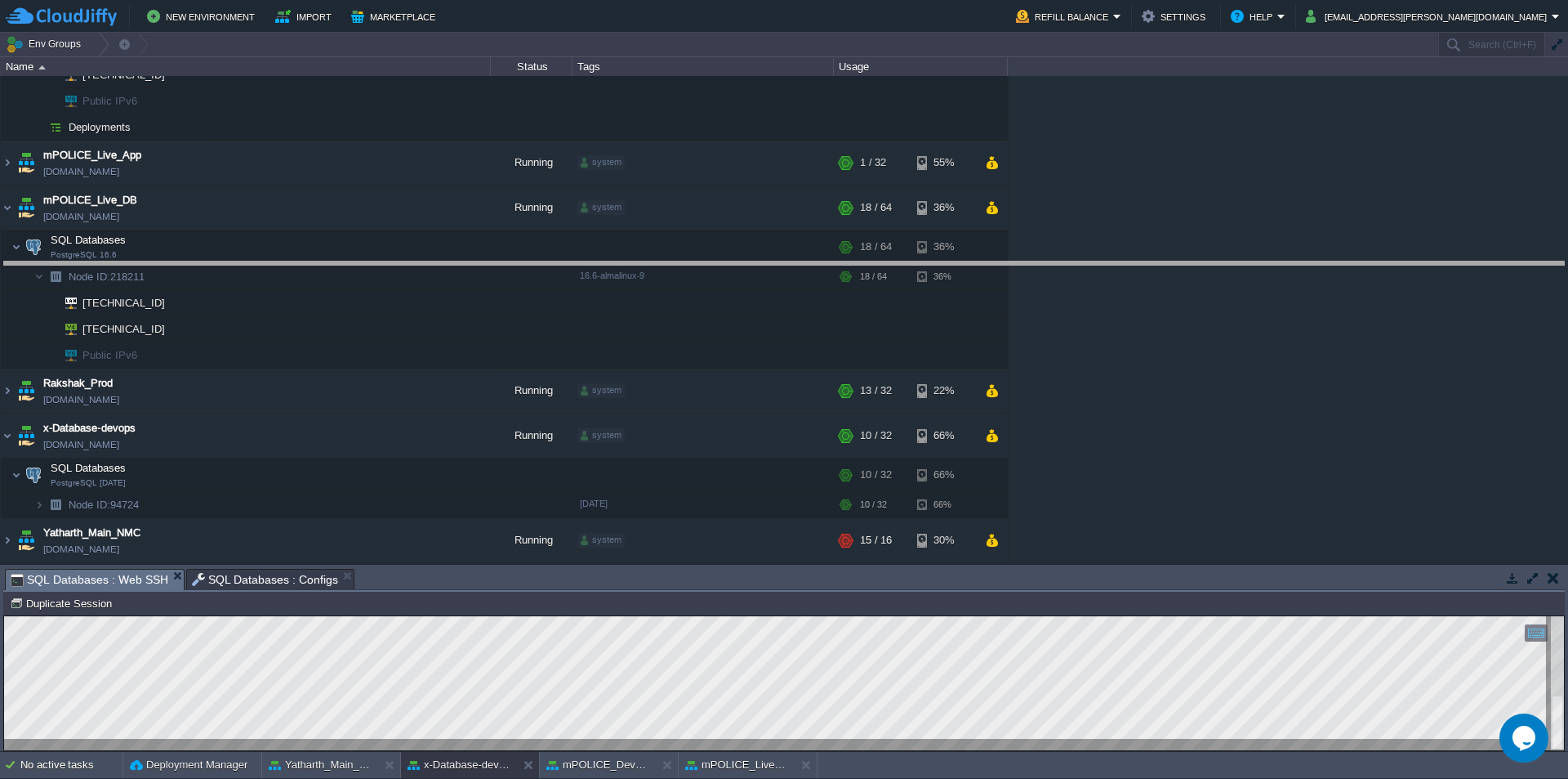
drag, startPoint x: 530, startPoint y: 592, endPoint x: 587, endPoint y: 208, distance: 388.2
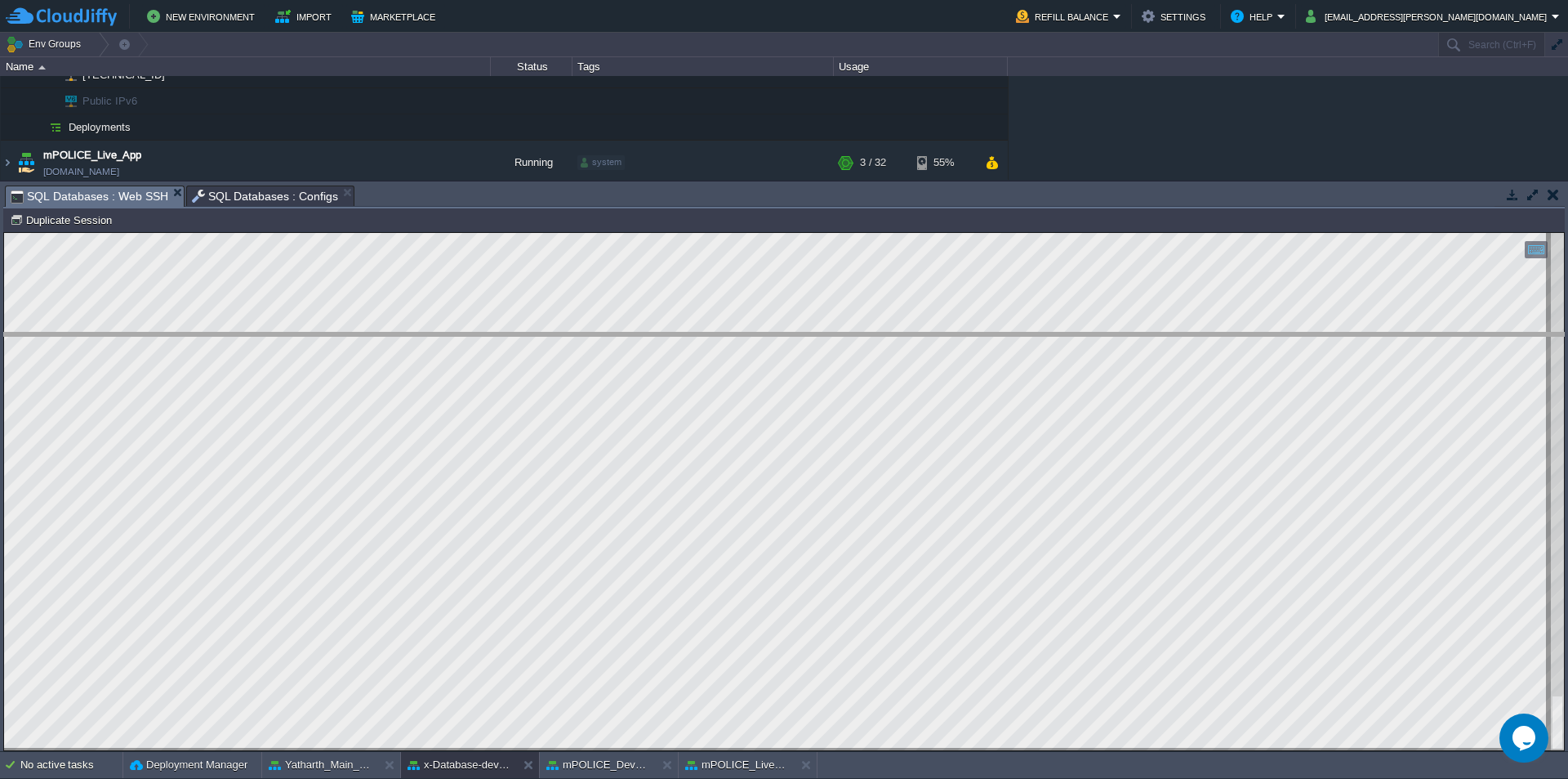
drag, startPoint x: 624, startPoint y: 206, endPoint x: 638, endPoint y: 520, distance: 314.3
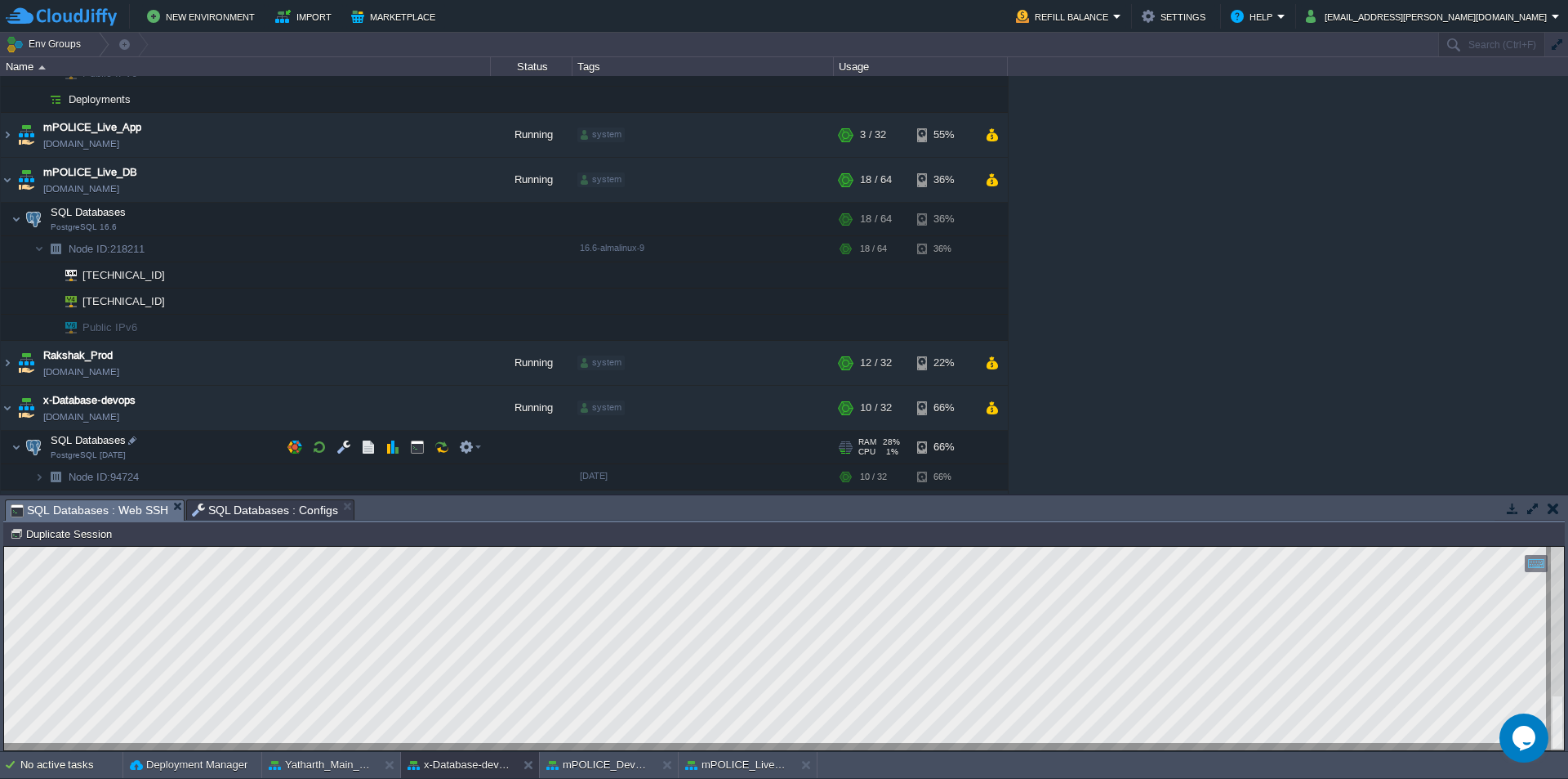
scroll to position [304, 0]
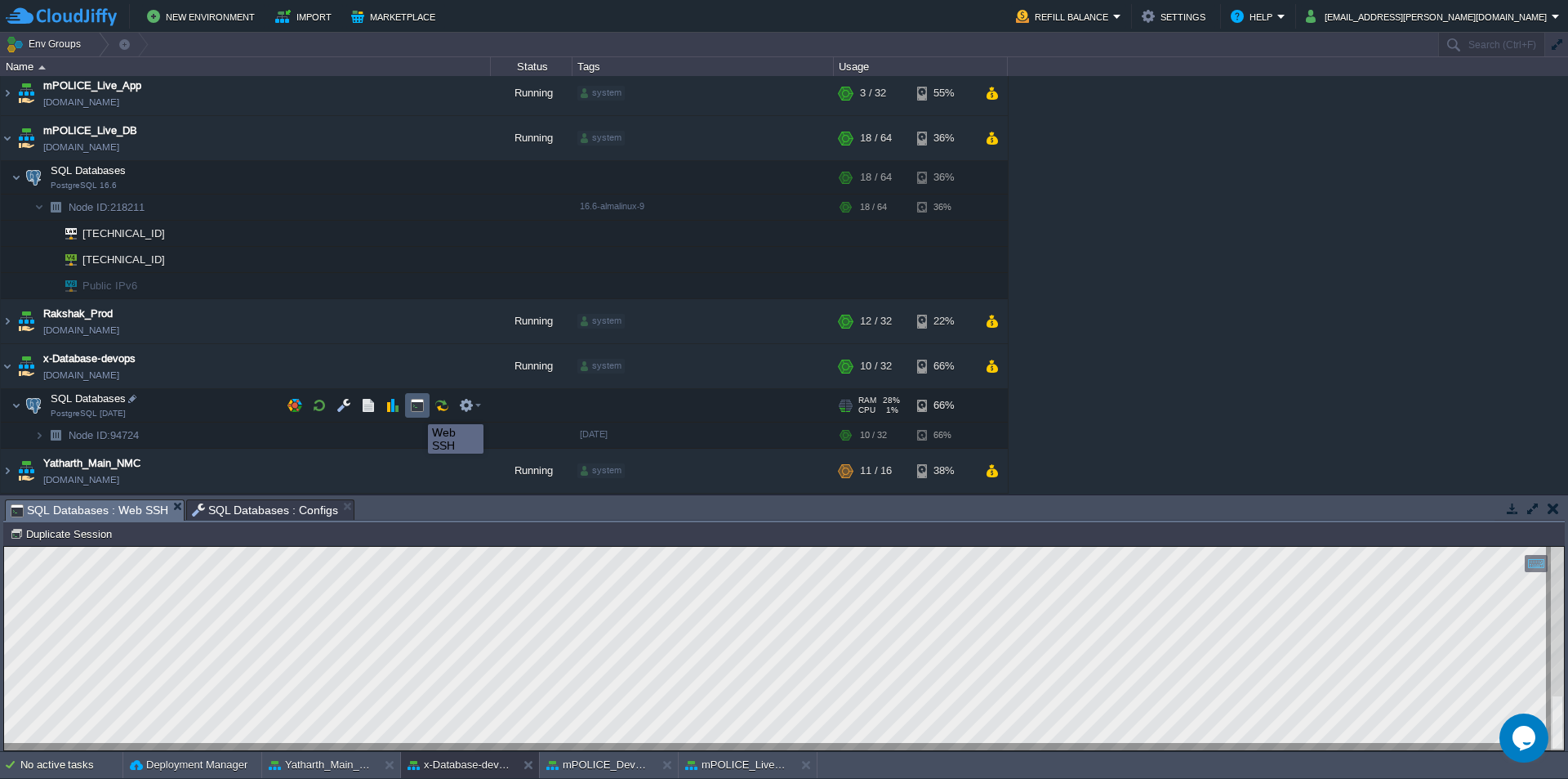
click at [415, 409] on button "button" at bounding box center [417, 405] width 15 height 15
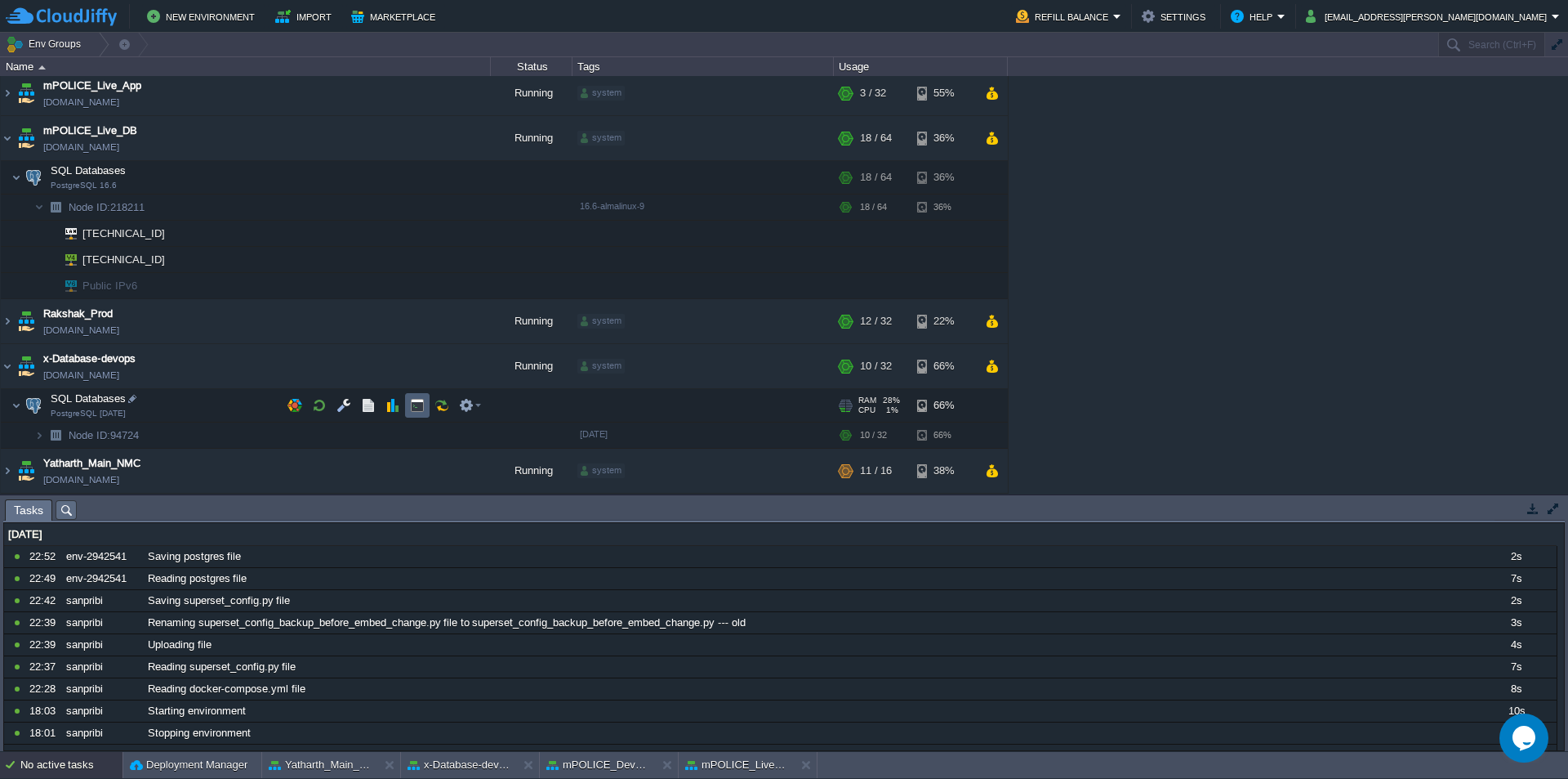
click at [415, 402] on button "button" at bounding box center [417, 405] width 15 height 15
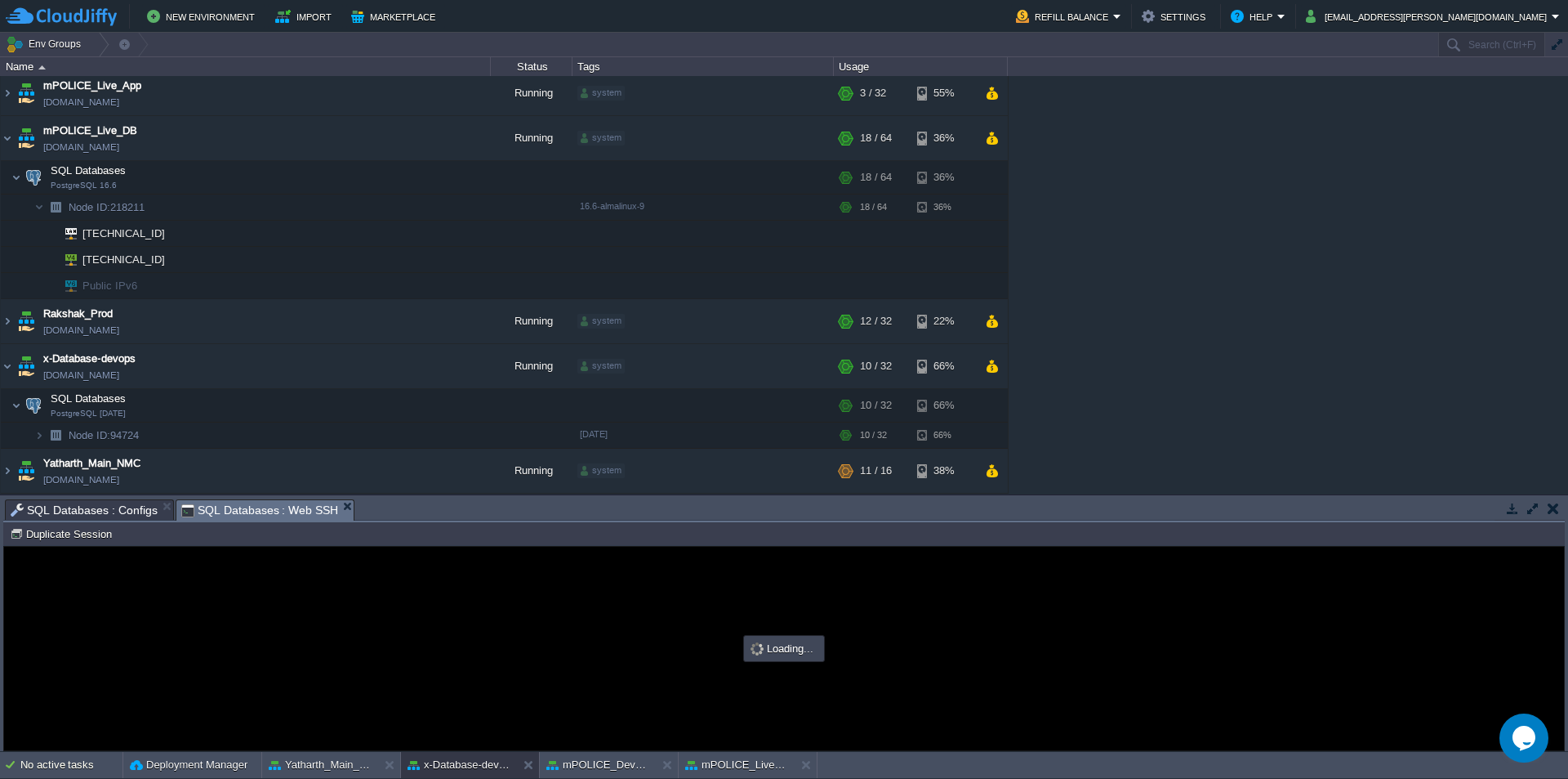
scroll to position [0, 0]
type input "#000000"
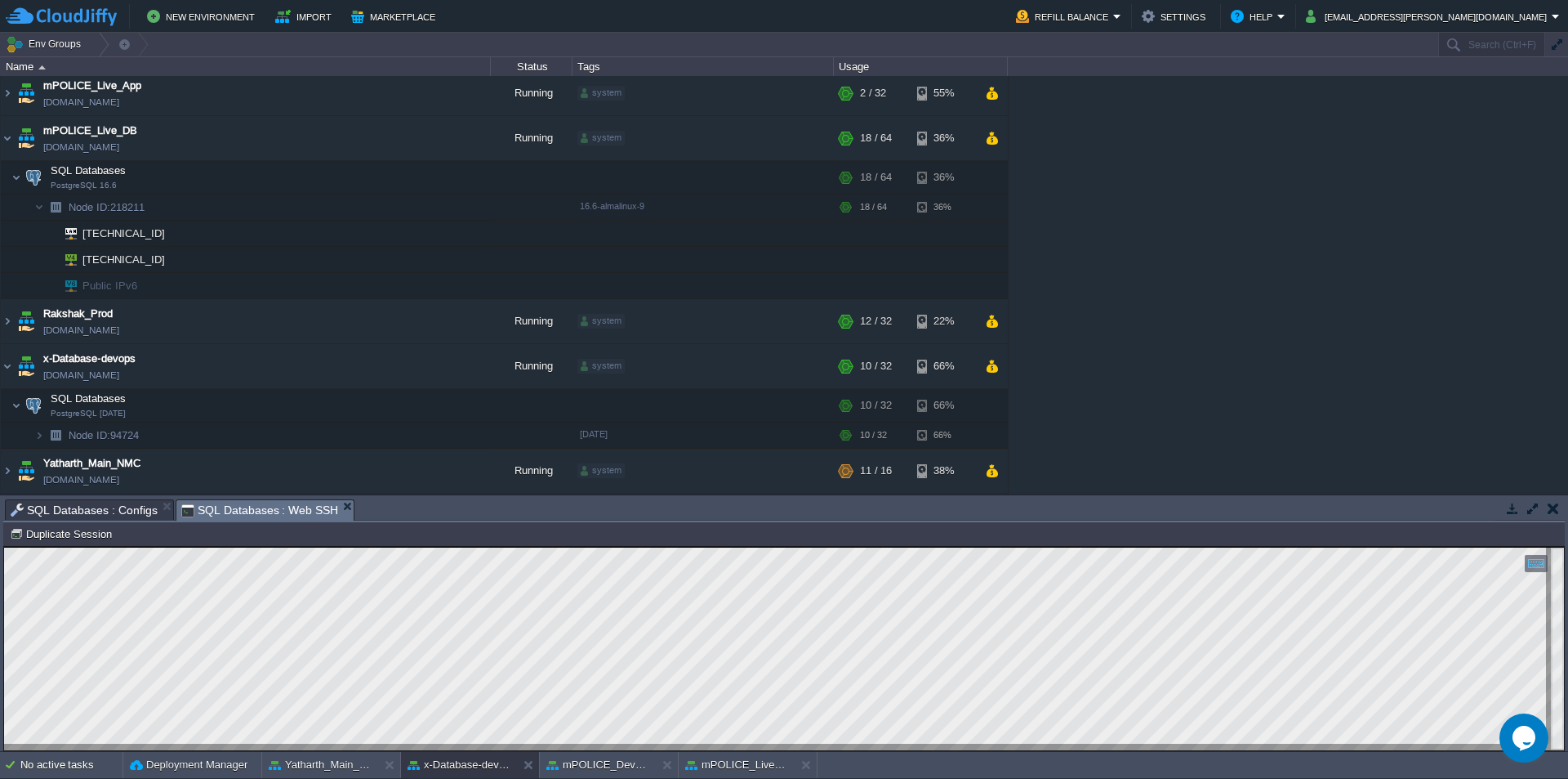
click at [4, 547] on html "Copy: Ctrl + Shift + C Paste: Ctrl + V Settings: Ctrl + Shift + Alt 0" at bounding box center [784, 547] width 1560 height 0
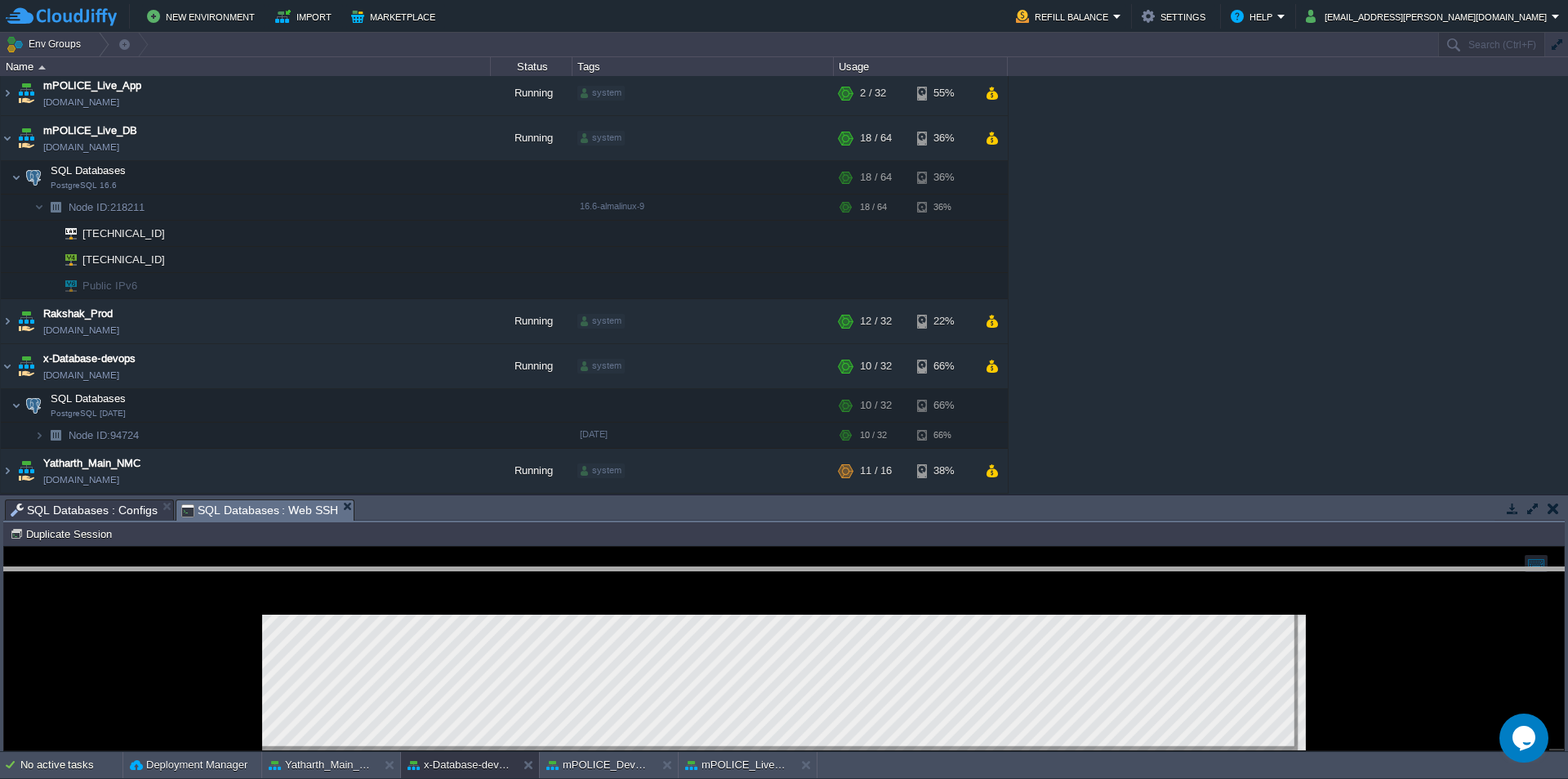
scroll to position [236, 0]
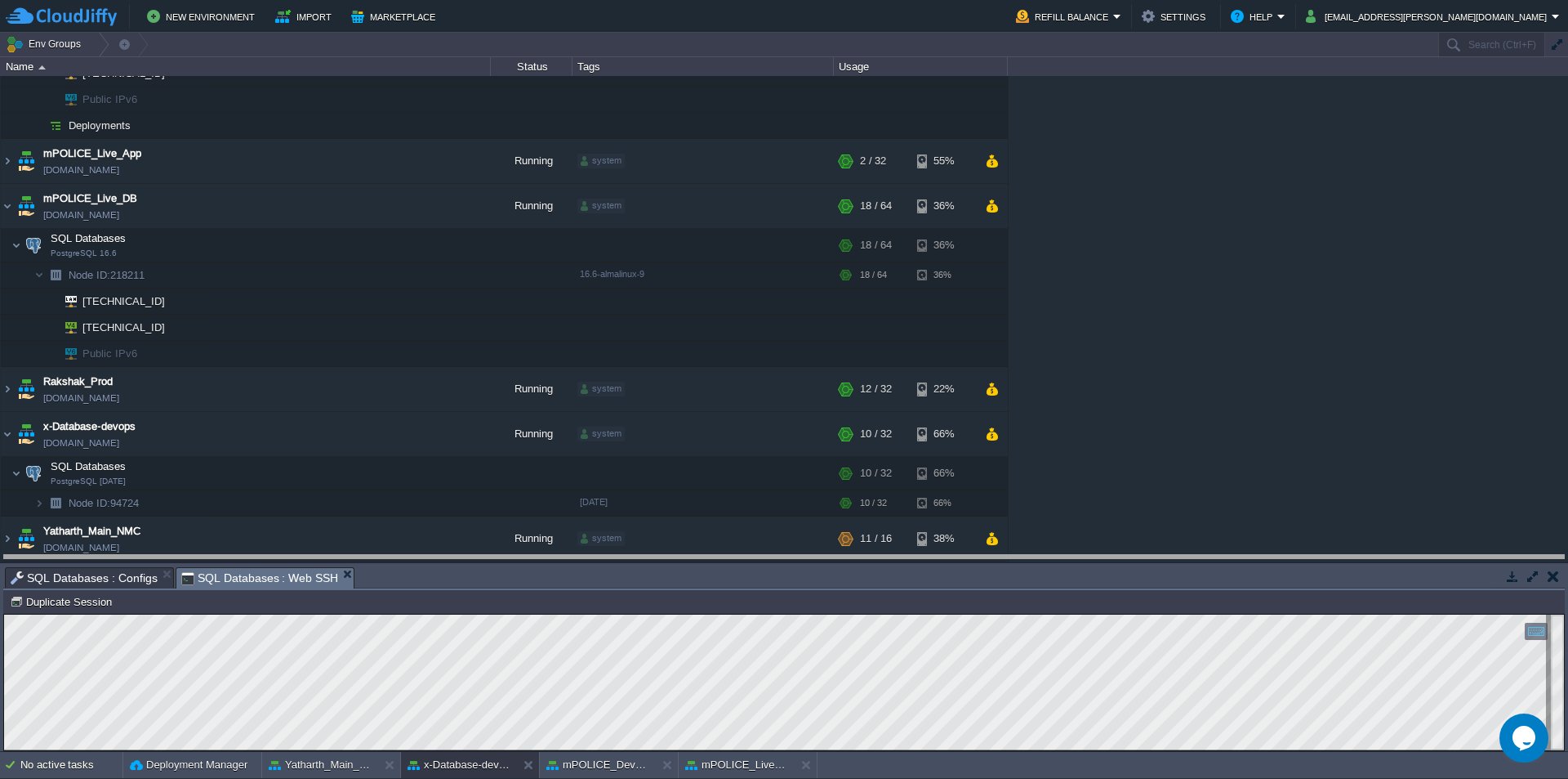
drag, startPoint x: 415, startPoint y: 588, endPoint x: 420, endPoint y: 576, distance: 13.0
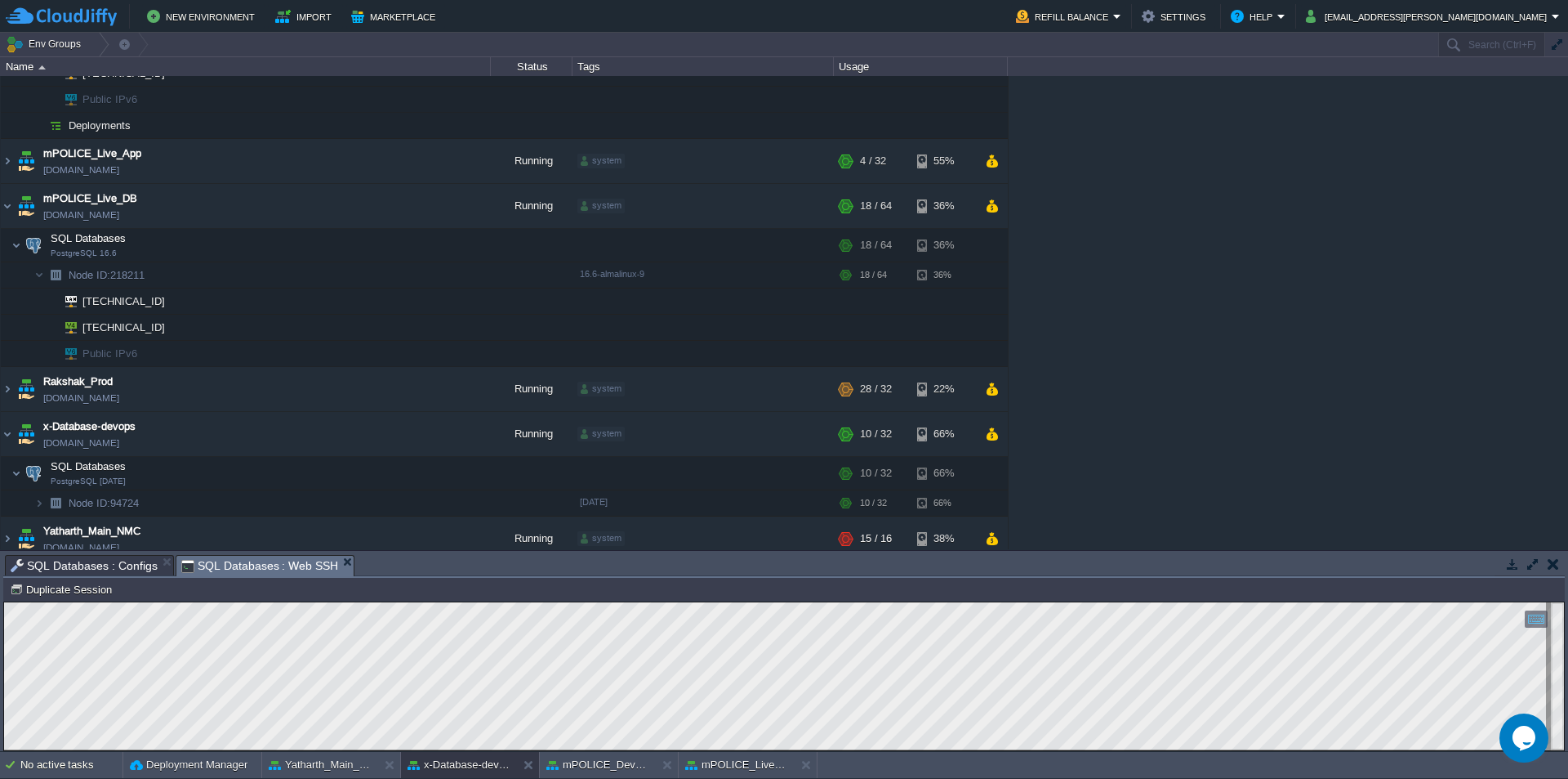
click at [377, 46] on td "Env Groups" at bounding box center [718, 44] width 1437 height 23
click at [121, 568] on span "SQL Databases : Configs" at bounding box center [84, 565] width 147 height 20
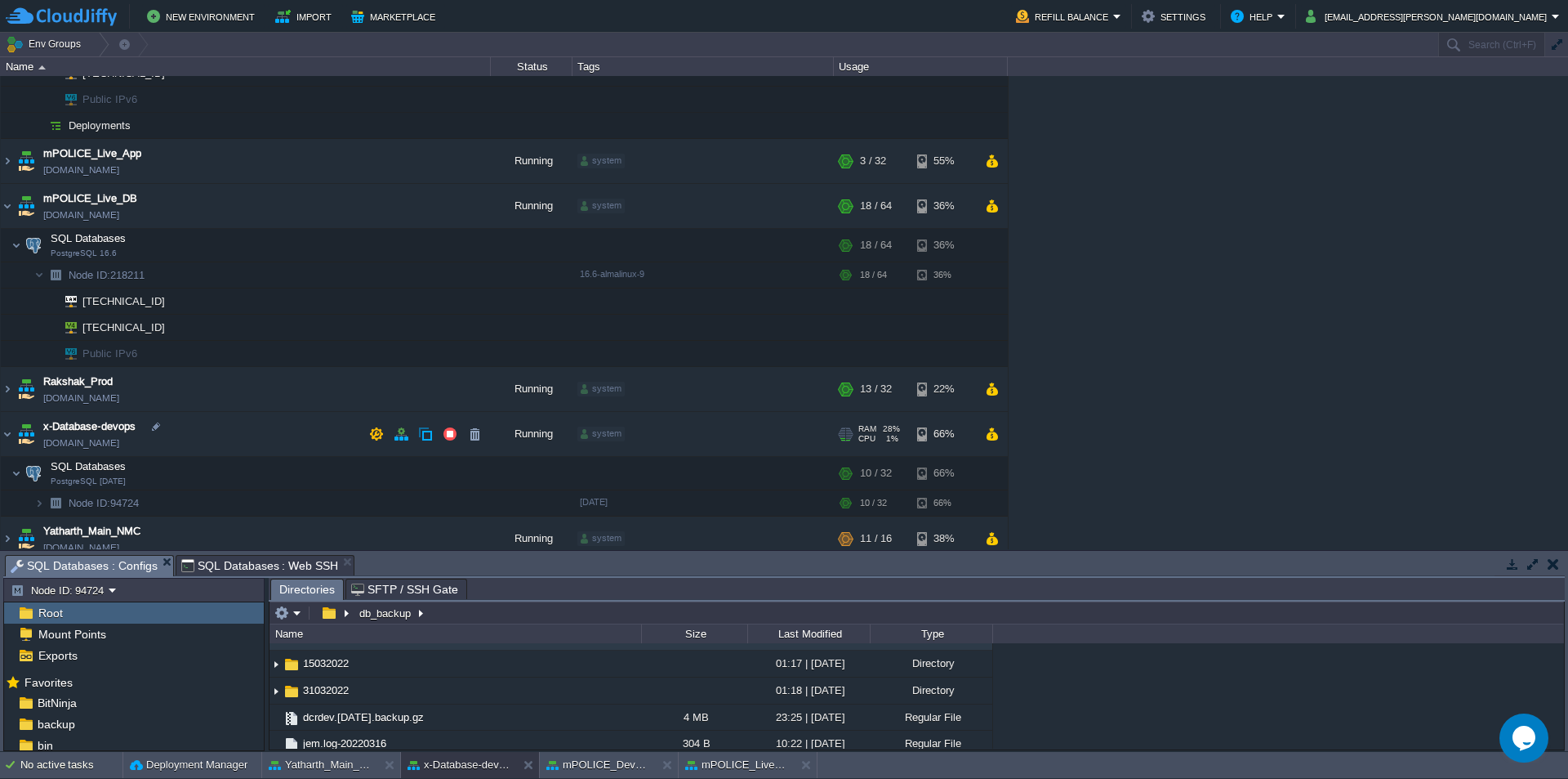
scroll to position [248, 0]
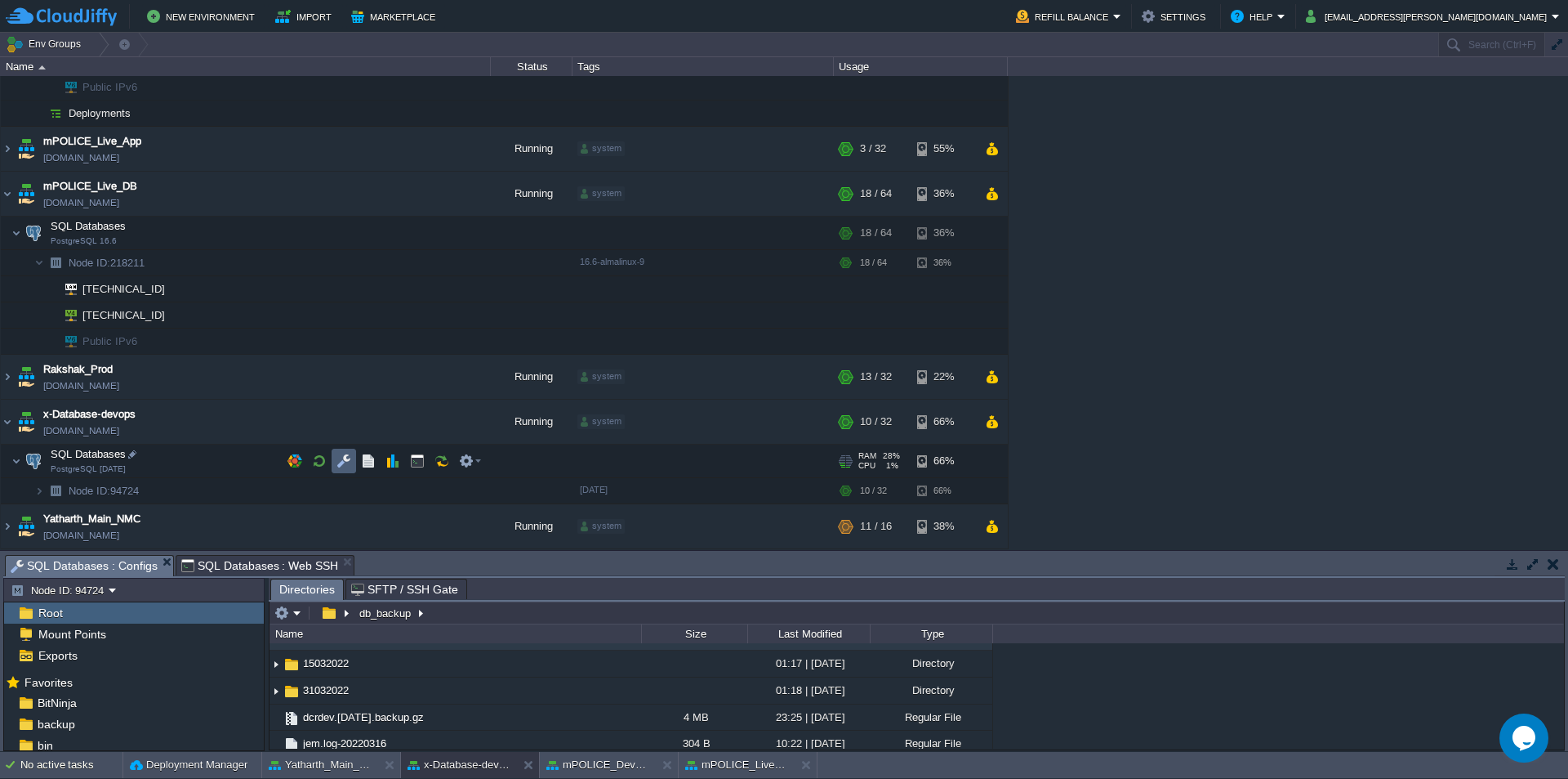
click at [346, 464] on button "button" at bounding box center [343, 461] width 15 height 15
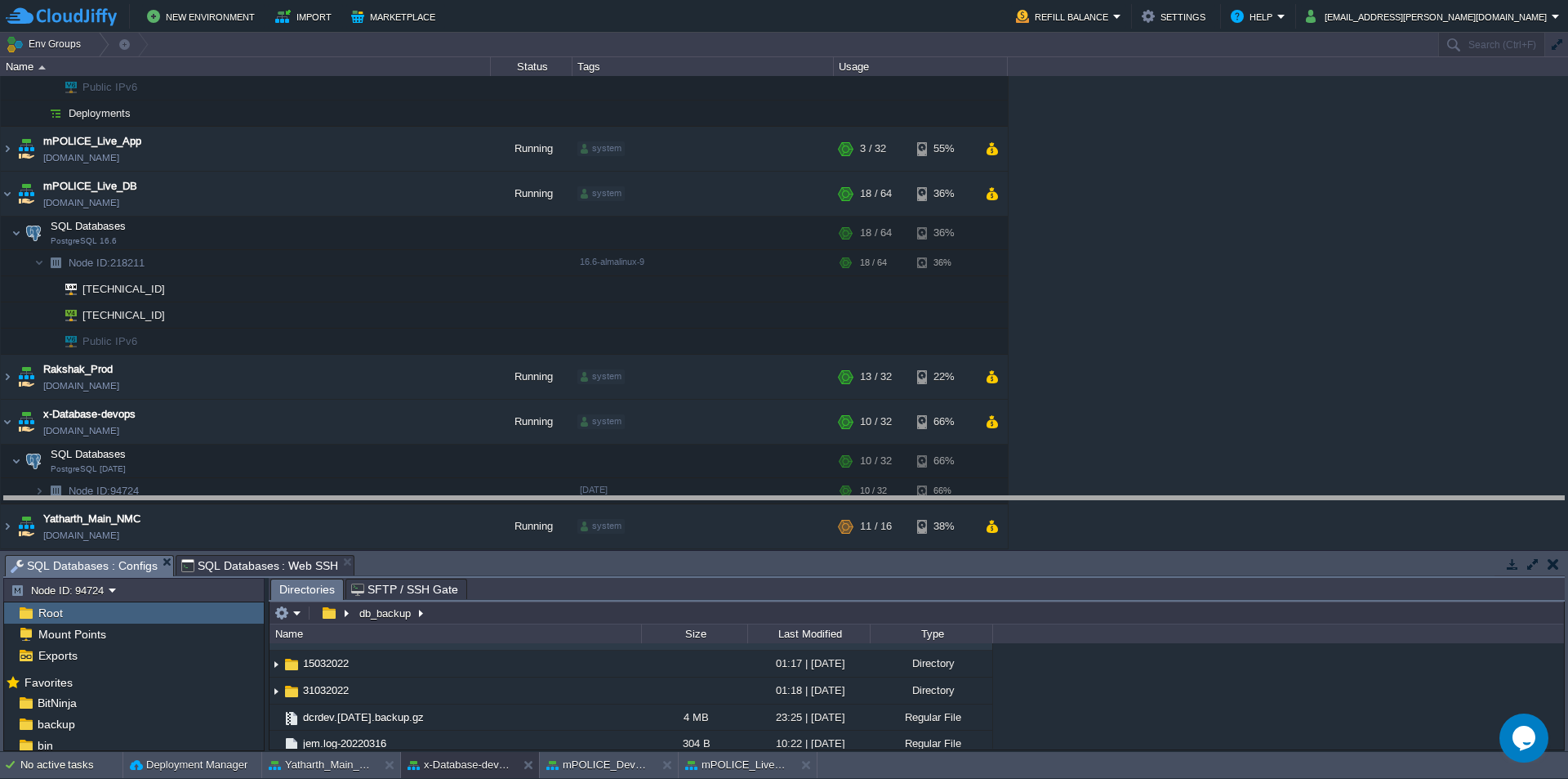
drag, startPoint x: 453, startPoint y: 576, endPoint x: 467, endPoint y: 578, distance: 14.1
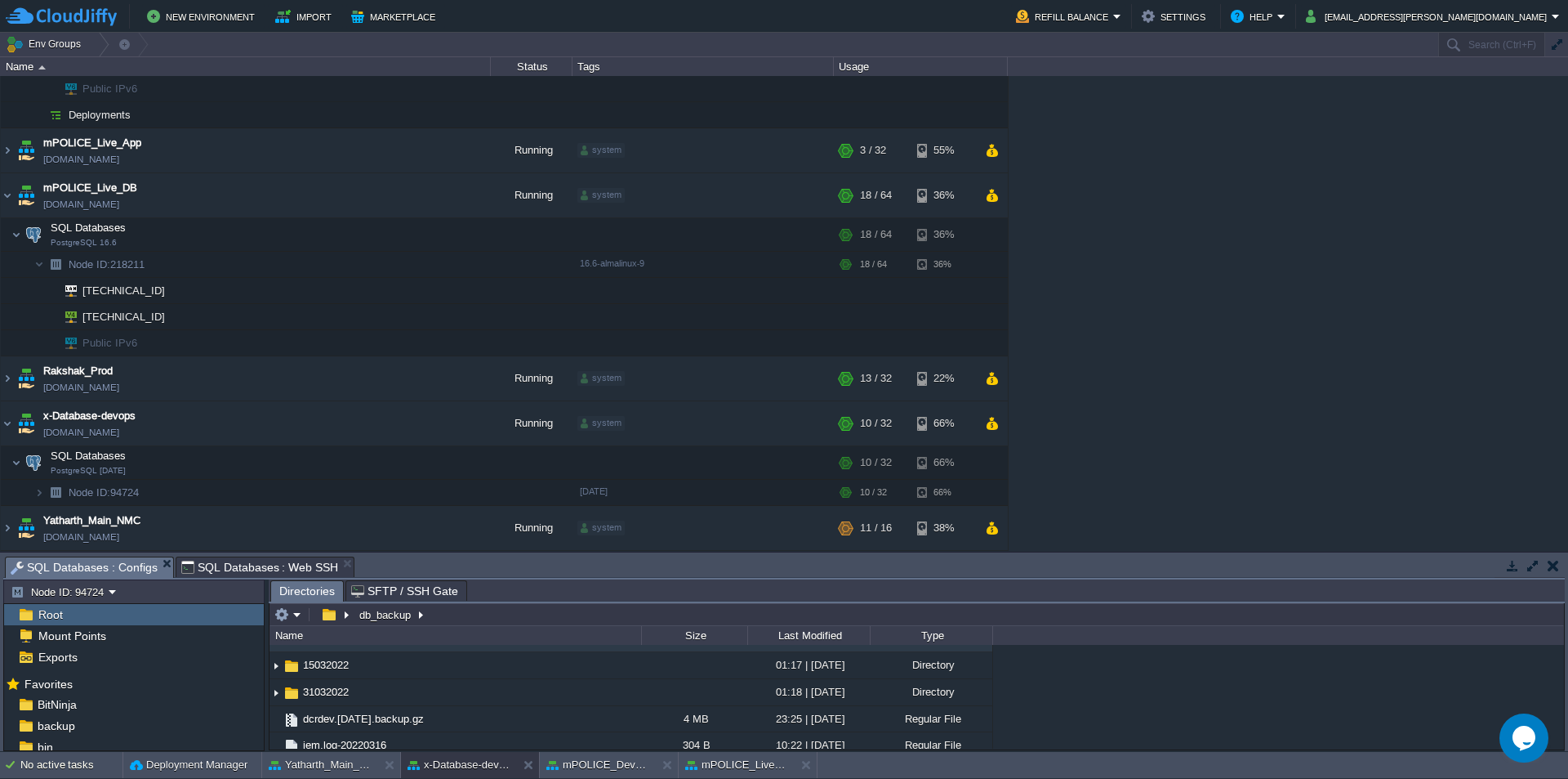
scroll to position [246, 0]
click at [377, 423] on button "button" at bounding box center [376, 422] width 15 height 15
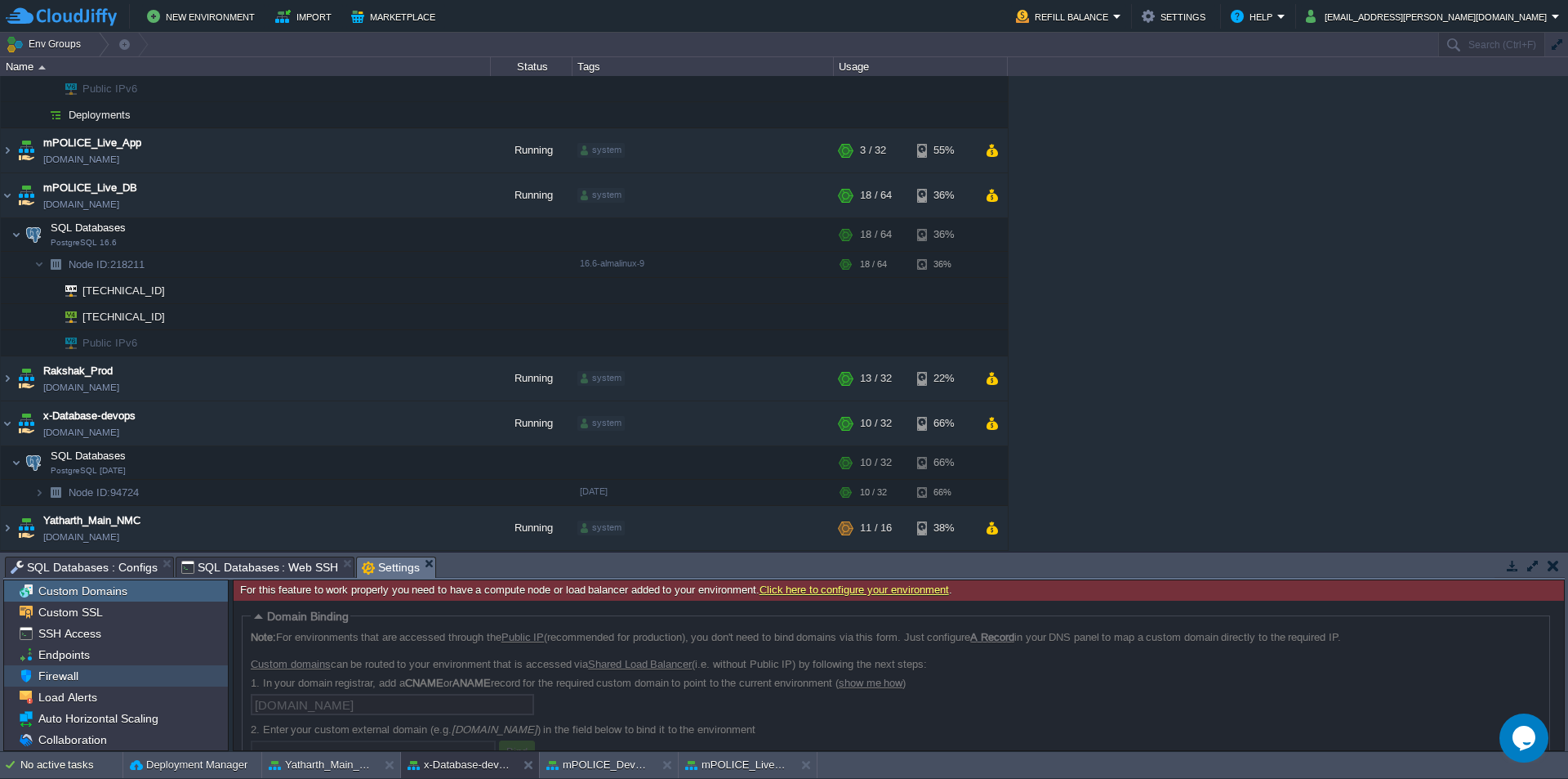
click at [79, 672] on div "Firewall" at bounding box center [116, 676] width 224 height 21
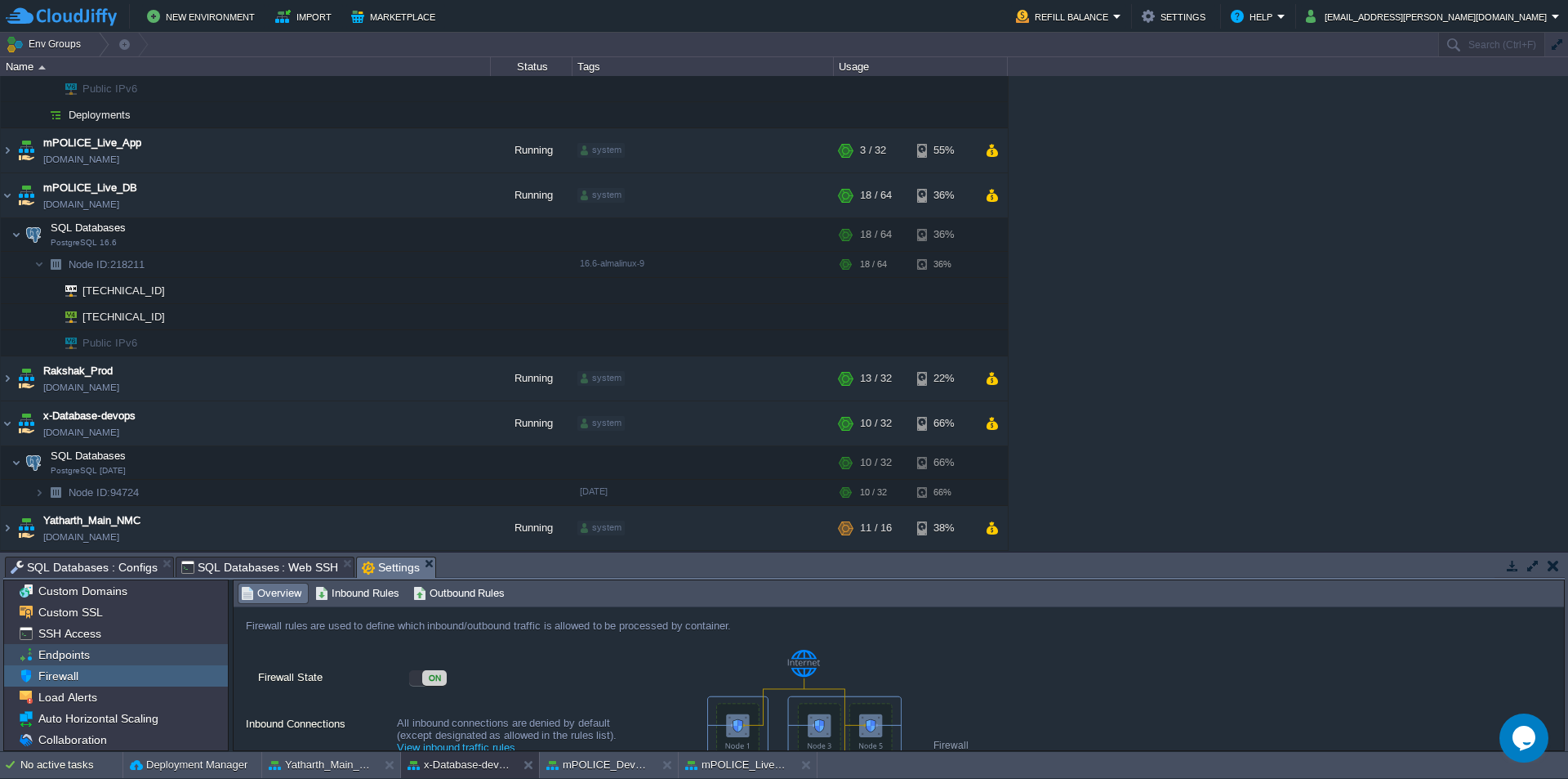
click at [87, 657] on span "Endpoints" at bounding box center [63, 654] width 57 height 15
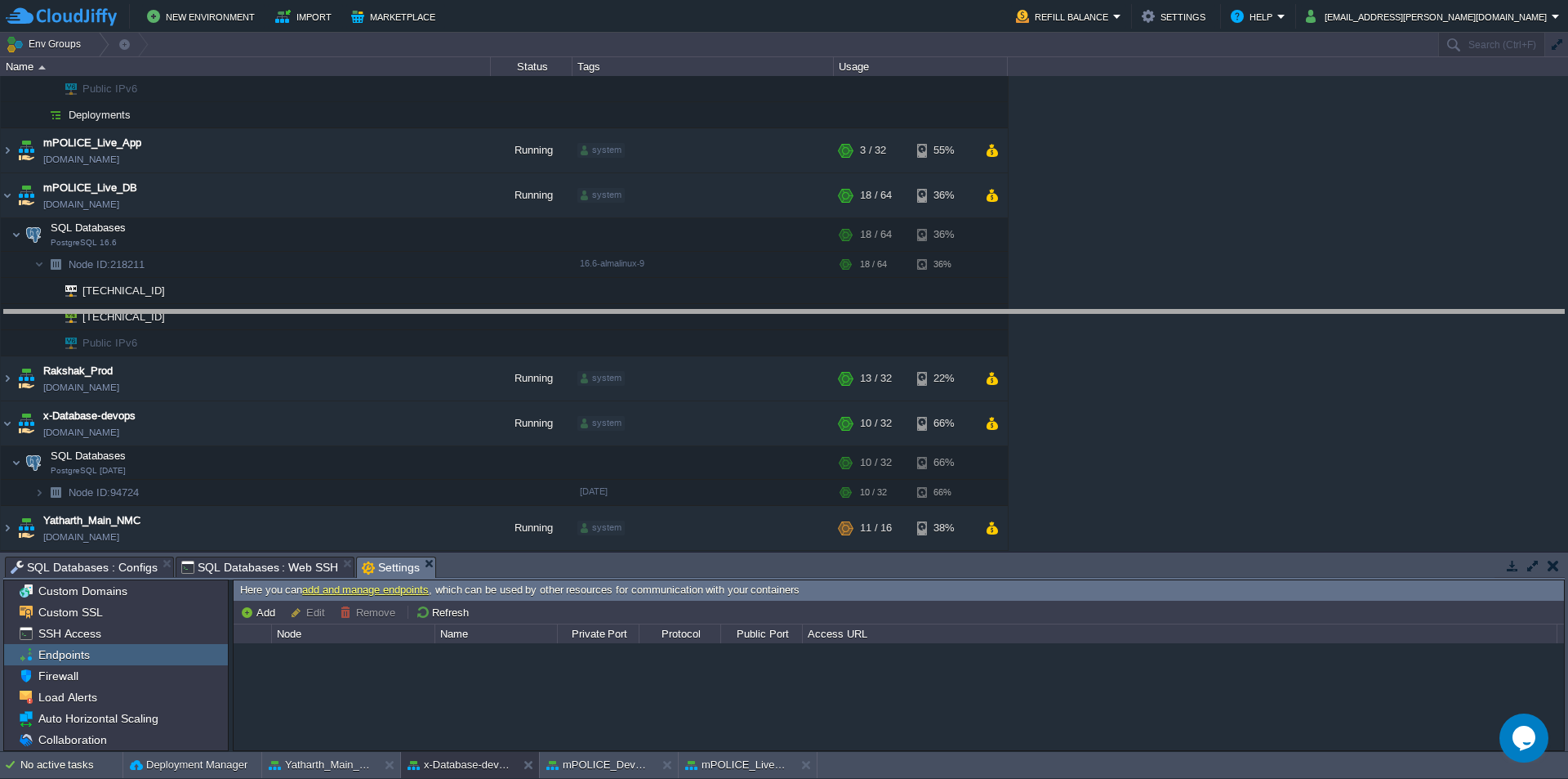
drag, startPoint x: 676, startPoint y: 575, endPoint x: 752, endPoint y: 327, distance: 259.4
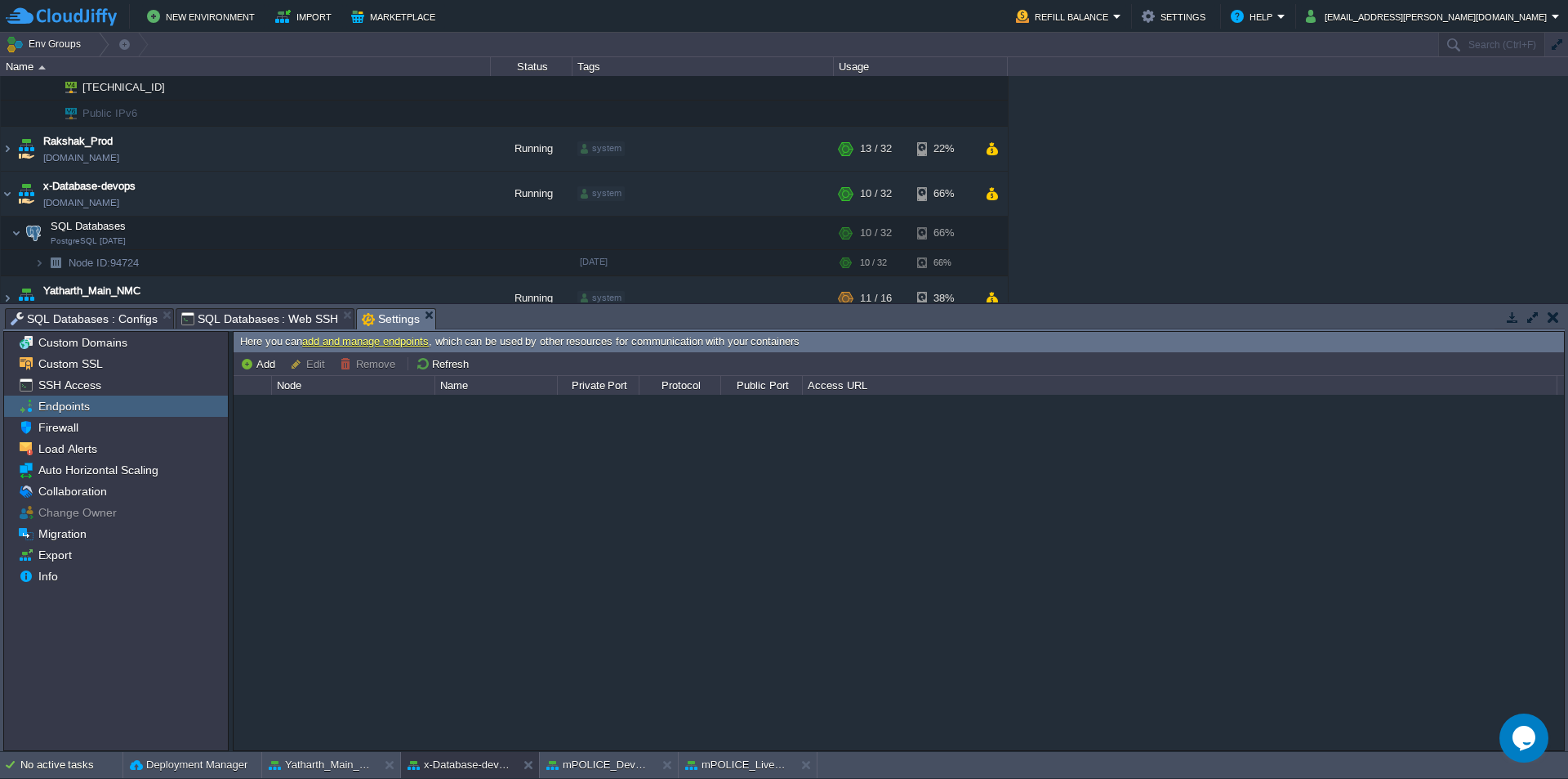
scroll to position [495, 0]
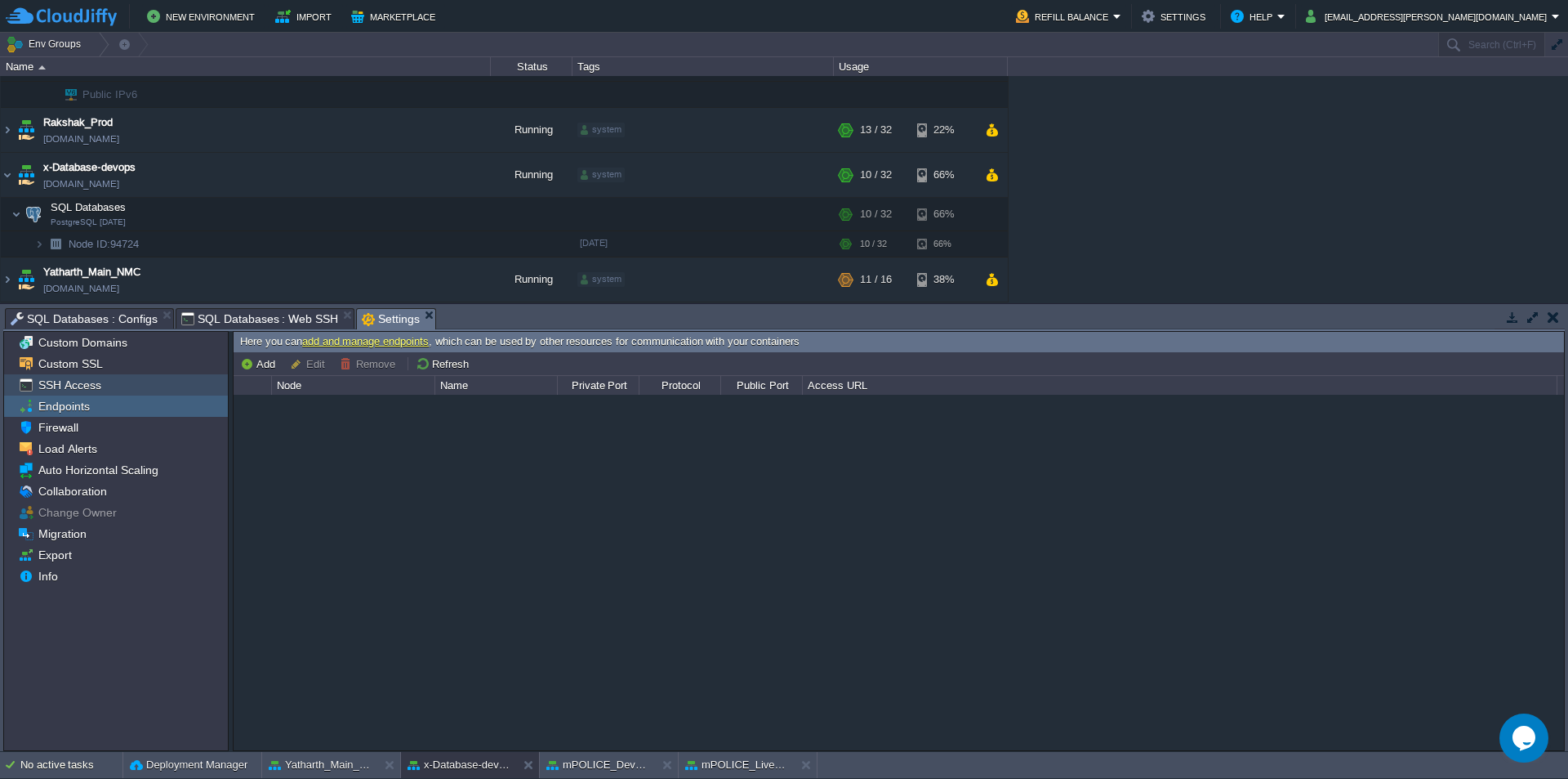
click at [84, 385] on span "SSH Access" at bounding box center [69, 384] width 69 height 15
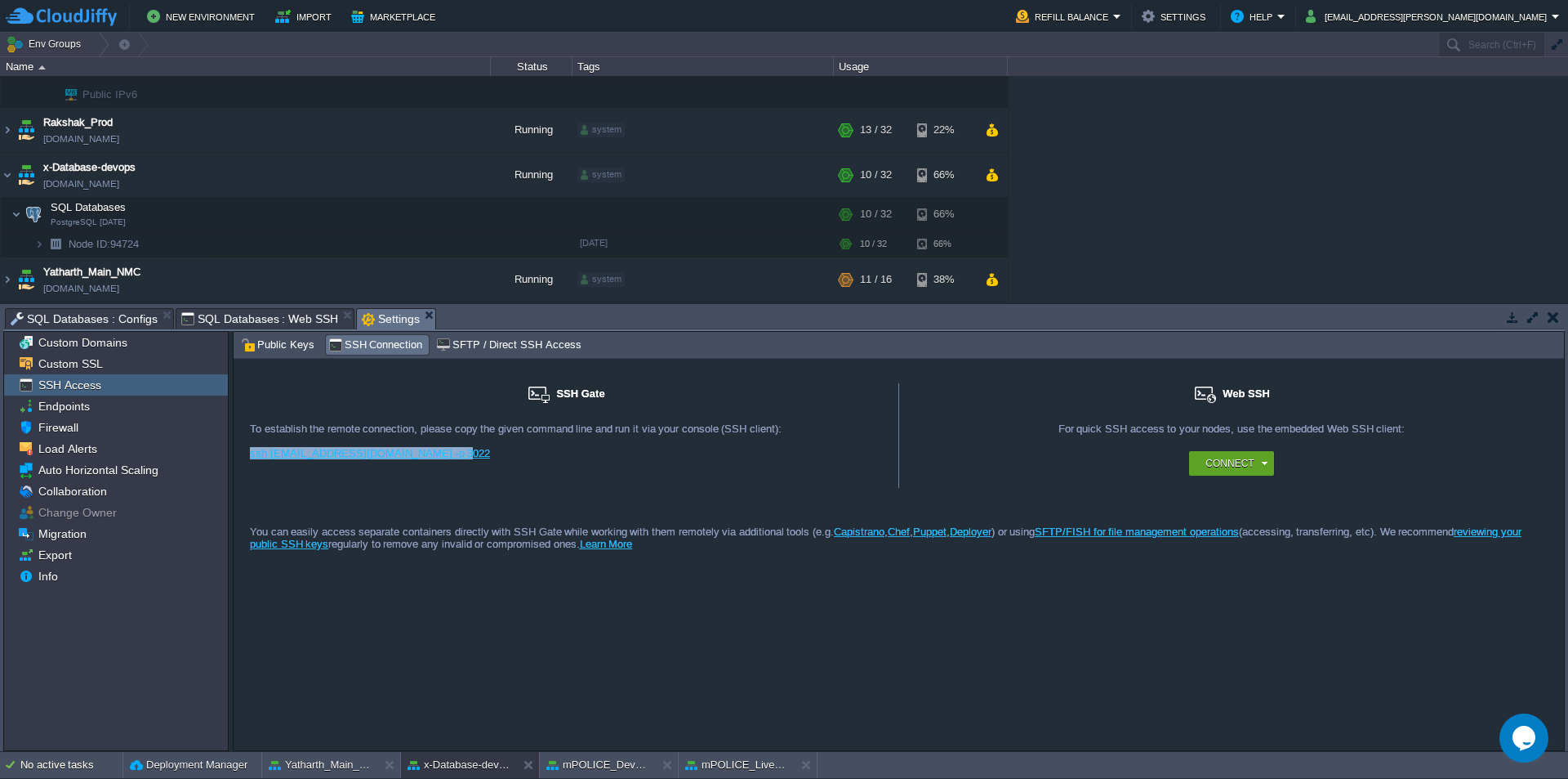
drag, startPoint x: 441, startPoint y: 456, endPoint x: 251, endPoint y: 457, distance: 190.0
click at [251, 457] on div "ssh [EMAIL_ADDRESS][DOMAIN_NAME] -p 3022" at bounding box center [565, 459] width 632 height 24
copy link "ssh [EMAIL_ADDRESS][DOMAIN_NAME] -p 3022"
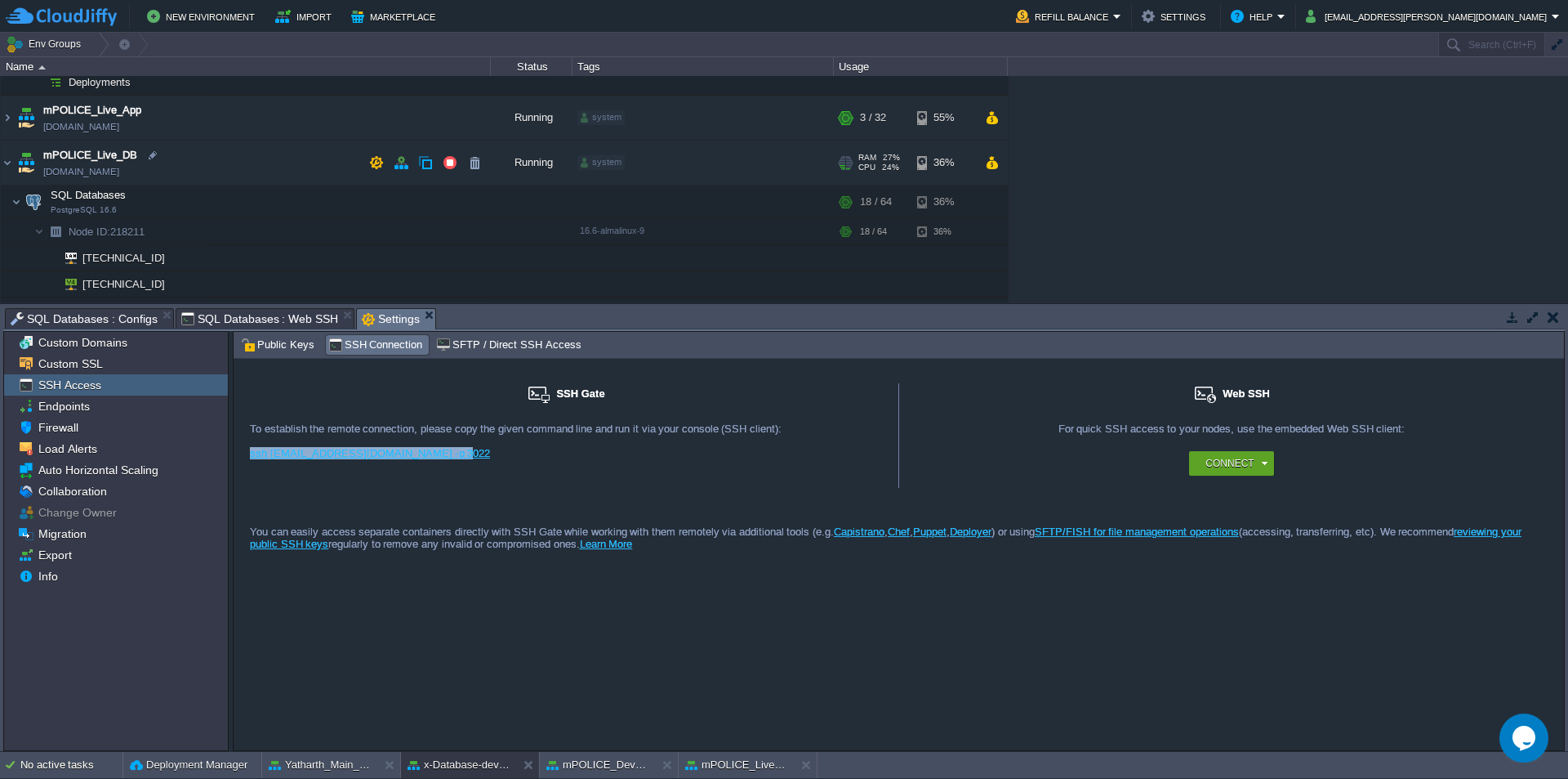
scroll to position [250, 0]
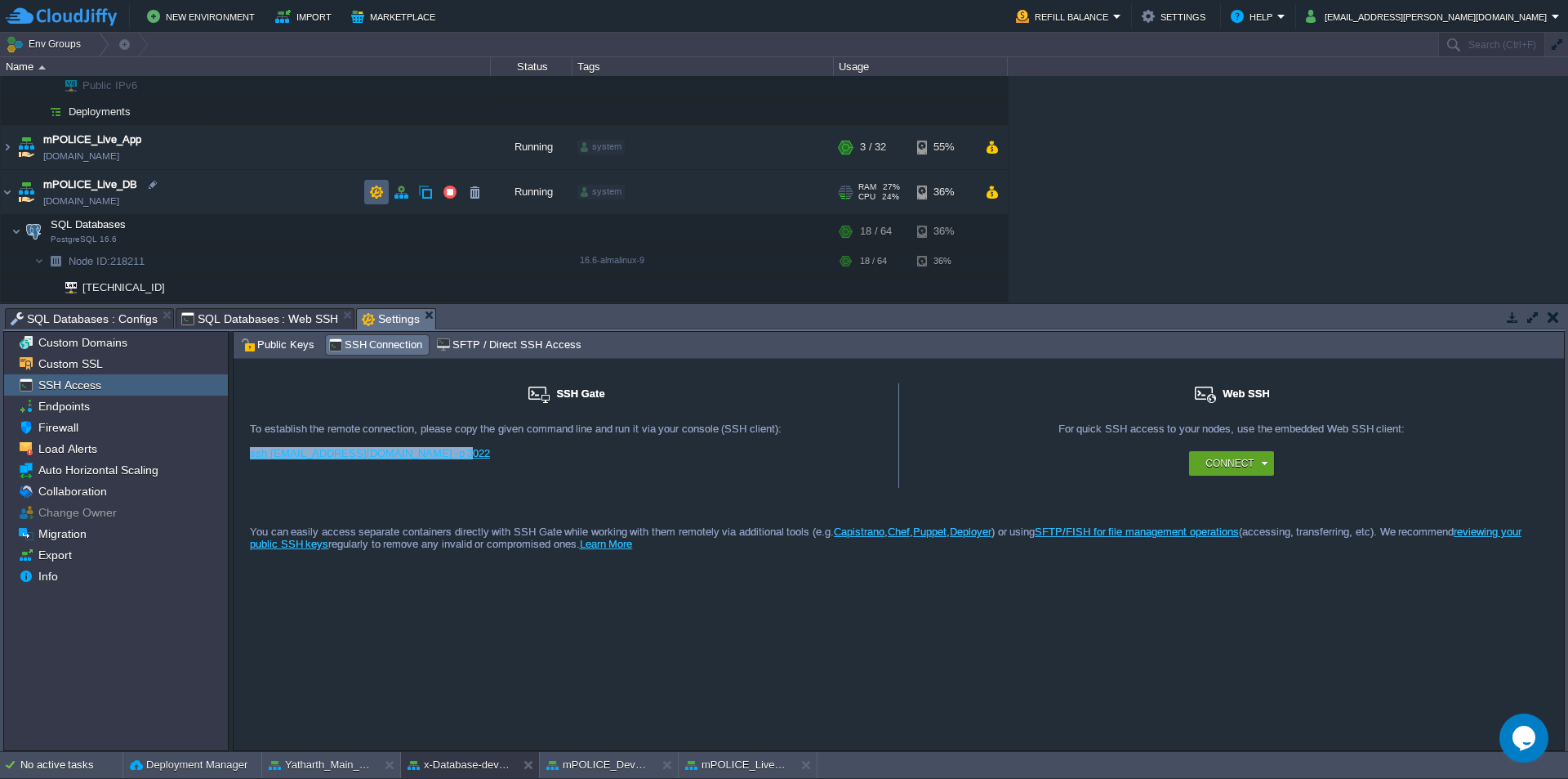
click at [376, 194] on button "button" at bounding box center [376, 192] width 15 height 15
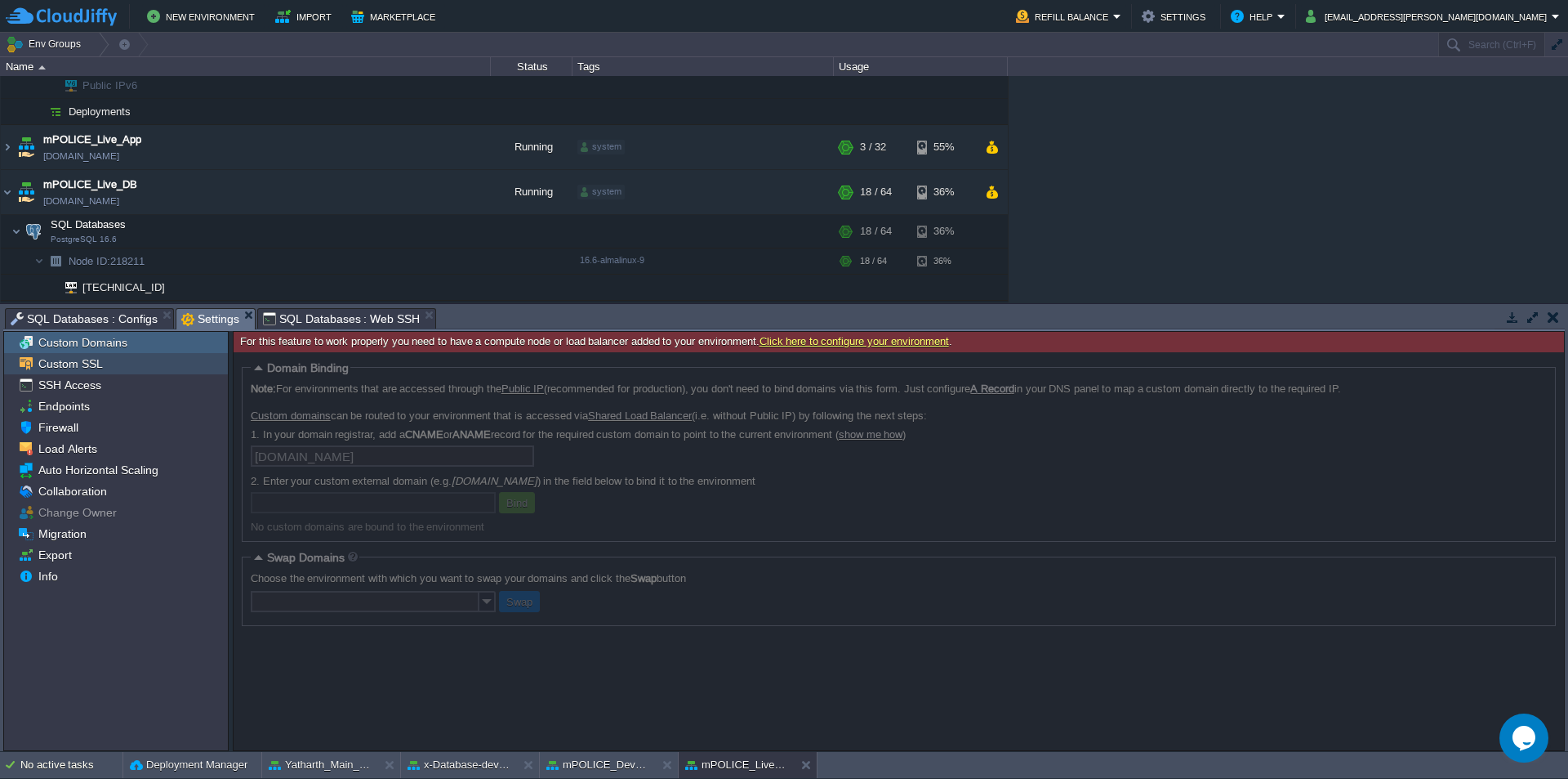
click at [95, 382] on span "SSH Access" at bounding box center [69, 384] width 69 height 15
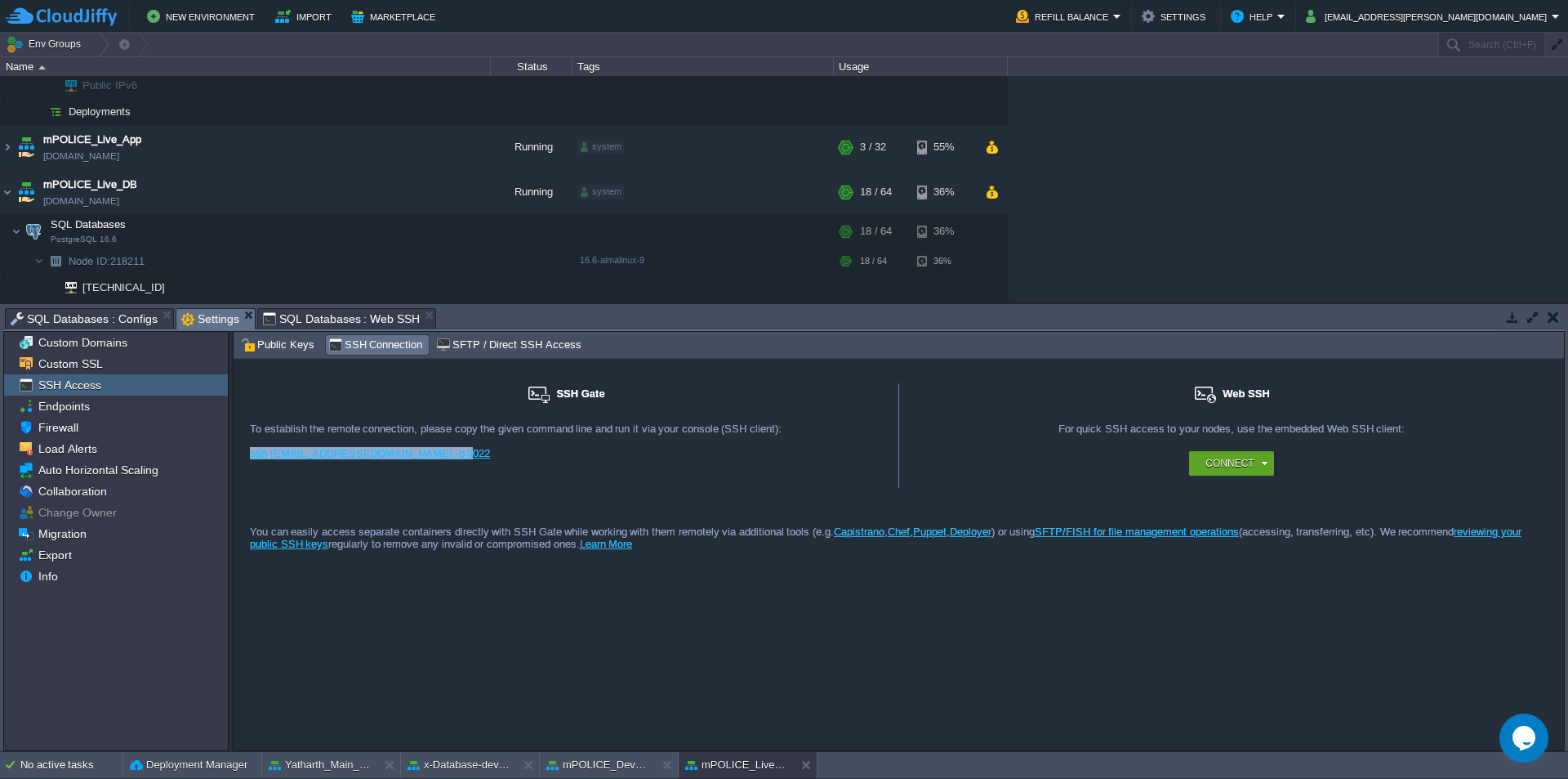
drag, startPoint x: 444, startPoint y: 453, endPoint x: 238, endPoint y: 455, distance: 206.0
click at [238, 455] on div "SSH Gate For remote connection you require SSH public key to be added to the ac…" at bounding box center [566, 435] width 666 height 105
copy link "ssh [EMAIL_ADDRESS][DOMAIN_NAME] -p 3022"
click at [158, 264] on div at bounding box center [160, 260] width 15 height 15
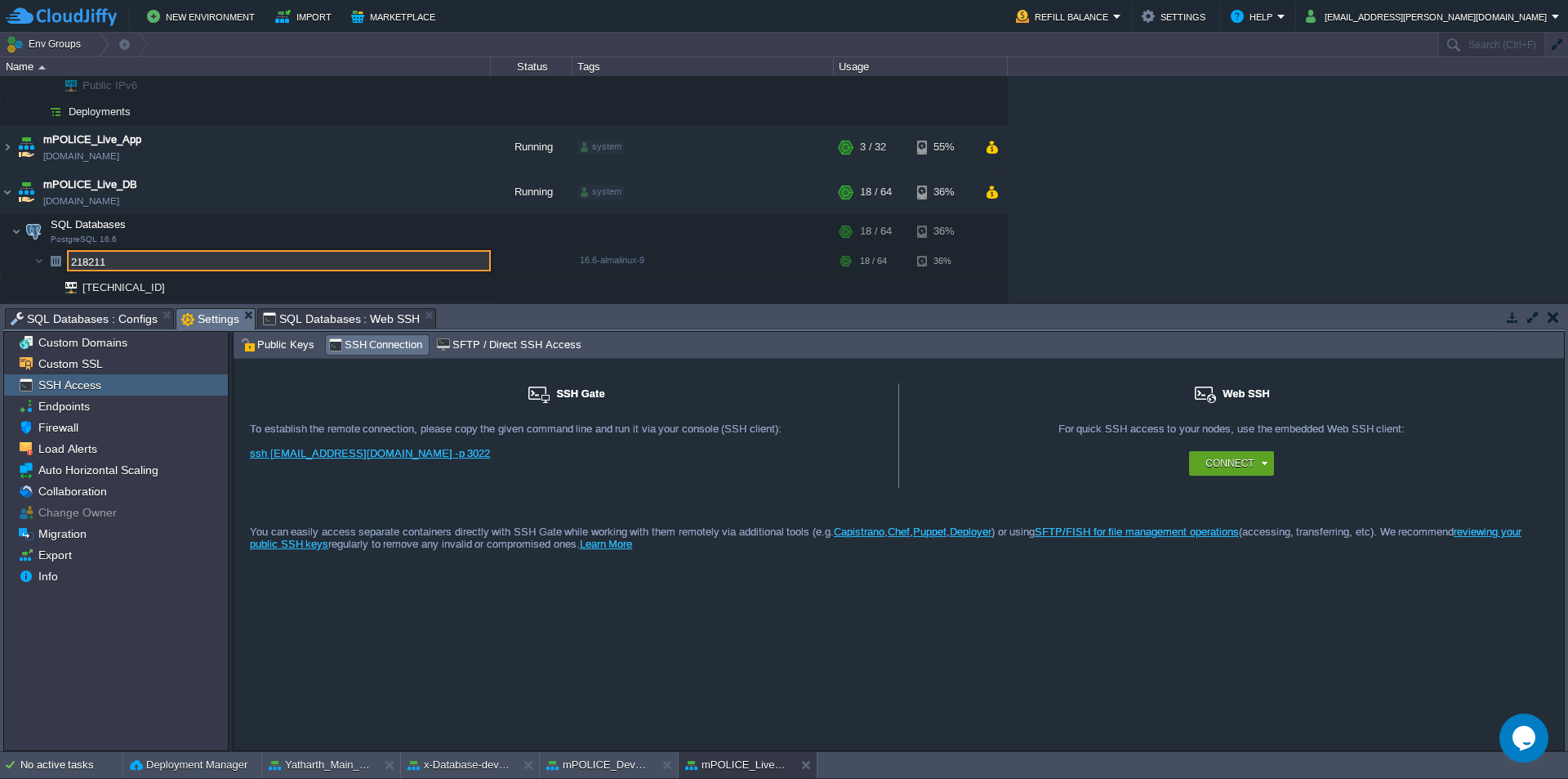
click at [173, 262] on input "218211" at bounding box center [278, 260] width 424 height 21
click at [189, 261] on input "218211" at bounding box center [278, 260] width 424 height 21
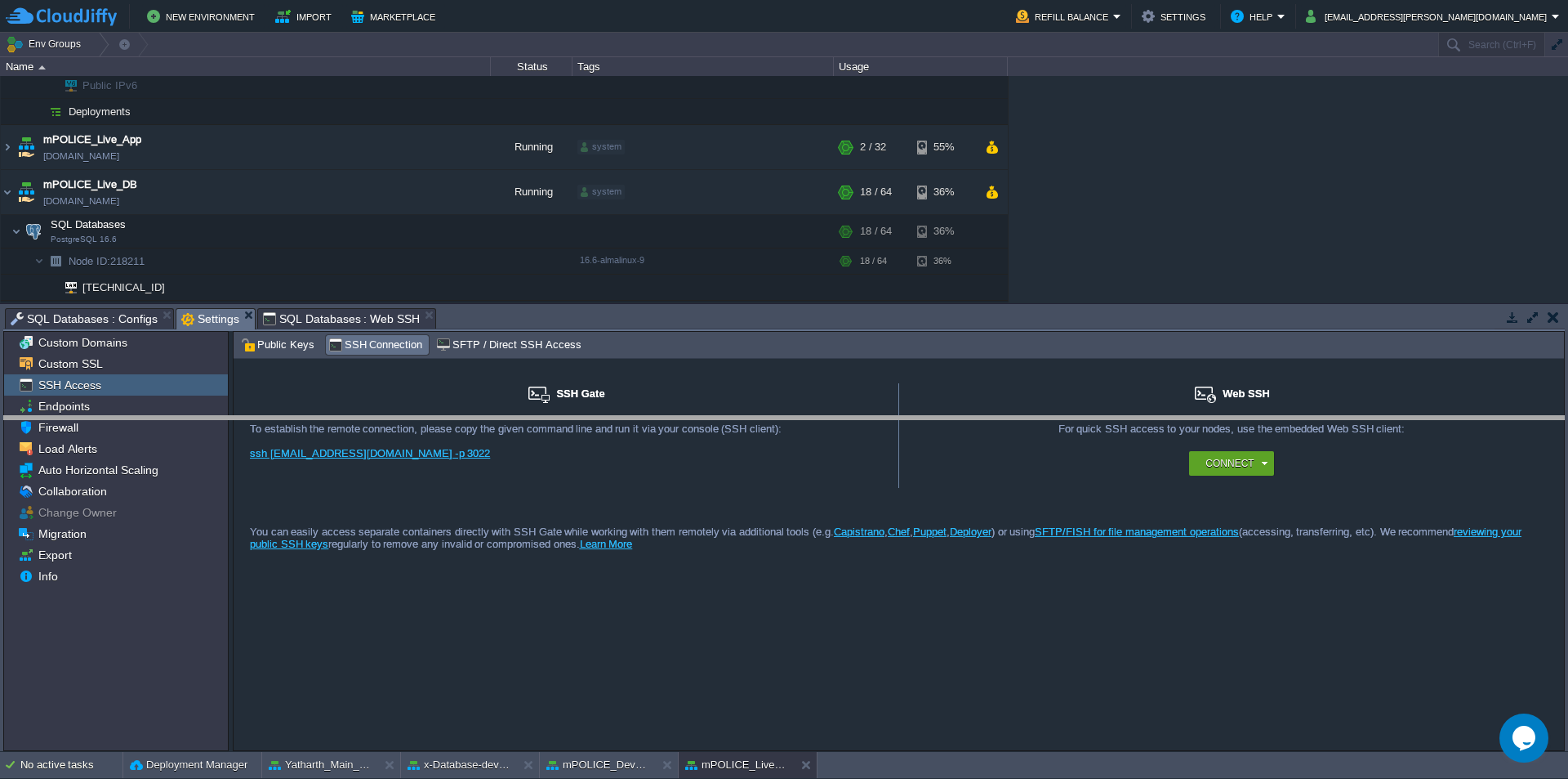
drag, startPoint x: 466, startPoint y: 330, endPoint x: 459, endPoint y: 516, distance: 186.1
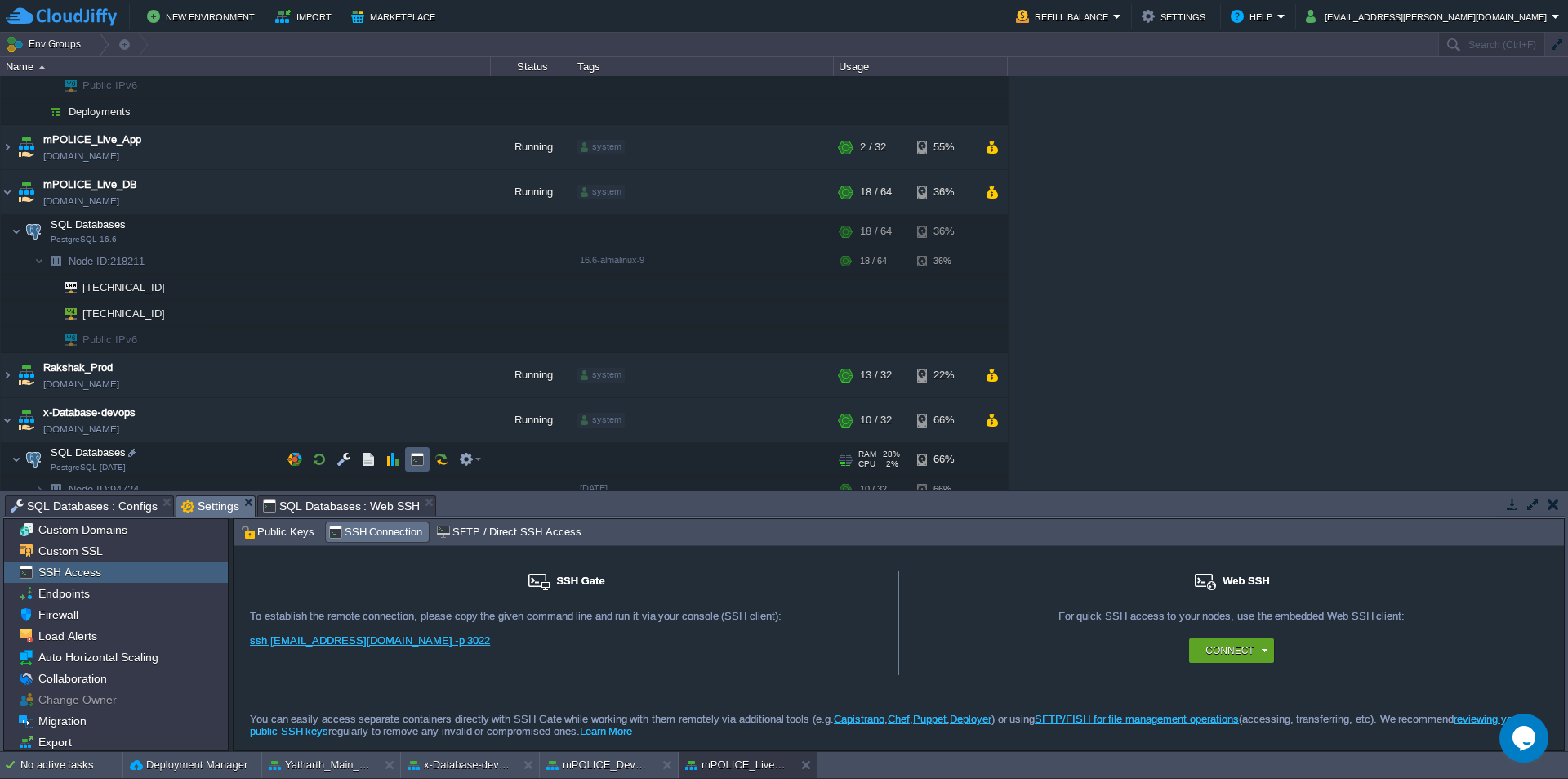
click at [413, 462] on button "button" at bounding box center [417, 459] width 15 height 15
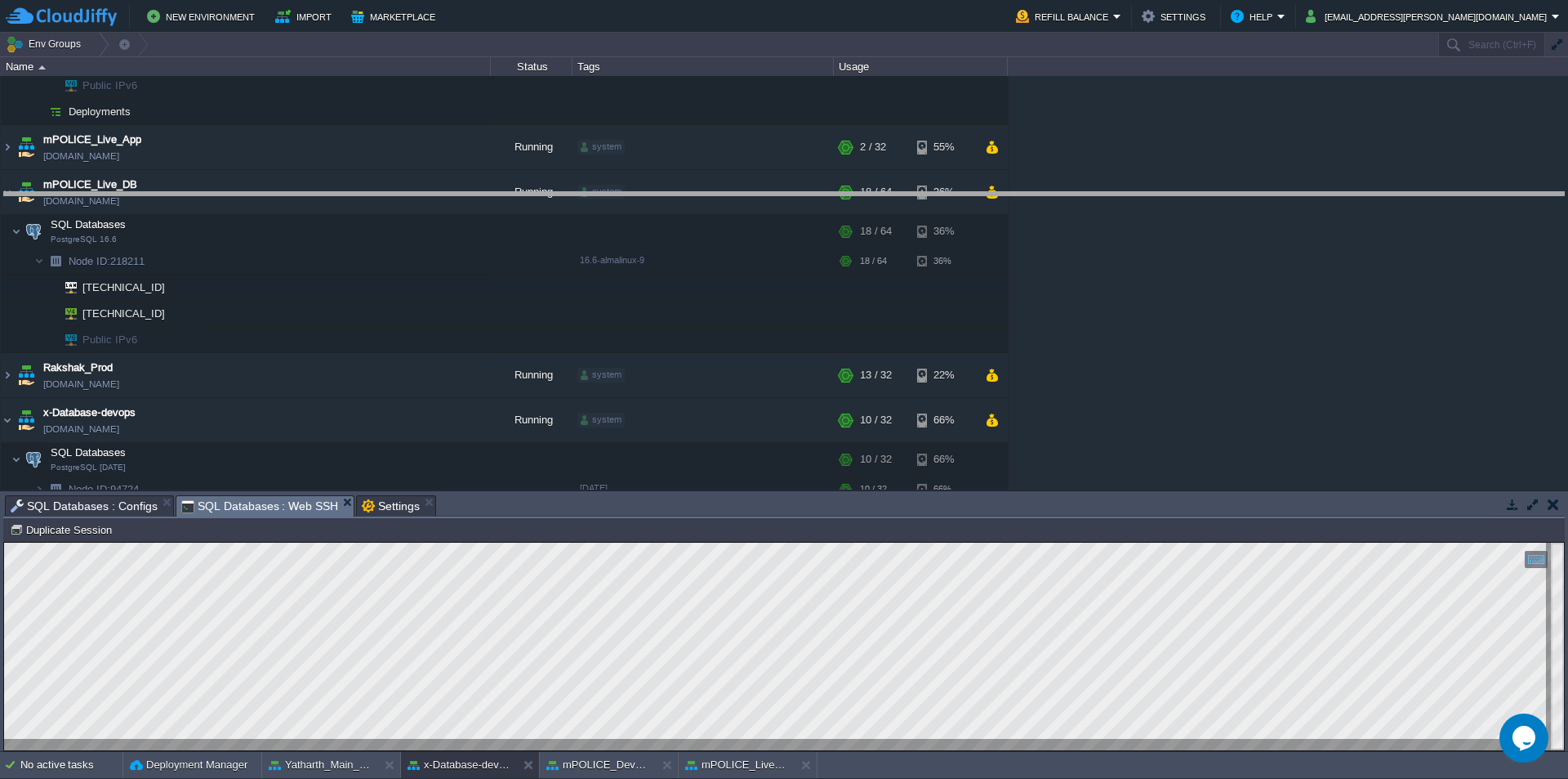
drag, startPoint x: 506, startPoint y: 517, endPoint x: 589, endPoint y: 214, distance: 314.2
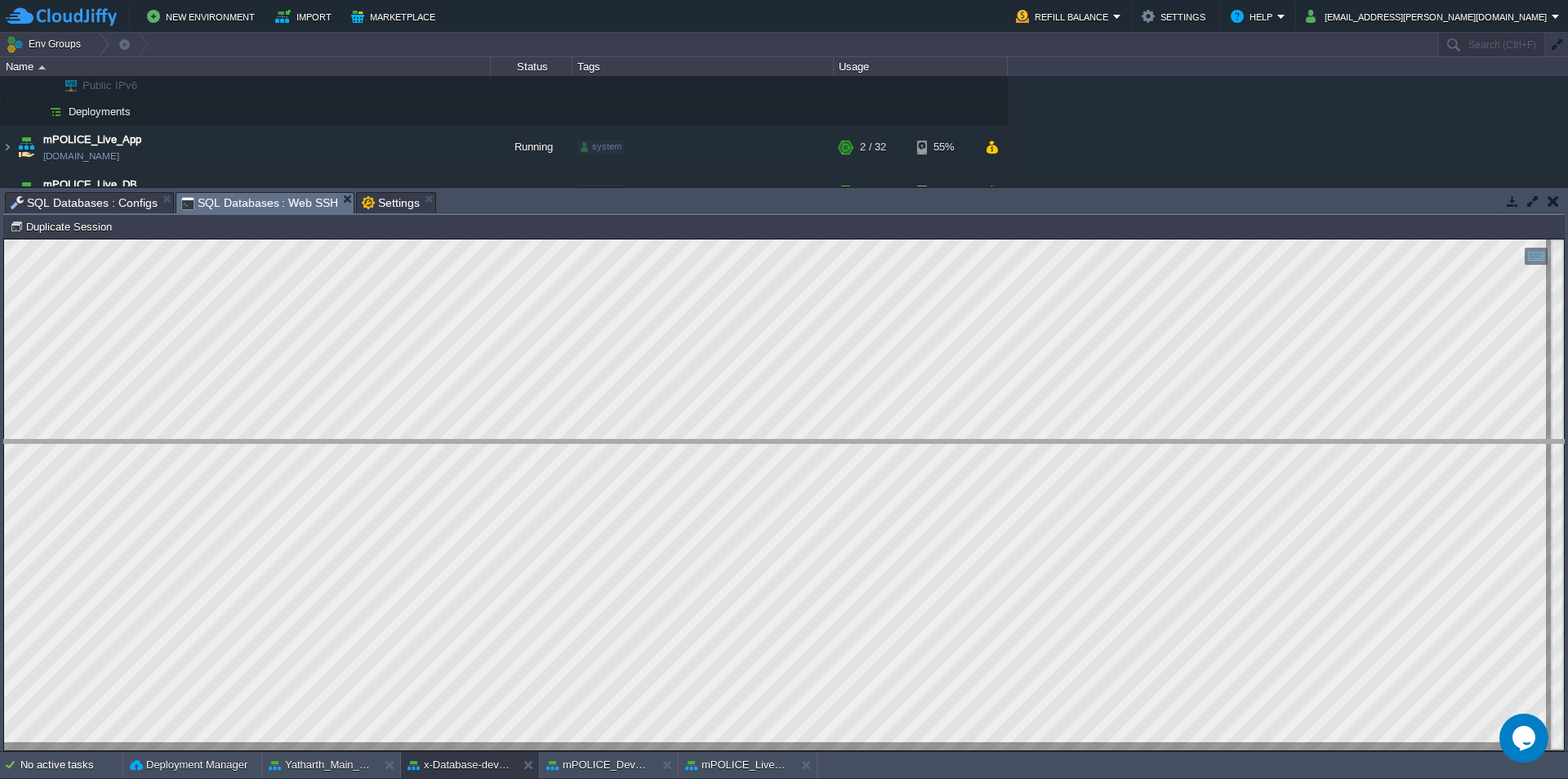
drag, startPoint x: 514, startPoint y: 214, endPoint x: 504, endPoint y: 404, distance: 190.3
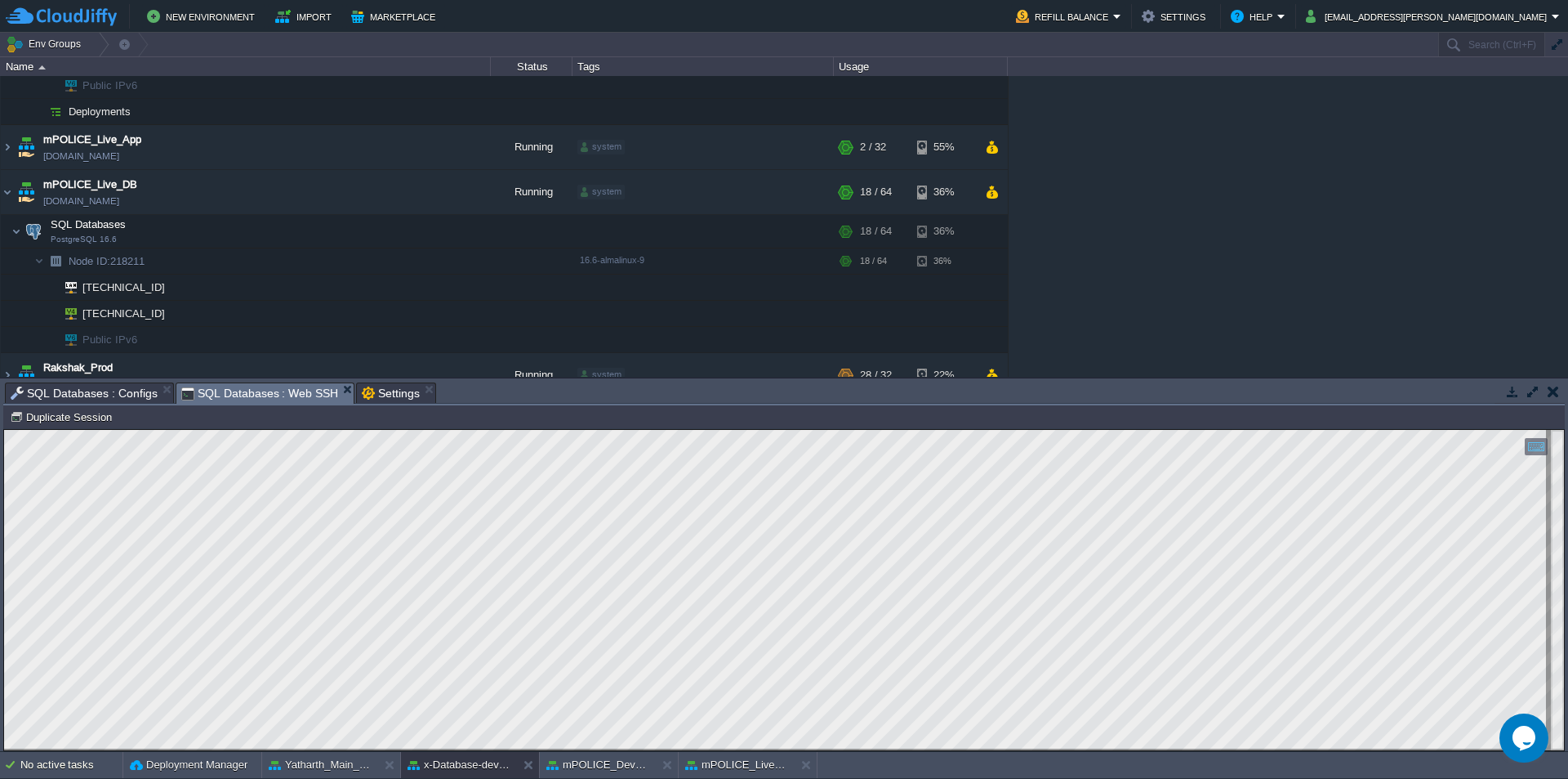
click at [4, 429] on html "Copy: Ctrl + Shift + C Paste: Ctrl + V Settings: Ctrl + Shift + Alt 0" at bounding box center [784, 429] width 1560 height 0
click at [160, 263] on div at bounding box center [160, 260] width 15 height 15
click at [170, 261] on input "218211" at bounding box center [278, 260] width 424 height 21
click at [161, 259] on div at bounding box center [160, 260] width 15 height 15
click at [173, 260] on input "218211" at bounding box center [278, 260] width 424 height 21
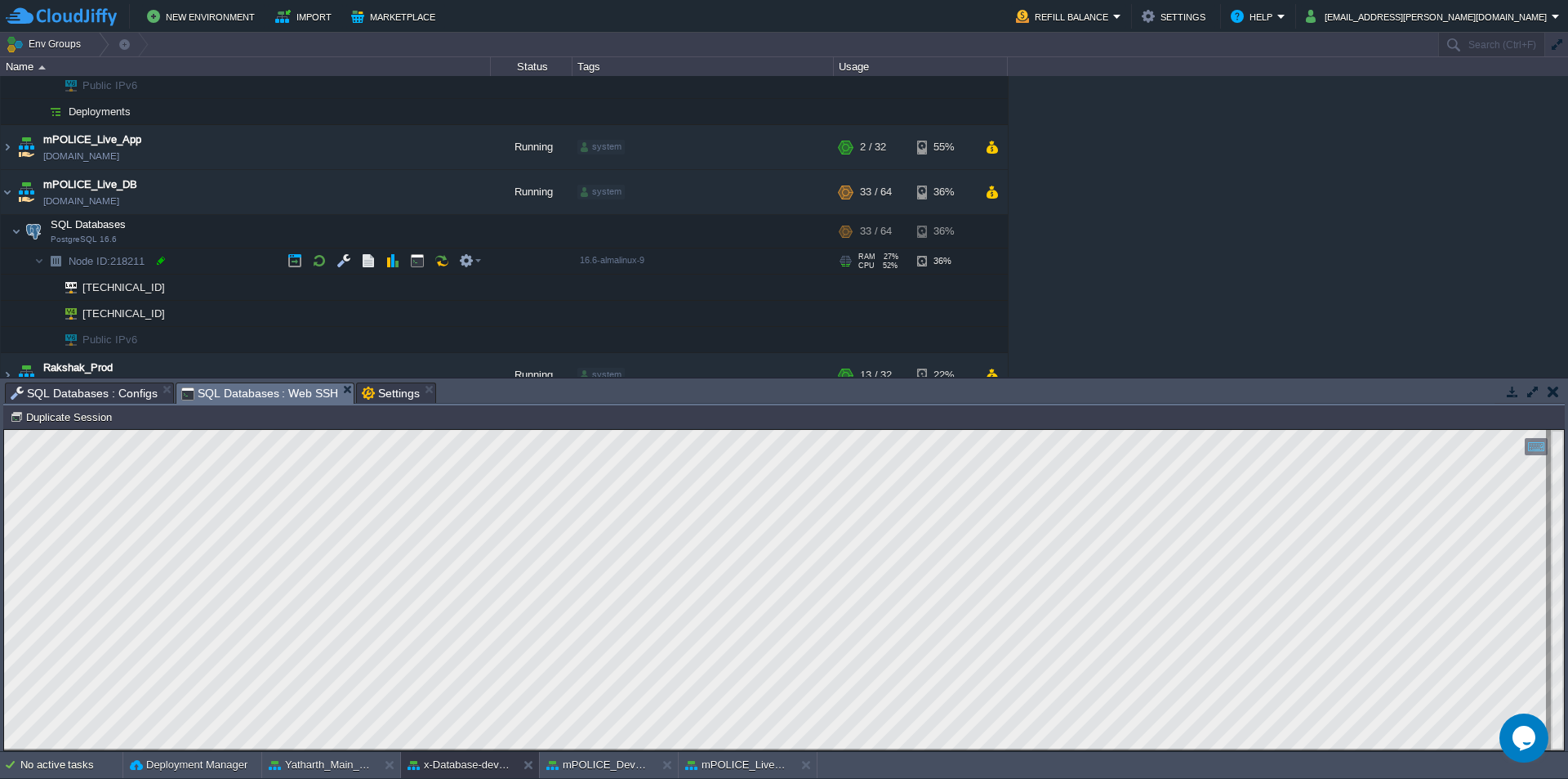
click at [156, 264] on div at bounding box center [160, 260] width 15 height 15
type input "218211"
click at [171, 261] on input "218211" at bounding box center [278, 260] width 424 height 21
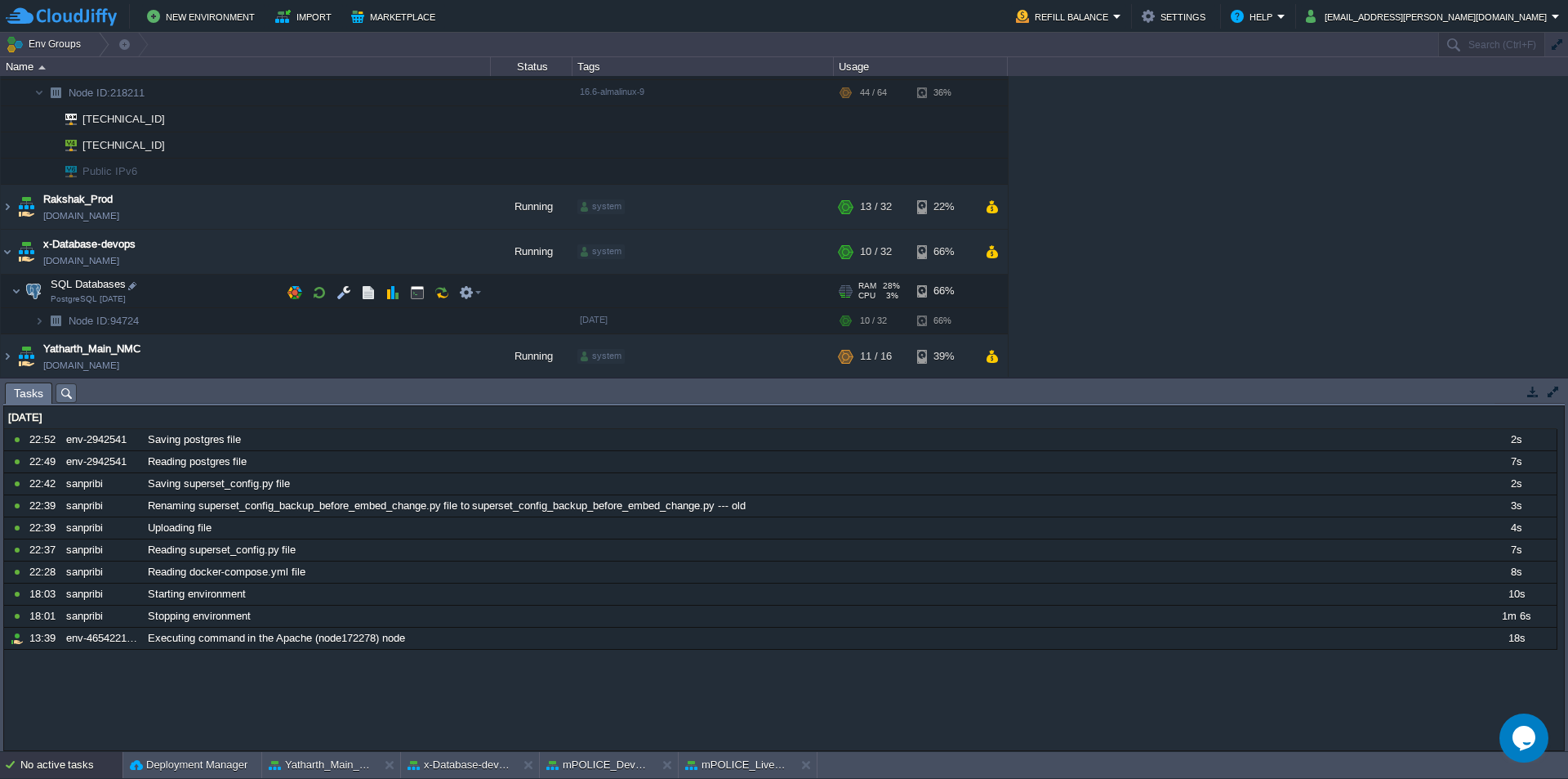
scroll to position [421, 0]
click at [415, 293] on button "button" at bounding box center [417, 288] width 15 height 15
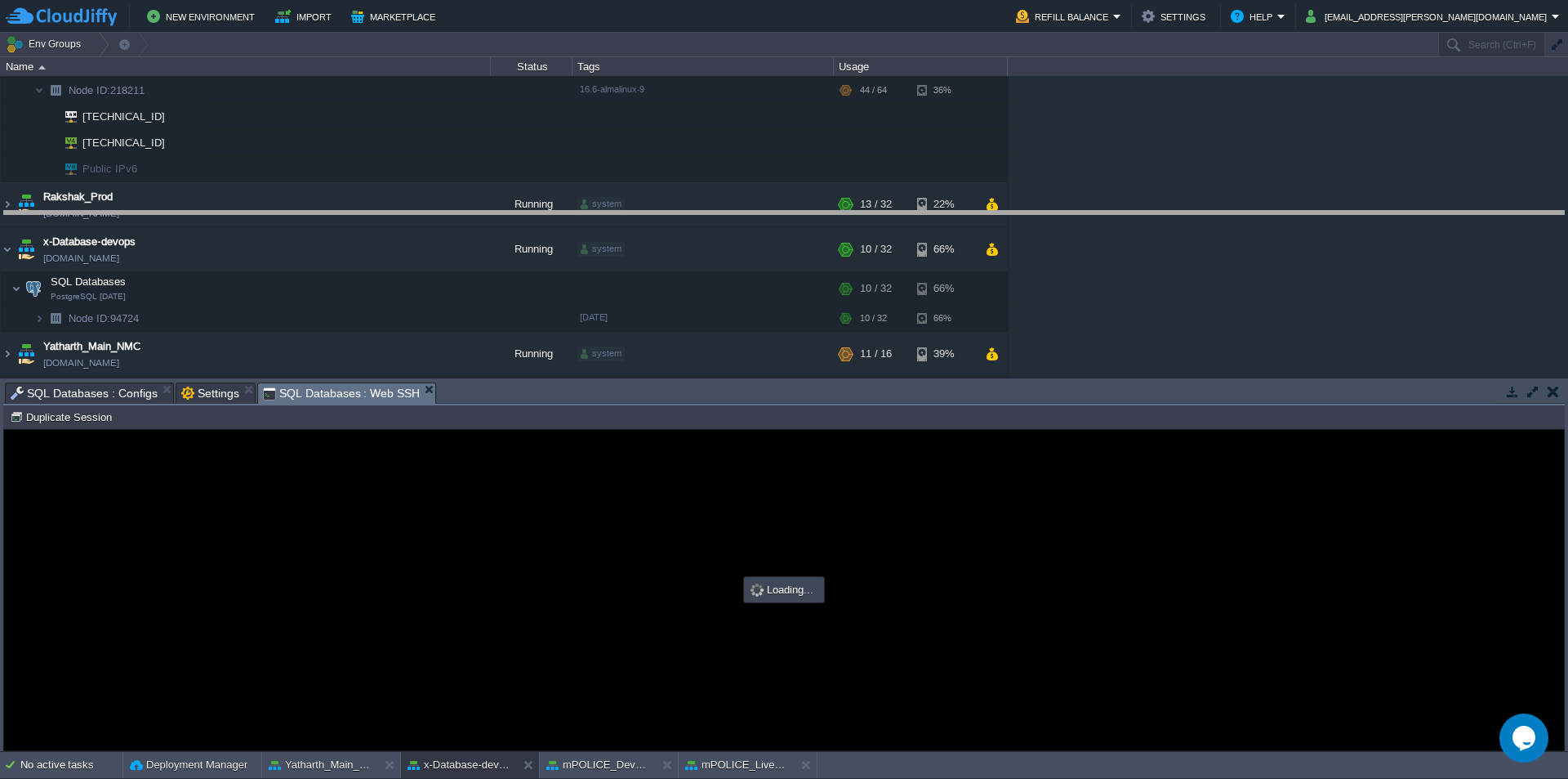
drag, startPoint x: 526, startPoint y: 403, endPoint x: 561, endPoint y: 232, distance: 174.5
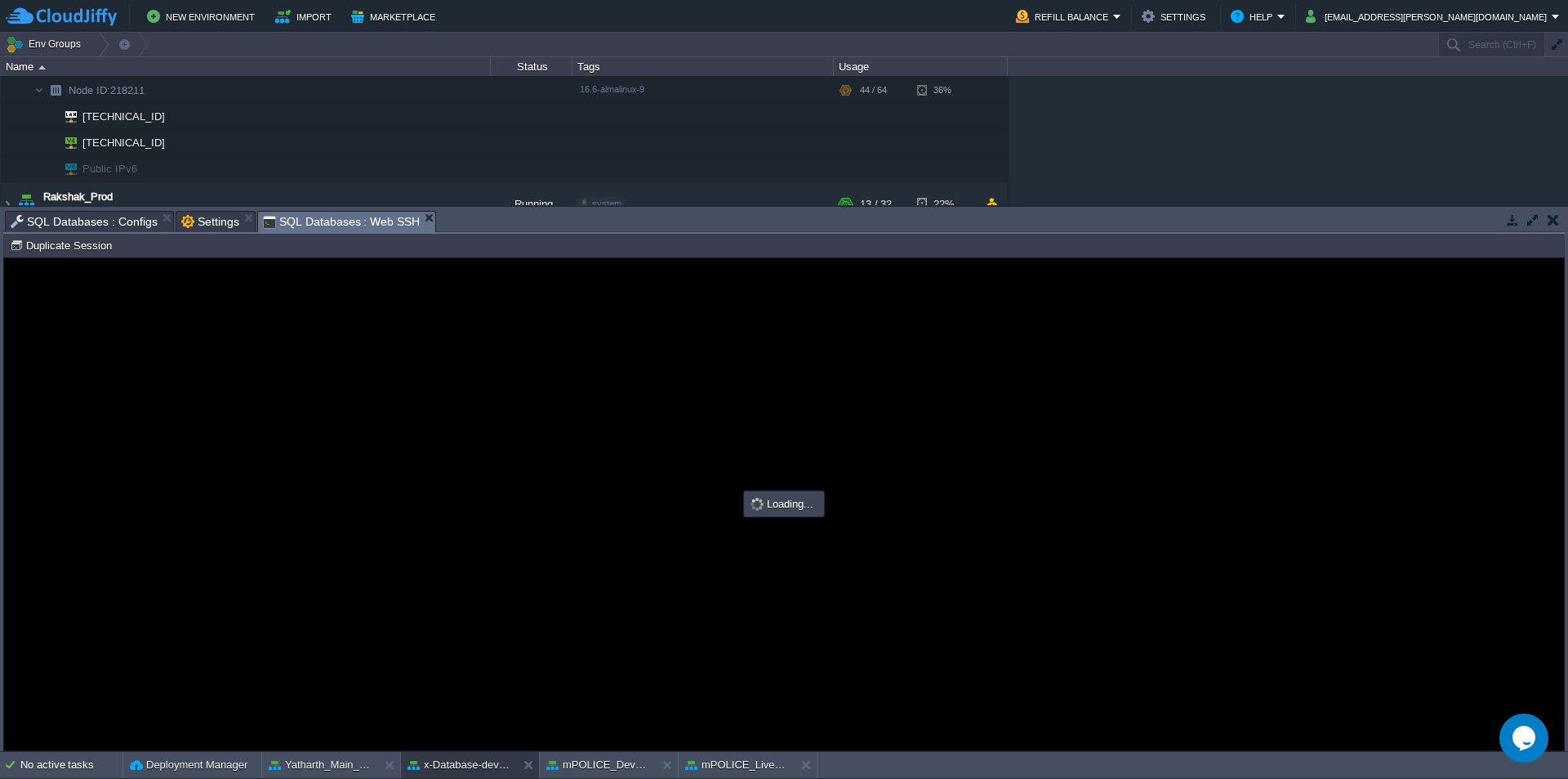
scroll to position [0, 0]
type input "#000000"
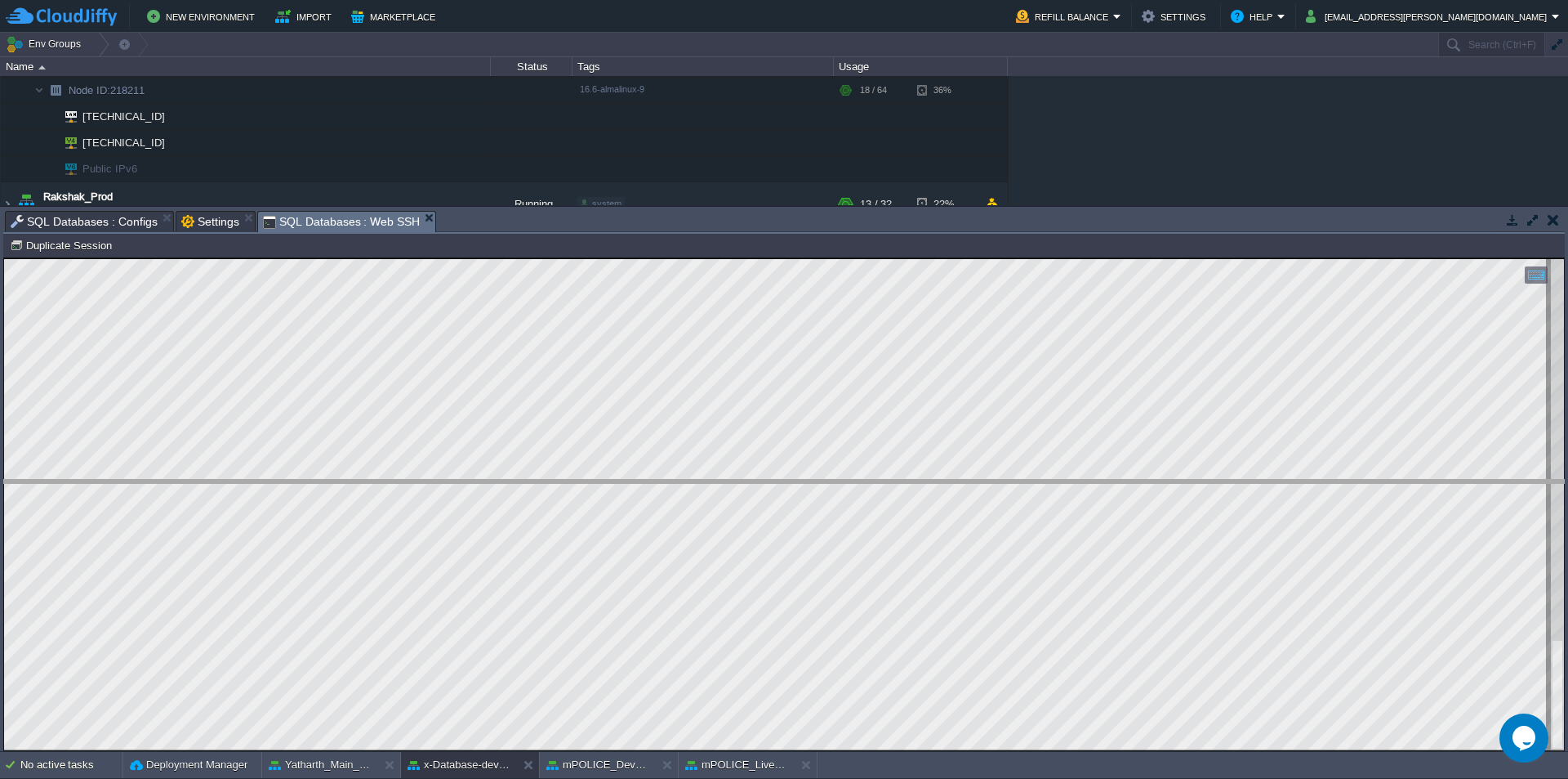
drag, startPoint x: 470, startPoint y: 228, endPoint x: 475, endPoint y: 527, distance: 299.0
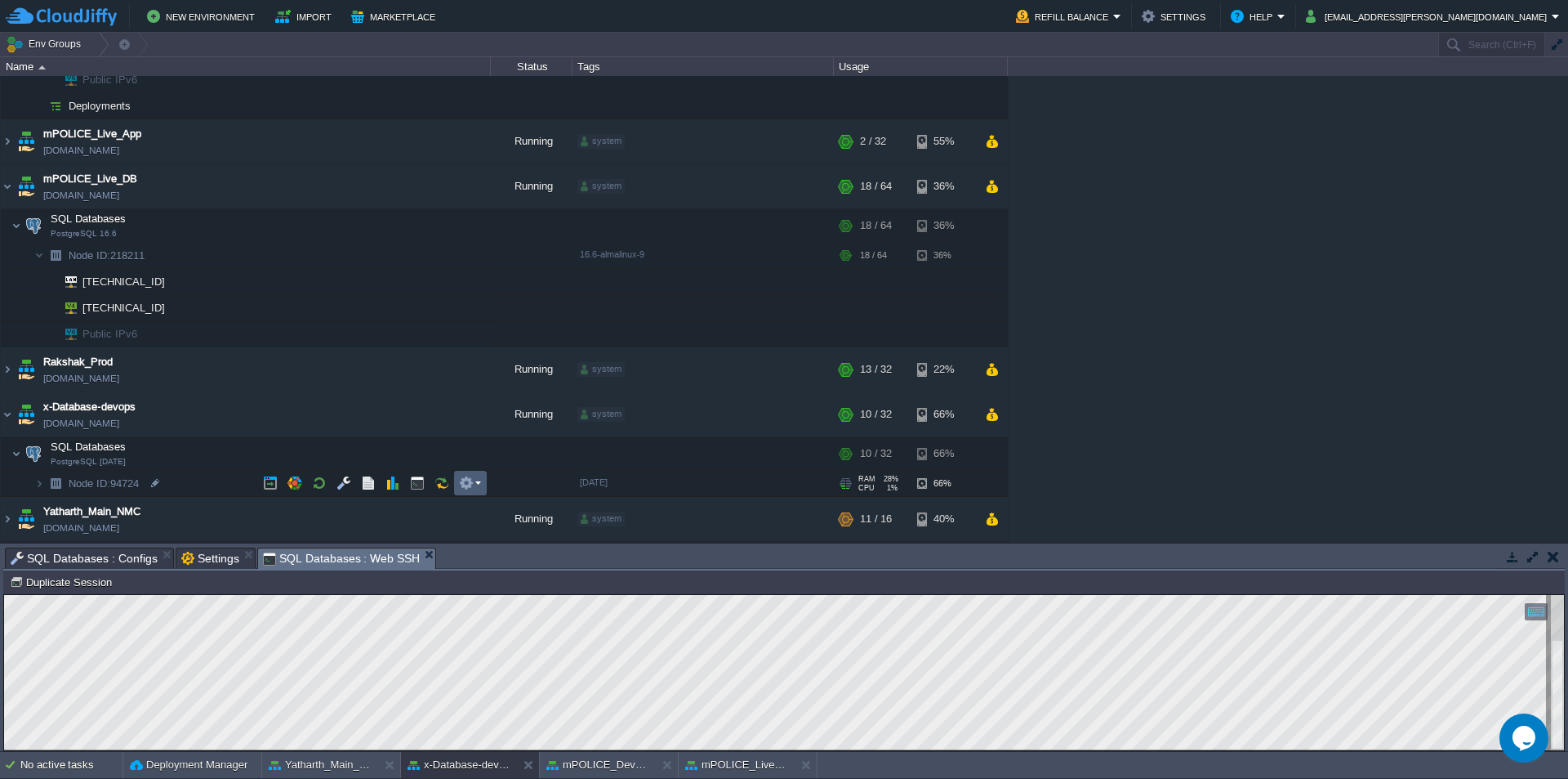
scroll to position [256, 0]
click at [166, 287] on div at bounding box center [160, 281] width 15 height 15
type input "[TECHNICAL_ID]"
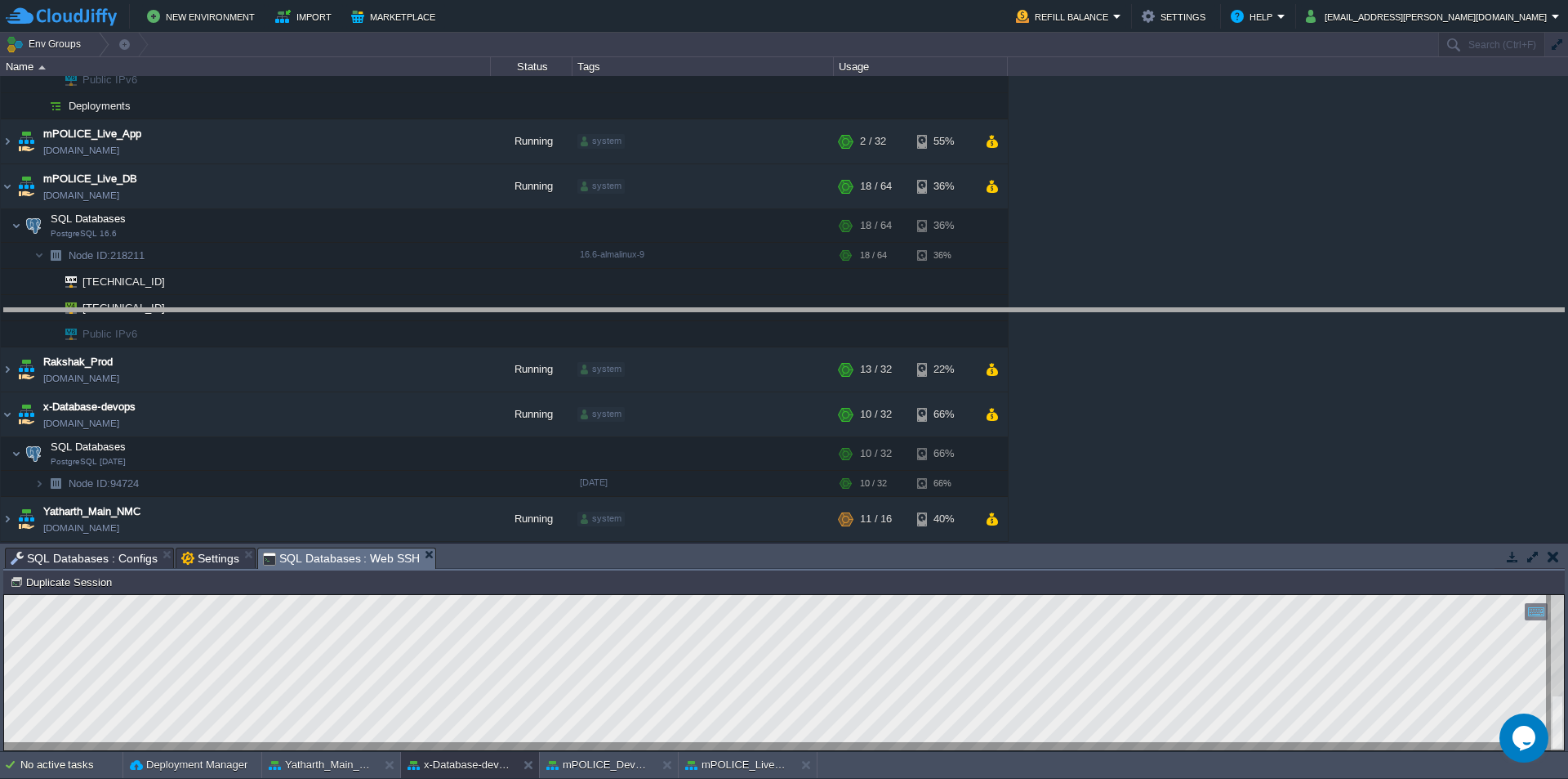
drag, startPoint x: 620, startPoint y: 569, endPoint x: 646, endPoint y: 268, distance: 302.1
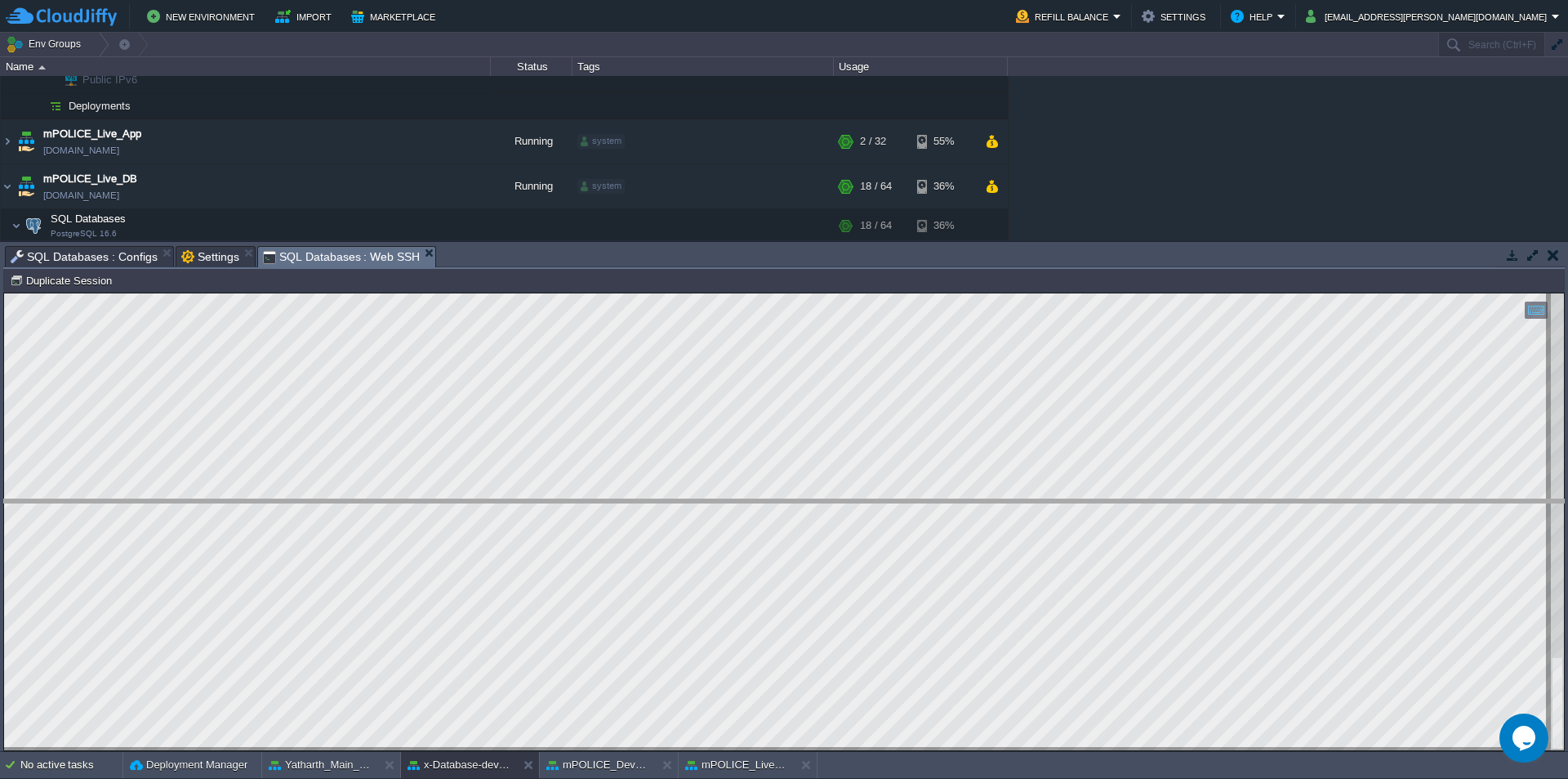
drag, startPoint x: 461, startPoint y: 267, endPoint x: 470, endPoint y: 582, distance: 315.1
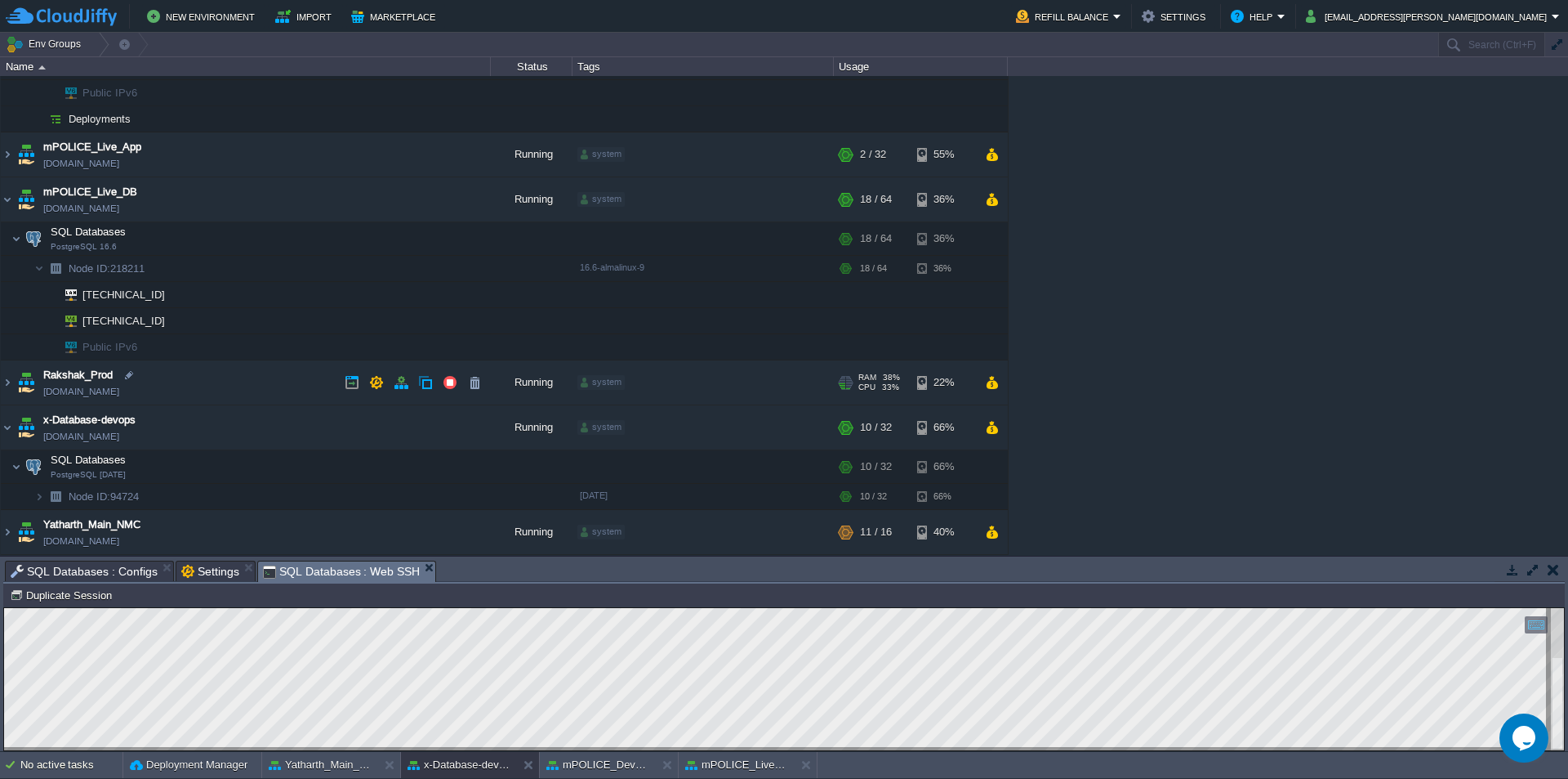
scroll to position [243, 0]
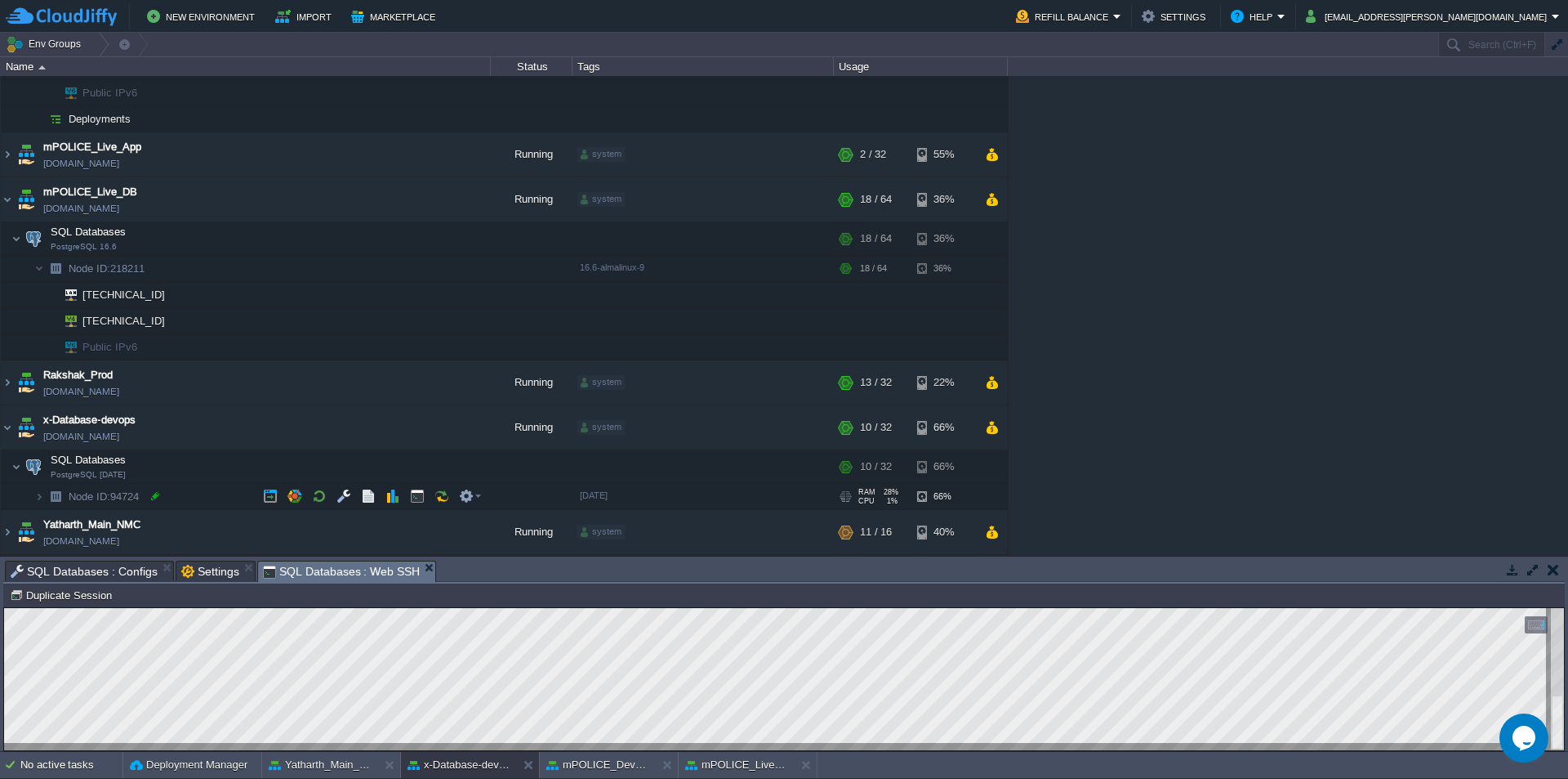
click at [151, 496] on div at bounding box center [154, 495] width 15 height 15
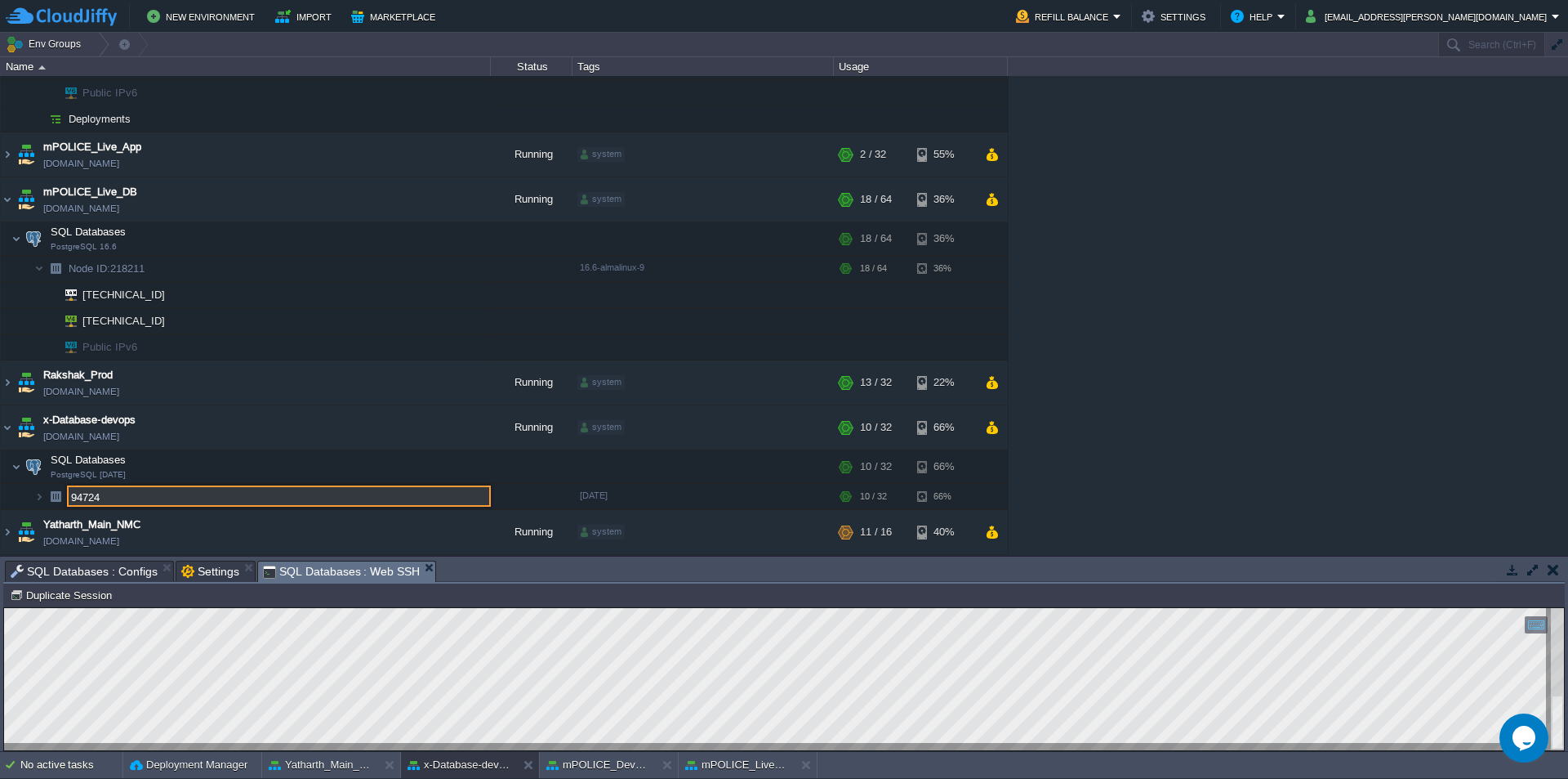
click at [168, 498] on input "94724" at bounding box center [278, 495] width 424 height 21
click at [184, 497] on input "94724" at bounding box center [278, 495] width 424 height 21
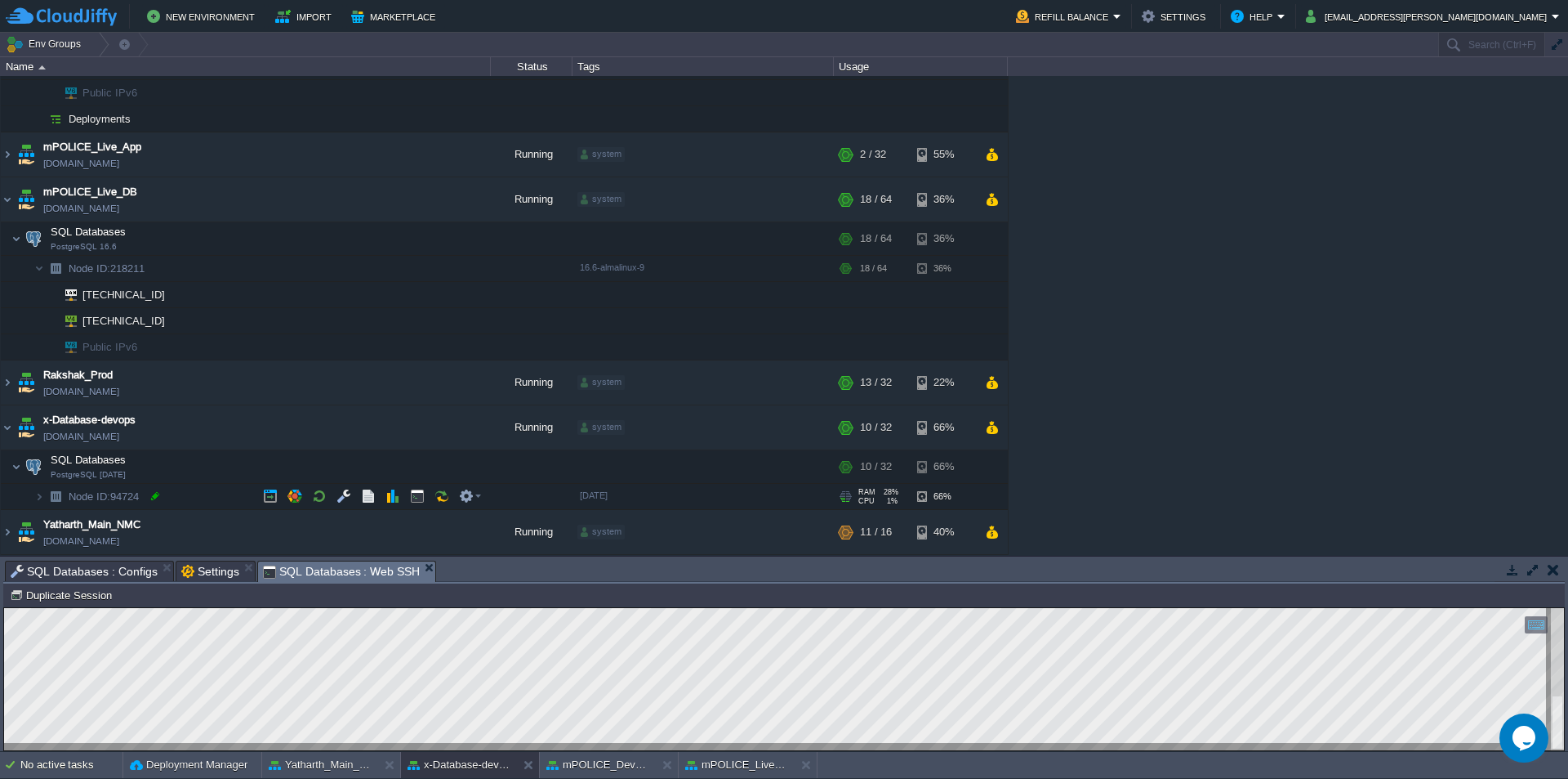
click at [157, 497] on div at bounding box center [154, 495] width 15 height 15
type input "94724"
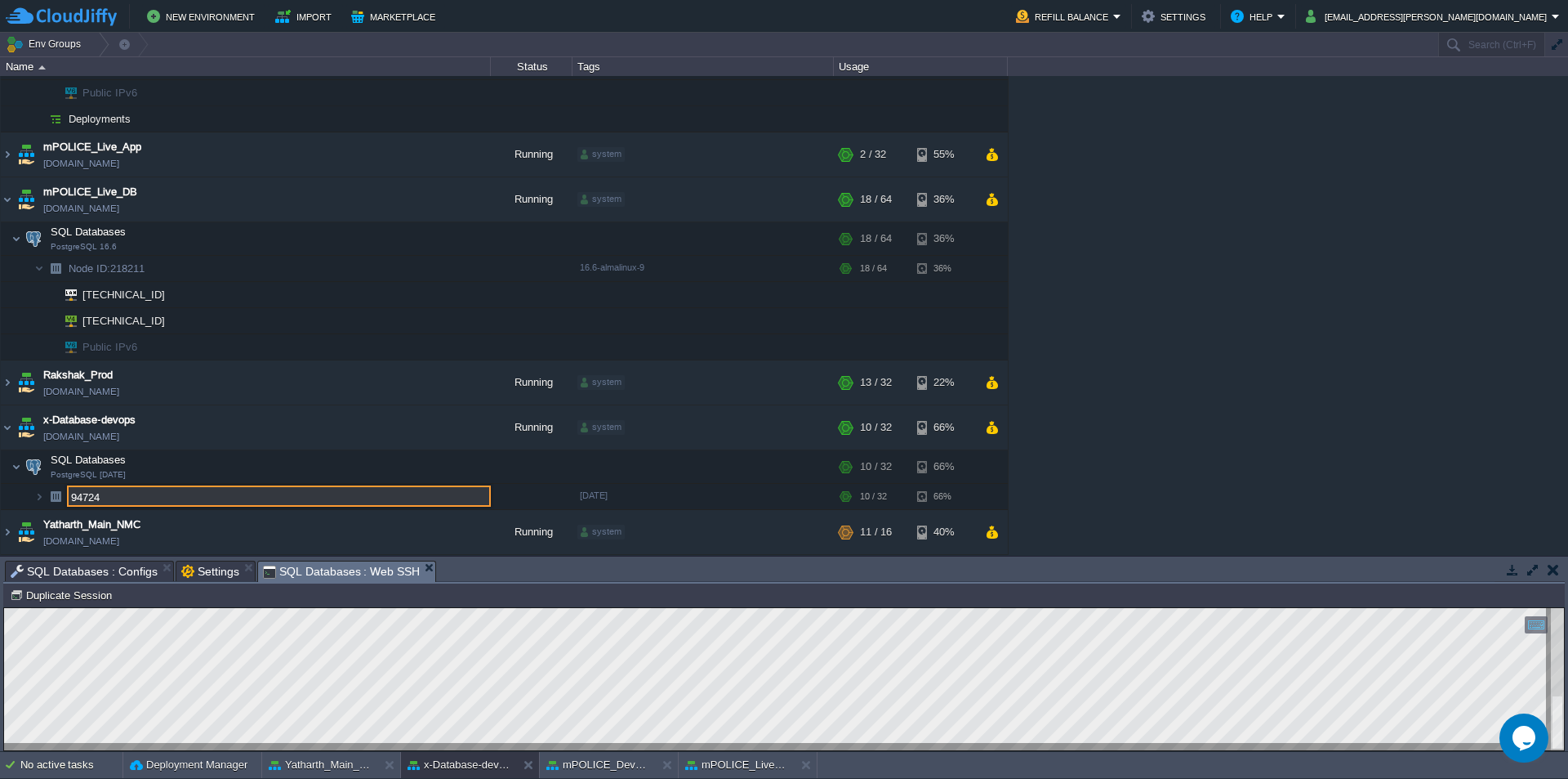
click at [190, 498] on input "94724" at bounding box center [278, 495] width 424 height 21
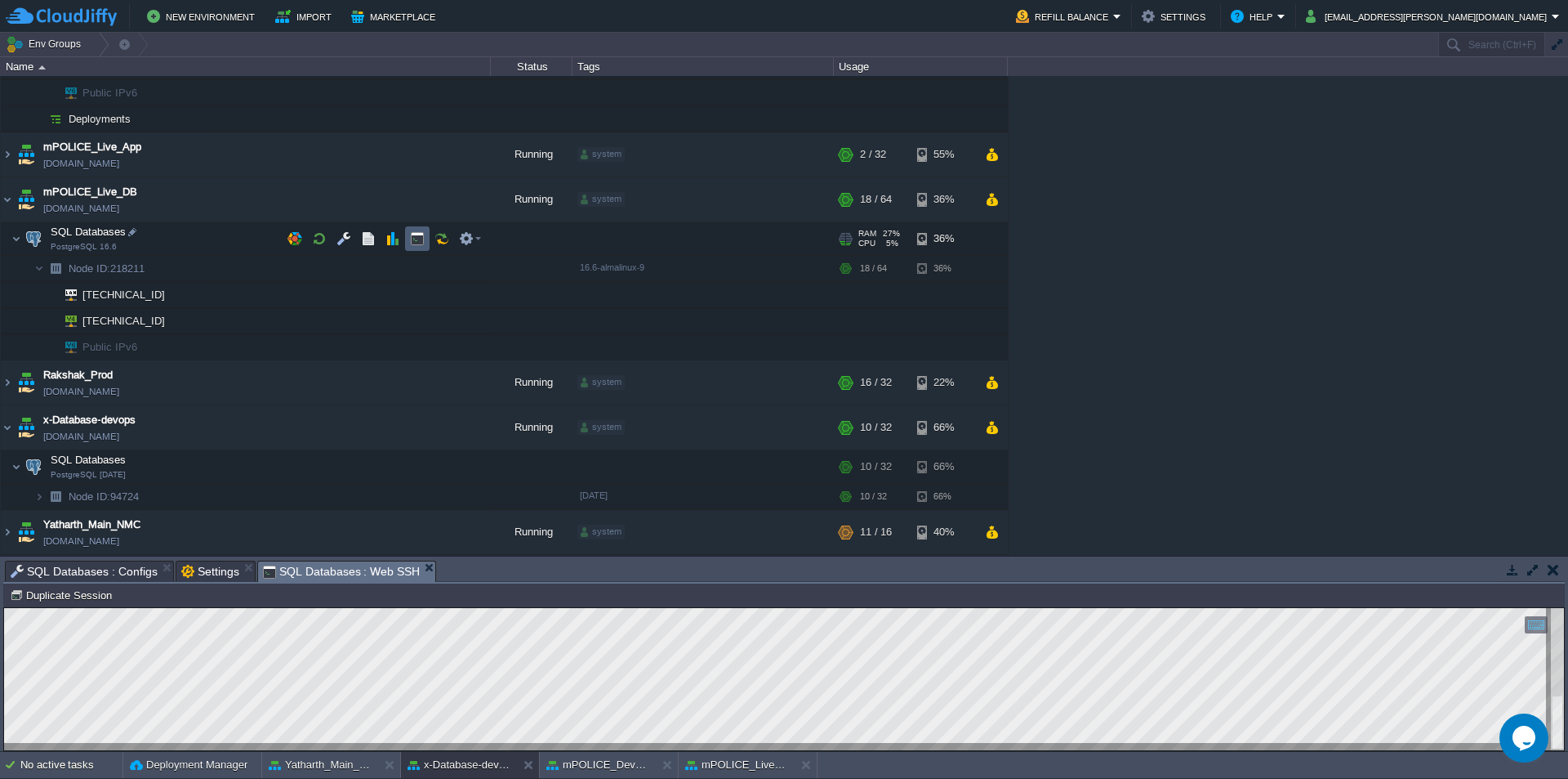
click at [414, 245] on button "button" at bounding box center [417, 239] width 15 height 15
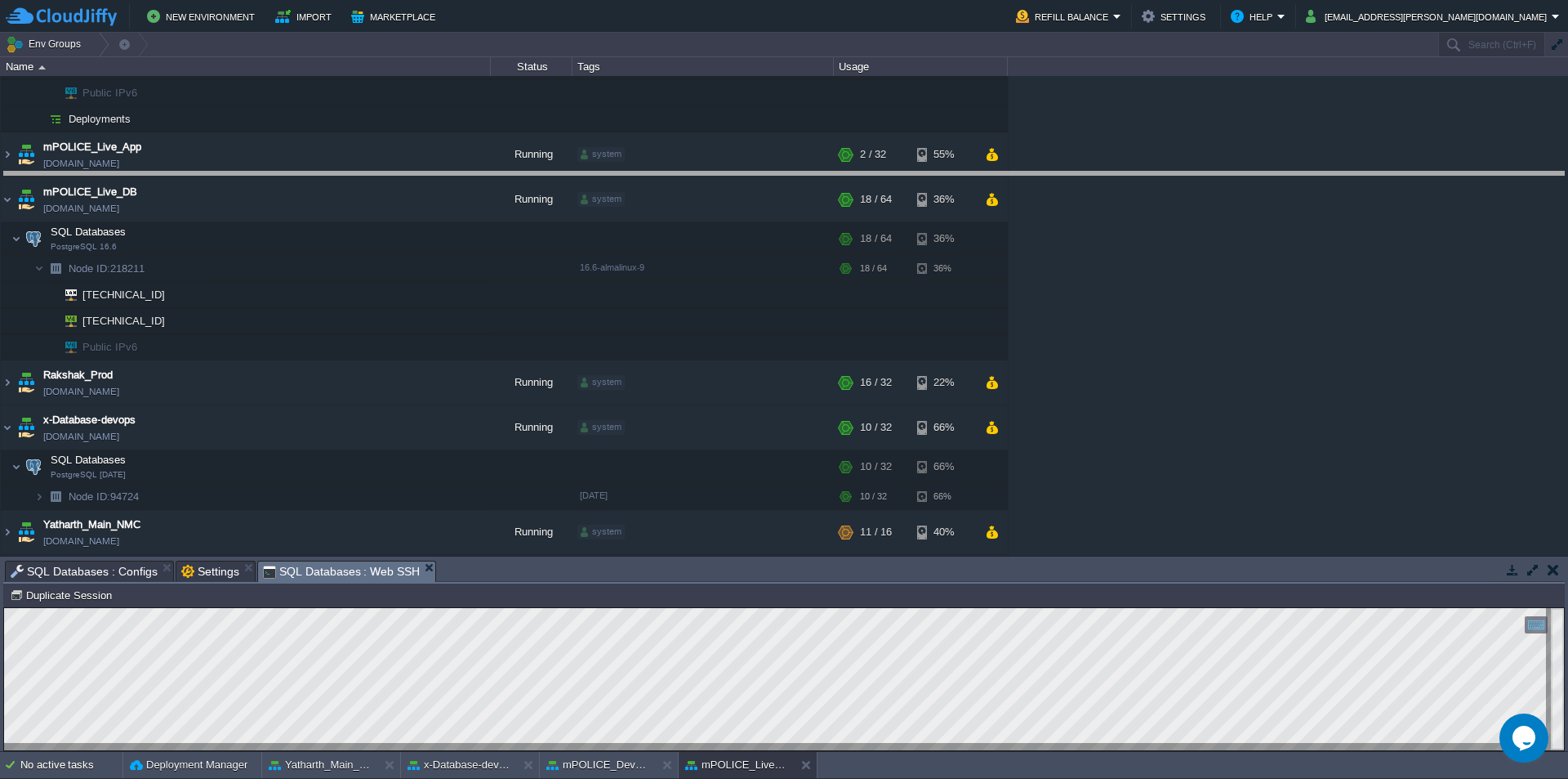
drag, startPoint x: 478, startPoint y: 581, endPoint x: 596, endPoint y: 191, distance: 407.5
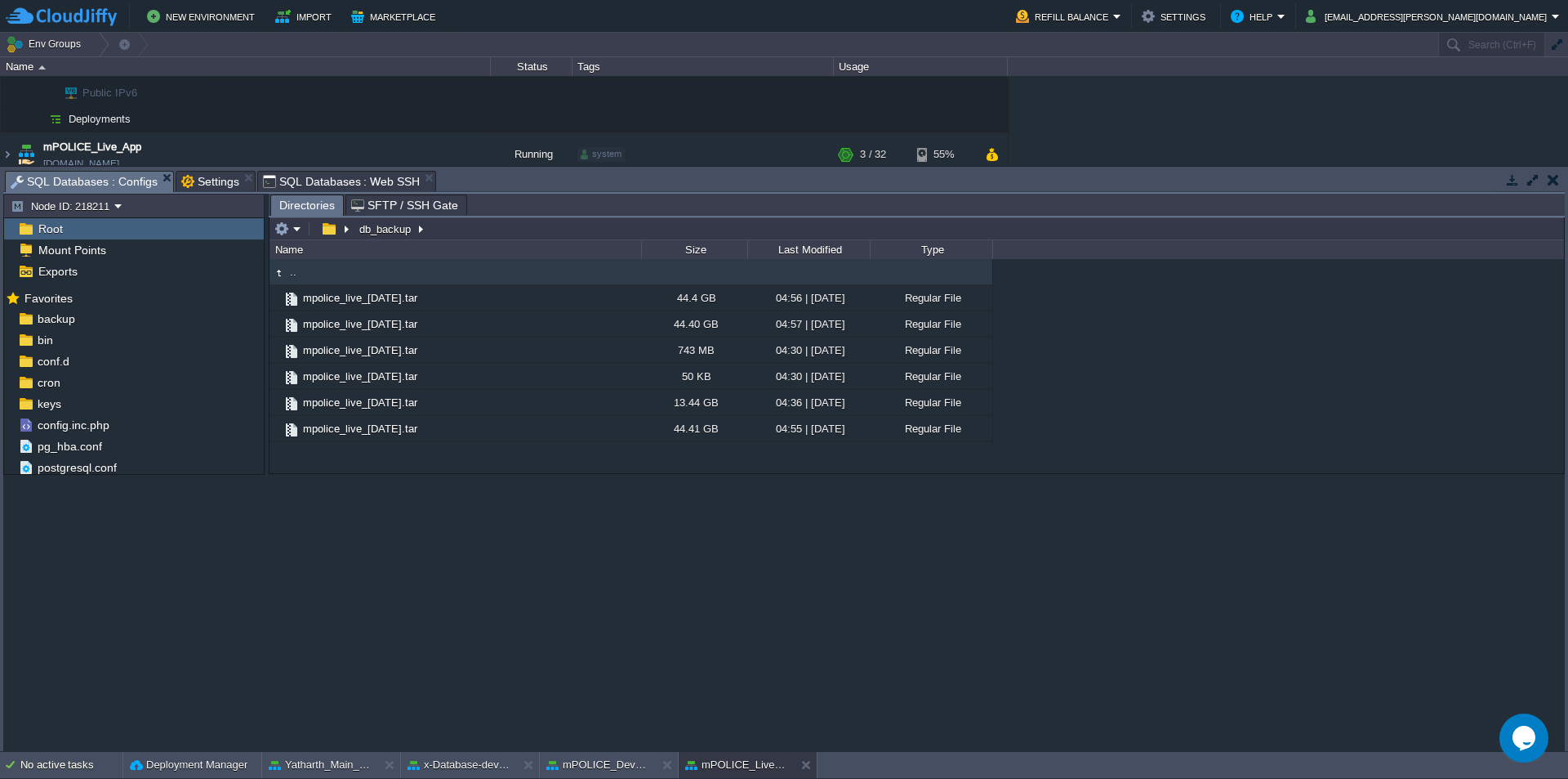
click at [104, 176] on span "SQL Databases : Configs" at bounding box center [84, 182] width 147 height 21
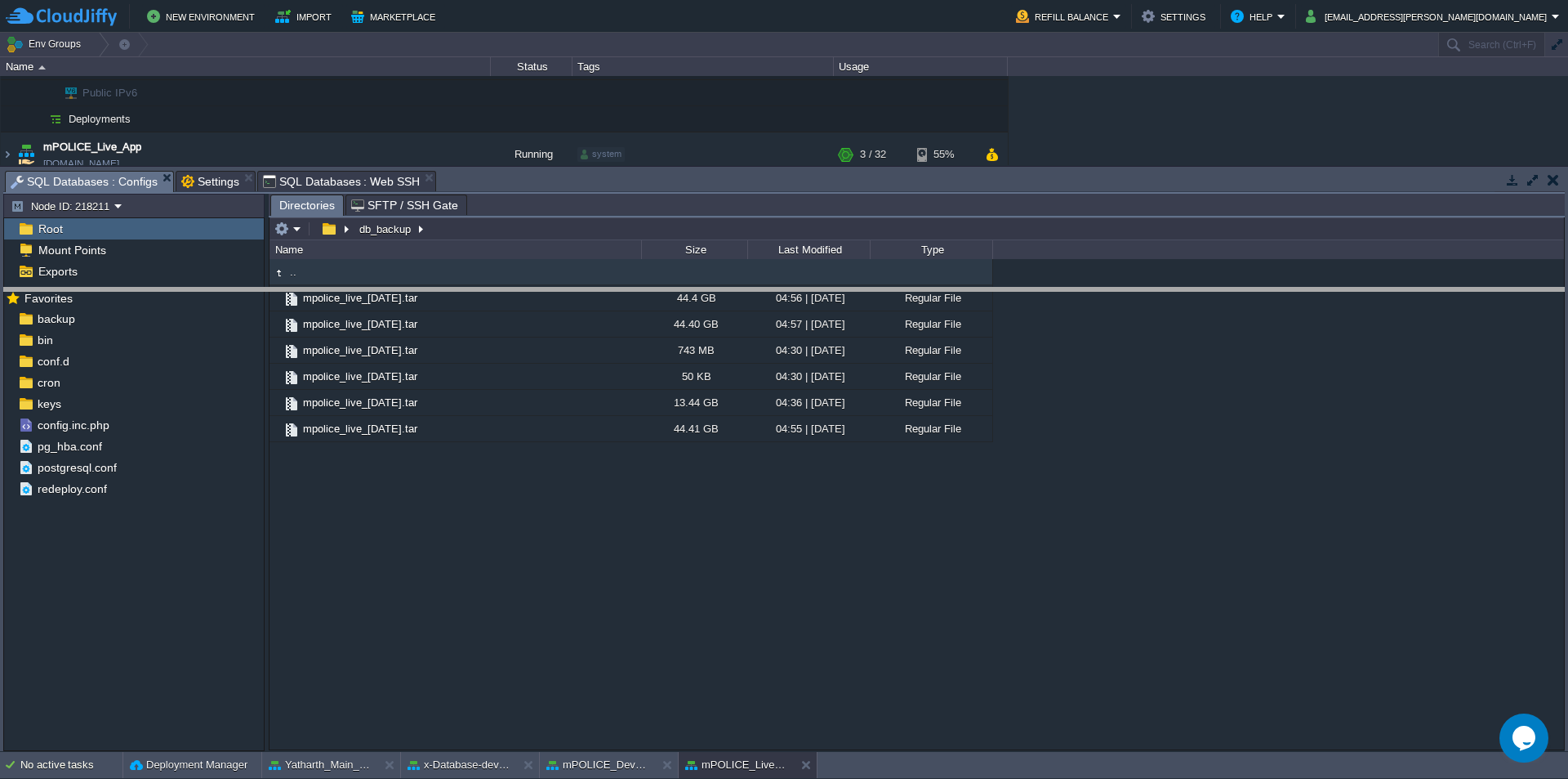
drag, startPoint x: 601, startPoint y: 193, endPoint x: 605, endPoint y: 427, distance: 234.0
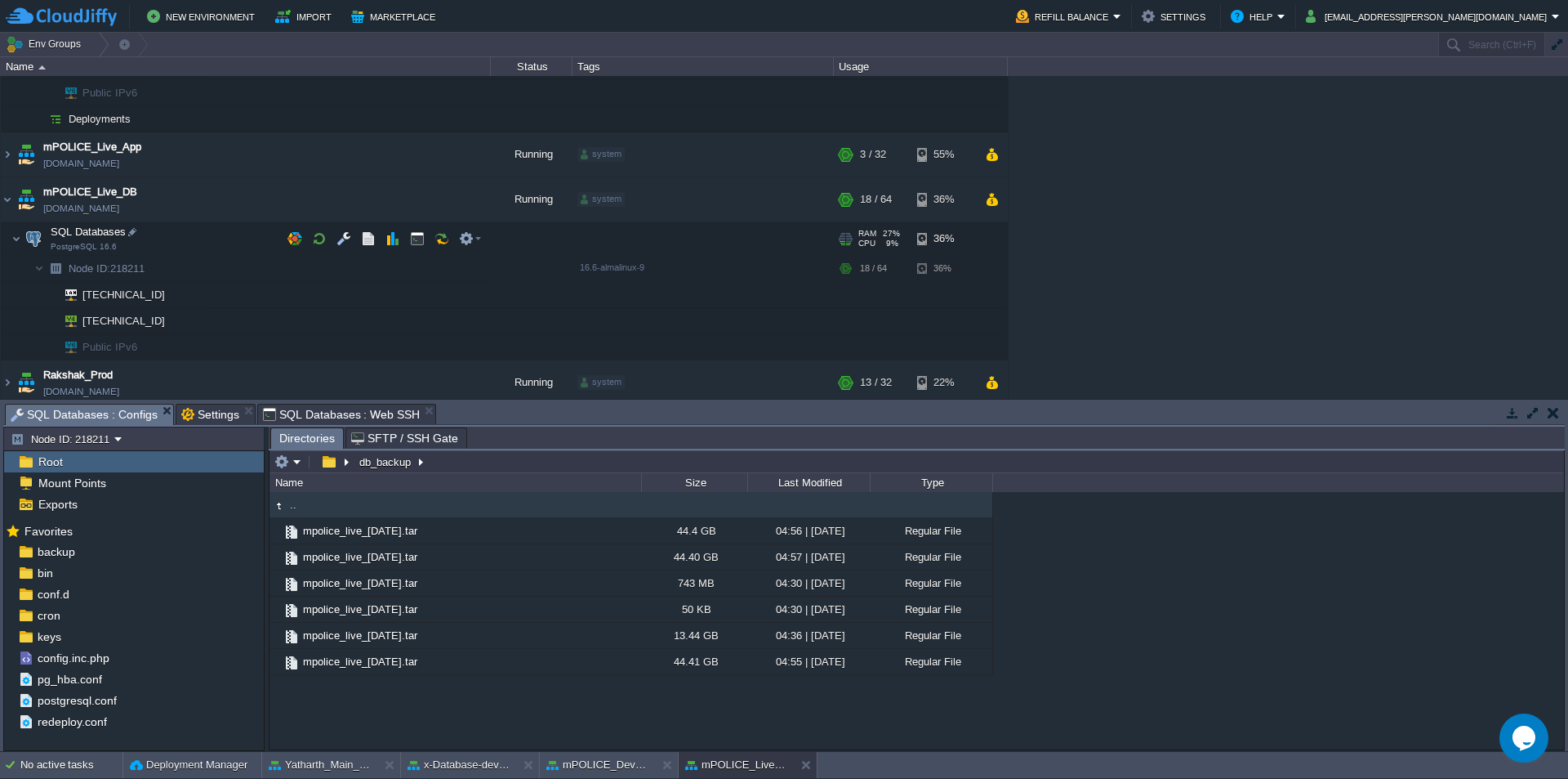
click at [23, 239] on img at bounding box center [33, 239] width 23 height 33
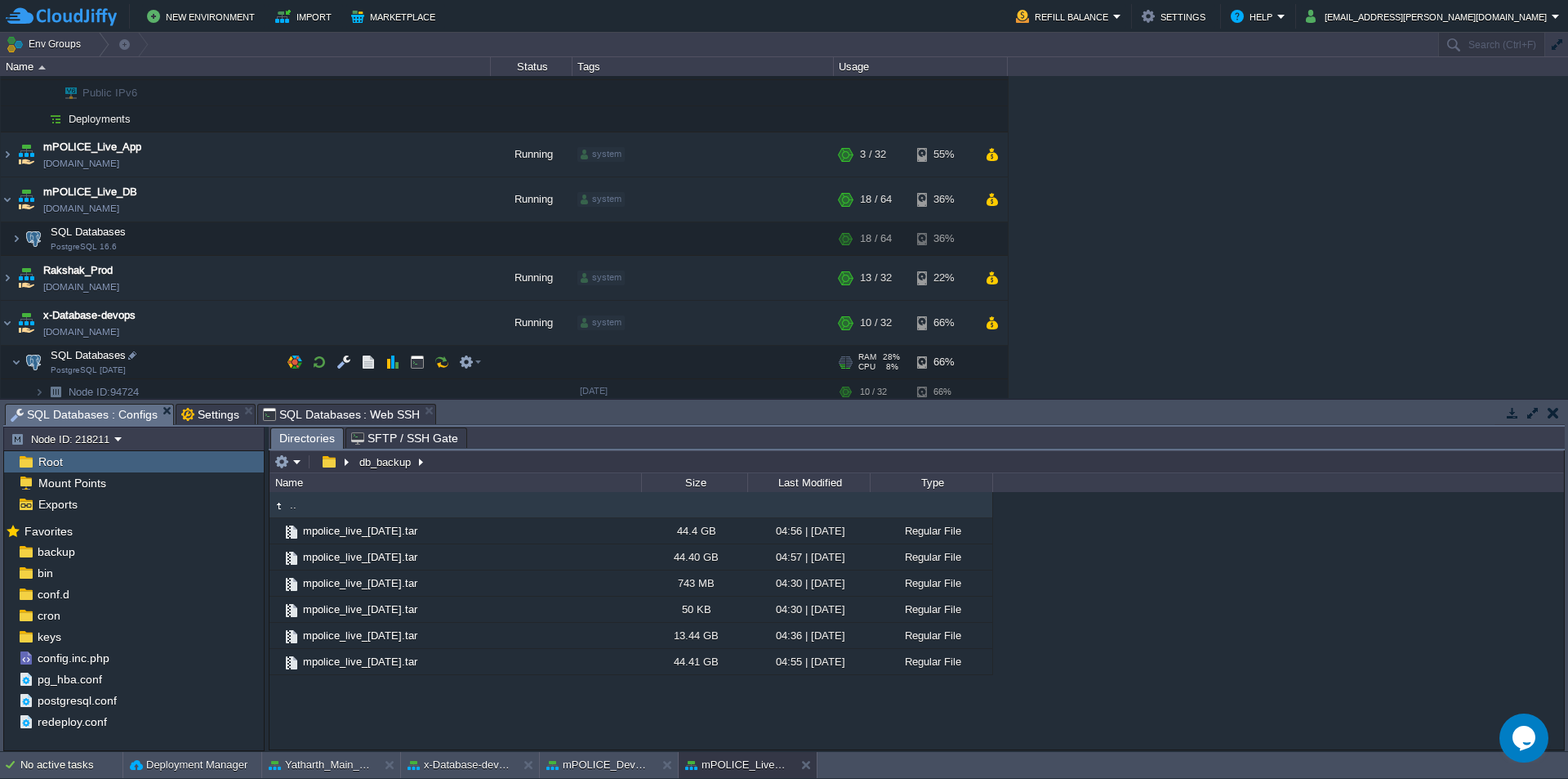
scroll to position [295, 0]
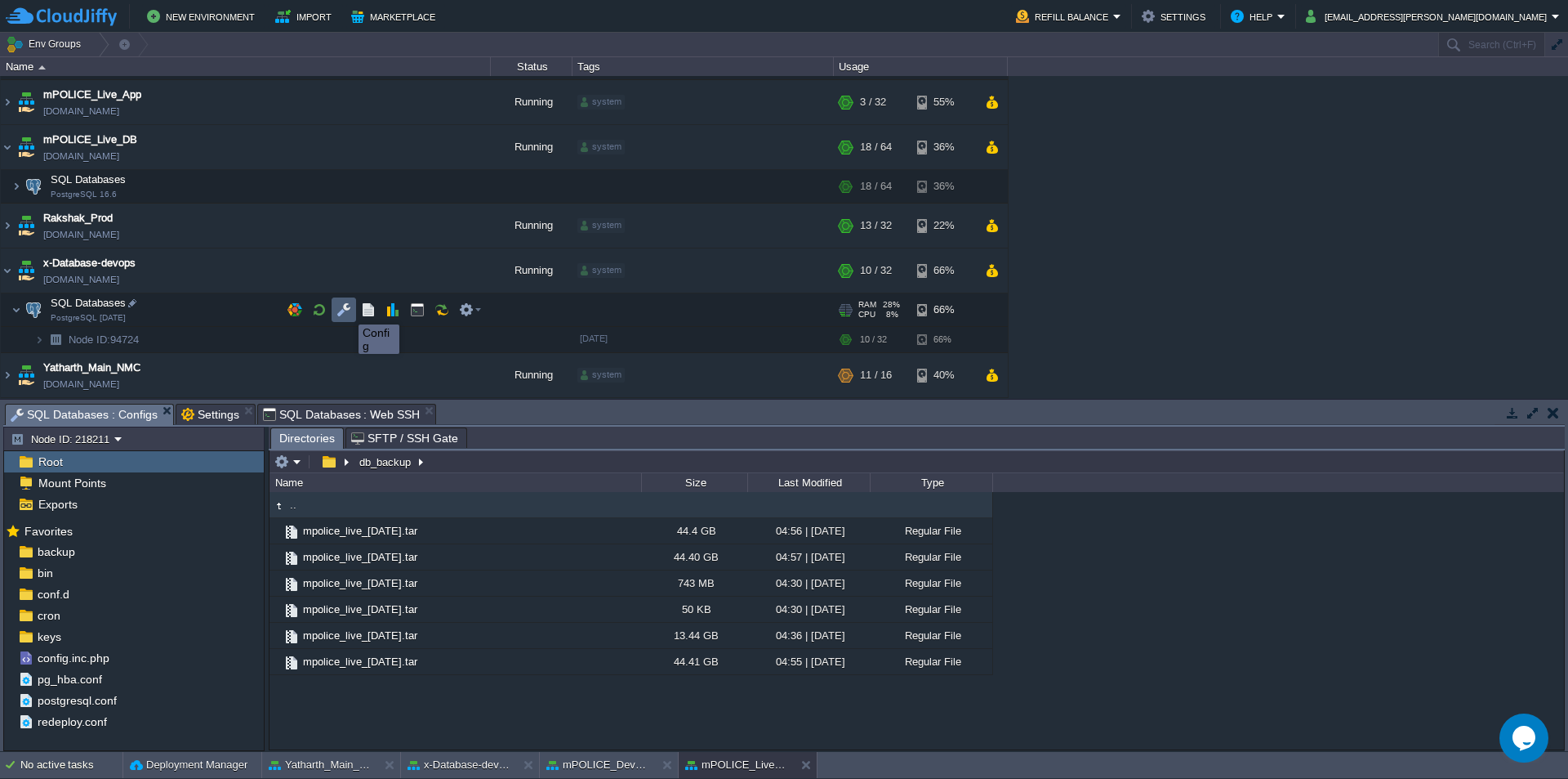
click at [346, 310] on button "button" at bounding box center [343, 309] width 15 height 15
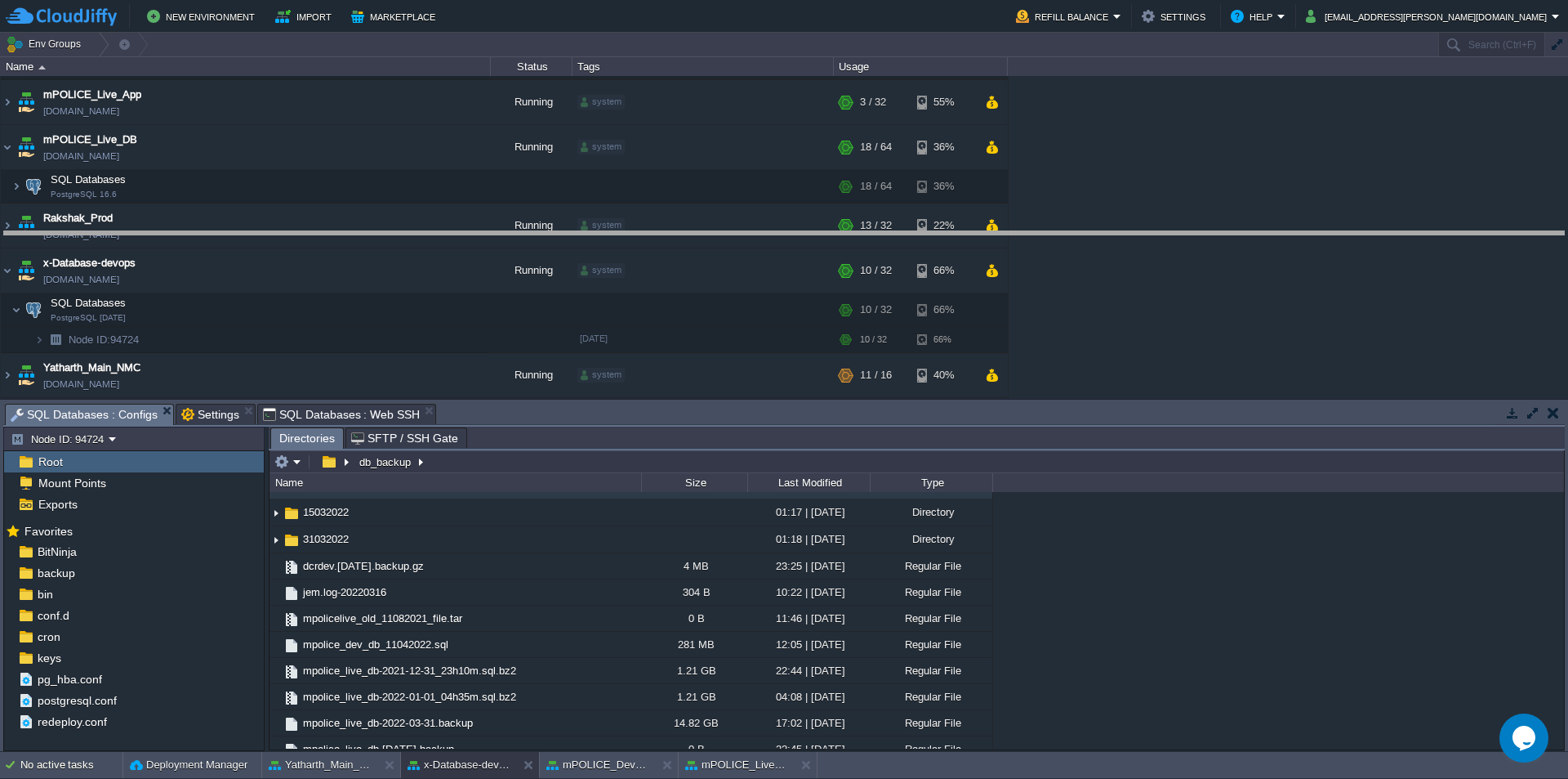
drag, startPoint x: 579, startPoint y: 427, endPoint x: 605, endPoint y: 173, distance: 255.3
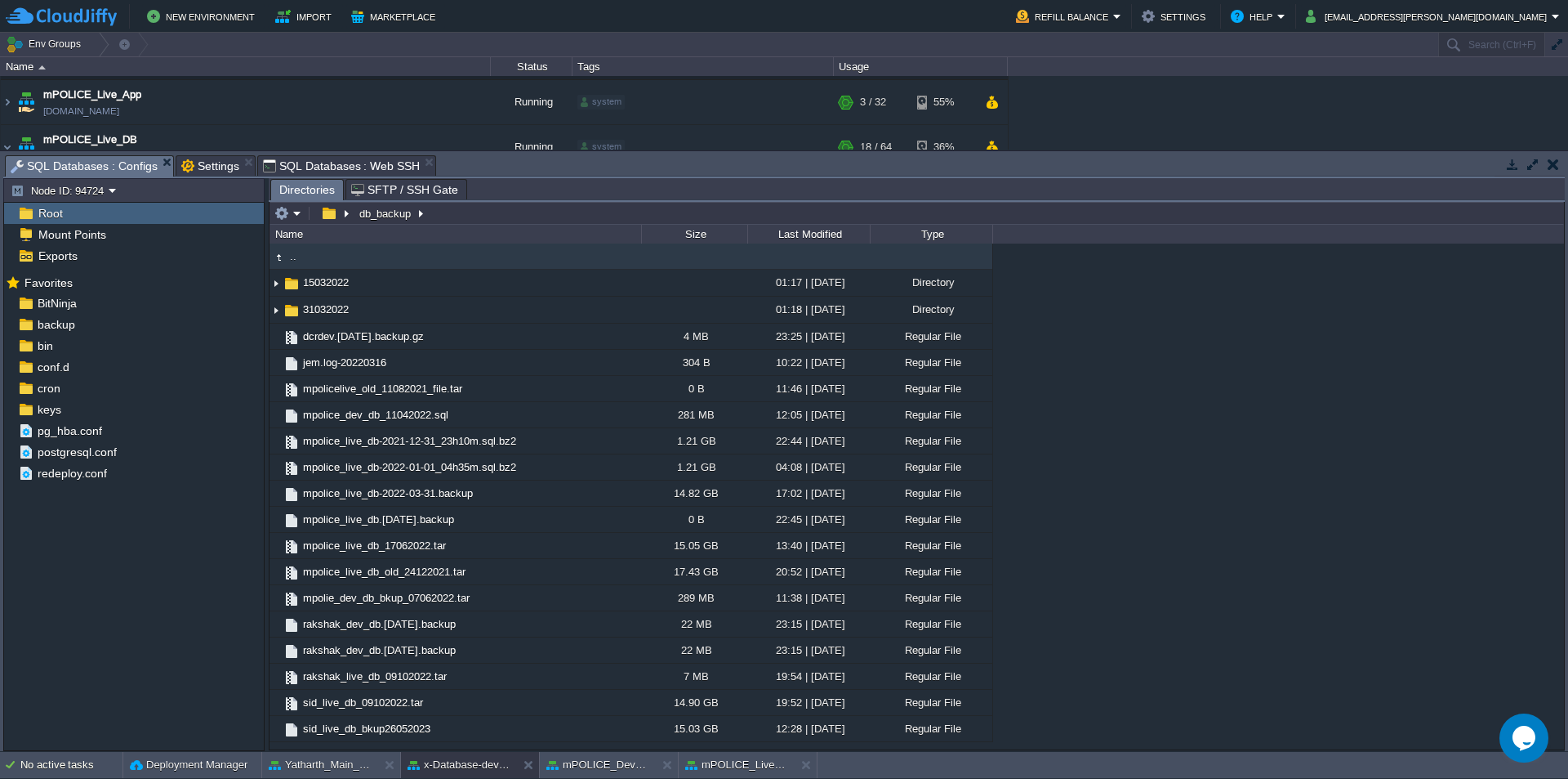
scroll to position [0, 0]
type input "/db_backup"
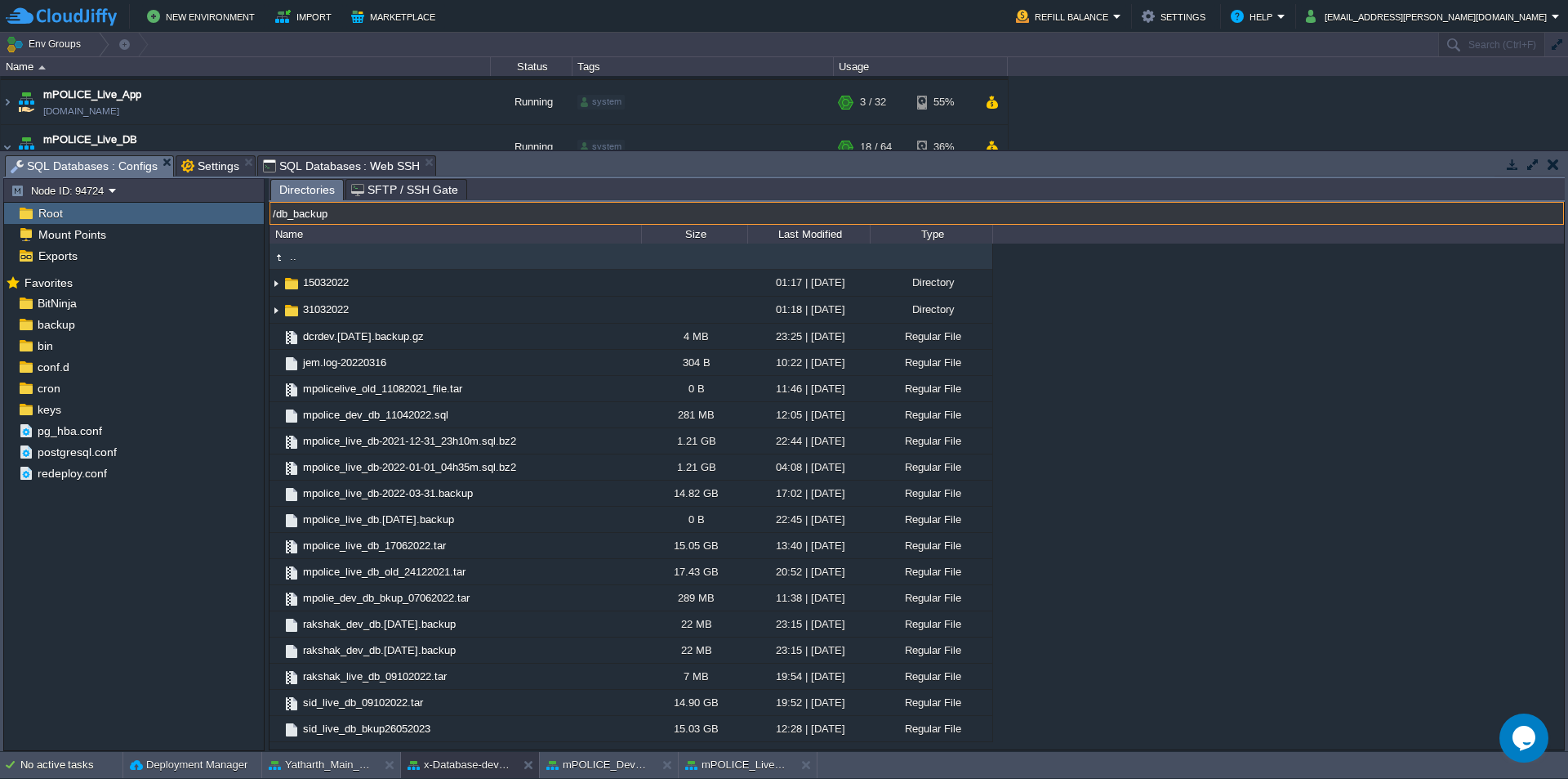
click at [464, 218] on input "/db_backup" at bounding box center [917, 213] width 1295 height 23
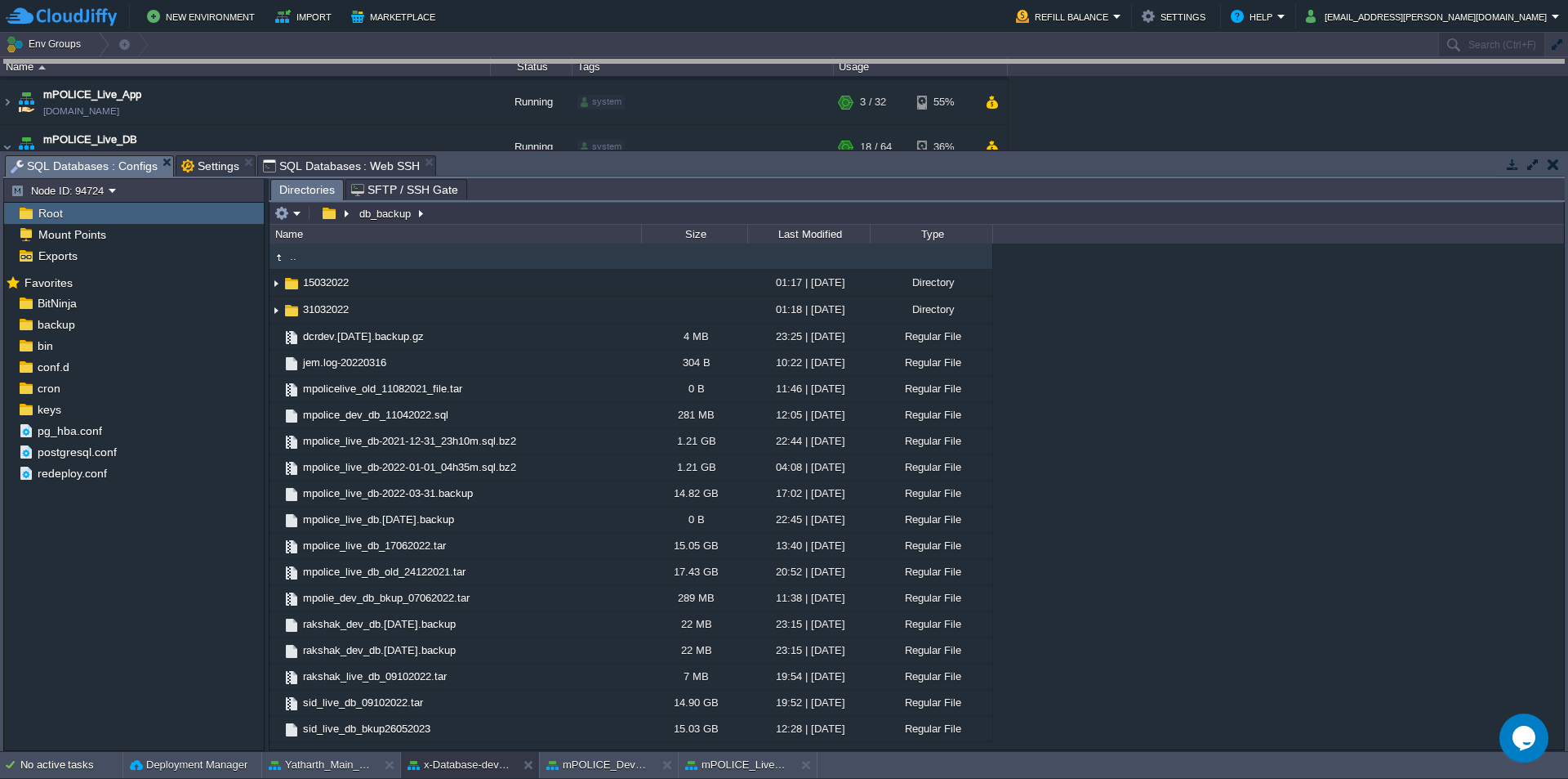
drag, startPoint x: 919, startPoint y: 175, endPoint x: 925, endPoint y: 71, distance: 104.2
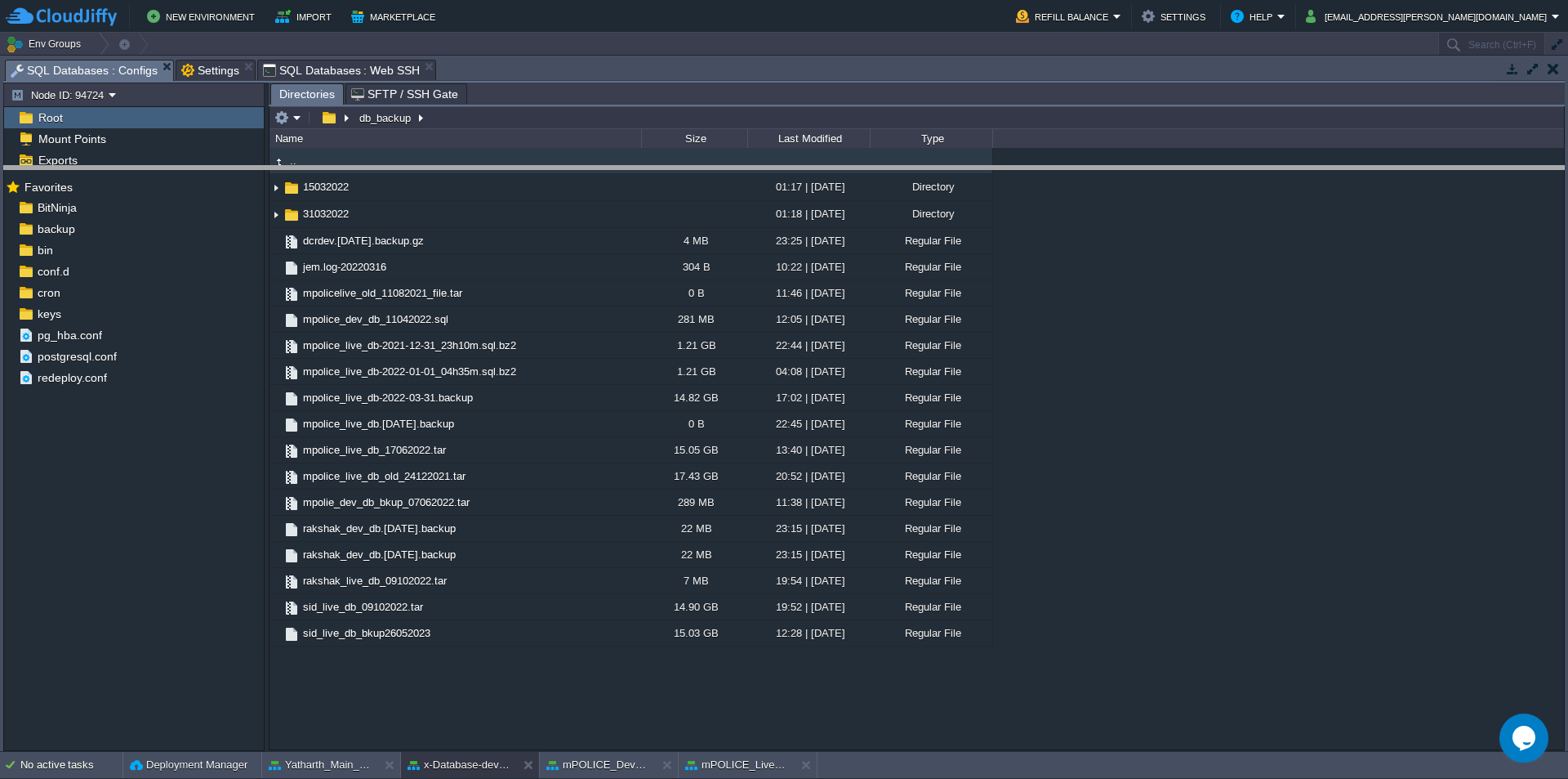
drag, startPoint x: 519, startPoint y: 80, endPoint x: 511, endPoint y: 188, distance: 108.3
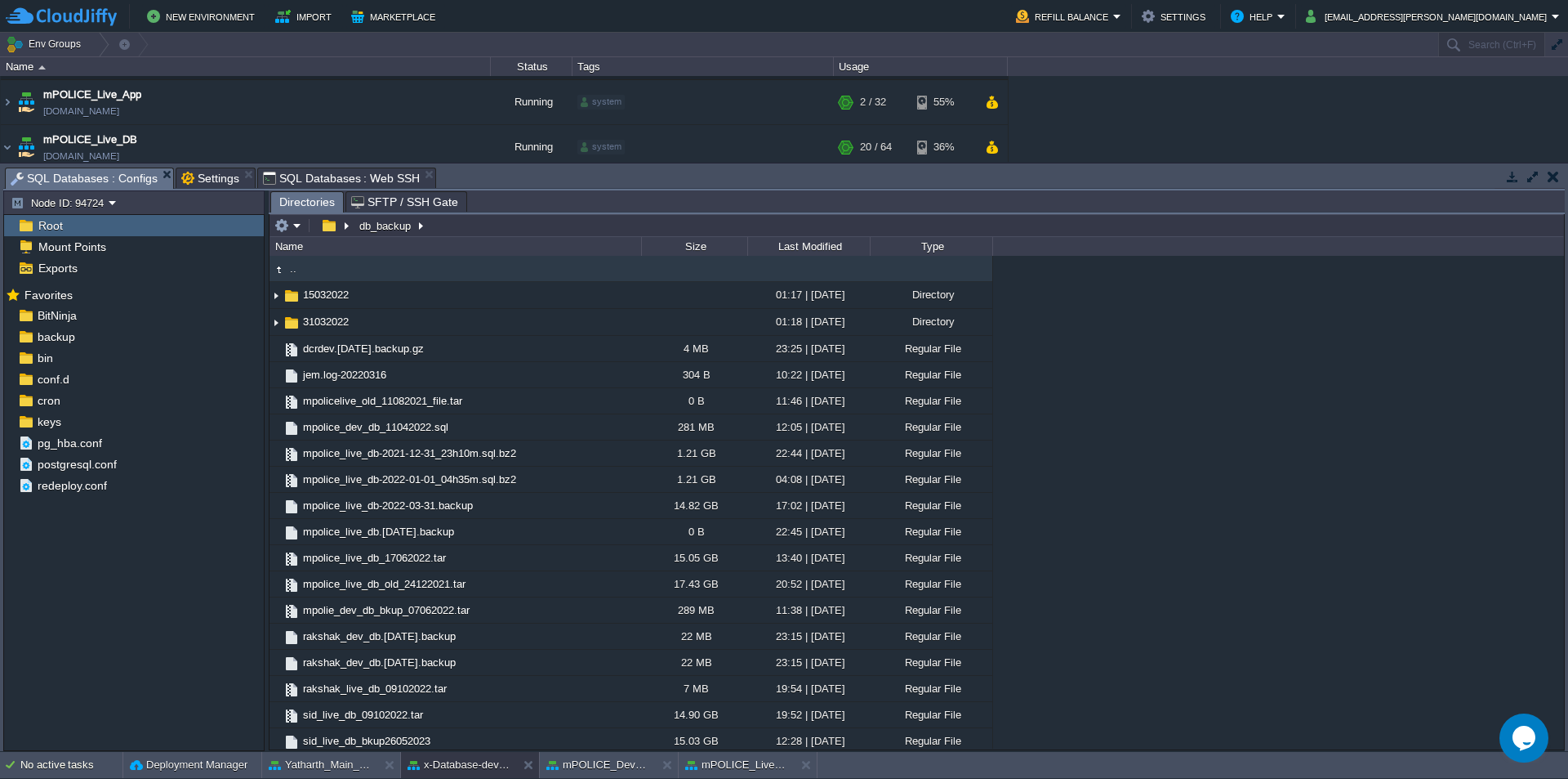
scroll to position [6, 0]
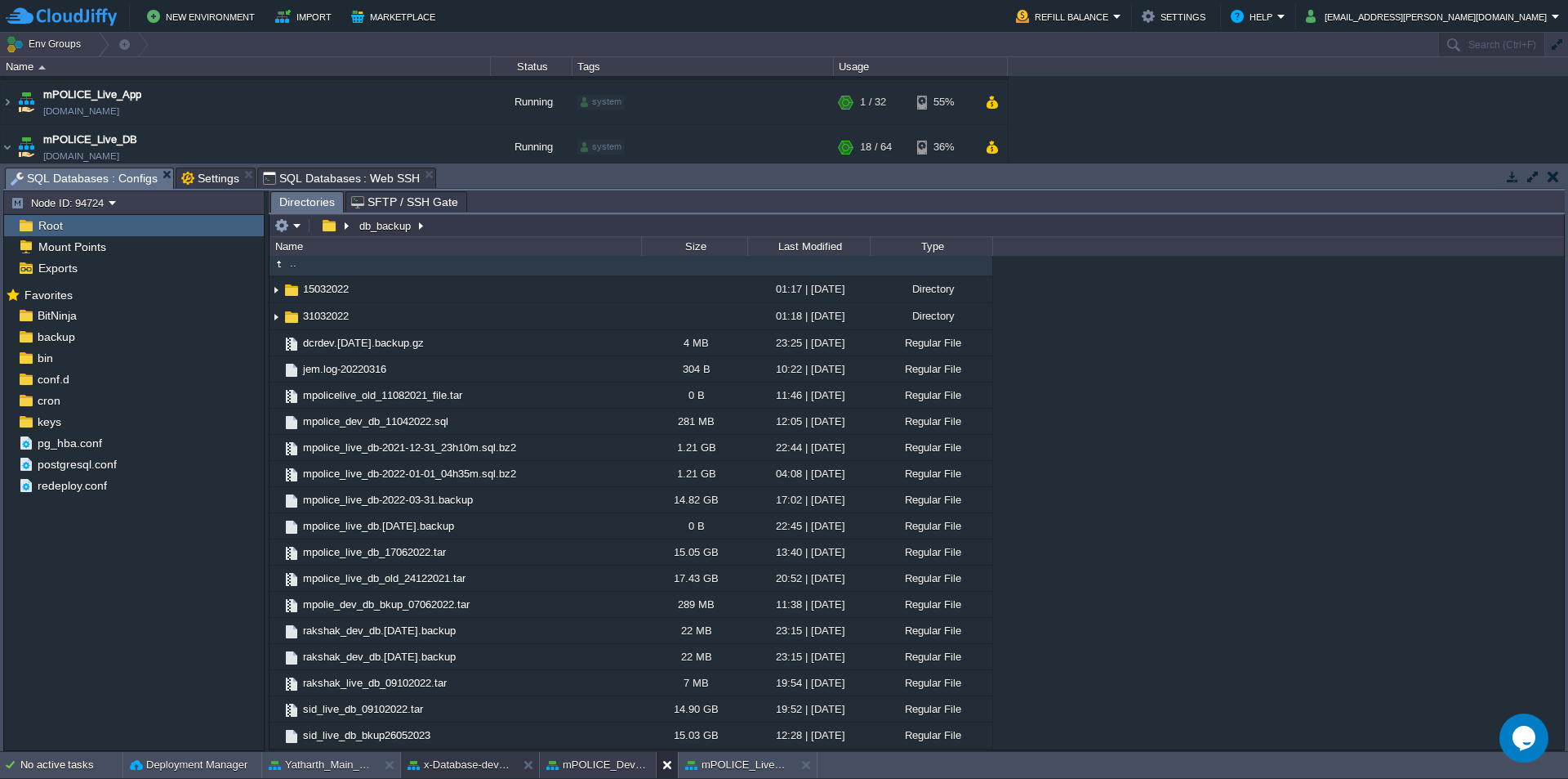
click at [665, 765] on button at bounding box center [670, 764] width 16 height 16
click at [672, 765] on button at bounding box center [670, 764] width 16 height 16
drag, startPoint x: 532, startPoint y: 765, endPoint x: 456, endPoint y: 759, distance: 76.2
click at [531, 765] on button at bounding box center [532, 764] width 16 height 16
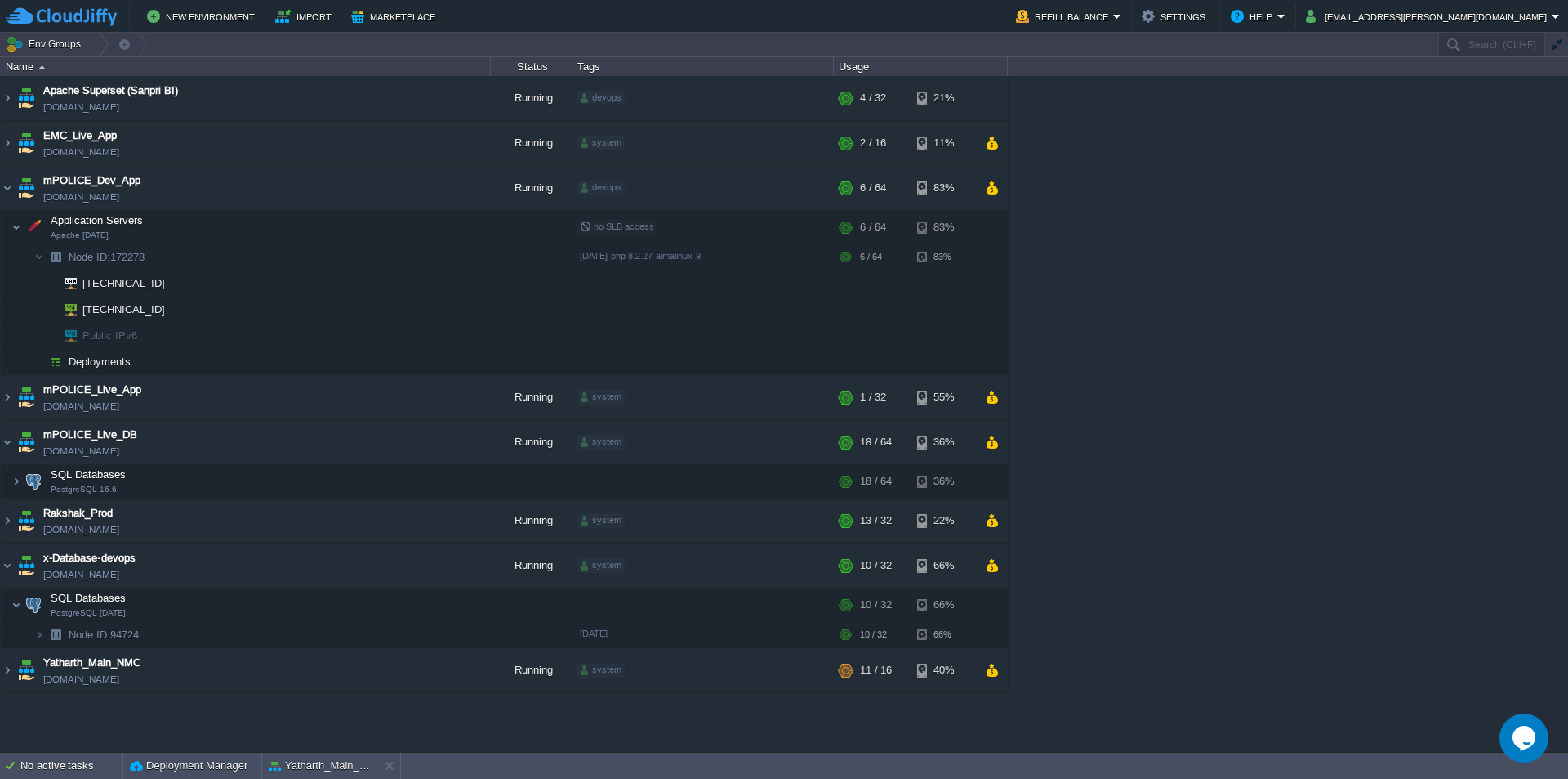
scroll to position [0, 0]
click at [387, 766] on button at bounding box center [393, 765] width 16 height 16
click at [162, 282] on div at bounding box center [161, 283] width 15 height 15
click at [9, 190] on img at bounding box center [7, 187] width 13 height 44
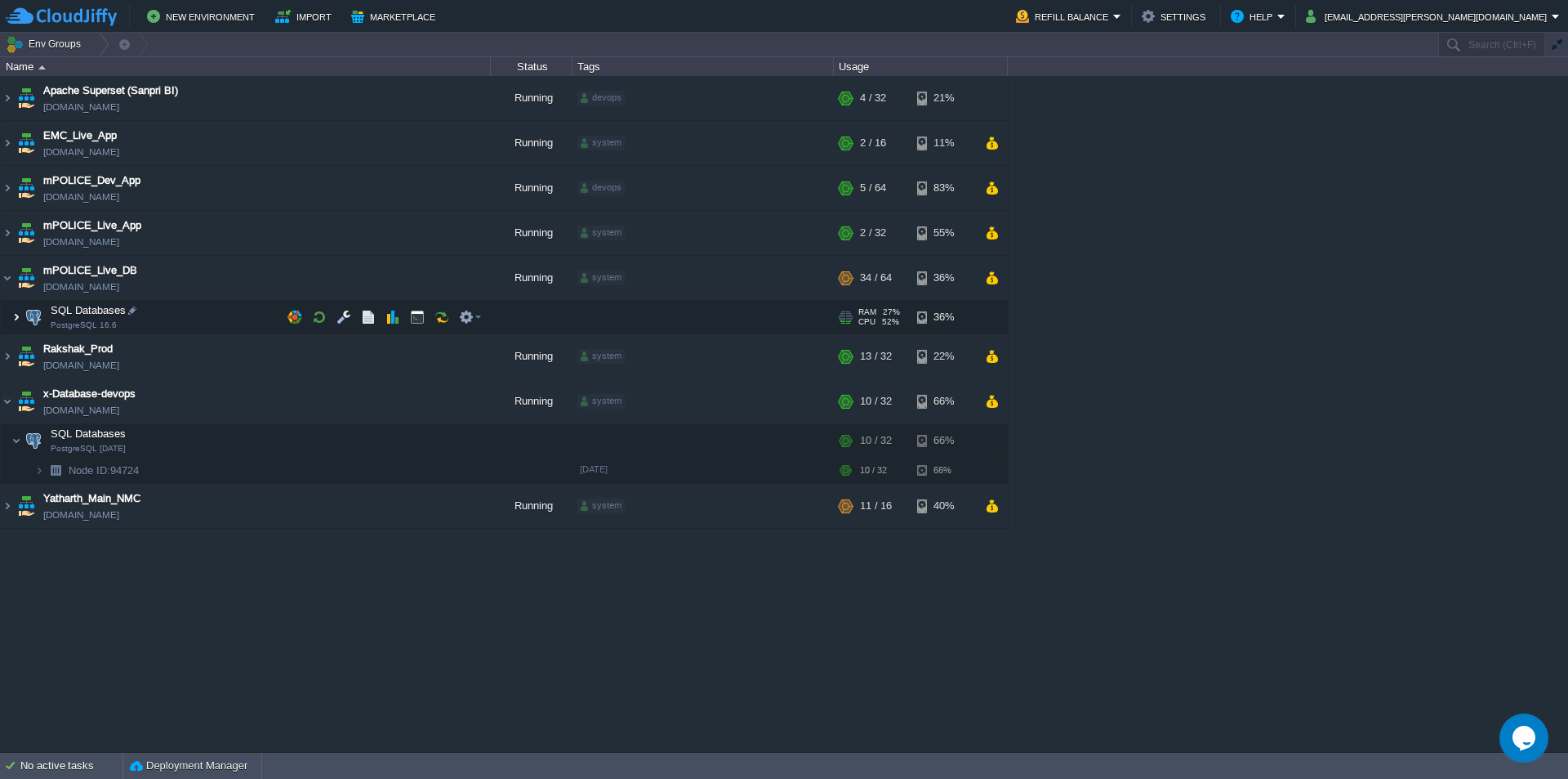
click at [18, 312] on img at bounding box center [16, 317] width 10 height 33
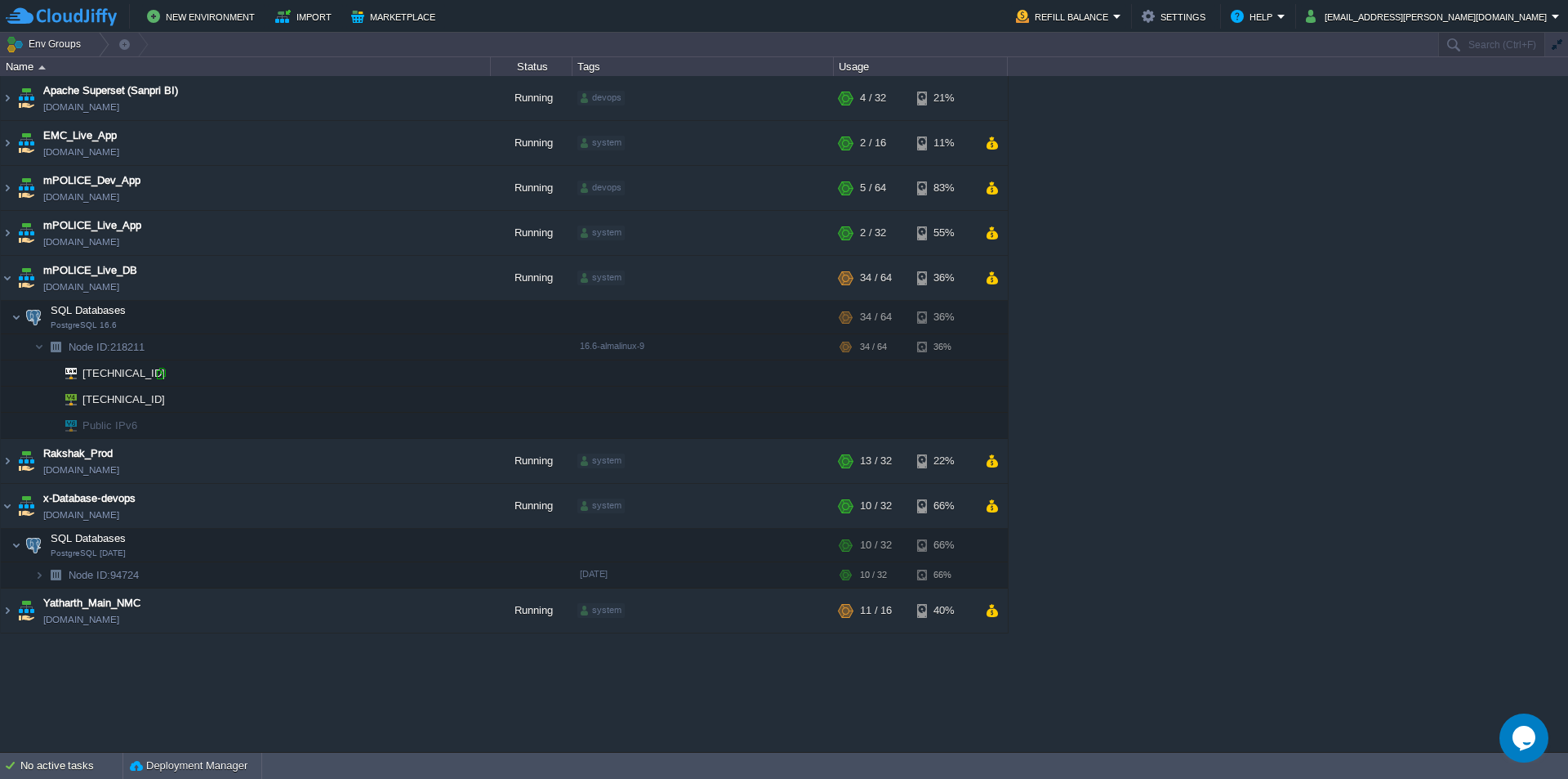
click at [161, 372] on div at bounding box center [160, 373] width 15 height 15
click at [21, 543] on img at bounding box center [16, 545] width 10 height 33
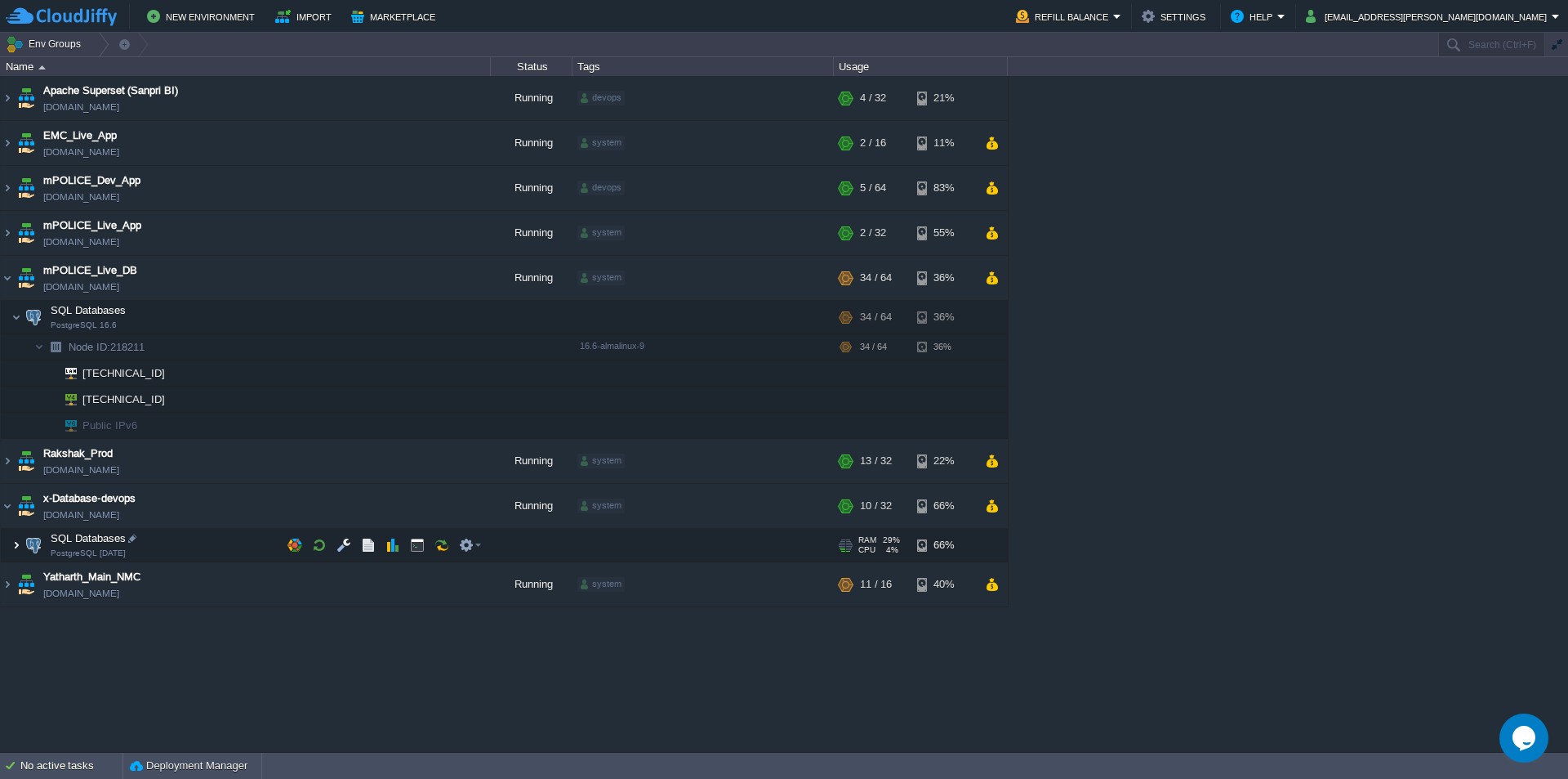
click at [16, 541] on img at bounding box center [16, 545] width 10 height 33
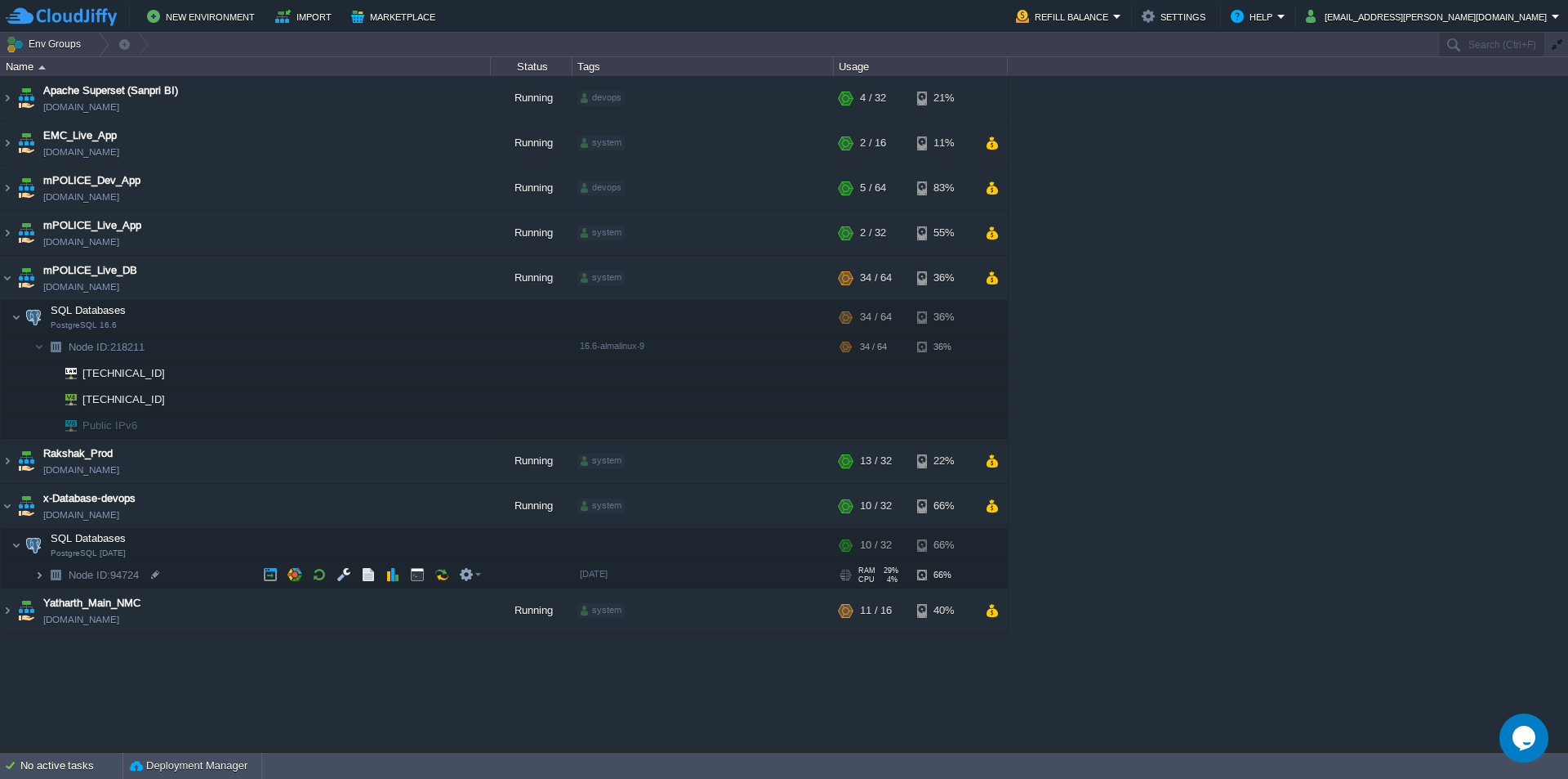
click at [39, 575] on img at bounding box center [39, 574] width 10 height 25
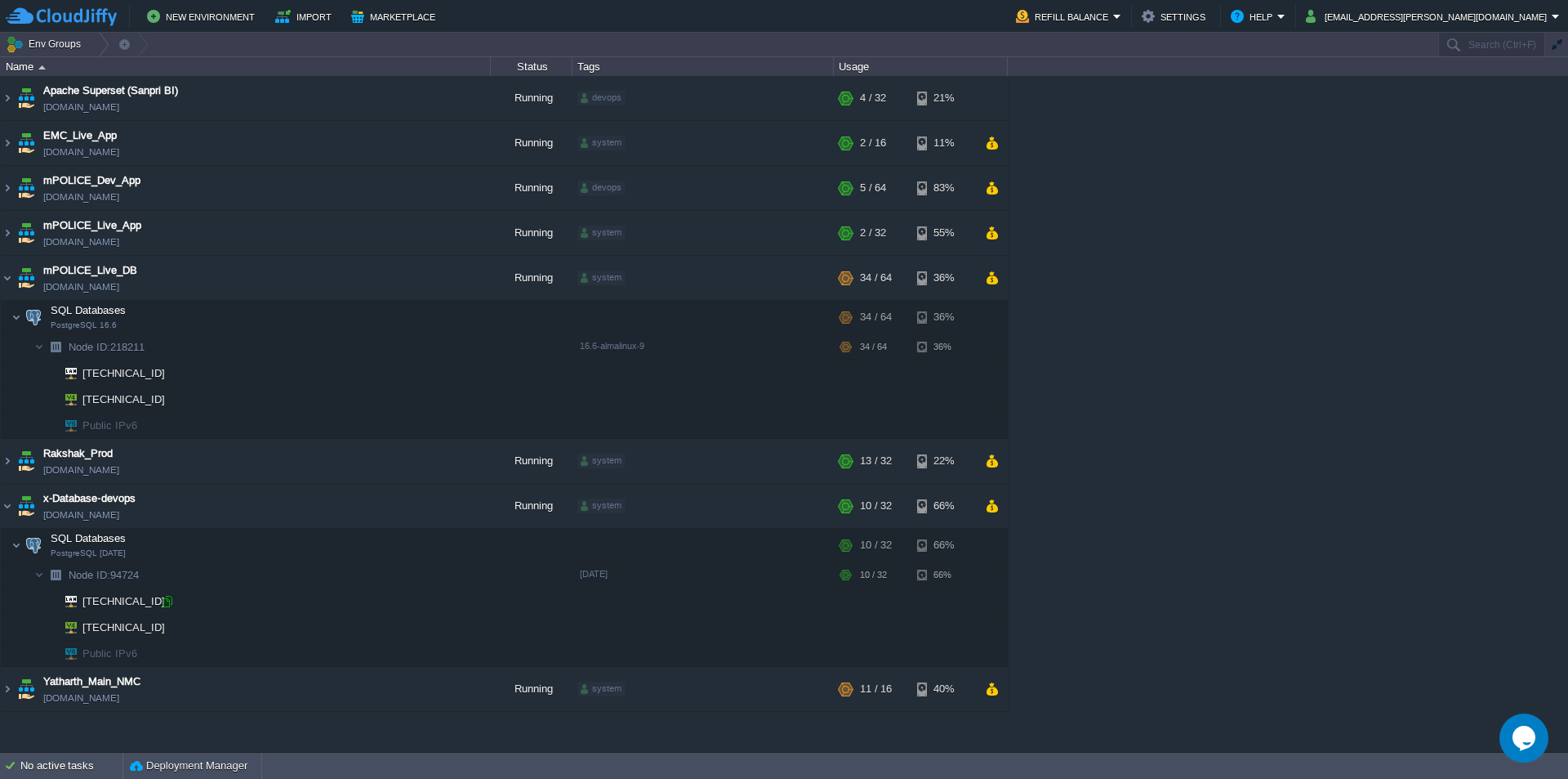
click at [171, 601] on div at bounding box center [167, 601] width 15 height 15
type input "[TECHNICAL_ID]"
click at [418, 547] on button "button" at bounding box center [417, 545] width 15 height 15
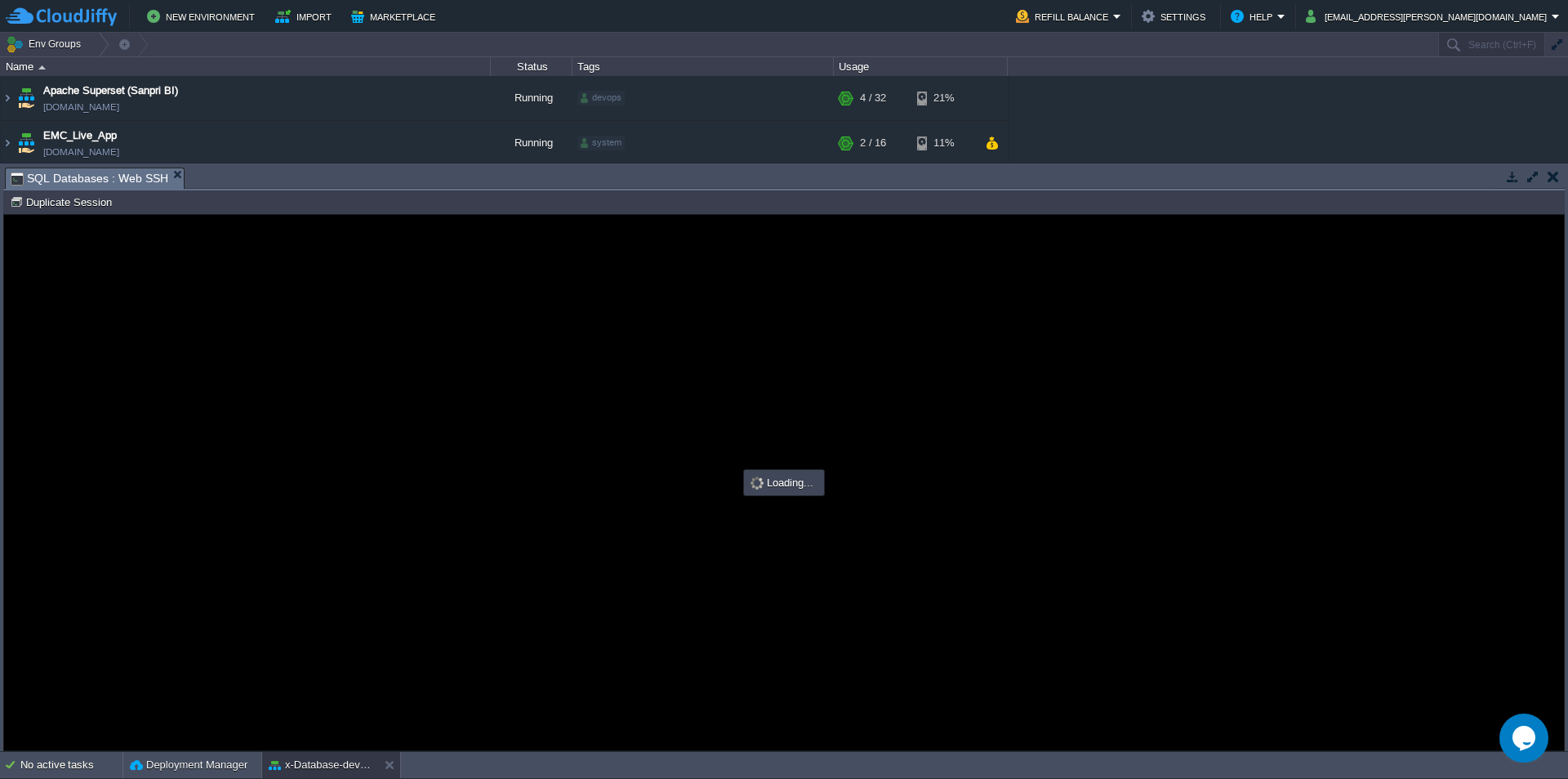
type input "#000000"
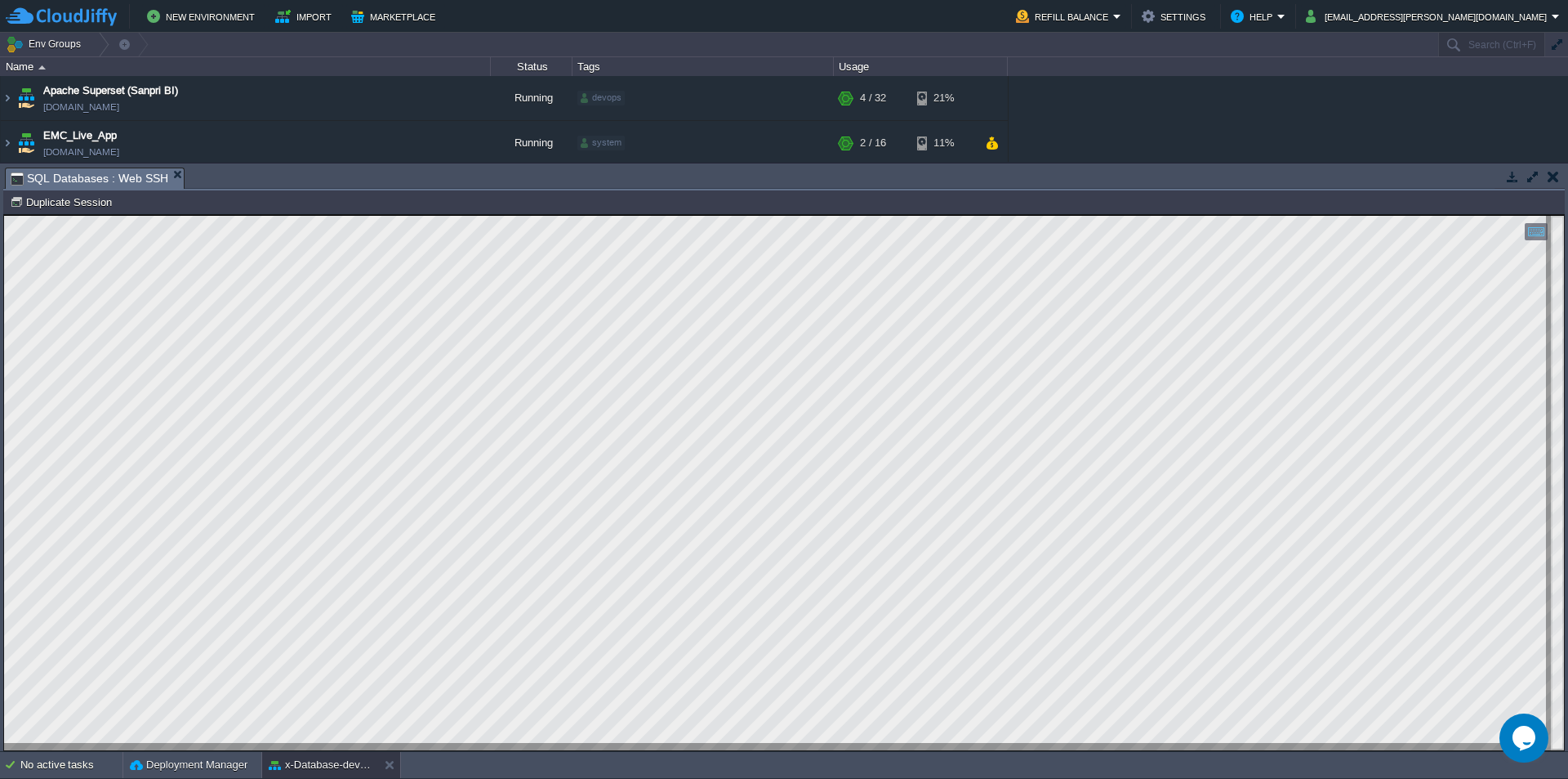
click at [4, 215] on html "Copy: Ctrl + Shift + C Paste: Ctrl + V Settings: Ctrl + Shift + Alt 0" at bounding box center [784, 215] width 1560 height 0
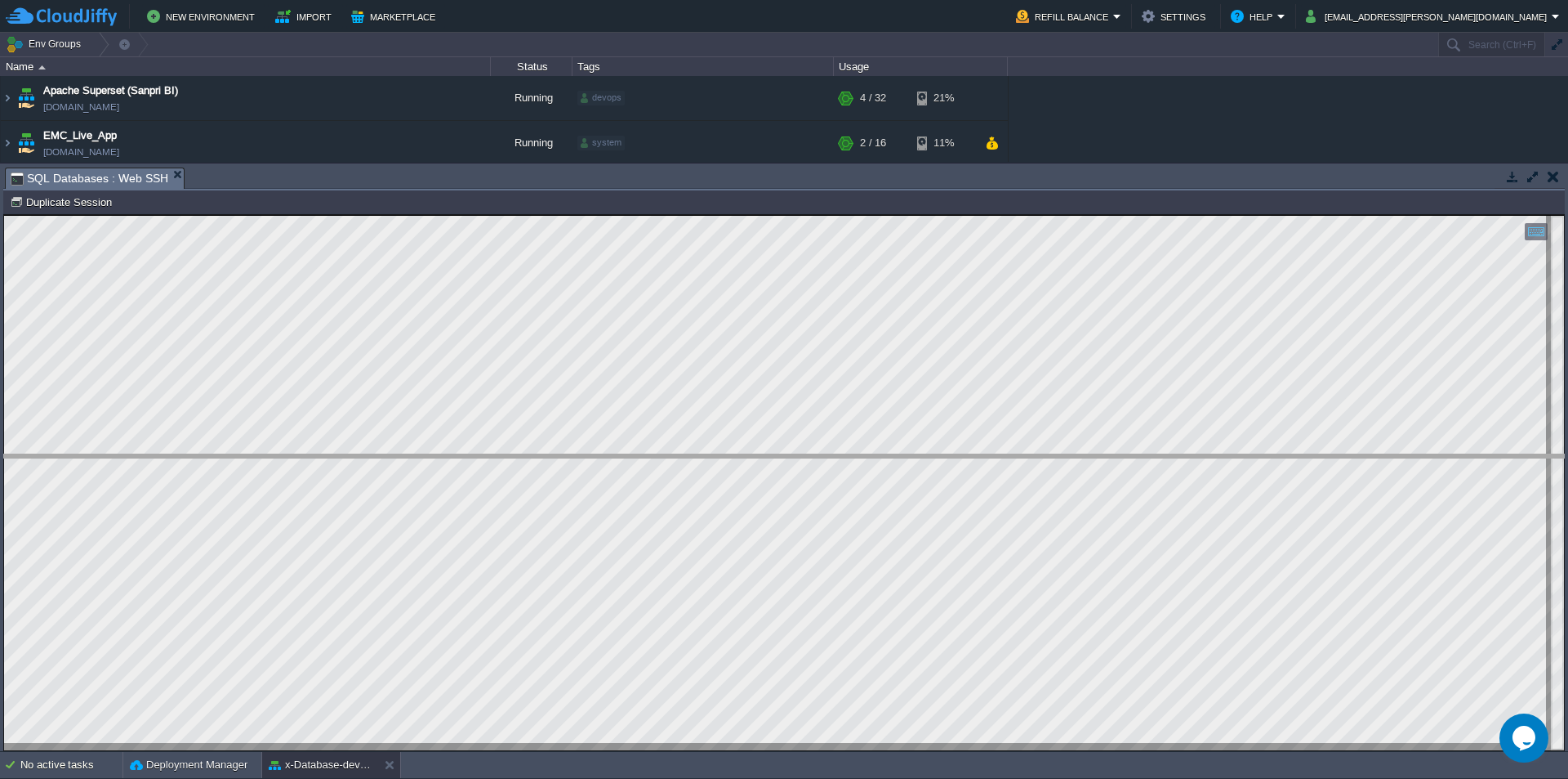
drag, startPoint x: 261, startPoint y: 188, endPoint x: 313, endPoint y: 547, distance: 362.7
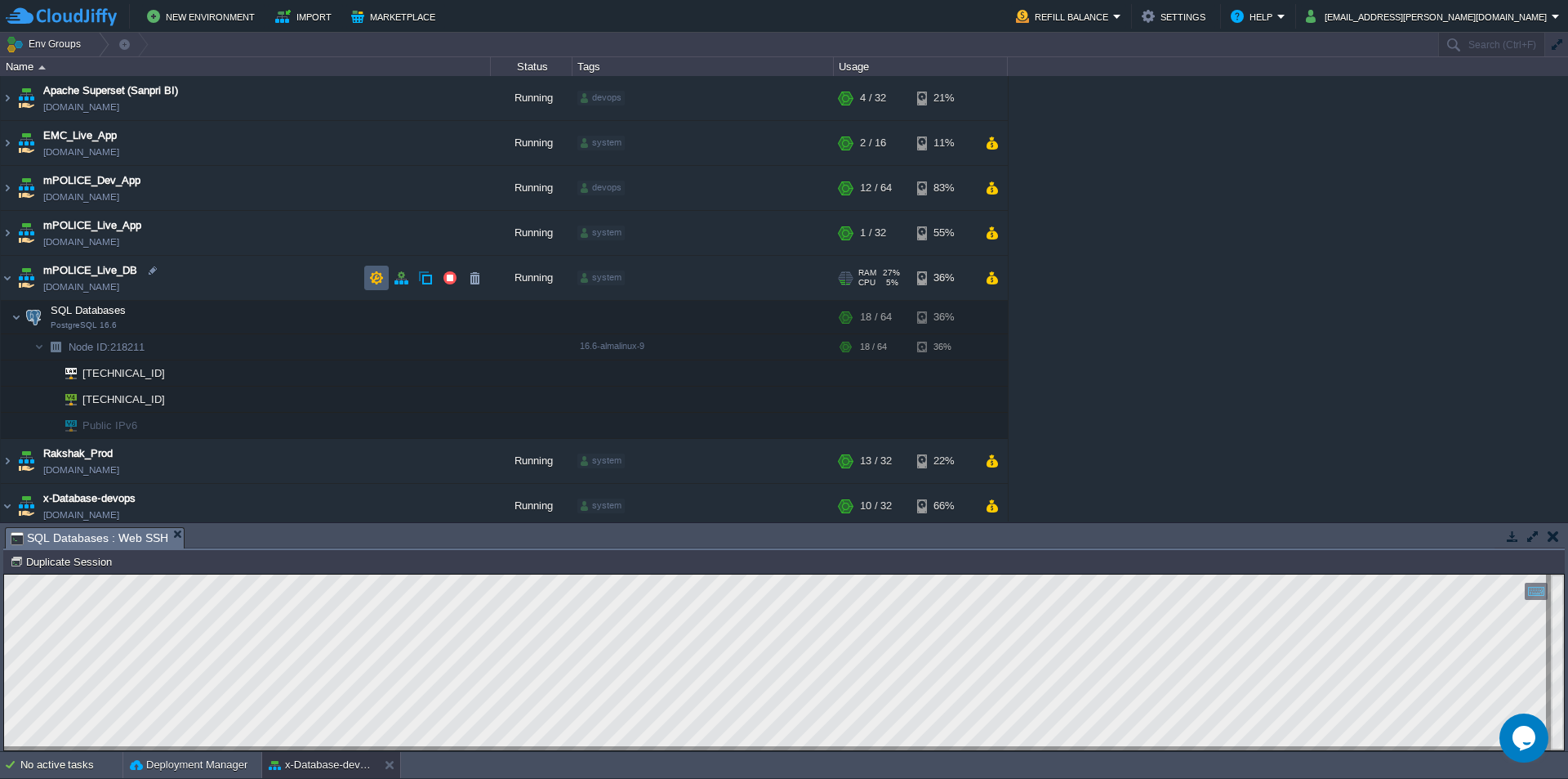
click at [371, 277] on button "button" at bounding box center [376, 278] width 15 height 15
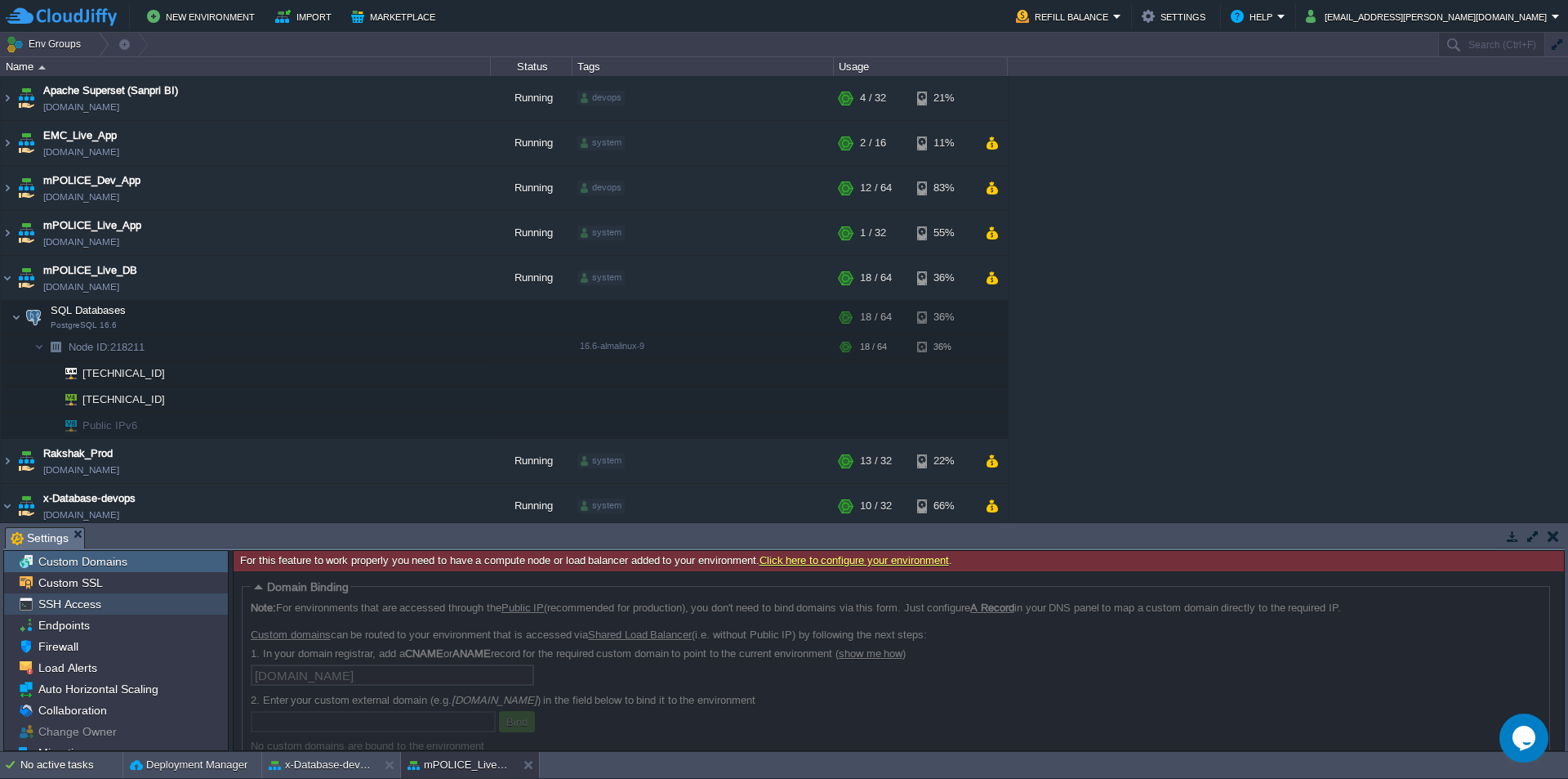
click at [79, 606] on span "SSH Access" at bounding box center [69, 603] width 69 height 15
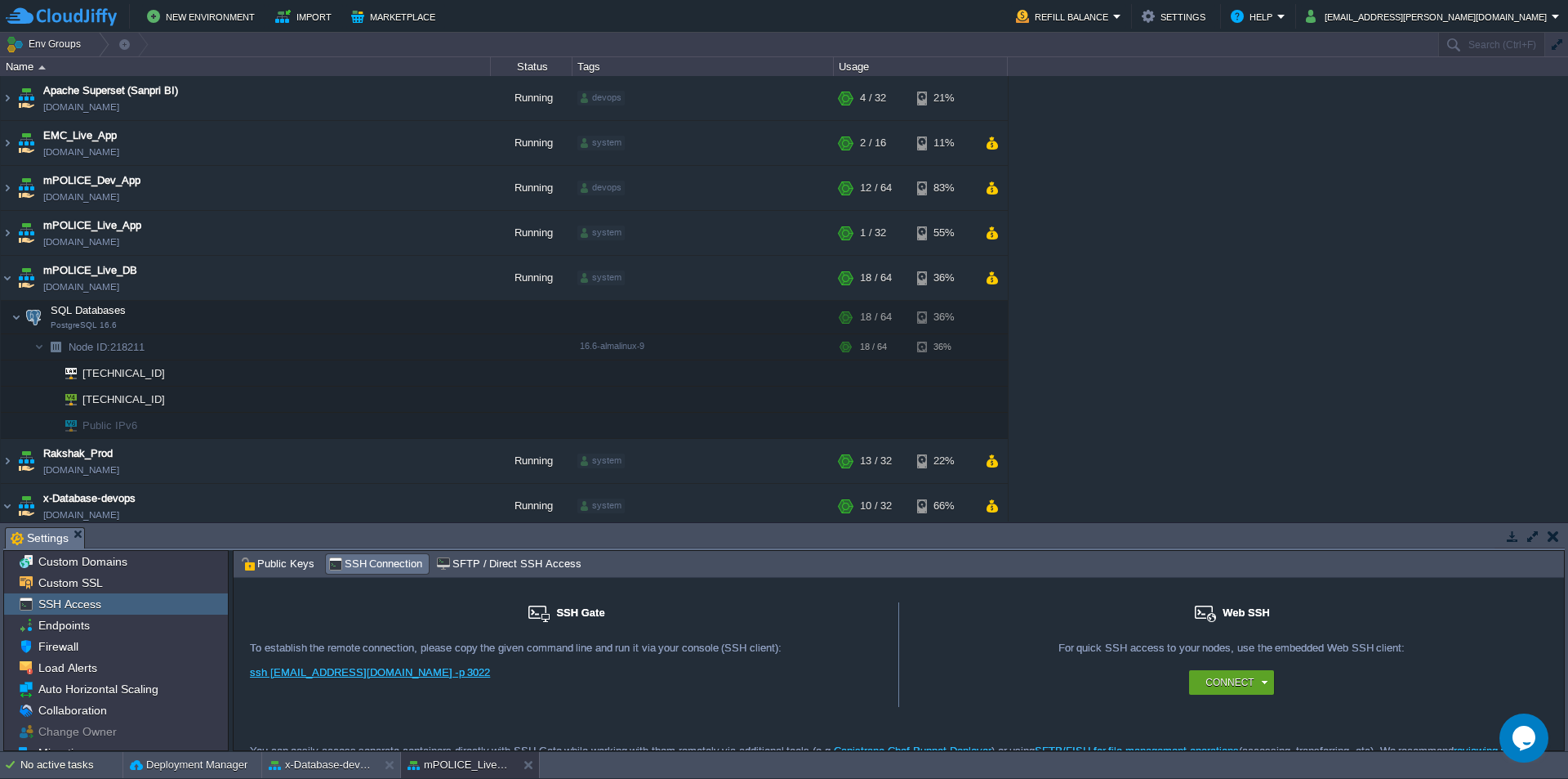
drag, startPoint x: 492, startPoint y: 612, endPoint x: 644, endPoint y: 680, distance: 166.5
click at [702, 685] on div "SSH Gate For remote connection you require SSH public key to be added to the ac…" at bounding box center [566, 654] width 666 height 105
drag, startPoint x: 456, startPoint y: 674, endPoint x: 247, endPoint y: 676, distance: 209.0
click at [247, 676] on div "SSH Gate For remote connection you require SSH public key to be added to the ac…" at bounding box center [566, 654] width 666 height 105
copy link "ssh [EMAIL_ADDRESS][DOMAIN_NAME] -p 3022"
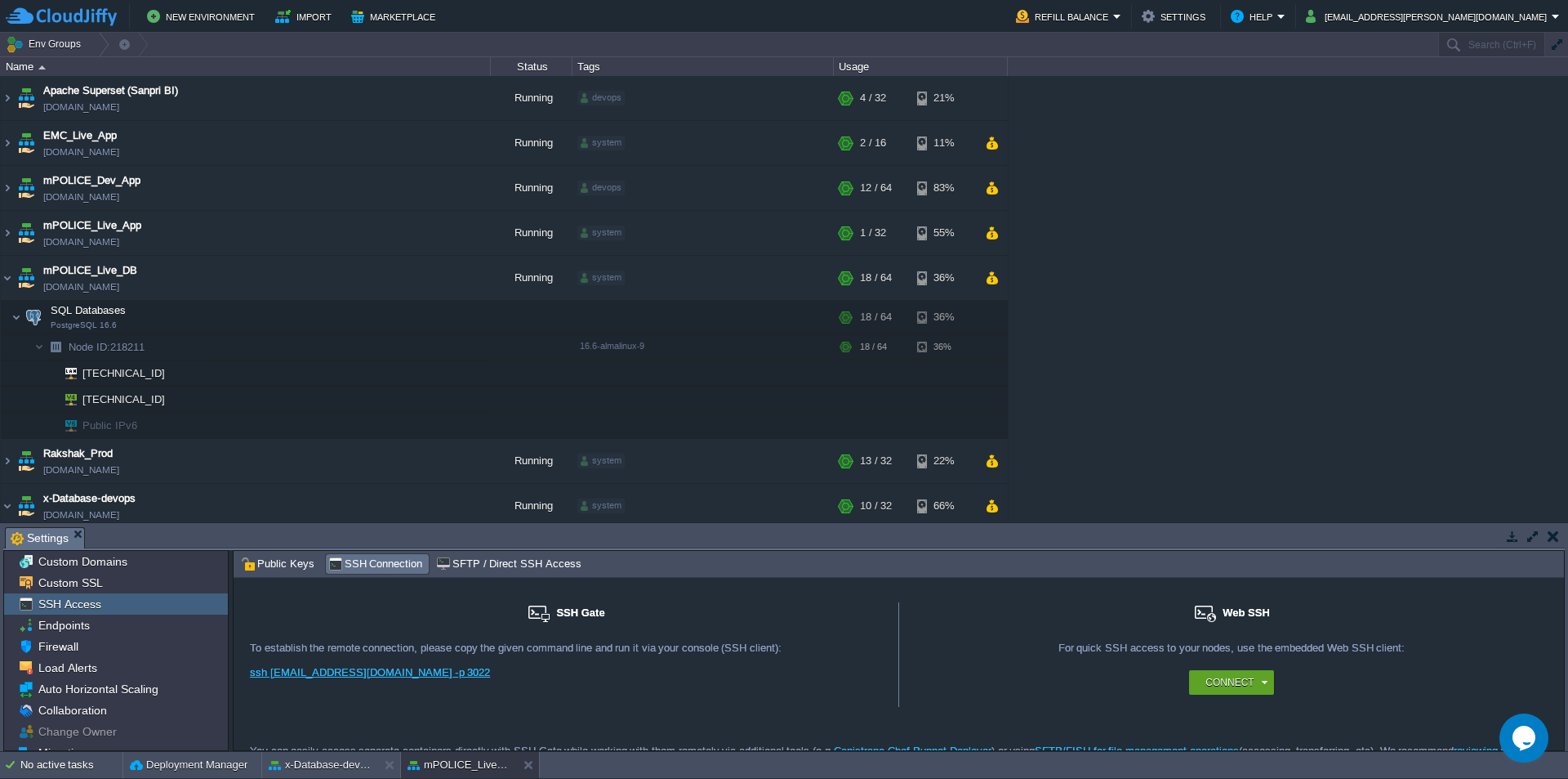
click at [317, 650] on div "To establish the remote connection, please copy the given command line and run …" at bounding box center [565, 647] width 632 height 12
copy div "To establish the remote connection, please copy the given command line and run …"
click at [165, 375] on div at bounding box center [160, 373] width 15 height 15
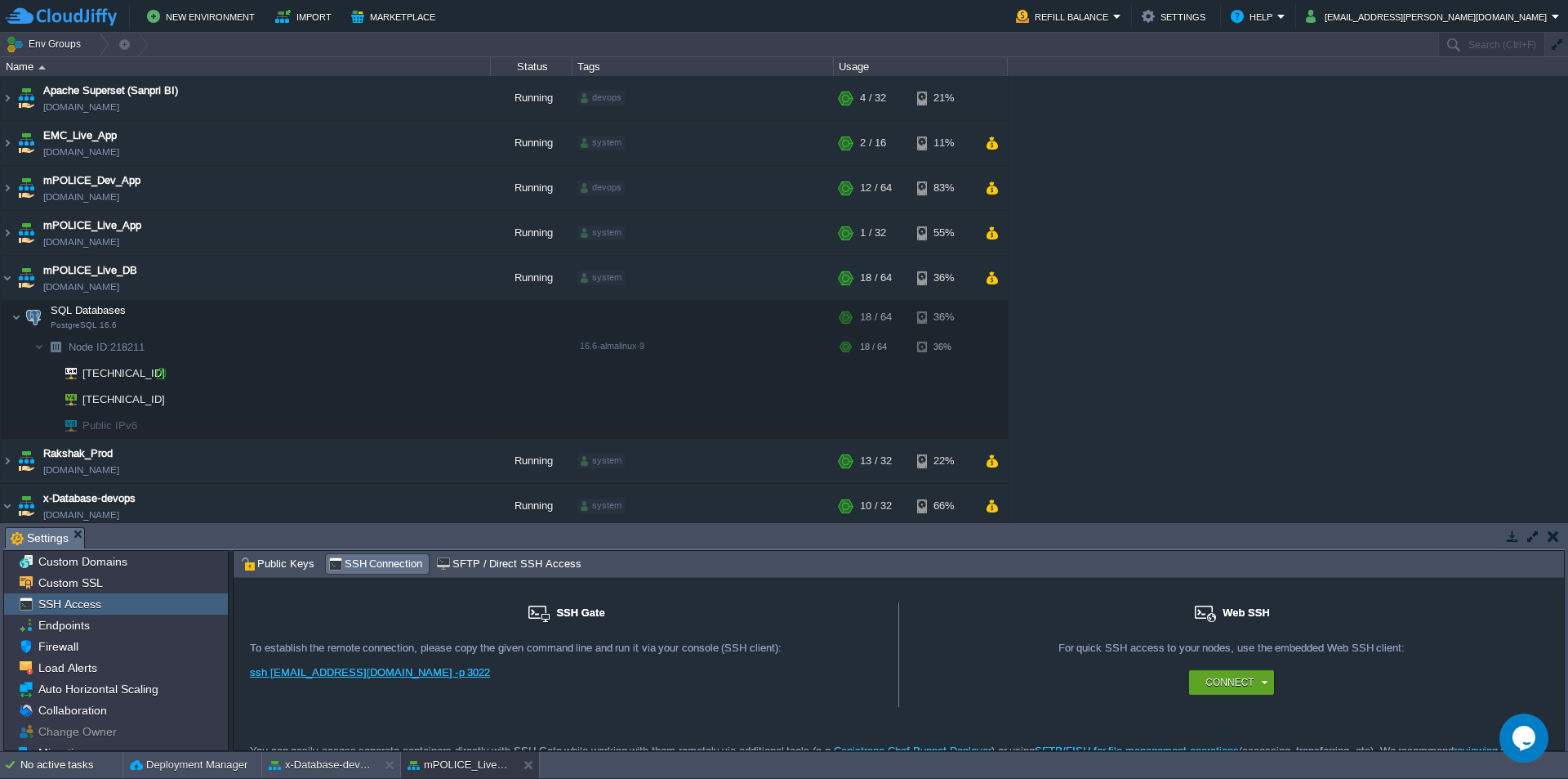
type input "[TECHNICAL_ID]"
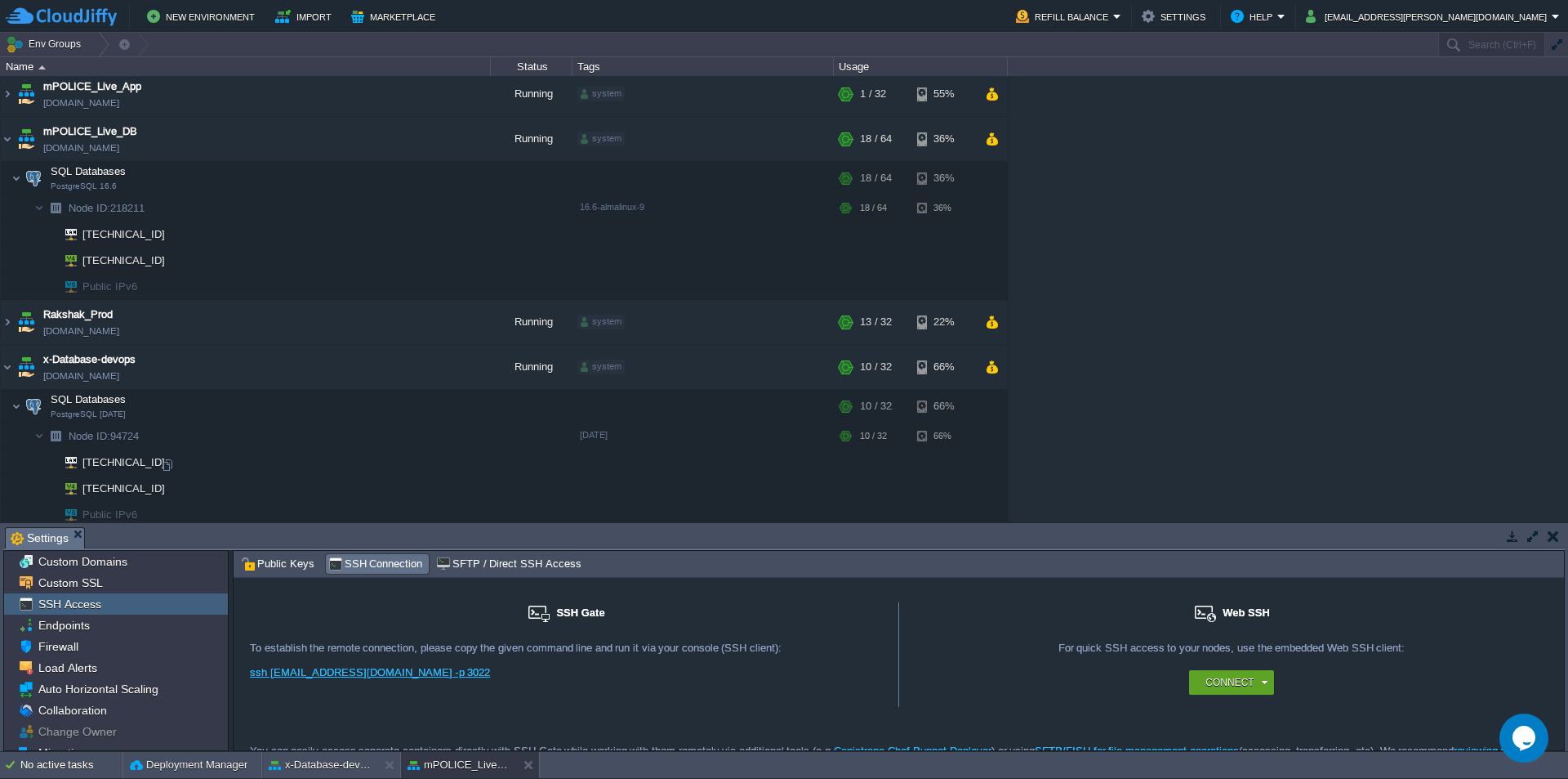
scroll to position [190, 0]
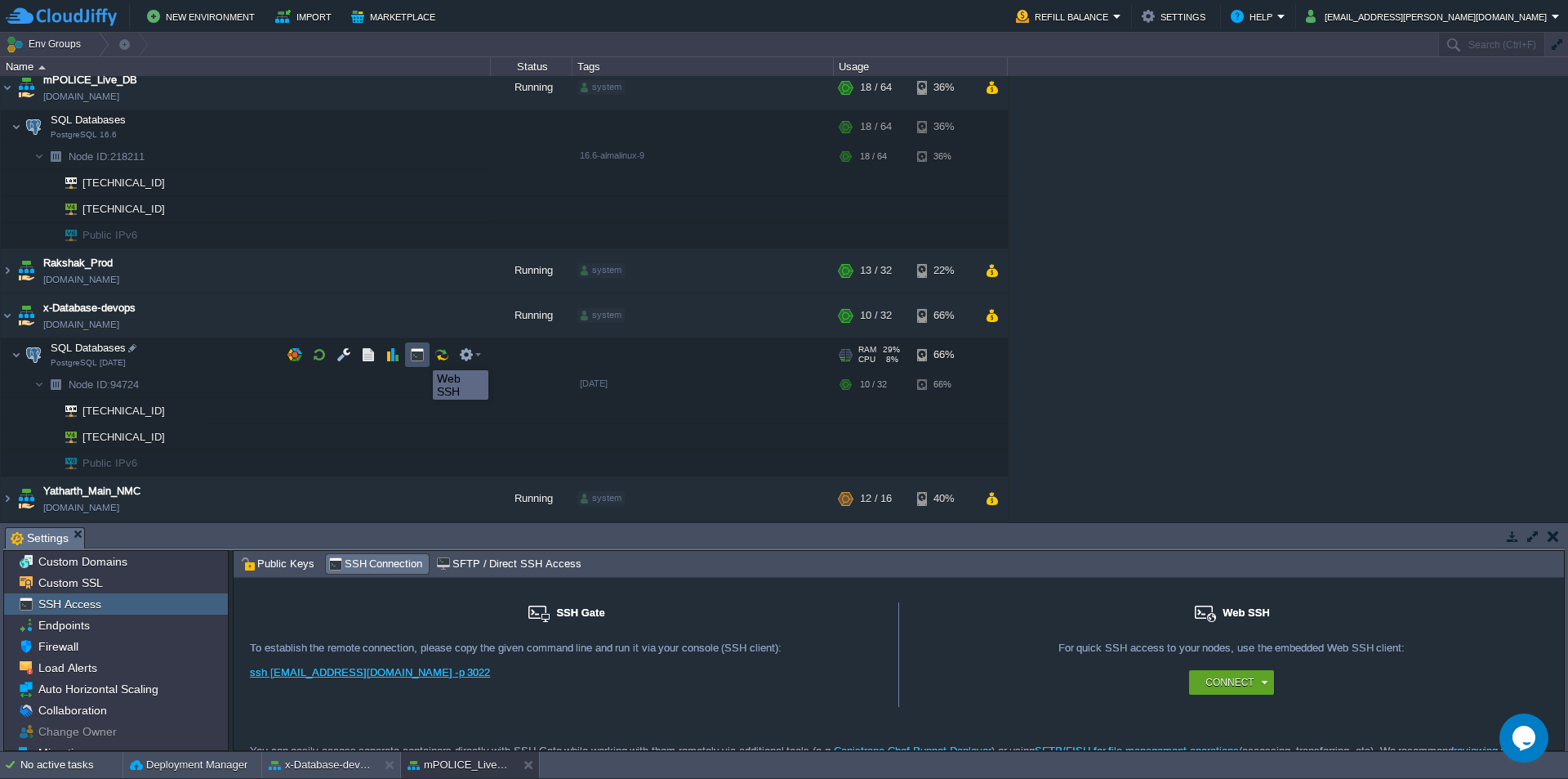
click at [421, 356] on button "button" at bounding box center [417, 354] width 15 height 15
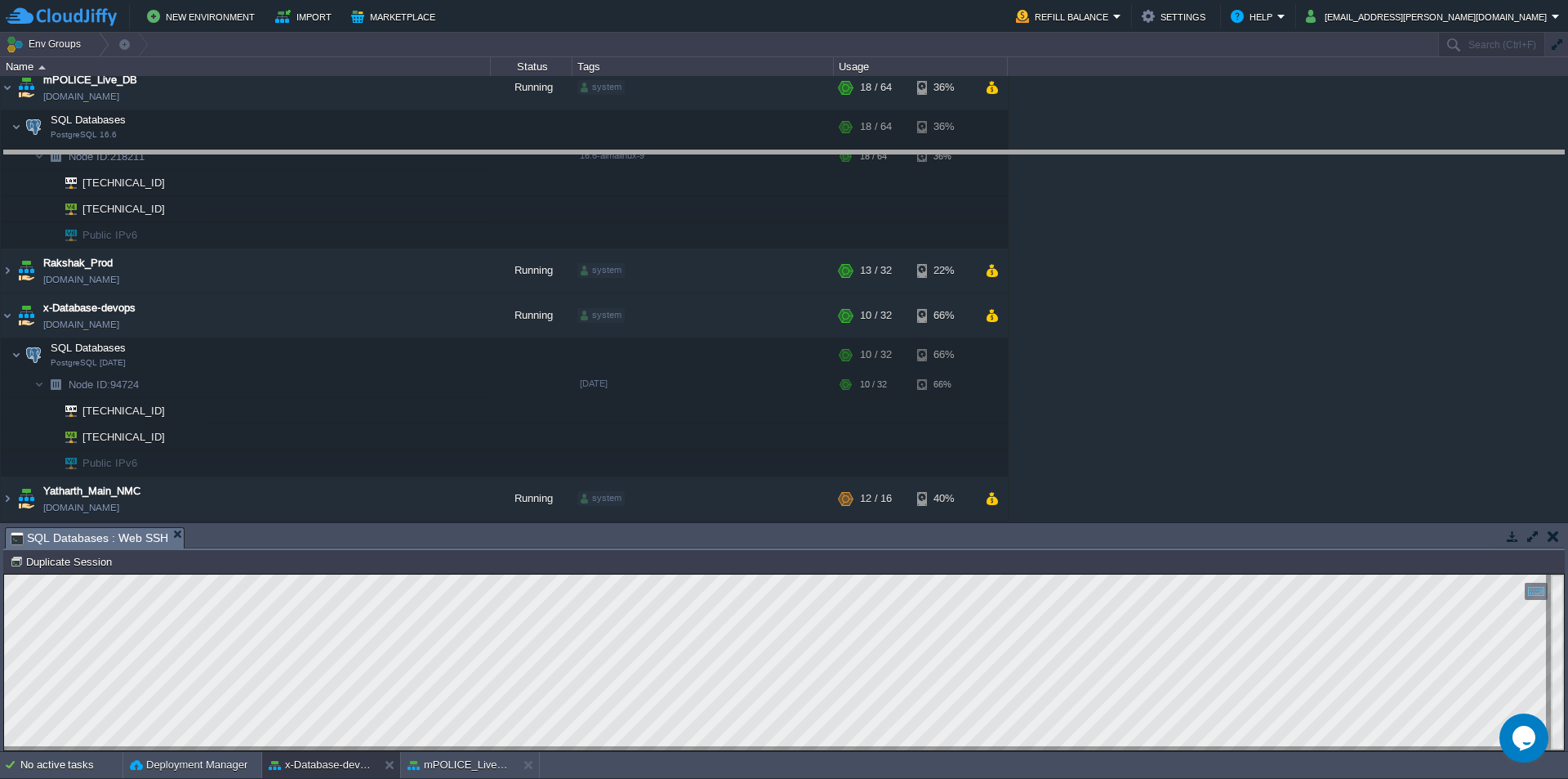
drag, startPoint x: 451, startPoint y: 546, endPoint x: 547, endPoint y: 129, distance: 427.9
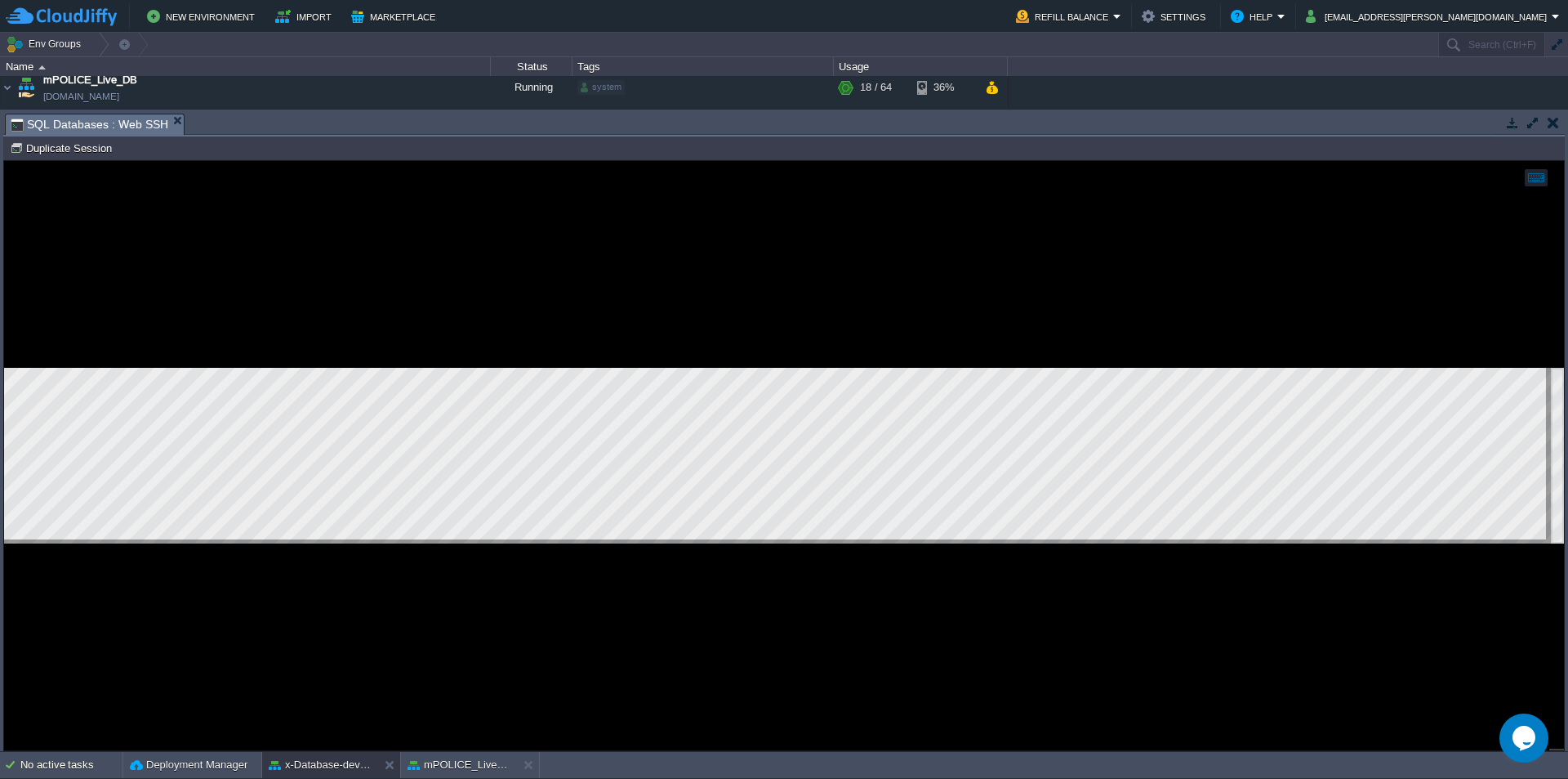
click at [444, 322] on div at bounding box center [784, 455] width 1560 height 589
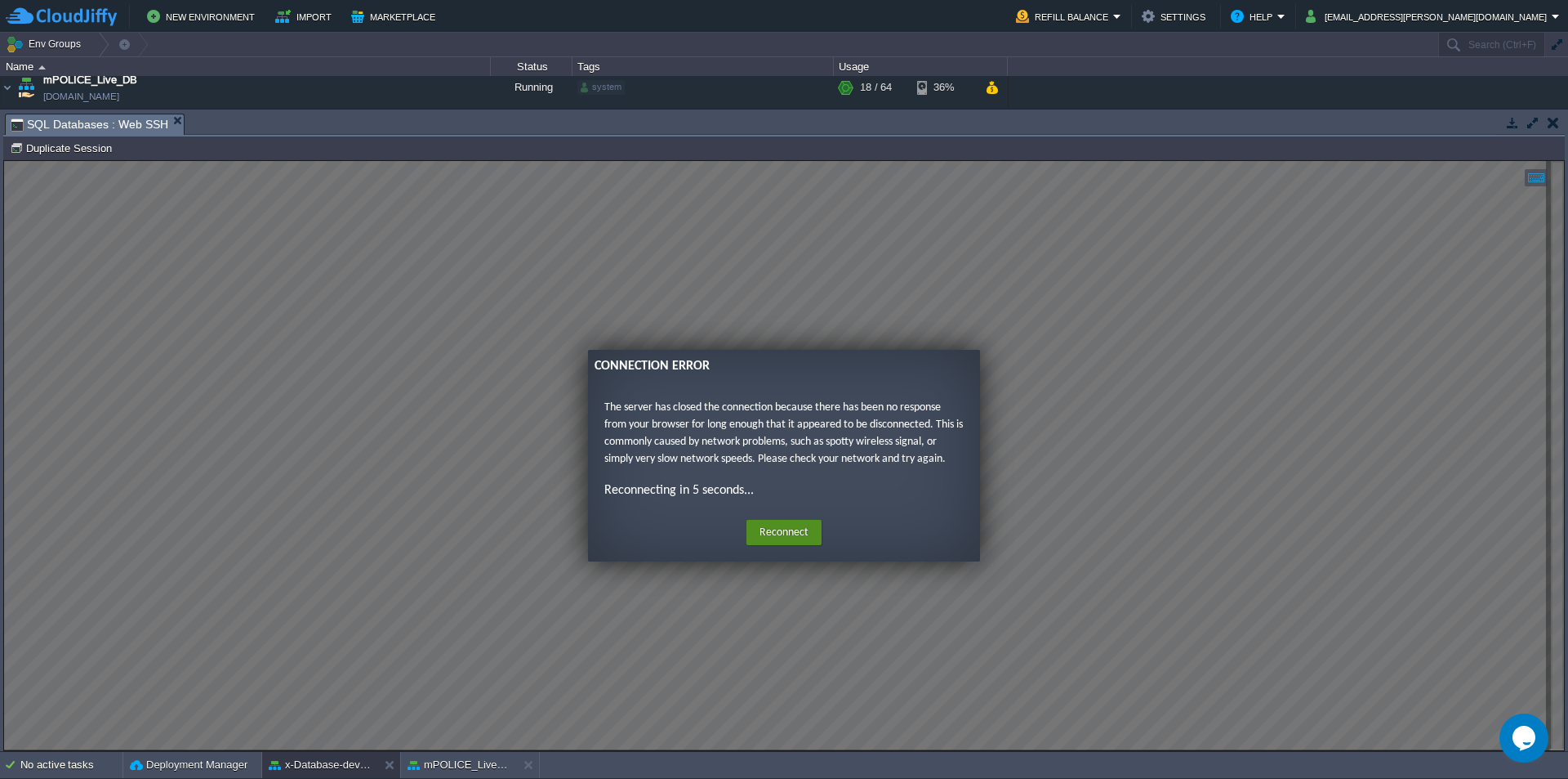
click at [780, 532] on button "Reconnect" at bounding box center [784, 533] width 75 height 26
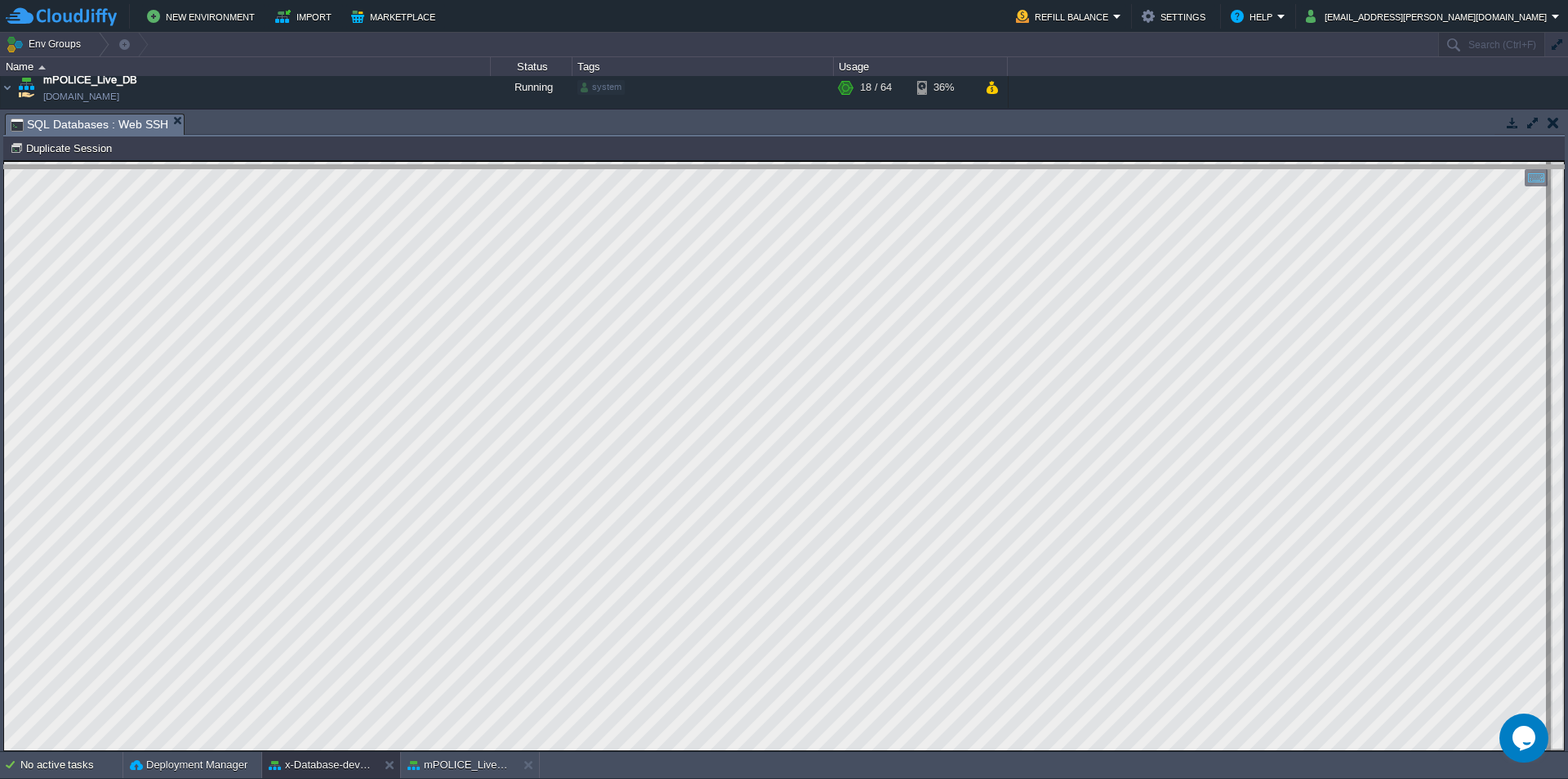
drag, startPoint x: 464, startPoint y: 134, endPoint x: 471, endPoint y: 324, distance: 190.1
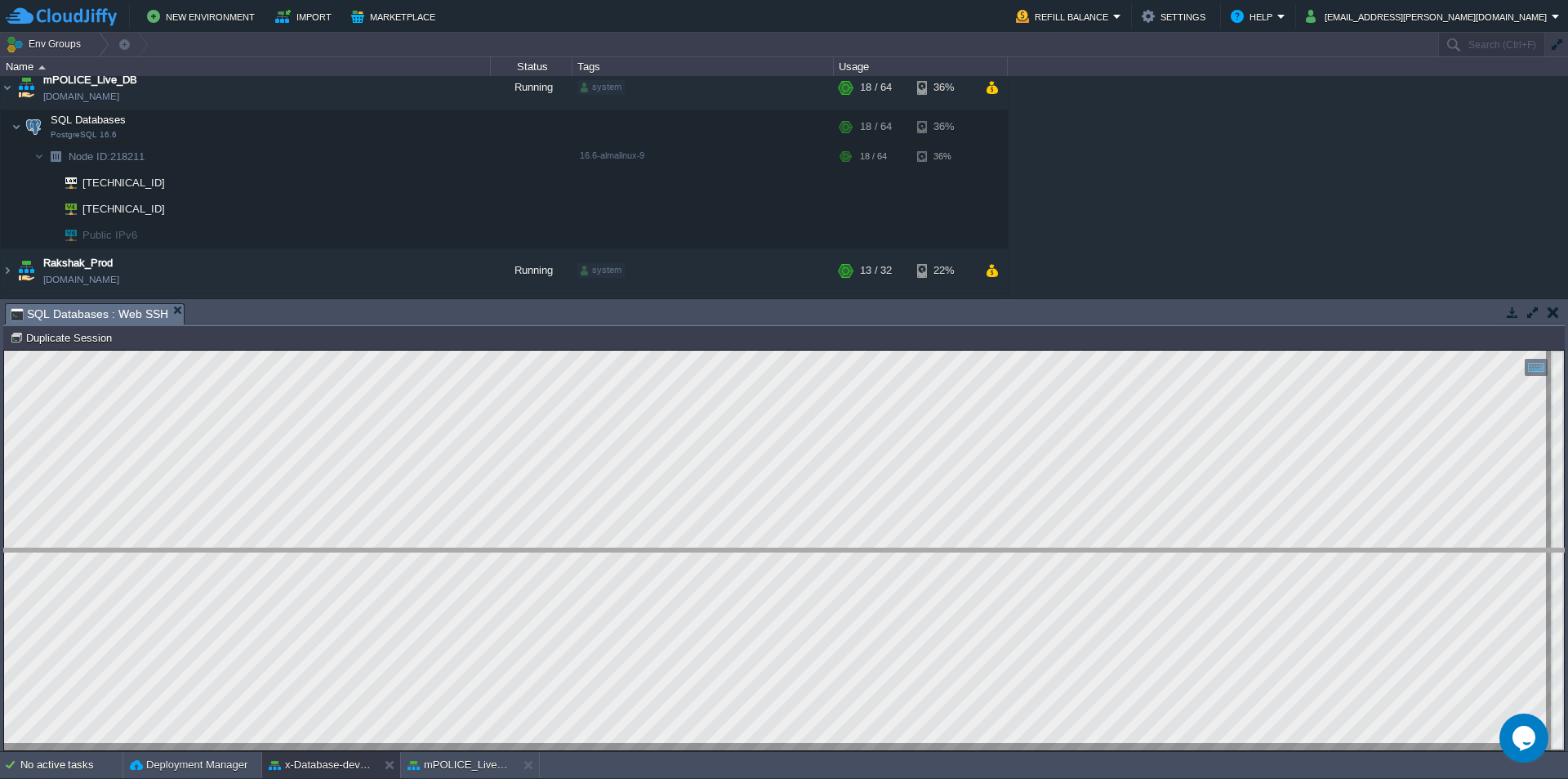
drag, startPoint x: 232, startPoint y: 324, endPoint x: 225, endPoint y: 575, distance: 251.1
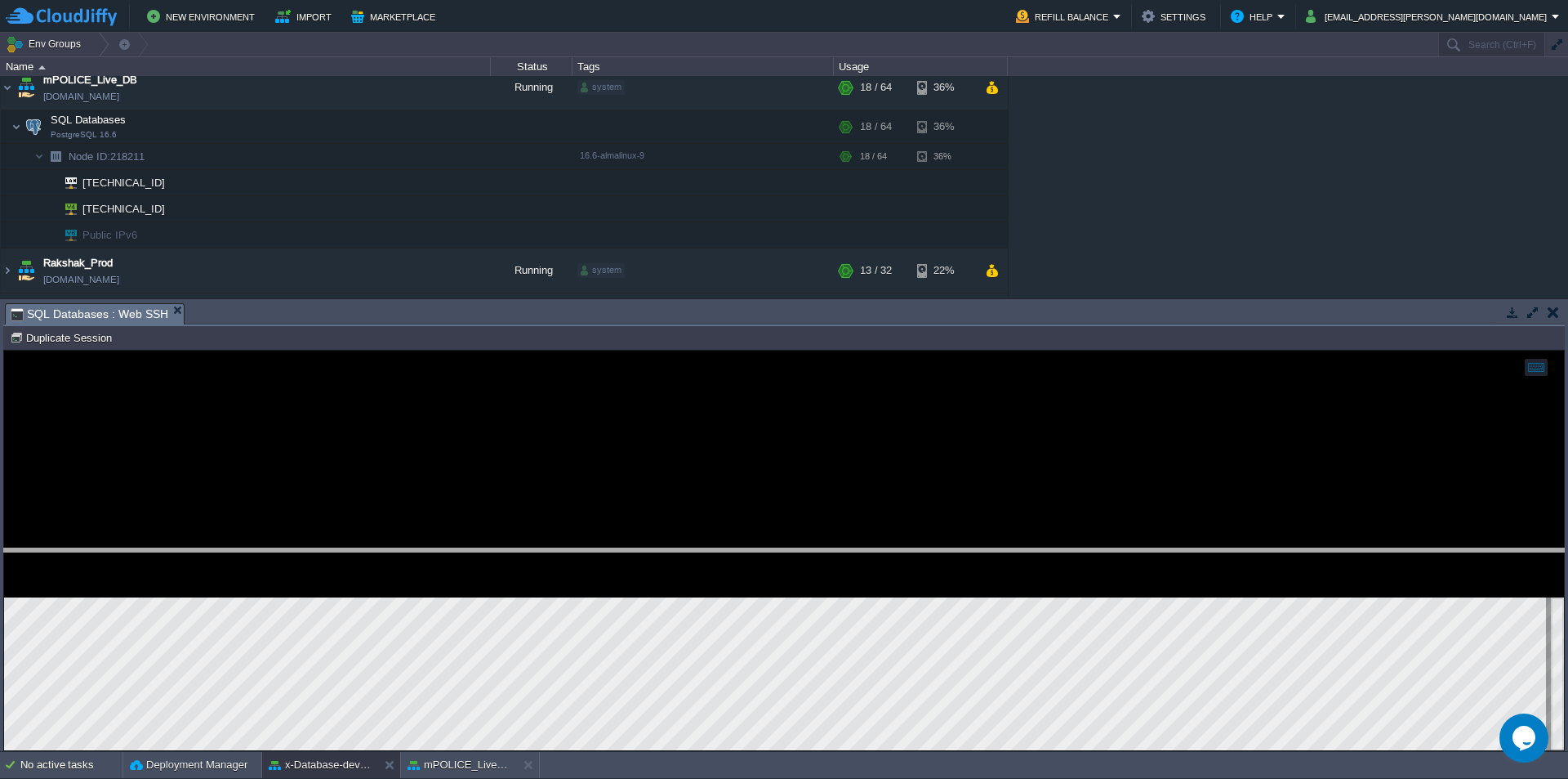
scroll to position [167, 0]
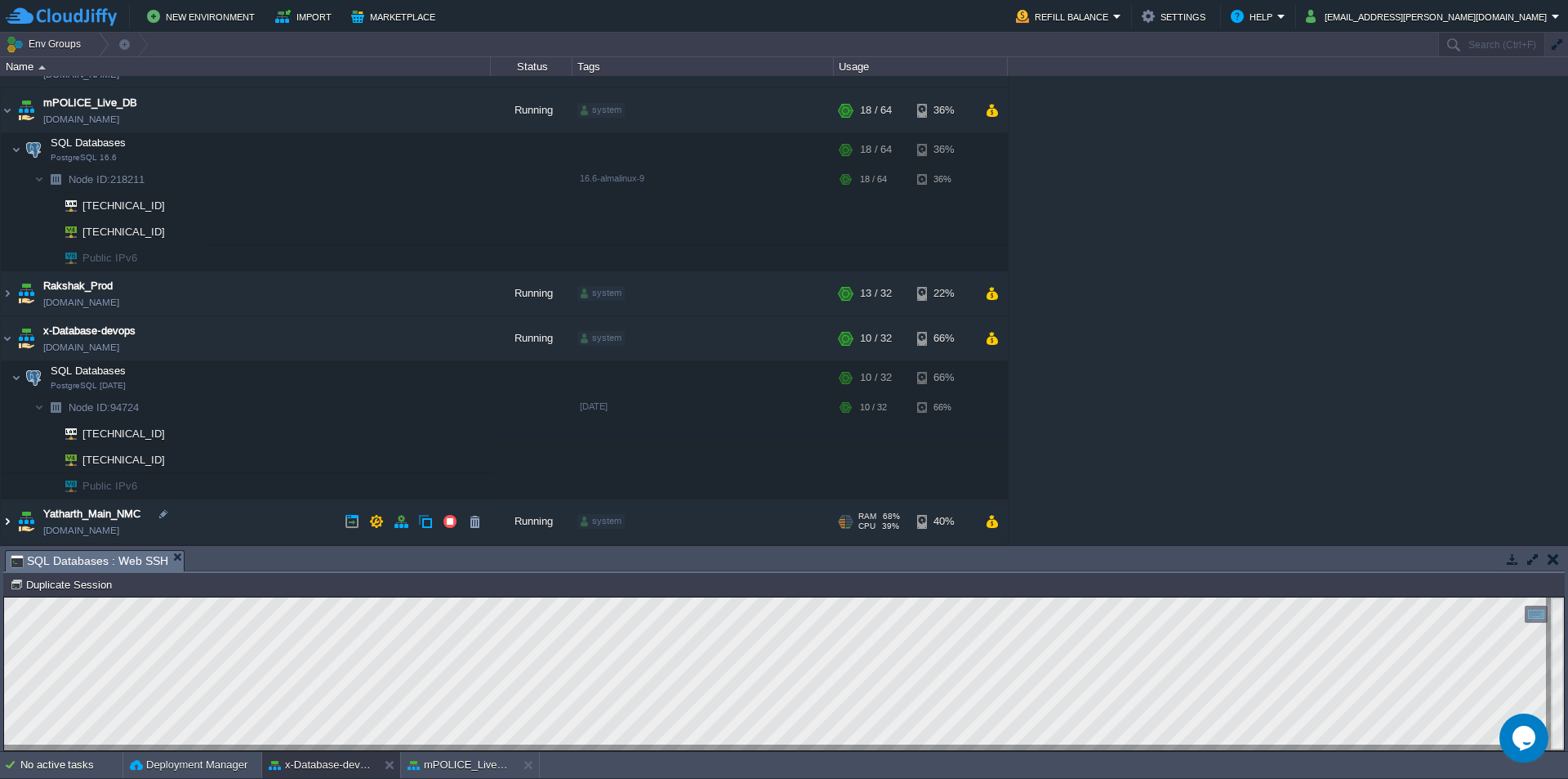
click at [12, 525] on img at bounding box center [7, 520] width 13 height 44
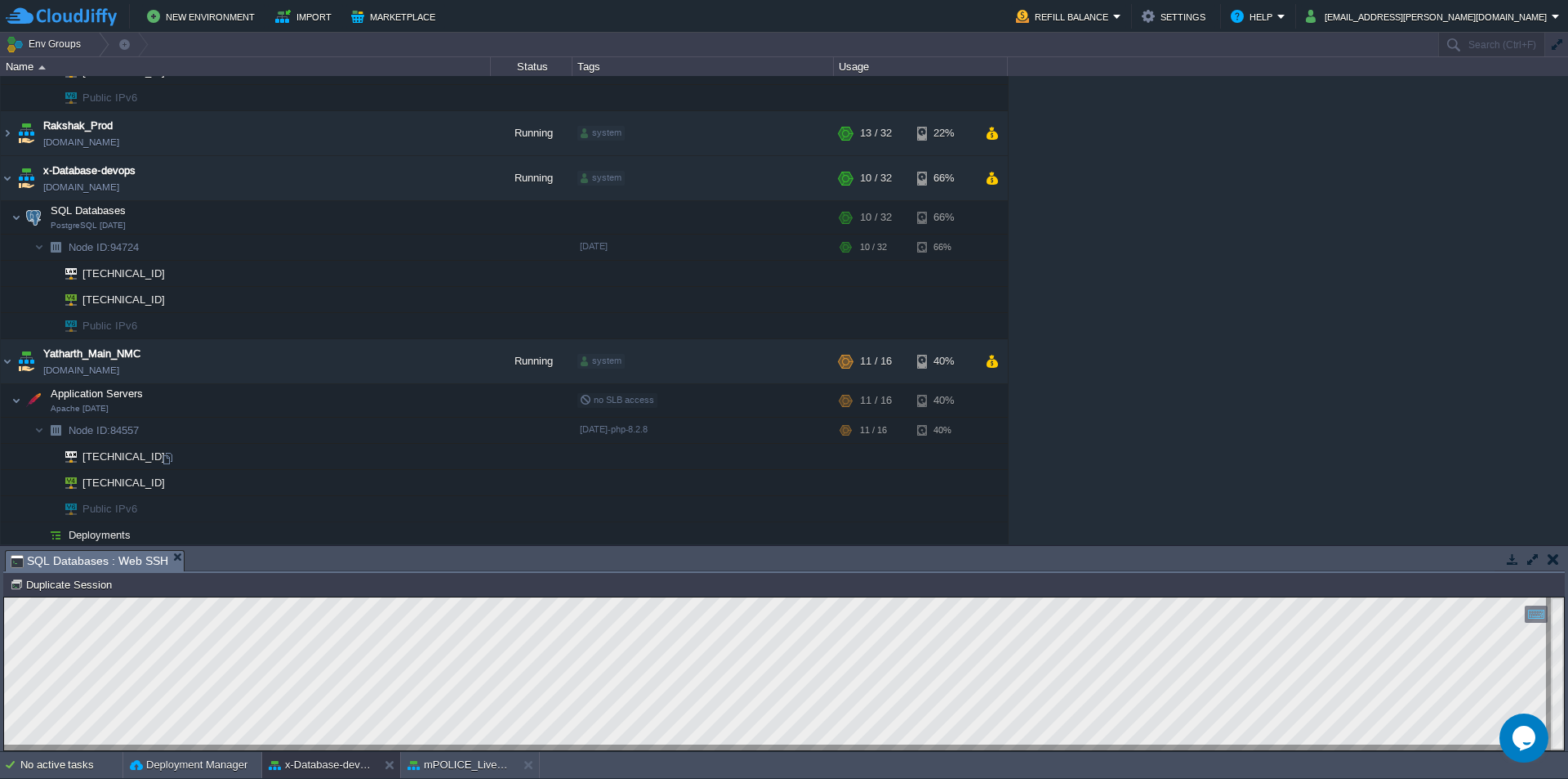
scroll to position [331, 0]
click at [342, 395] on button "button" at bounding box center [343, 396] width 15 height 15
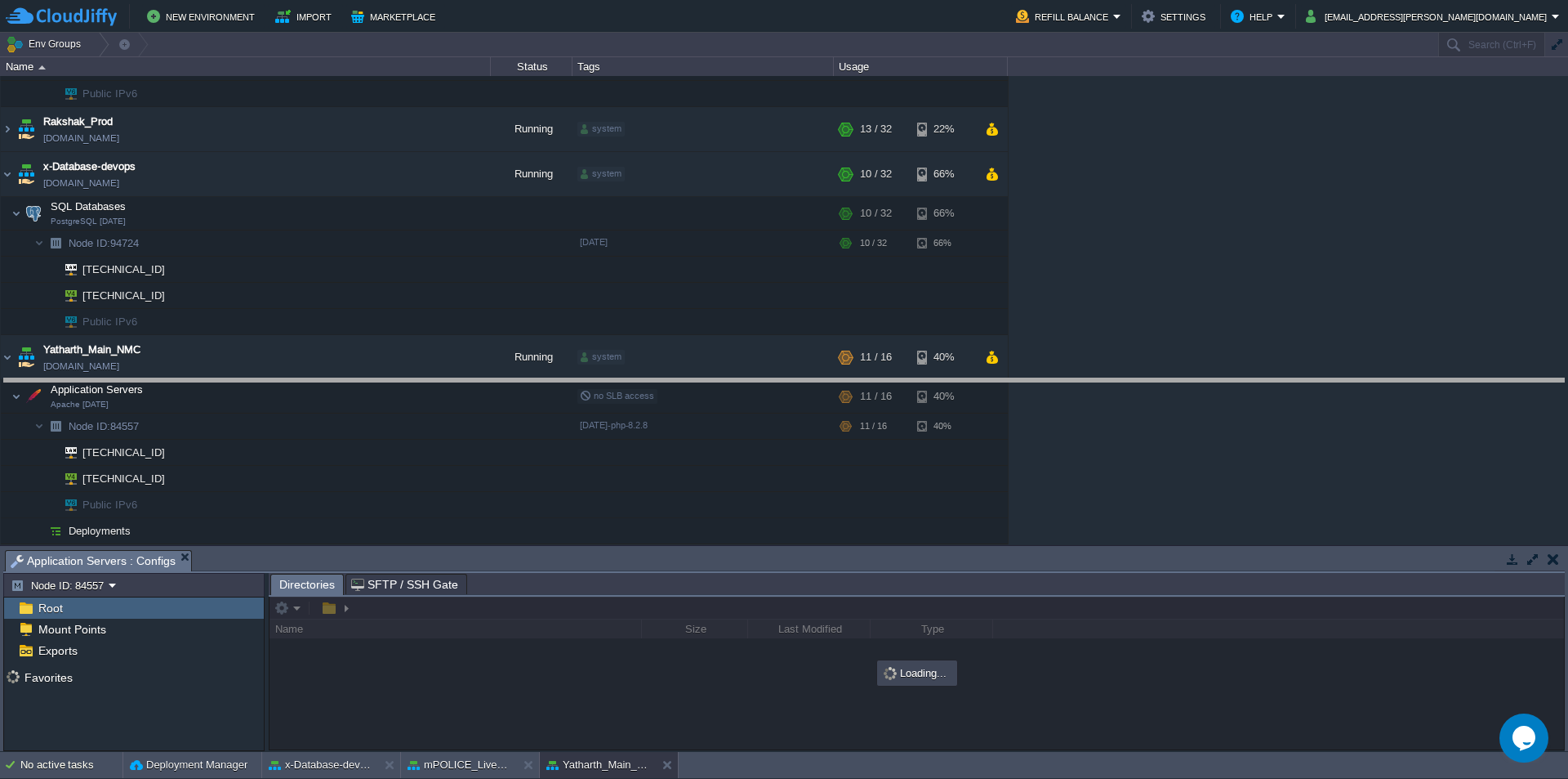
drag, startPoint x: 505, startPoint y: 572, endPoint x: 546, endPoint y: 400, distance: 176.8
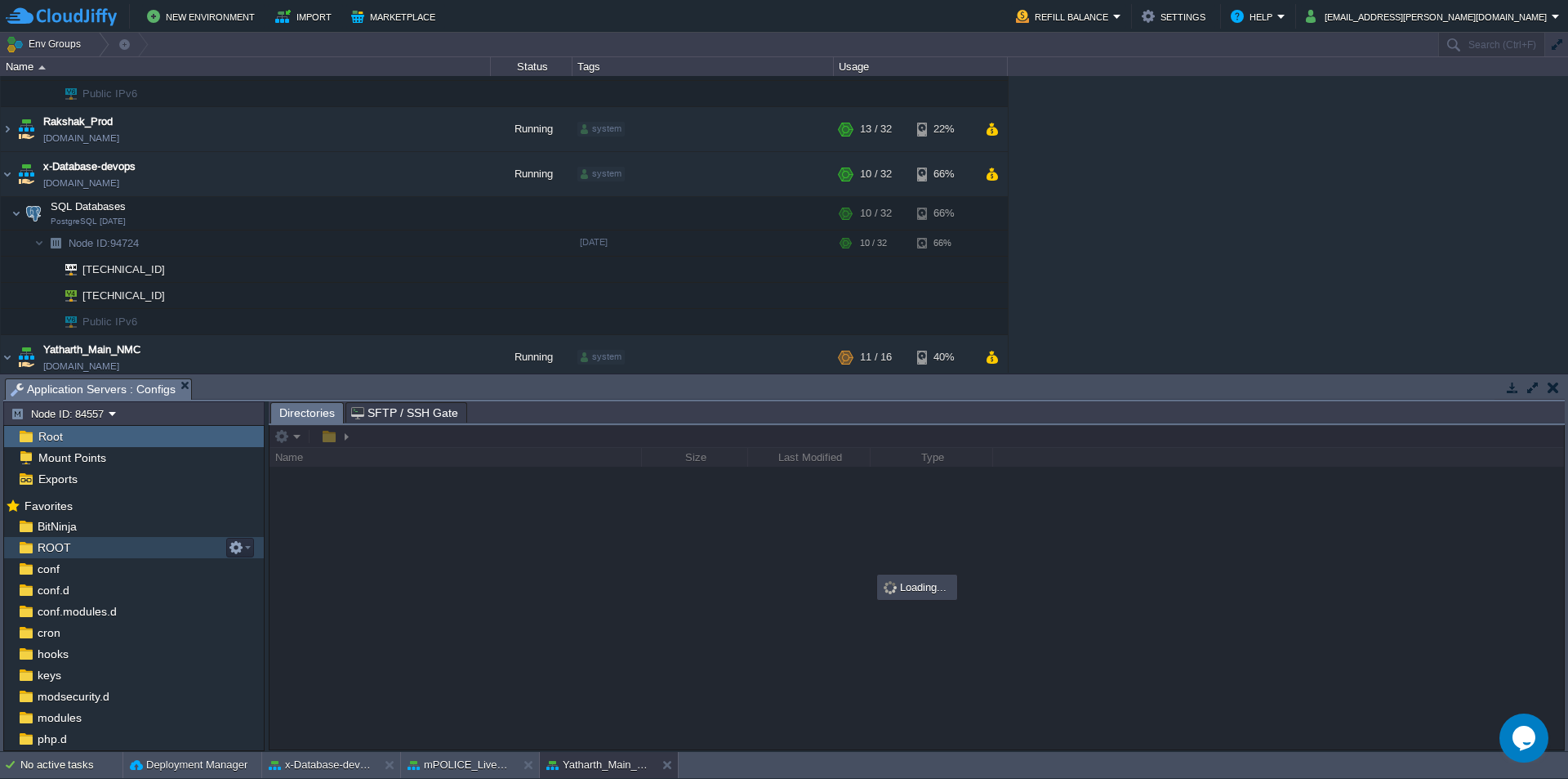
click at [73, 547] on div "ROOT" at bounding box center [134, 547] width 259 height 21
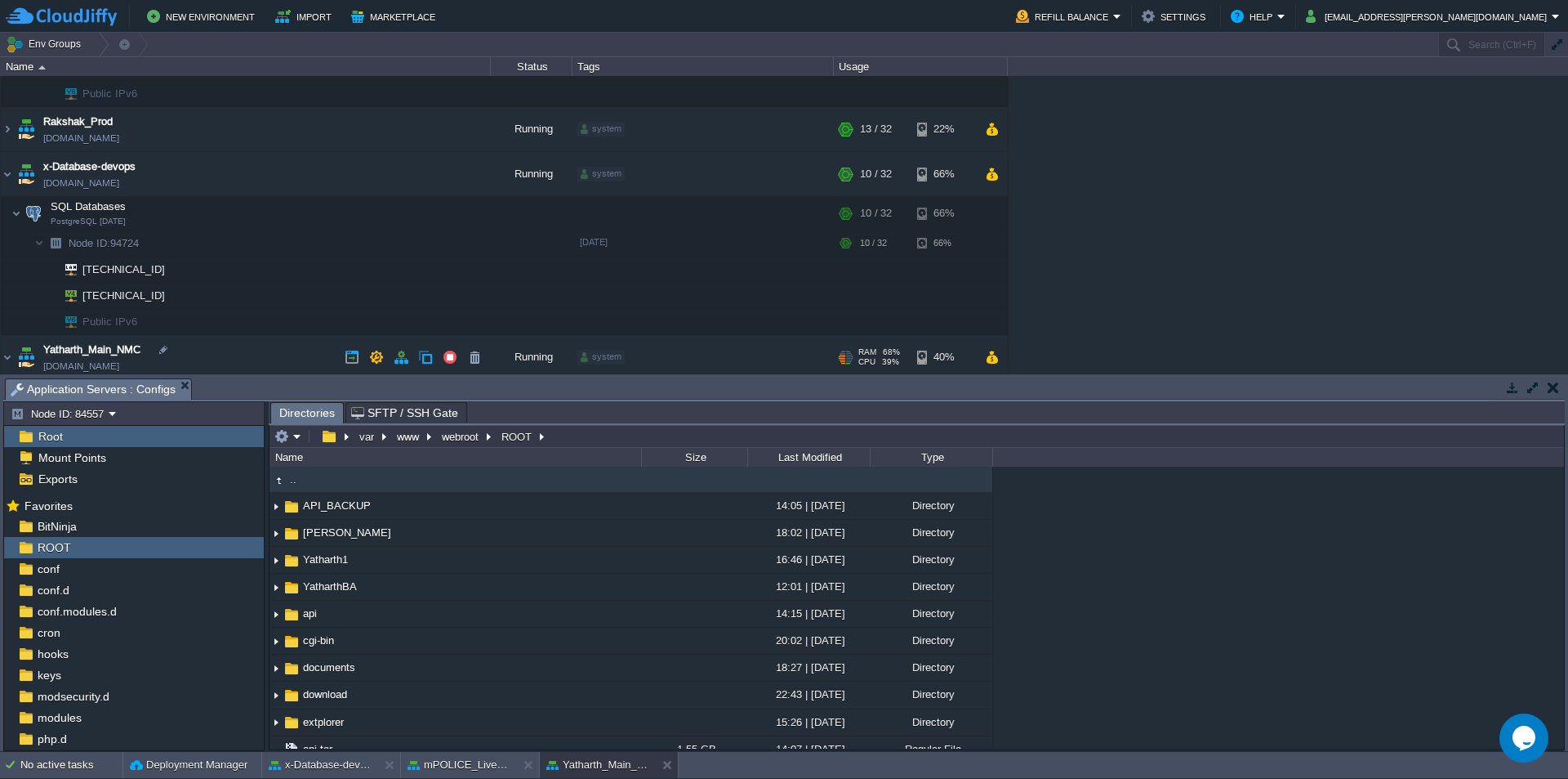
click at [111, 350] on span "Yatharth_Main_NMC" at bounding box center [92, 350] width 97 height 16
type input "Yatharth_Main_NMC"
click at [111, 350] on input "Yatharth_Main_NMC" at bounding box center [267, 350] width 448 height 21
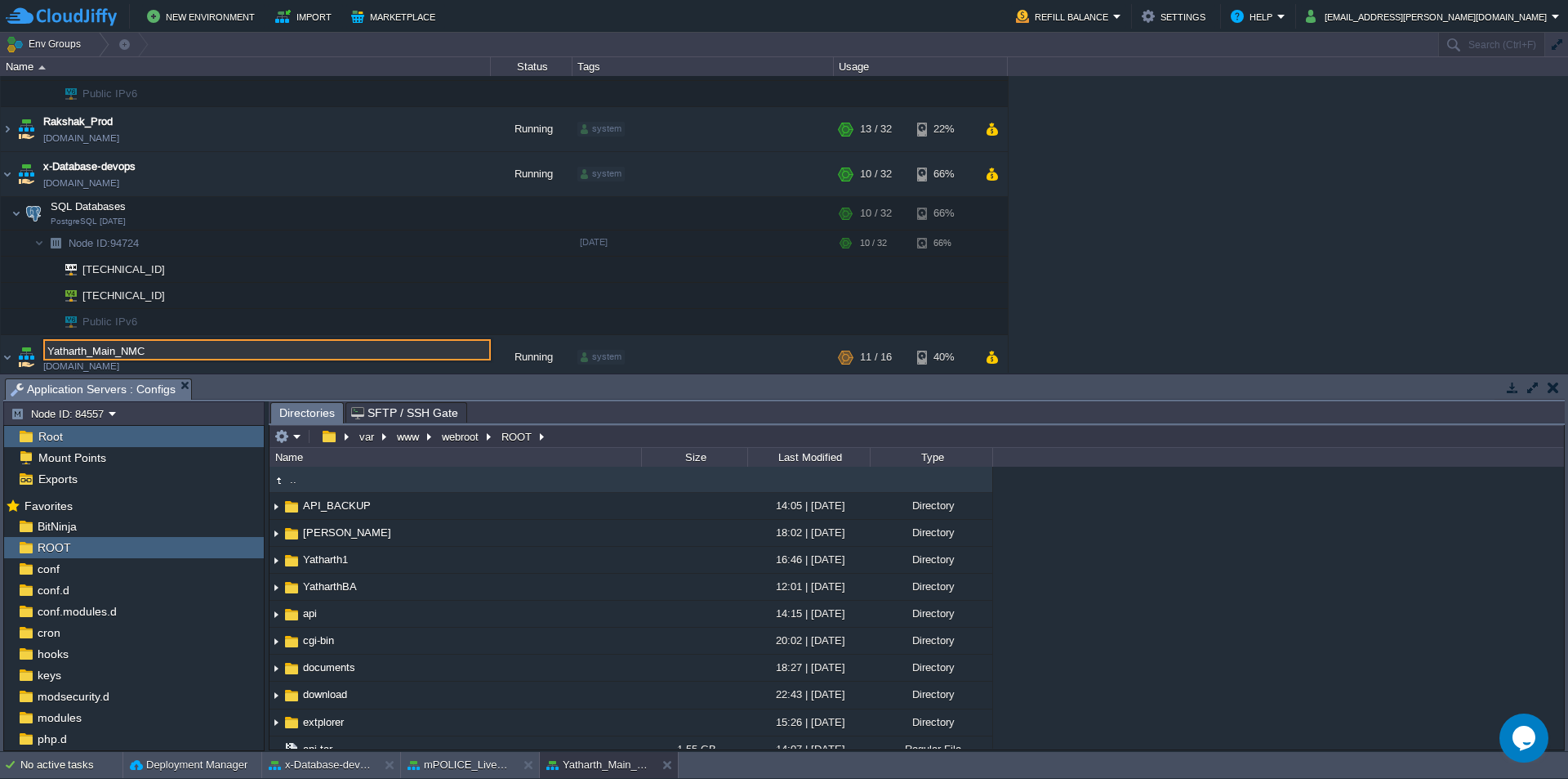
click at [174, 354] on input "Yatharth_Main_NMC" at bounding box center [267, 350] width 448 height 21
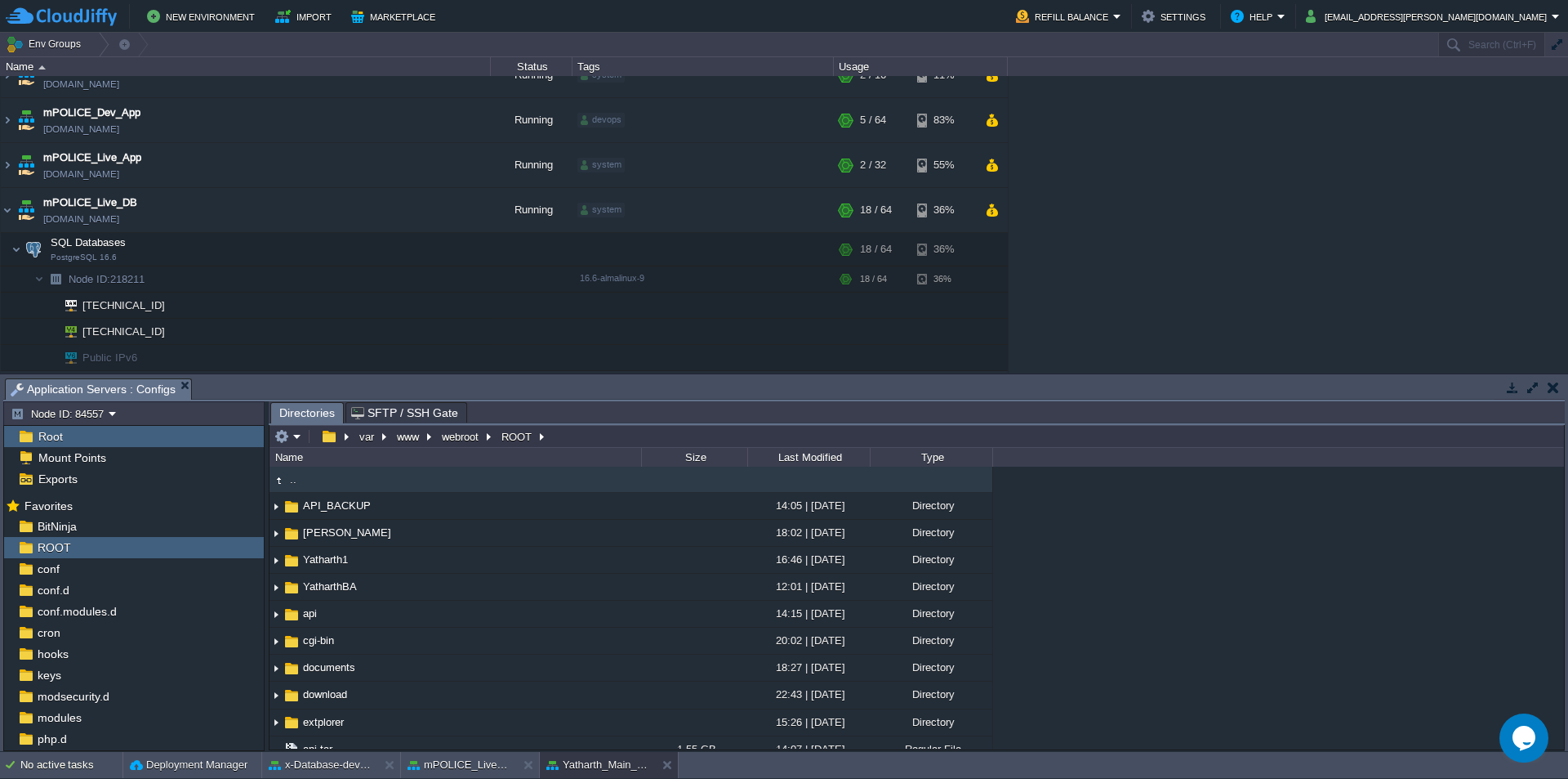
scroll to position [50, 0]
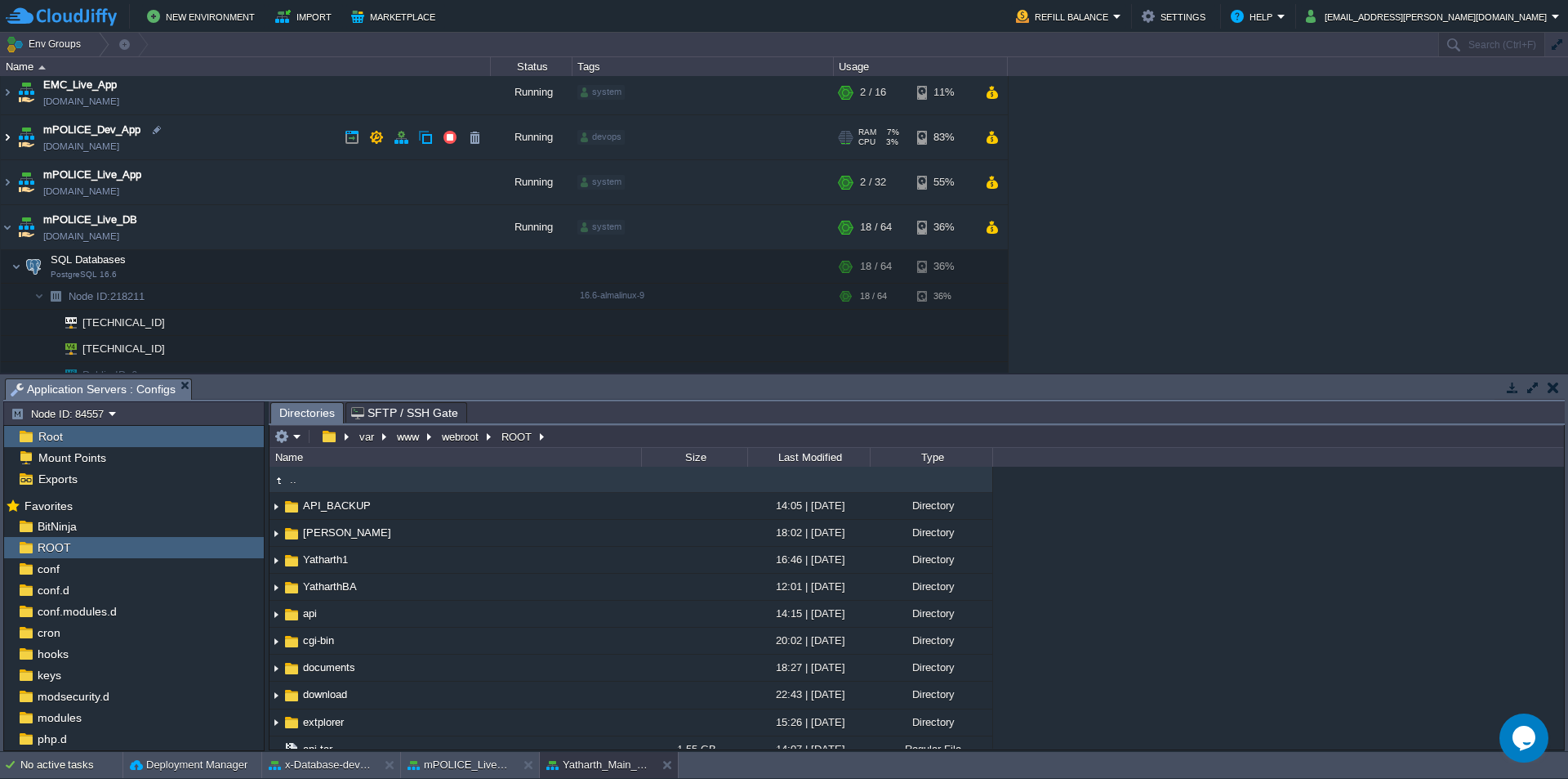
click at [11, 139] on img at bounding box center [7, 137] width 13 height 44
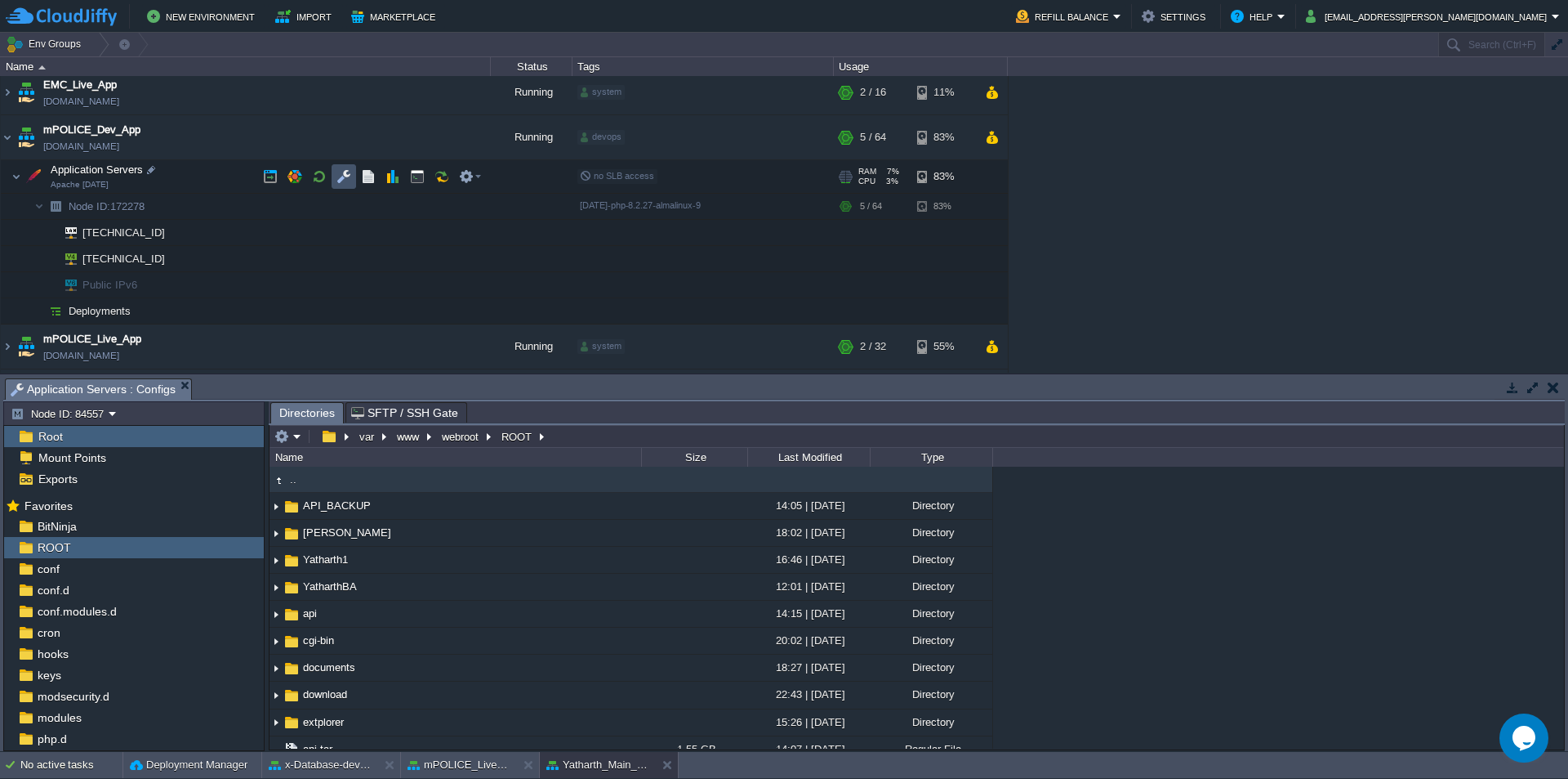
click at [347, 179] on button "button" at bounding box center [343, 176] width 15 height 15
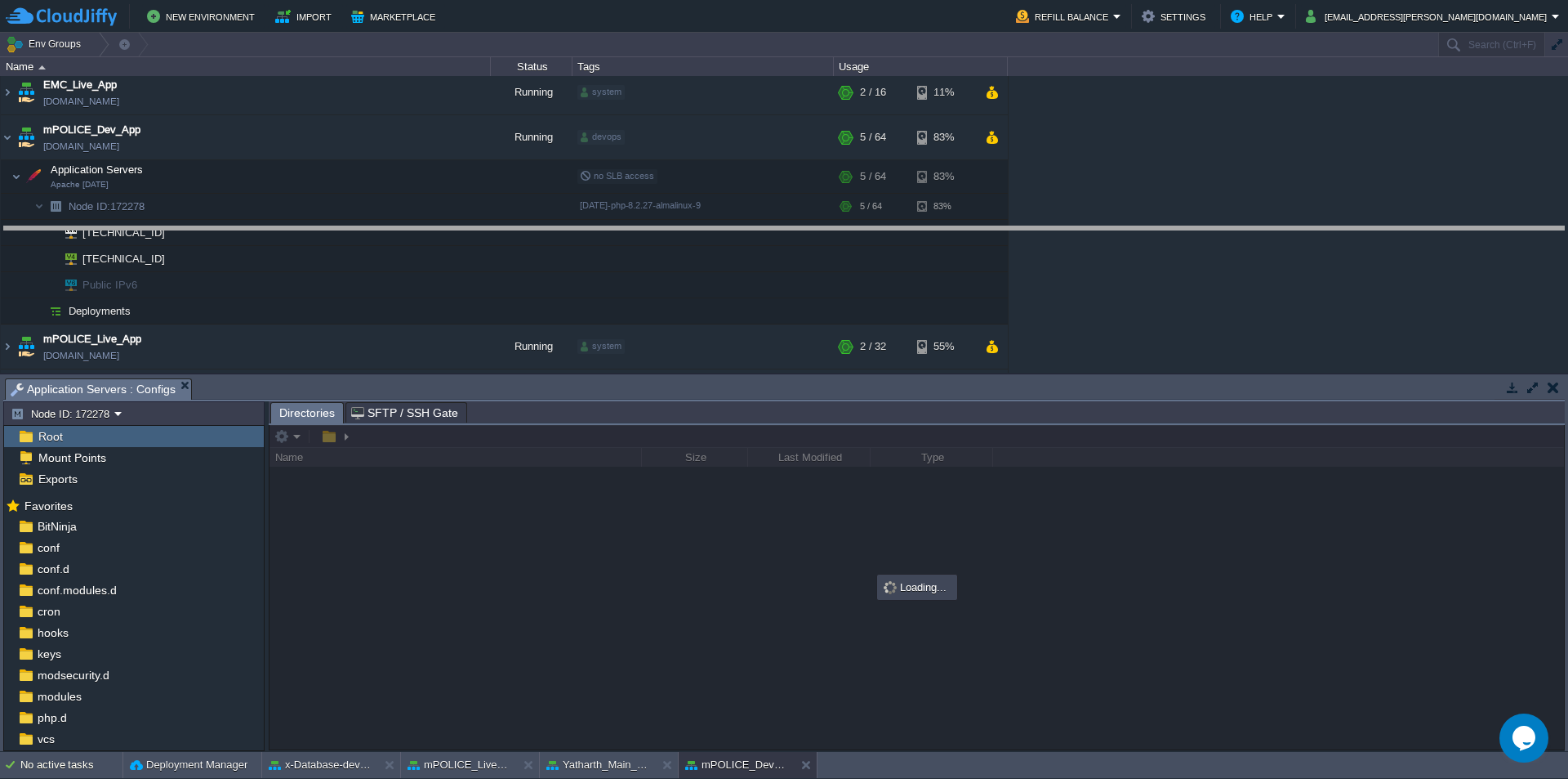
drag, startPoint x: 511, startPoint y: 400, endPoint x: 532, endPoint y: 246, distance: 155.4
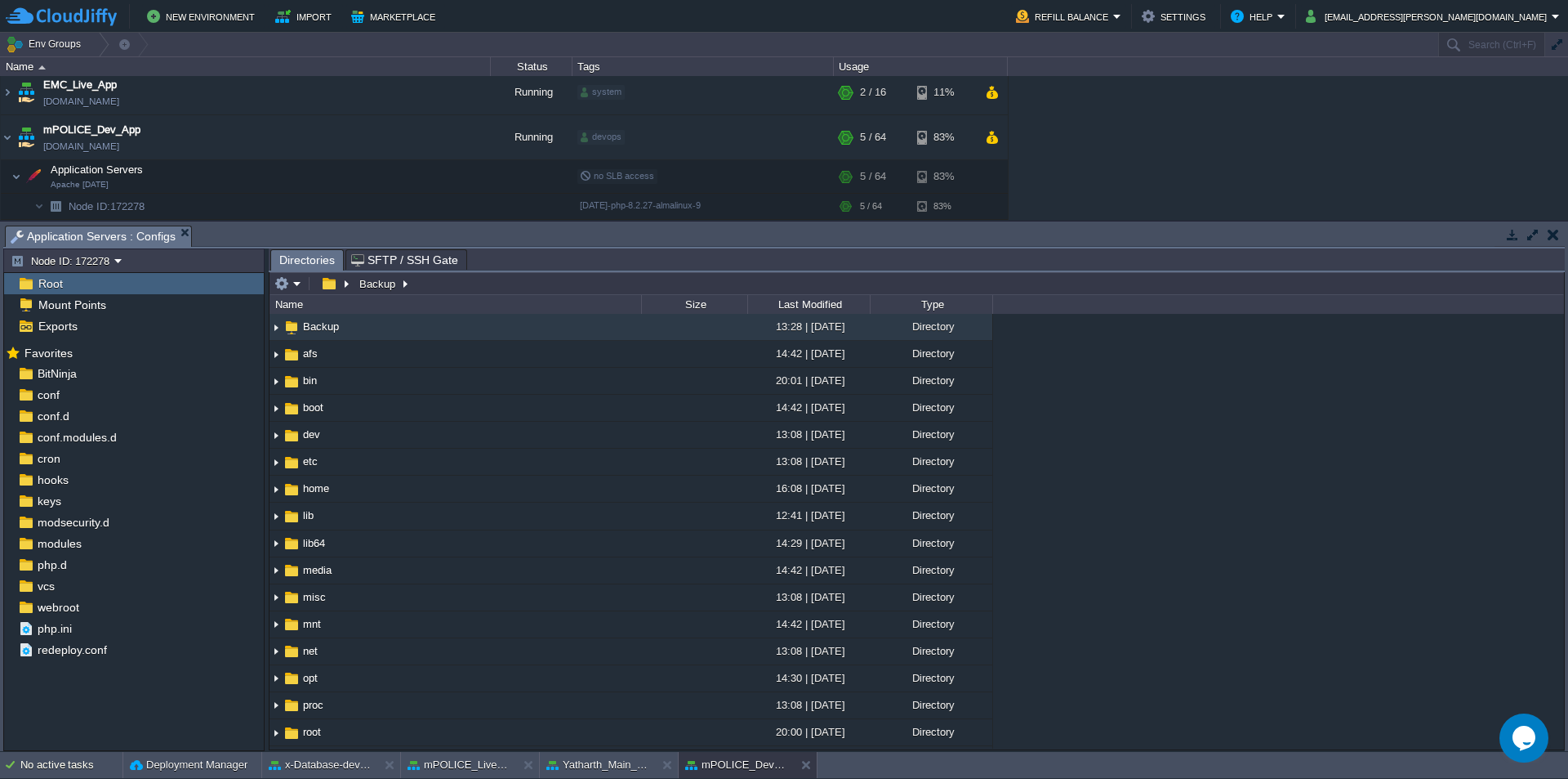
scroll to position [447, 0]
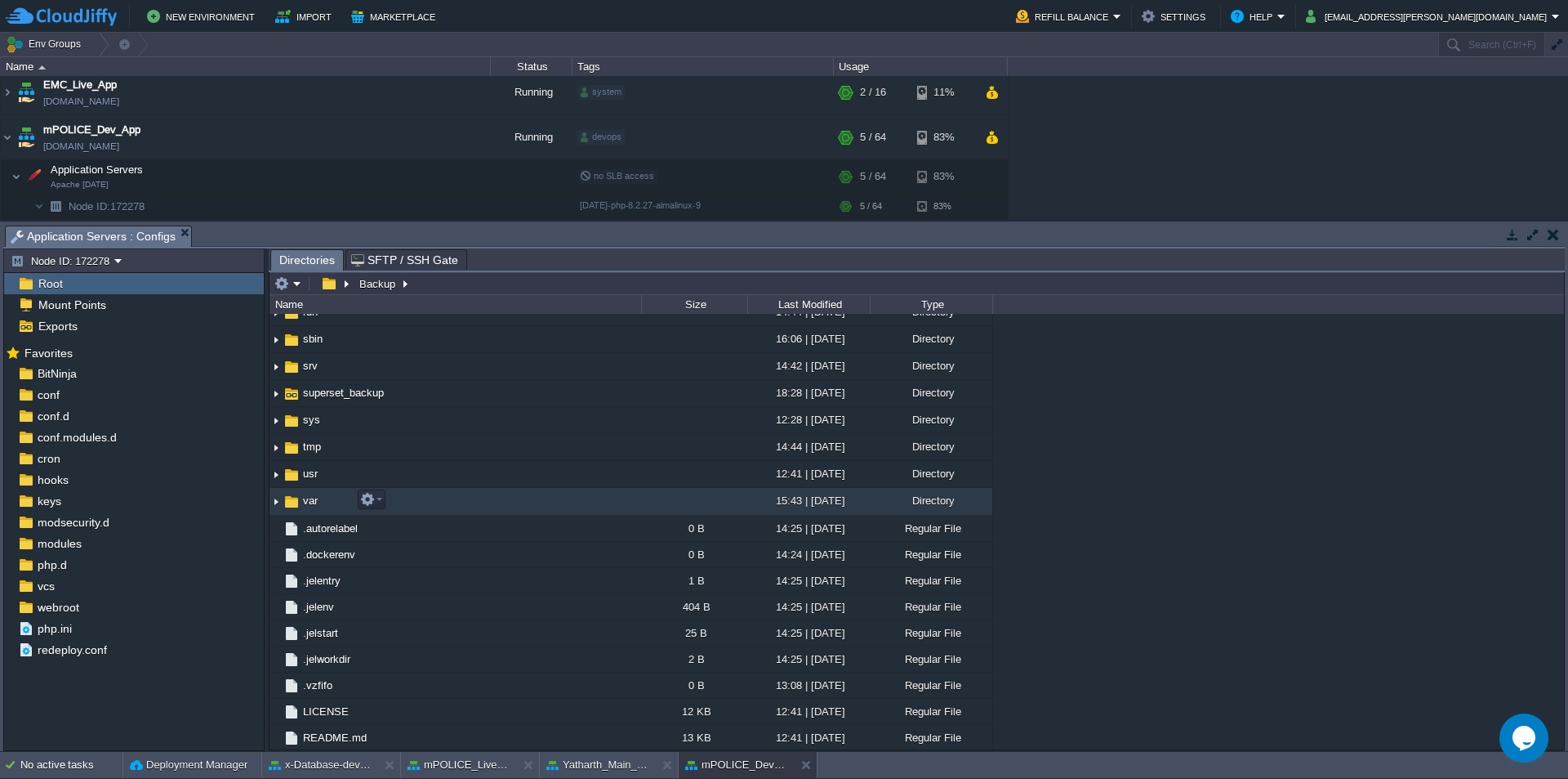
click at [319, 499] on span "var" at bounding box center [310, 501] width 20 height 14
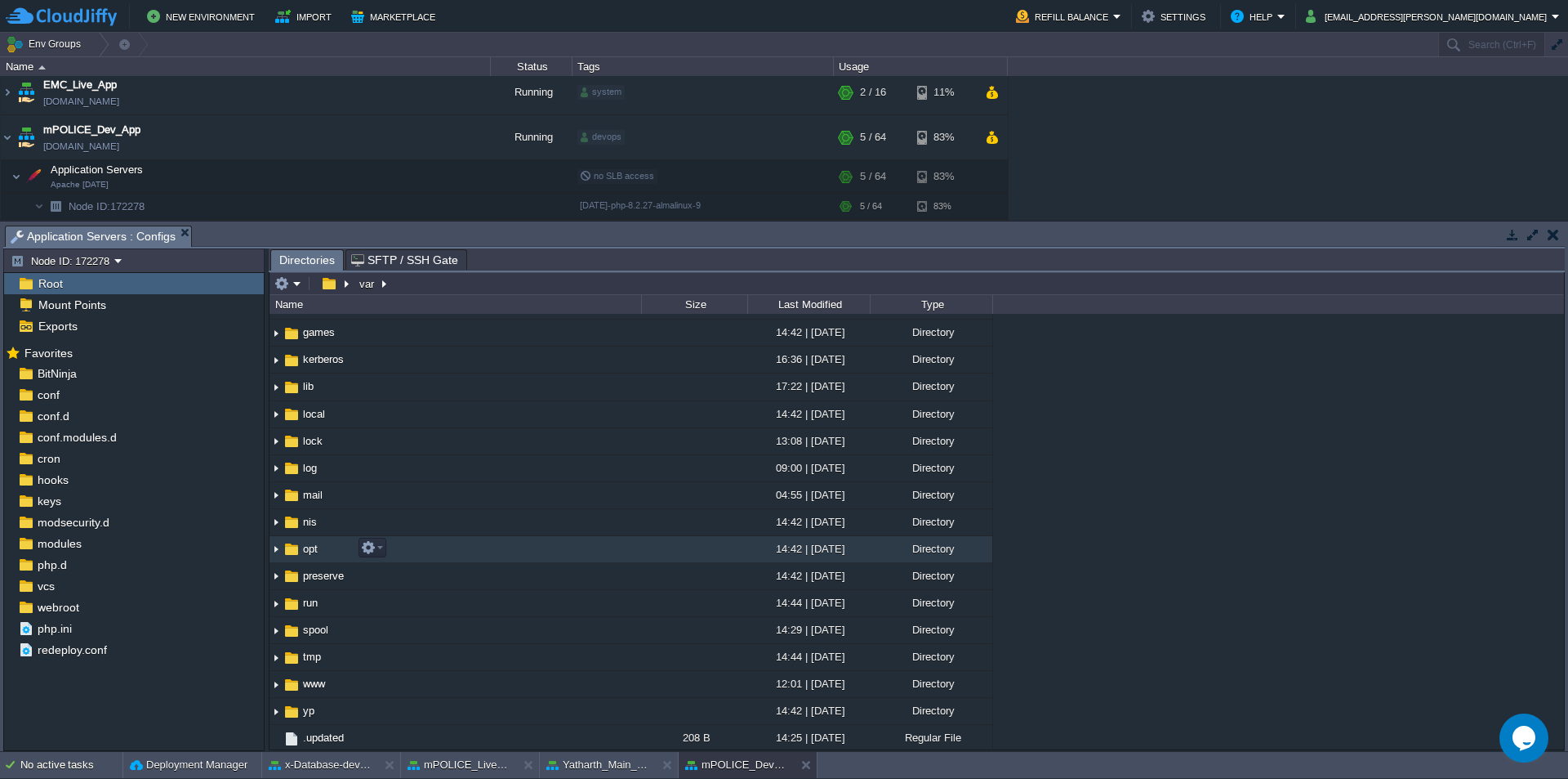
scroll to position [156, 0]
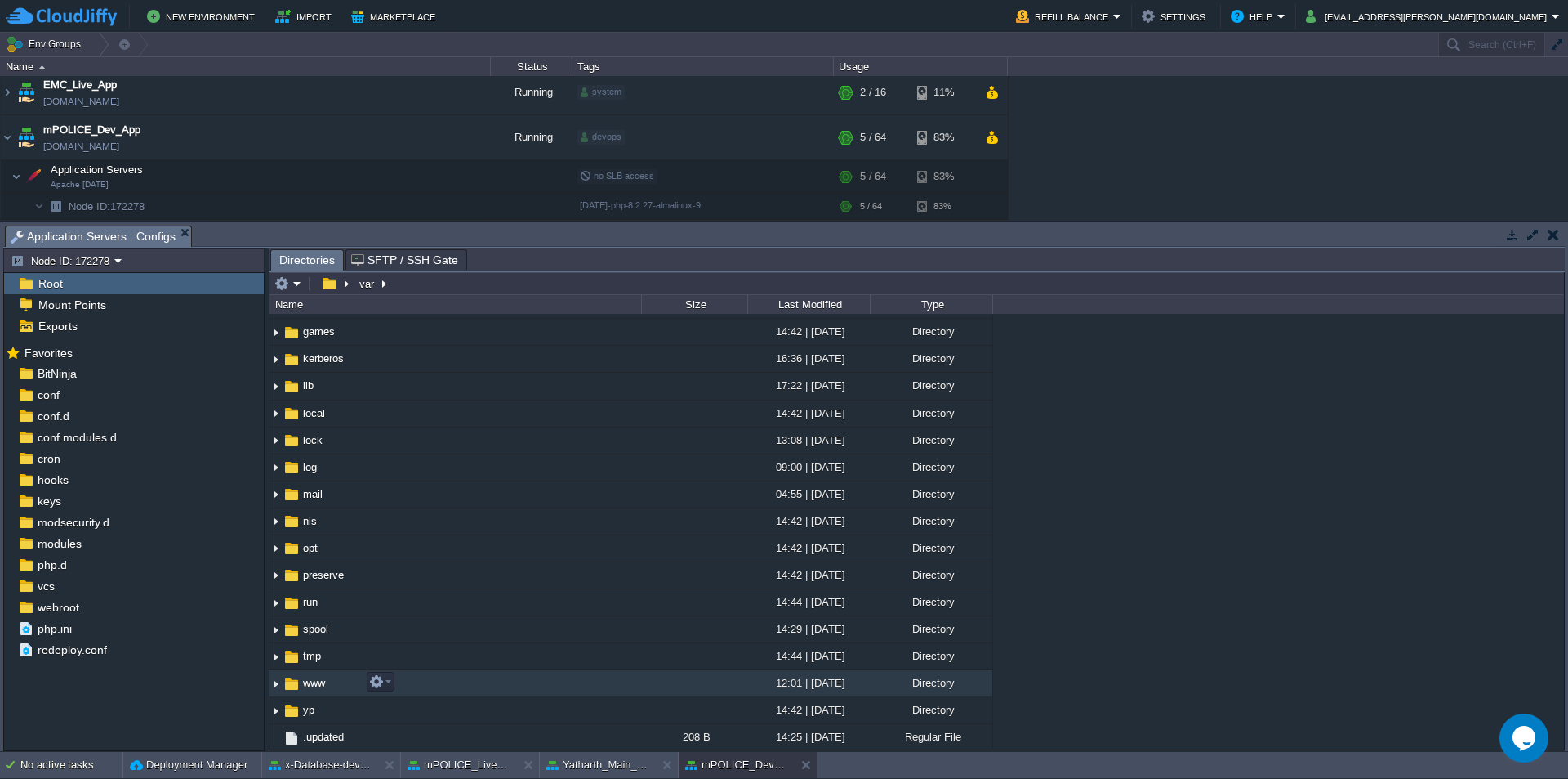
click at [316, 685] on span "www" at bounding box center [314, 683] width 27 height 14
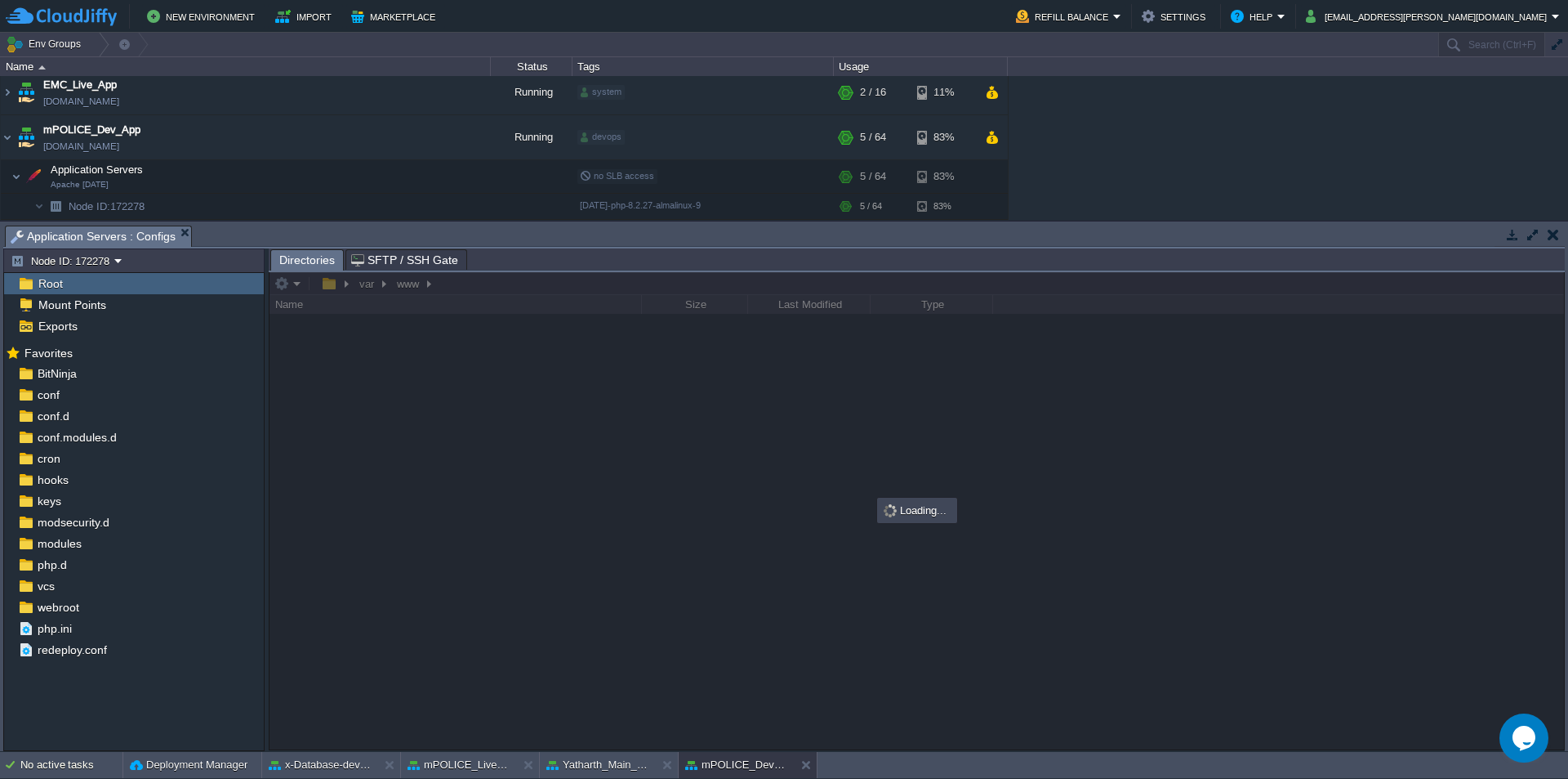
scroll to position [0, 0]
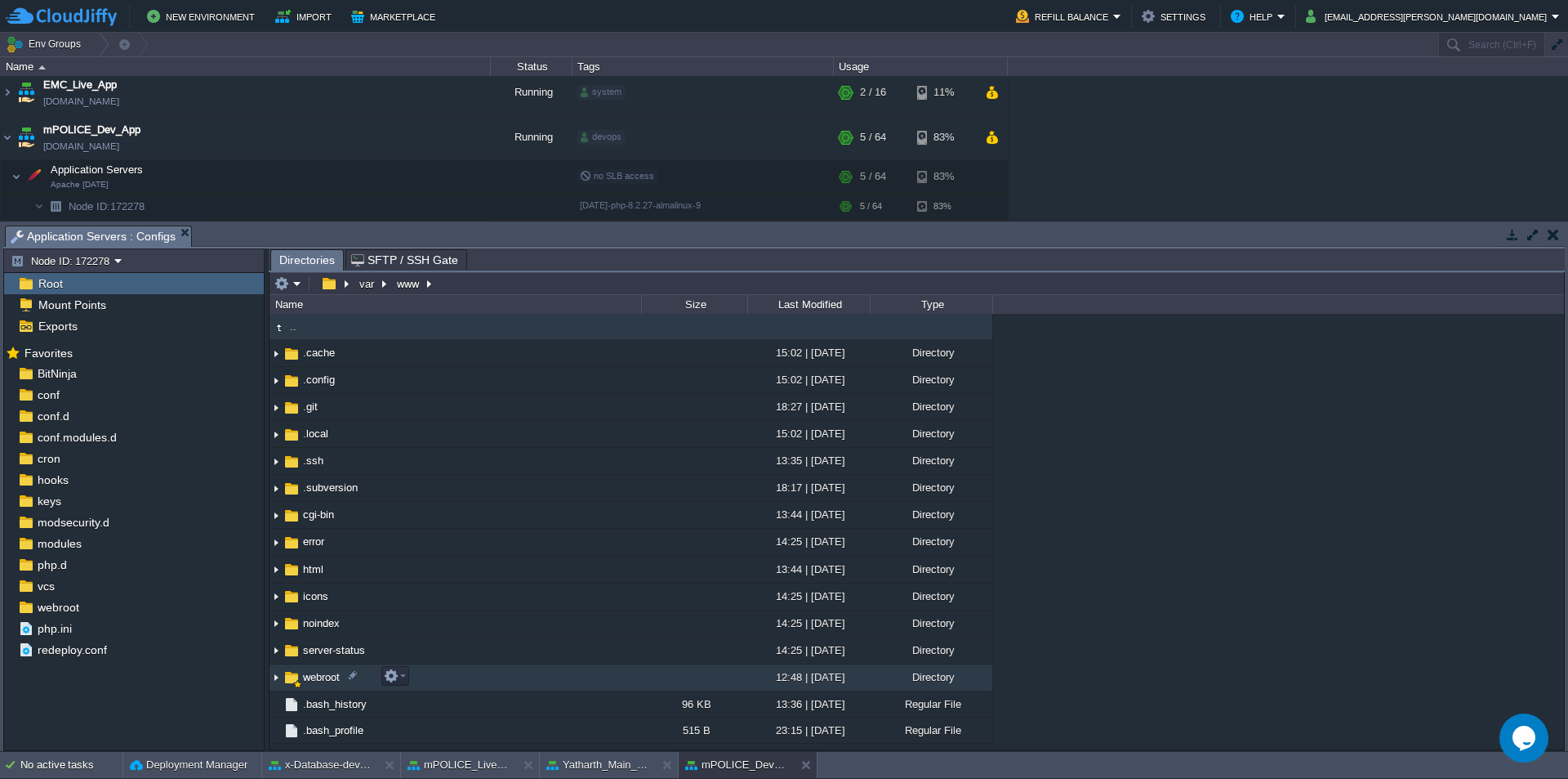
click at [316, 685] on td "webroot" at bounding box center [455, 678] width 372 height 27
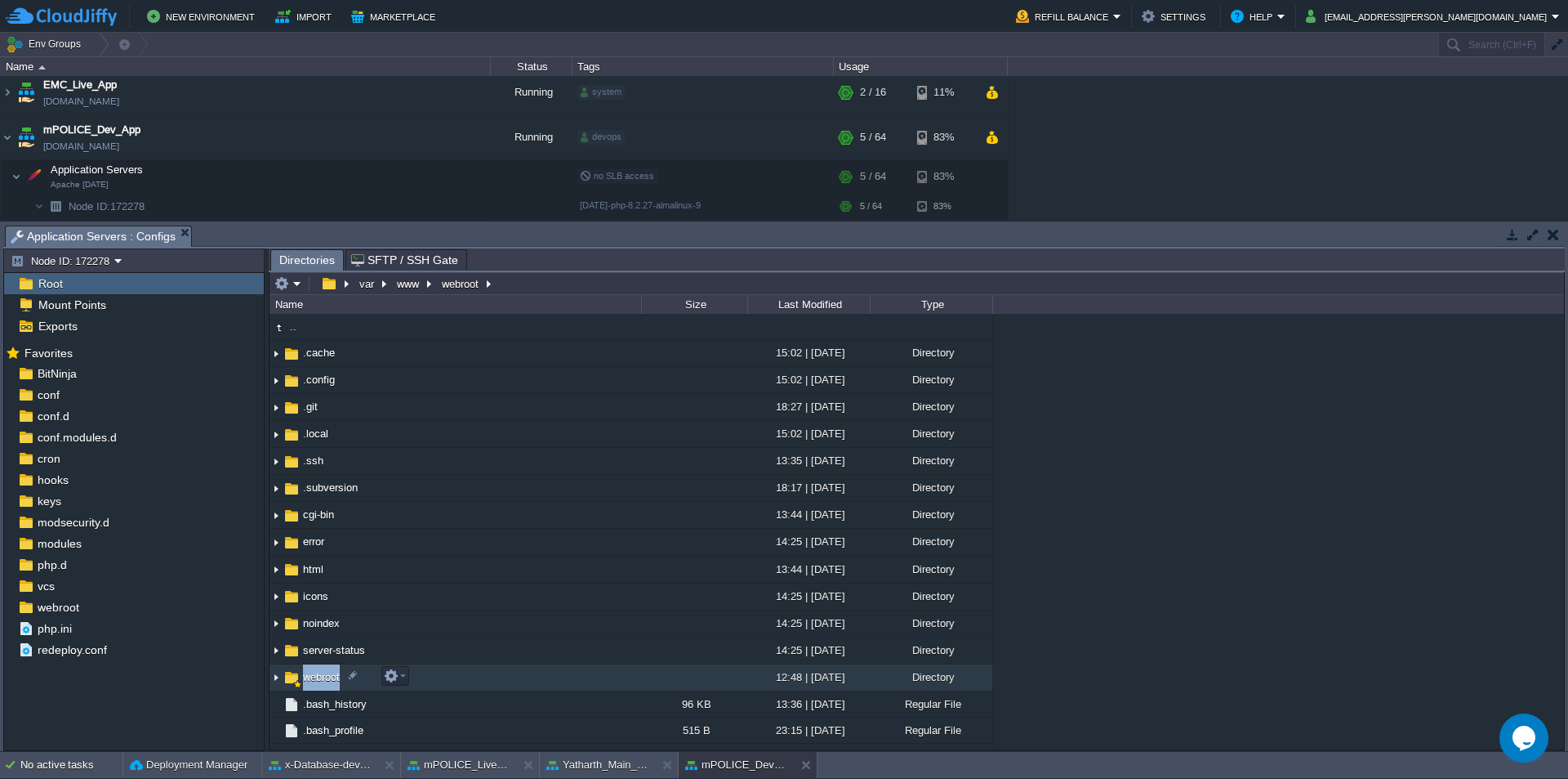
click at [316, 685] on td "webroot" at bounding box center [455, 678] width 372 height 27
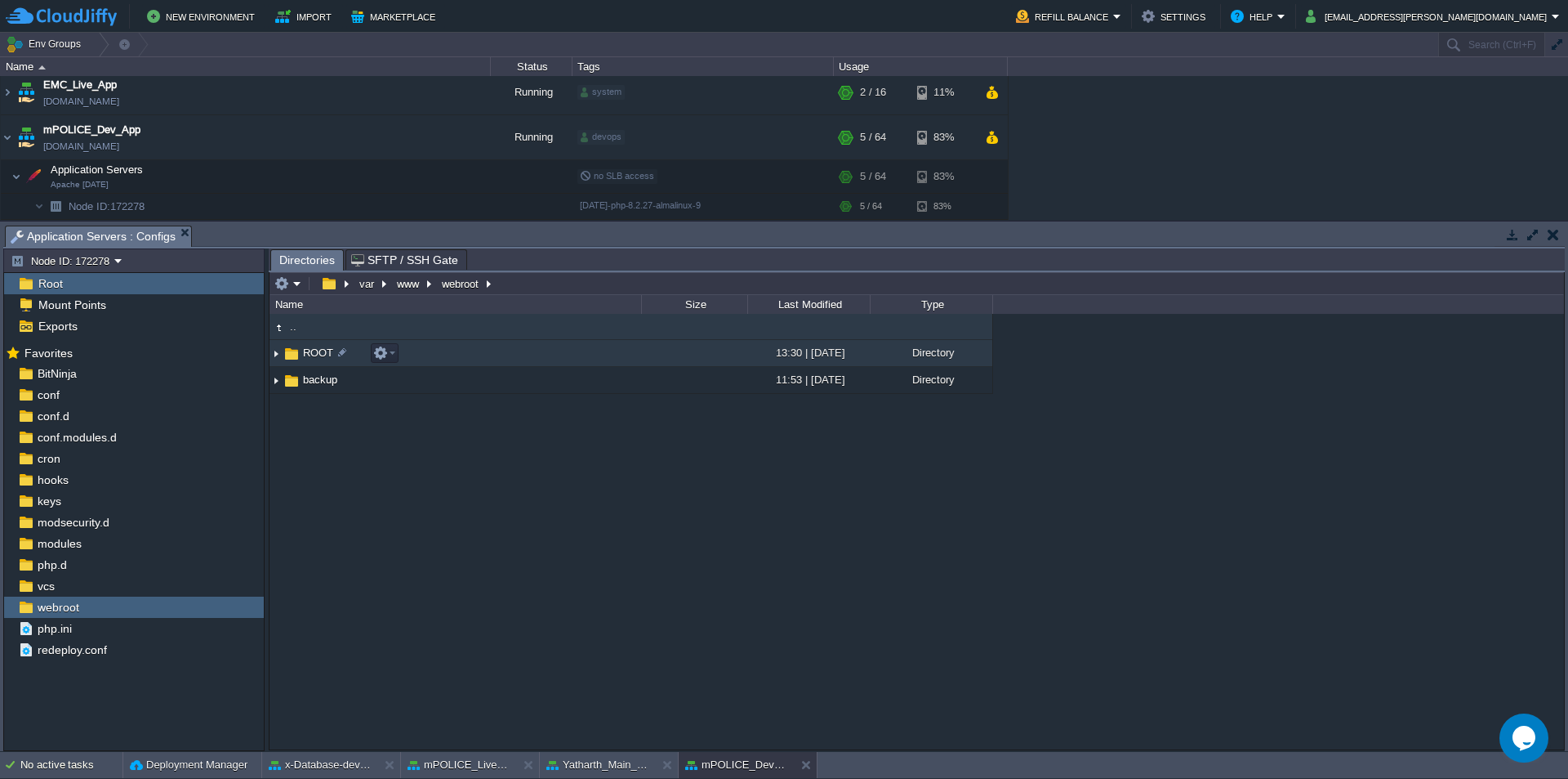
click at [319, 357] on span "ROOT" at bounding box center [318, 352] width 35 height 14
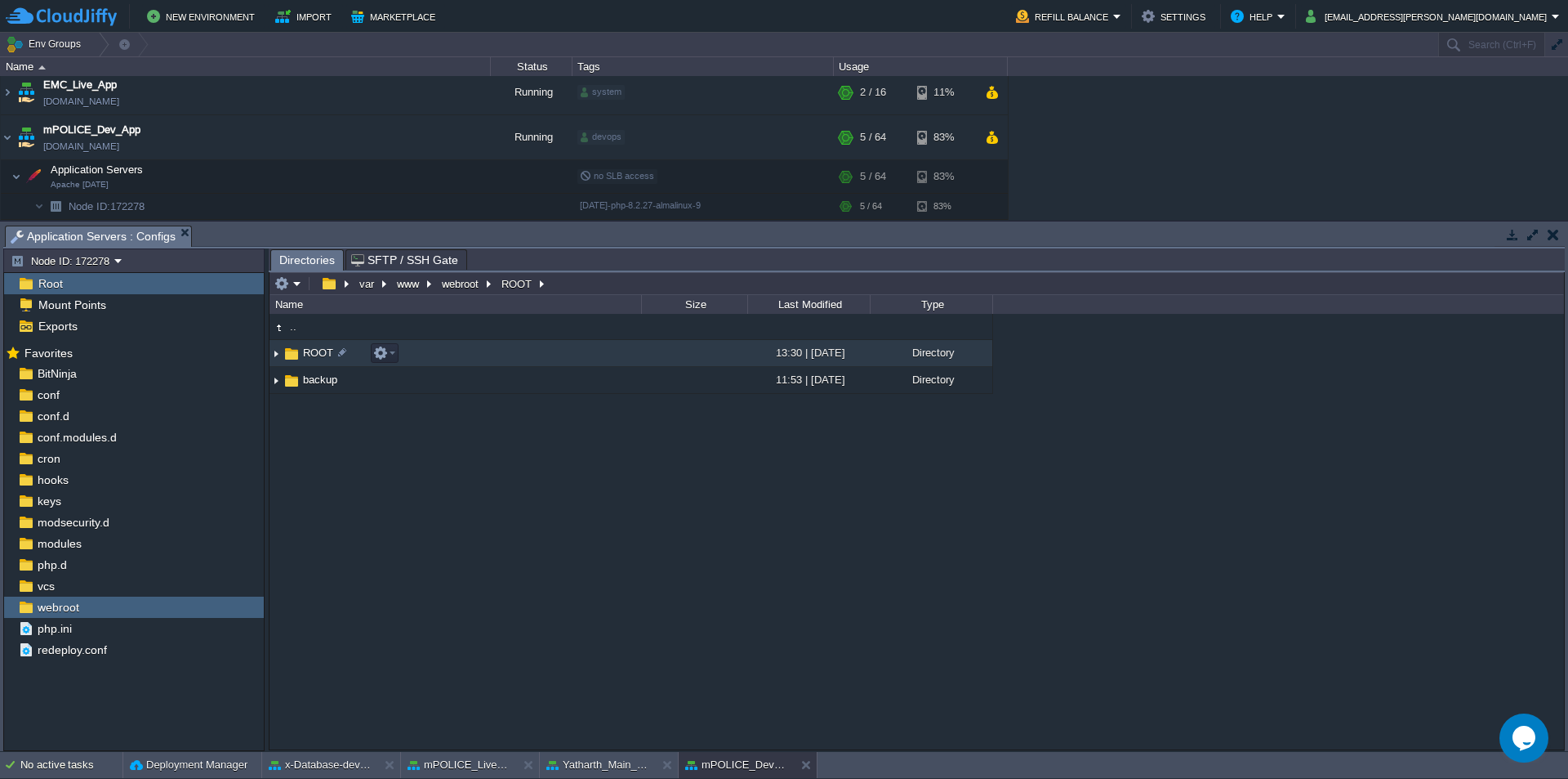
click at [319, 357] on span "ROOT" at bounding box center [318, 352] width 35 height 14
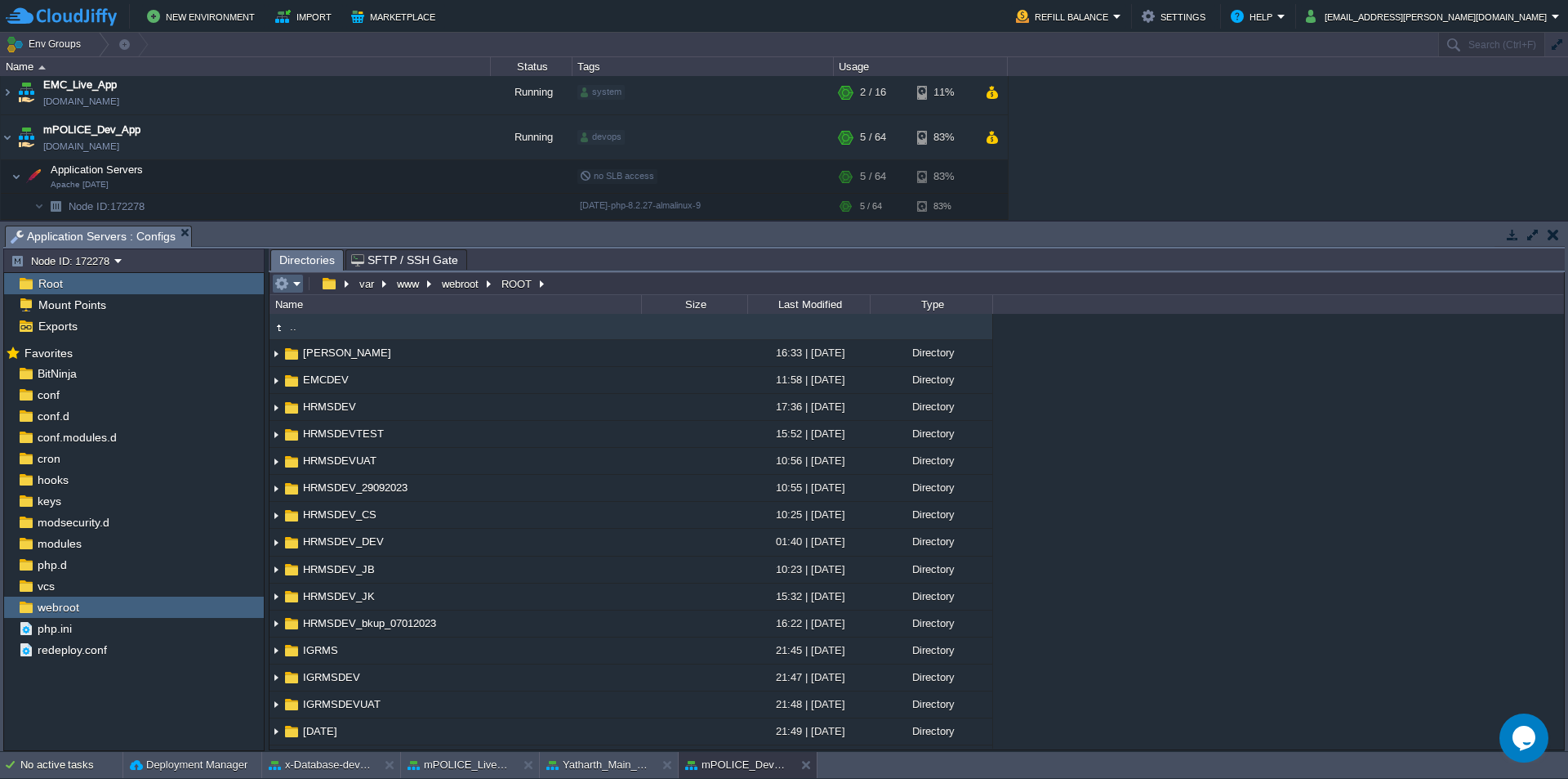
click at [297, 287] on em at bounding box center [287, 283] width 27 height 15
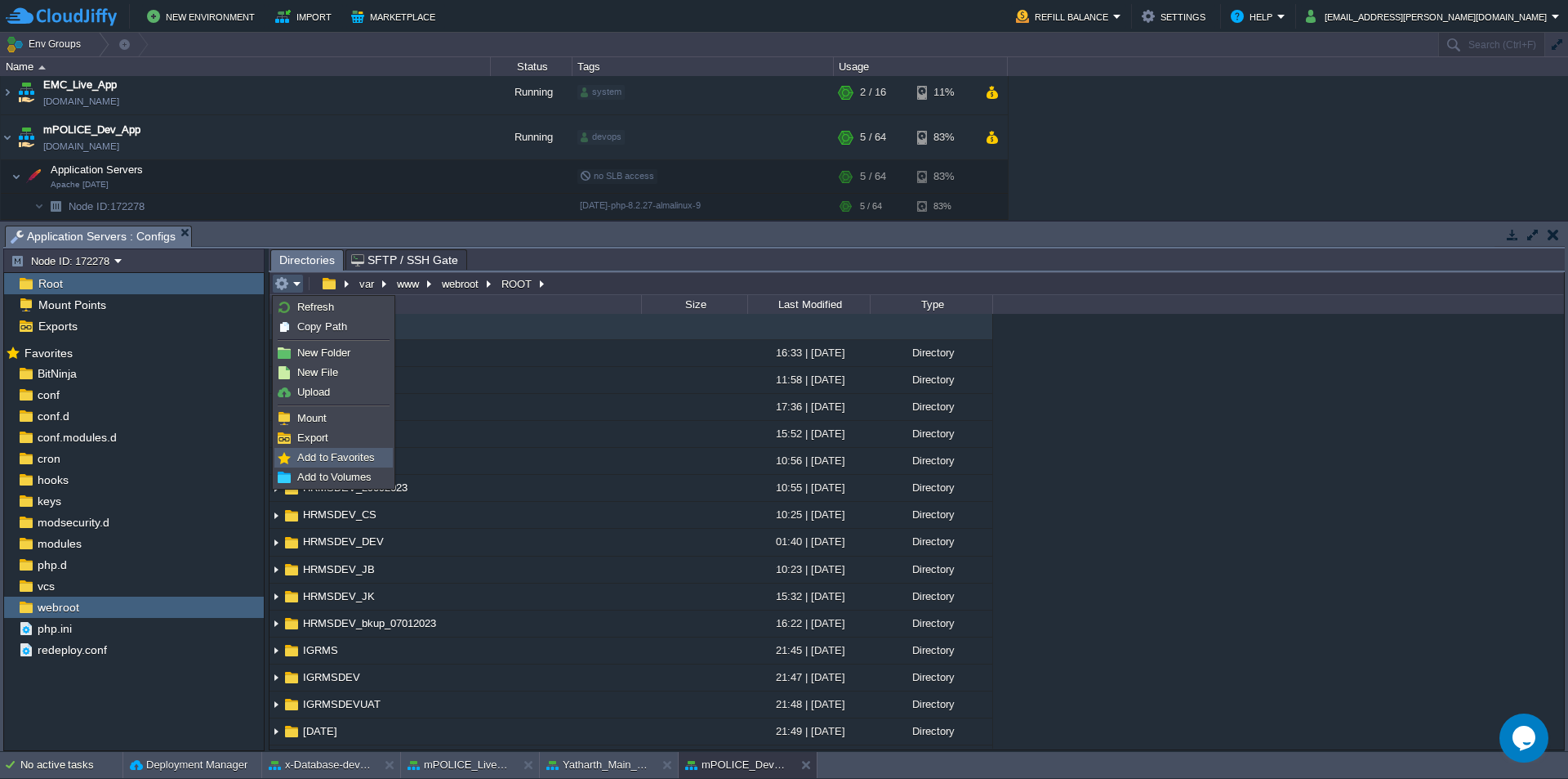
click at [322, 453] on span "Add to Favorites" at bounding box center [336, 457] width 77 height 12
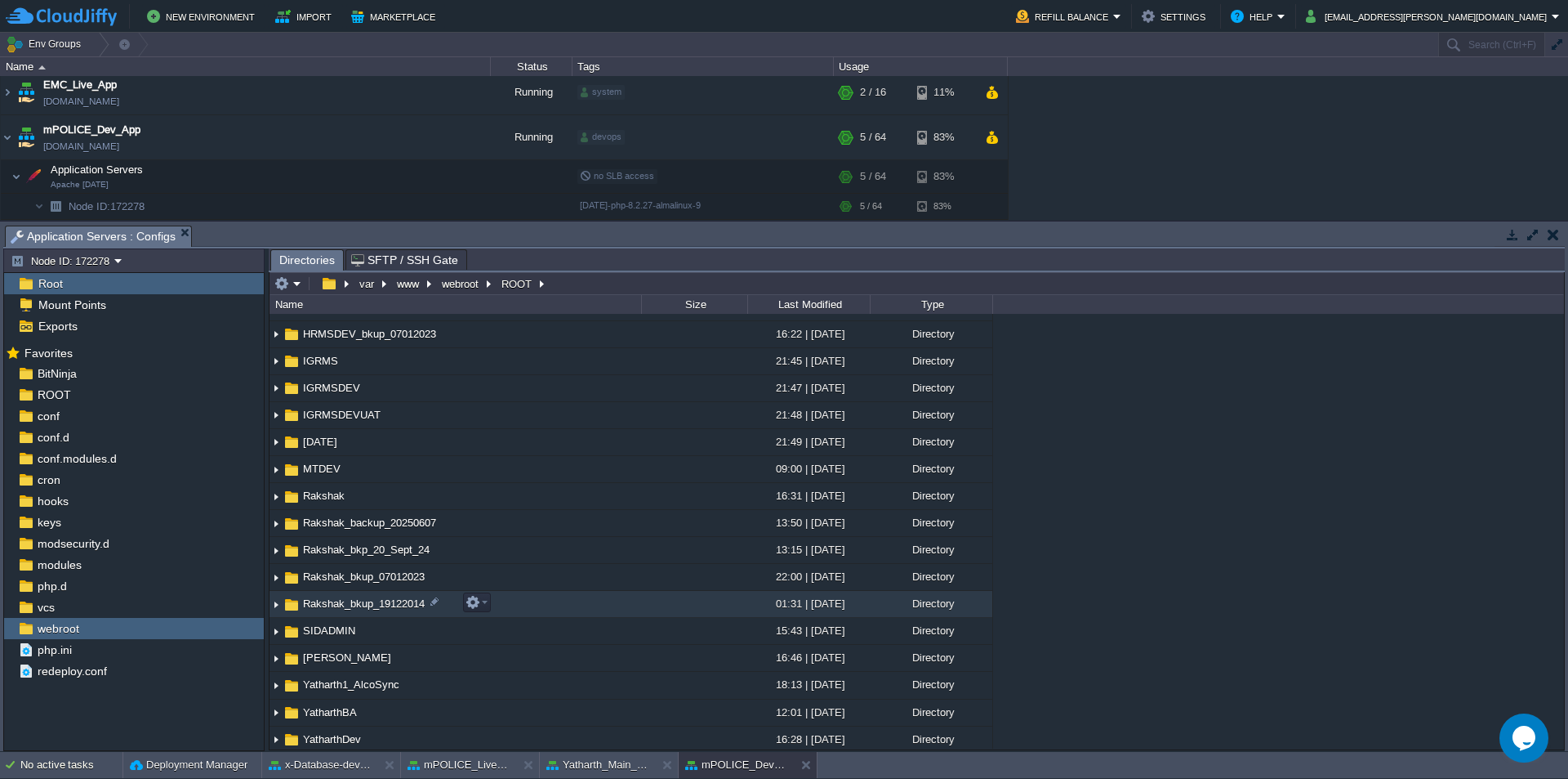
scroll to position [327, 0]
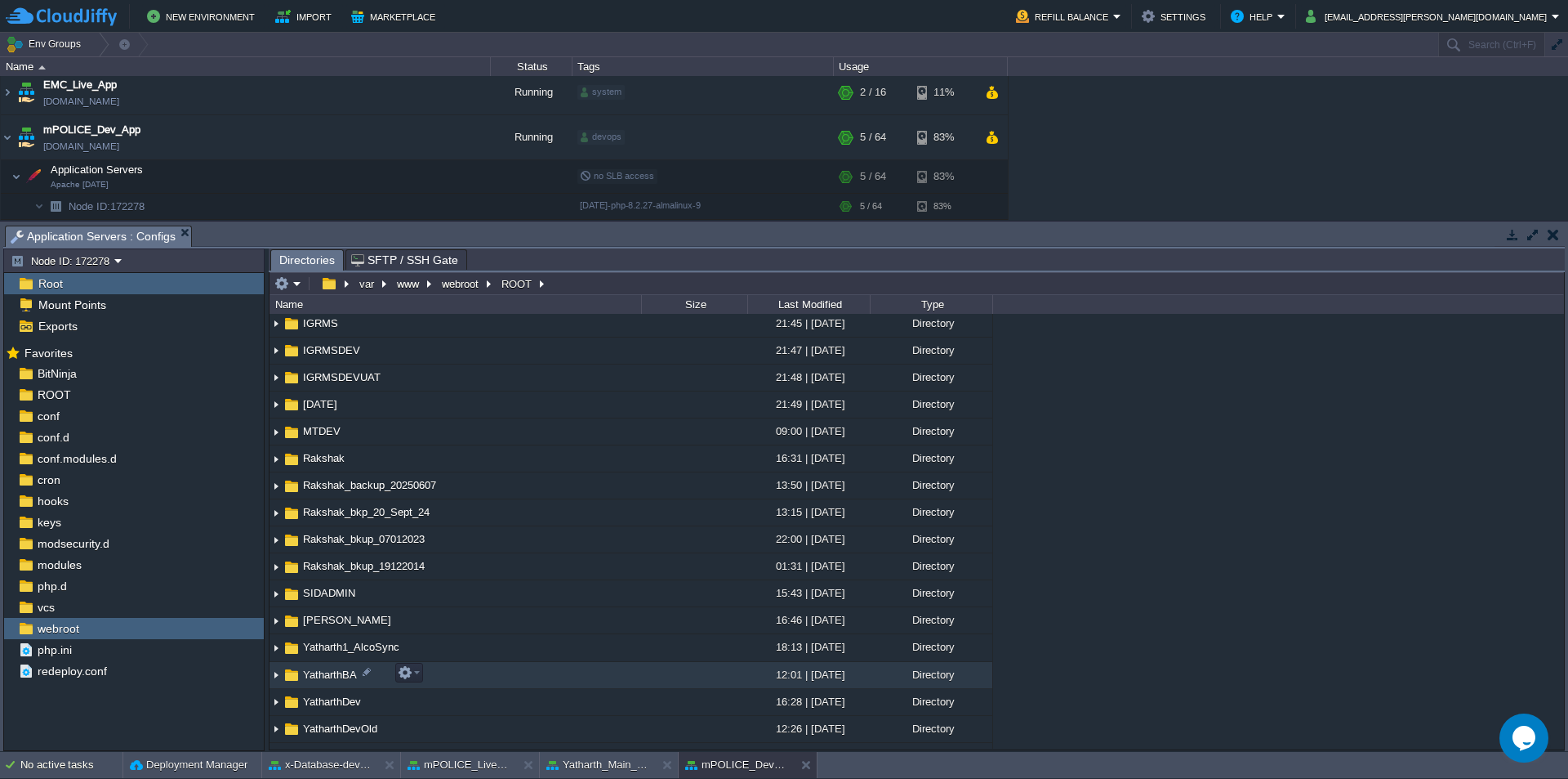
click at [339, 678] on span "YatharthBA" at bounding box center [330, 674] width 59 height 14
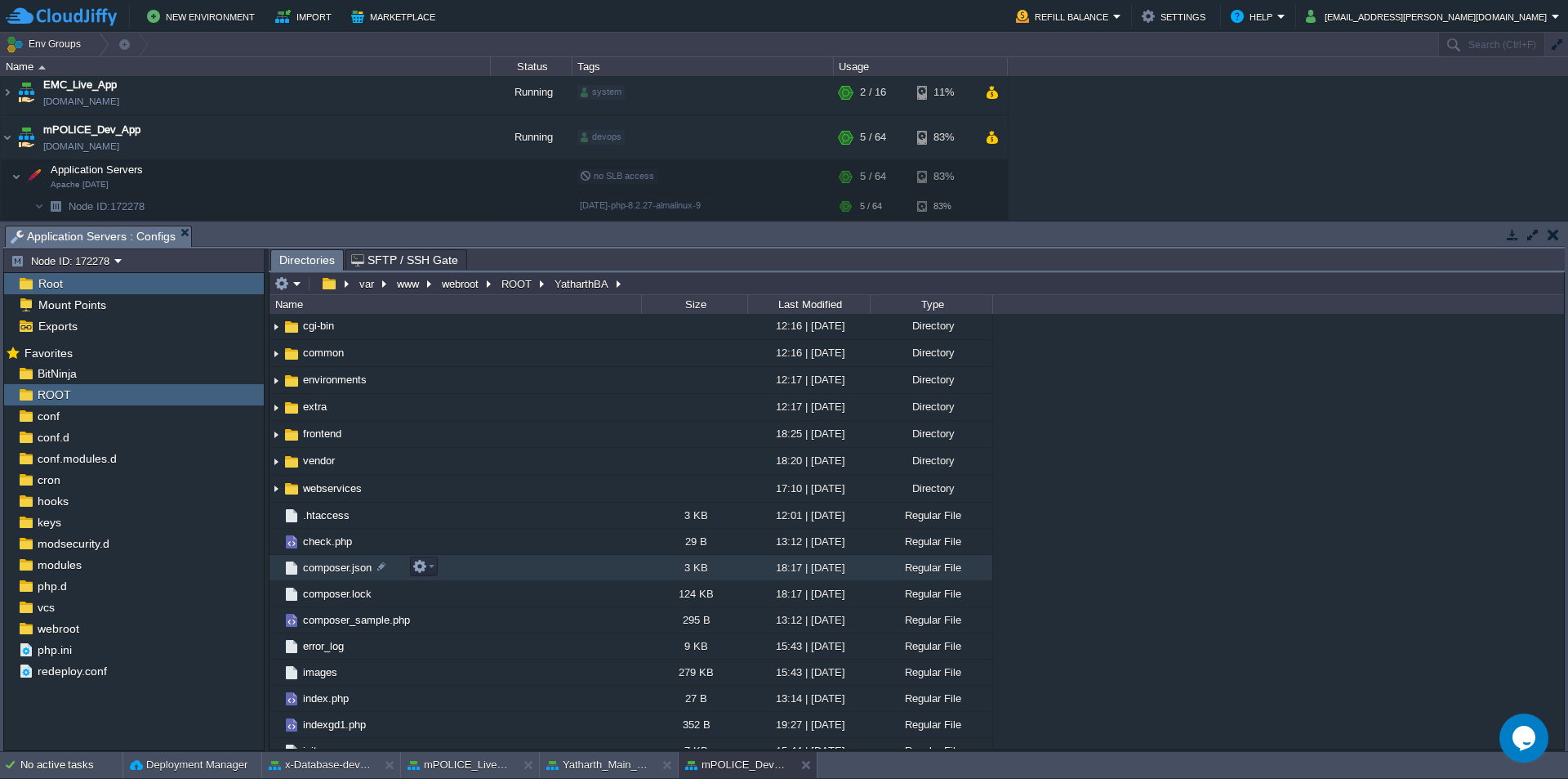
scroll to position [0, 0]
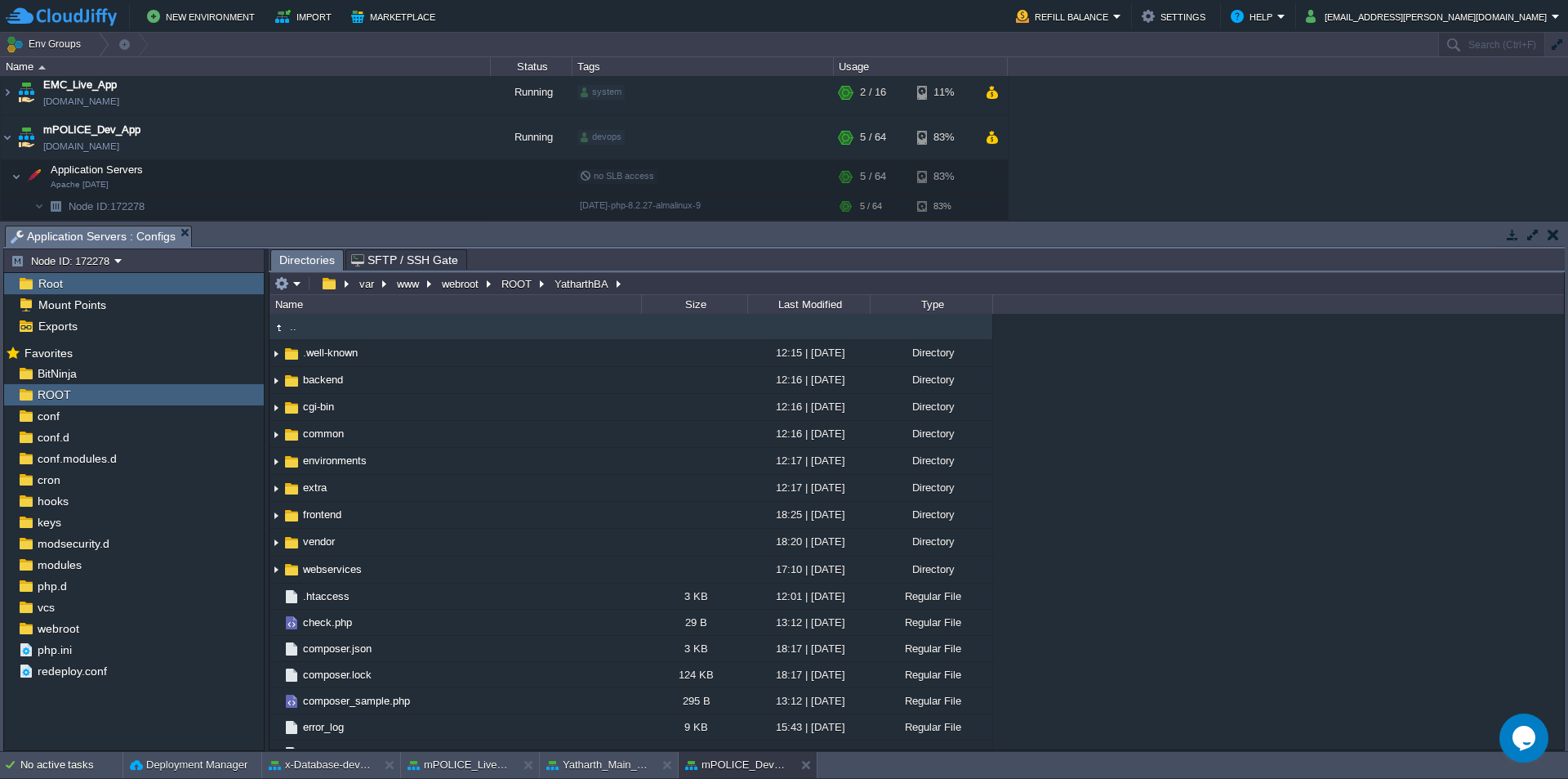
type input "/var/www/webroot/ROOT/YatharthBA"
click at [649, 280] on input "/var/www/webroot/ROOT/YatharthBA" at bounding box center [917, 284] width 1295 height 23
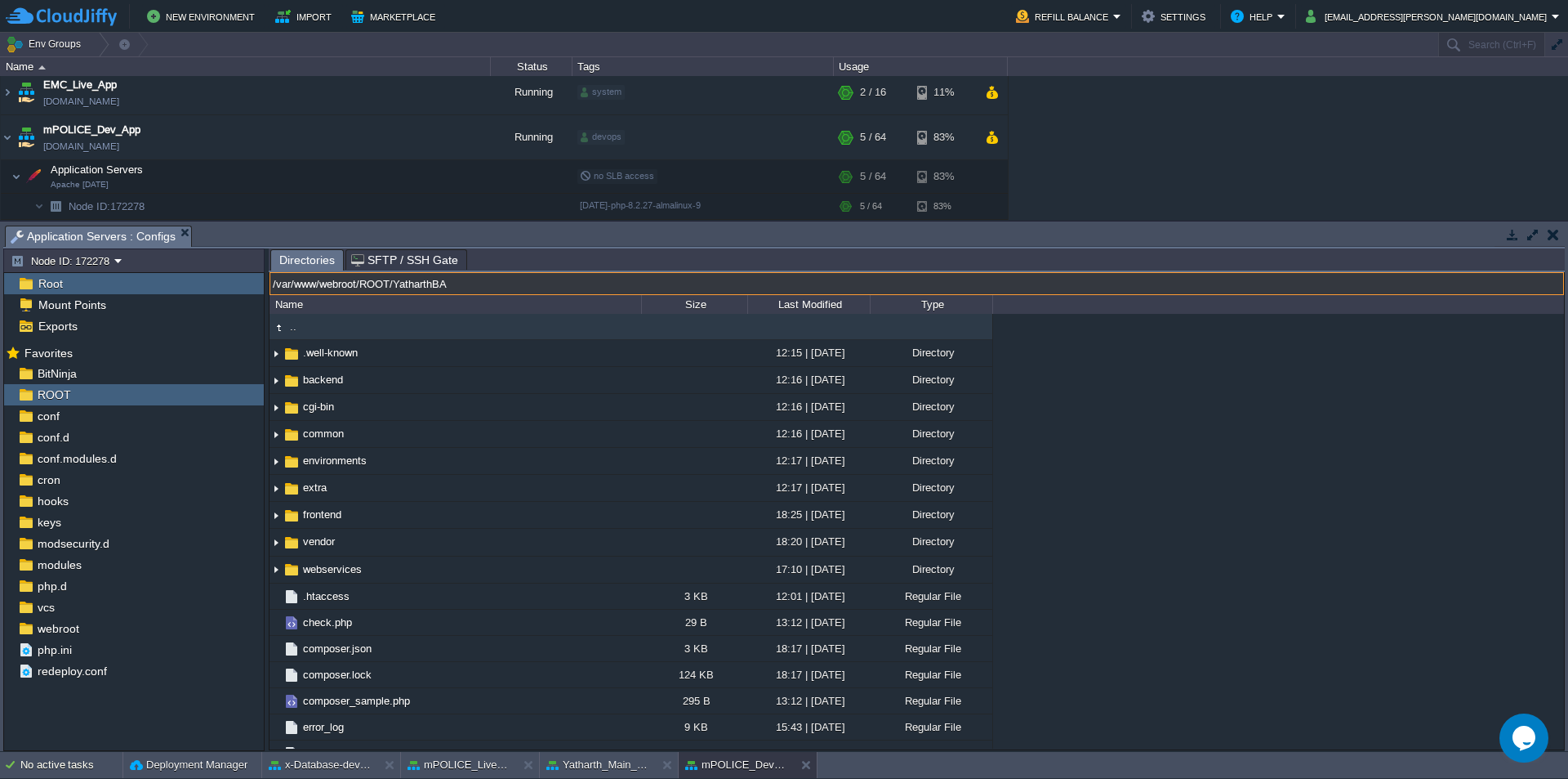
click at [475, 289] on input "/var/www/webroot/ROOT/YatharthBA" at bounding box center [917, 284] width 1295 height 23
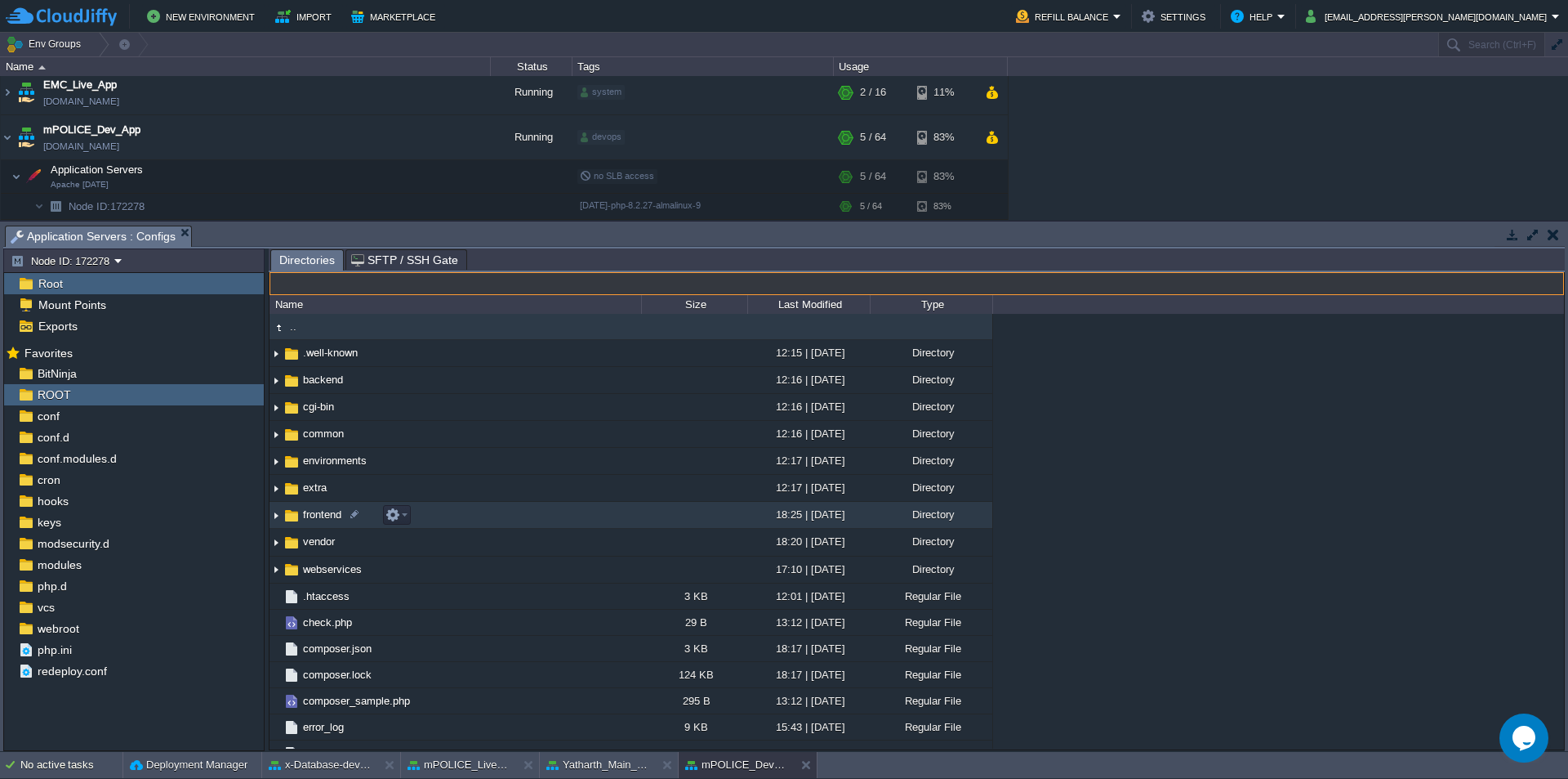
click at [326, 518] on span "frontend" at bounding box center [323, 514] width 43 height 14
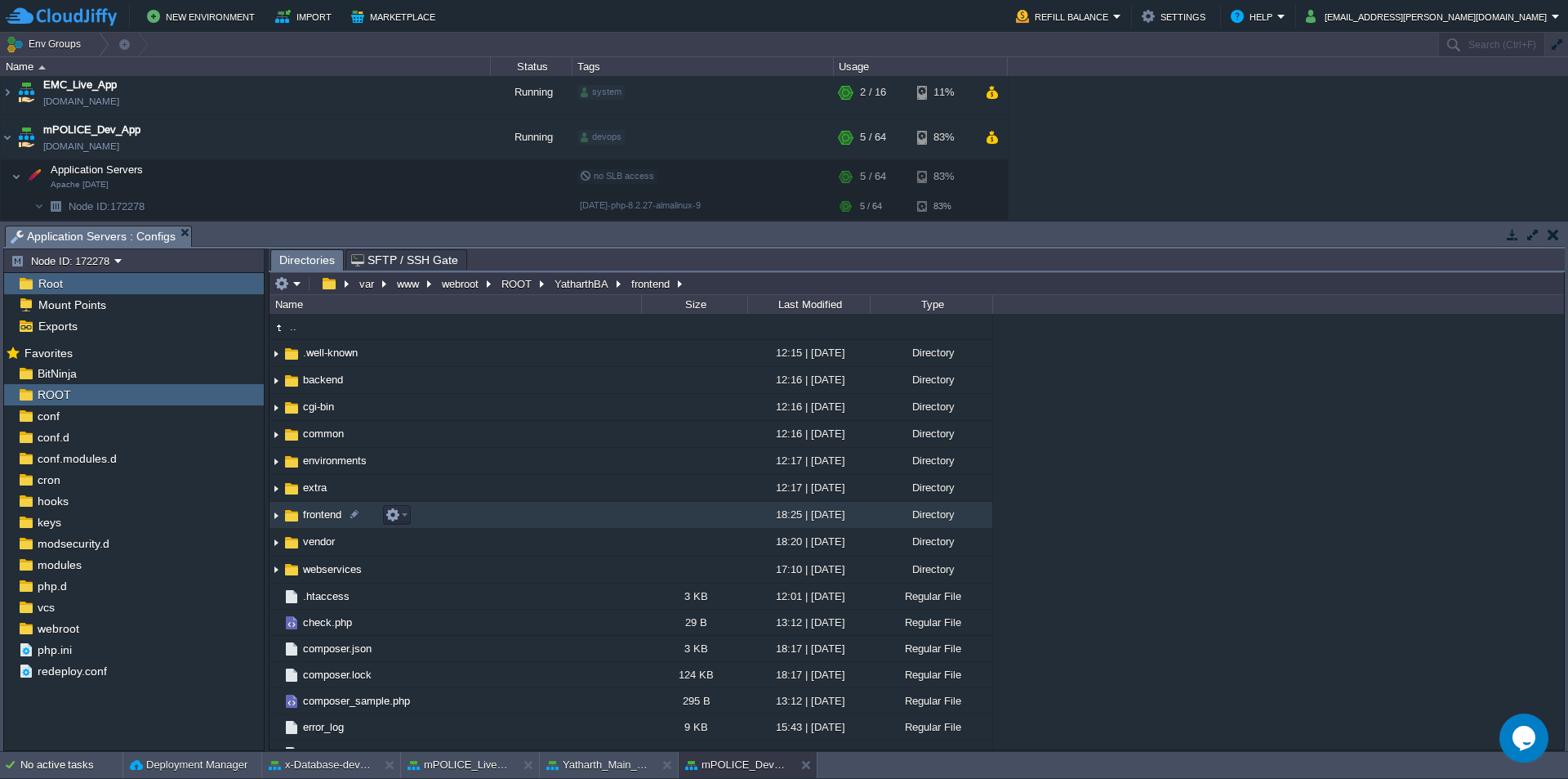
click at [326, 518] on span "frontend" at bounding box center [323, 514] width 43 height 14
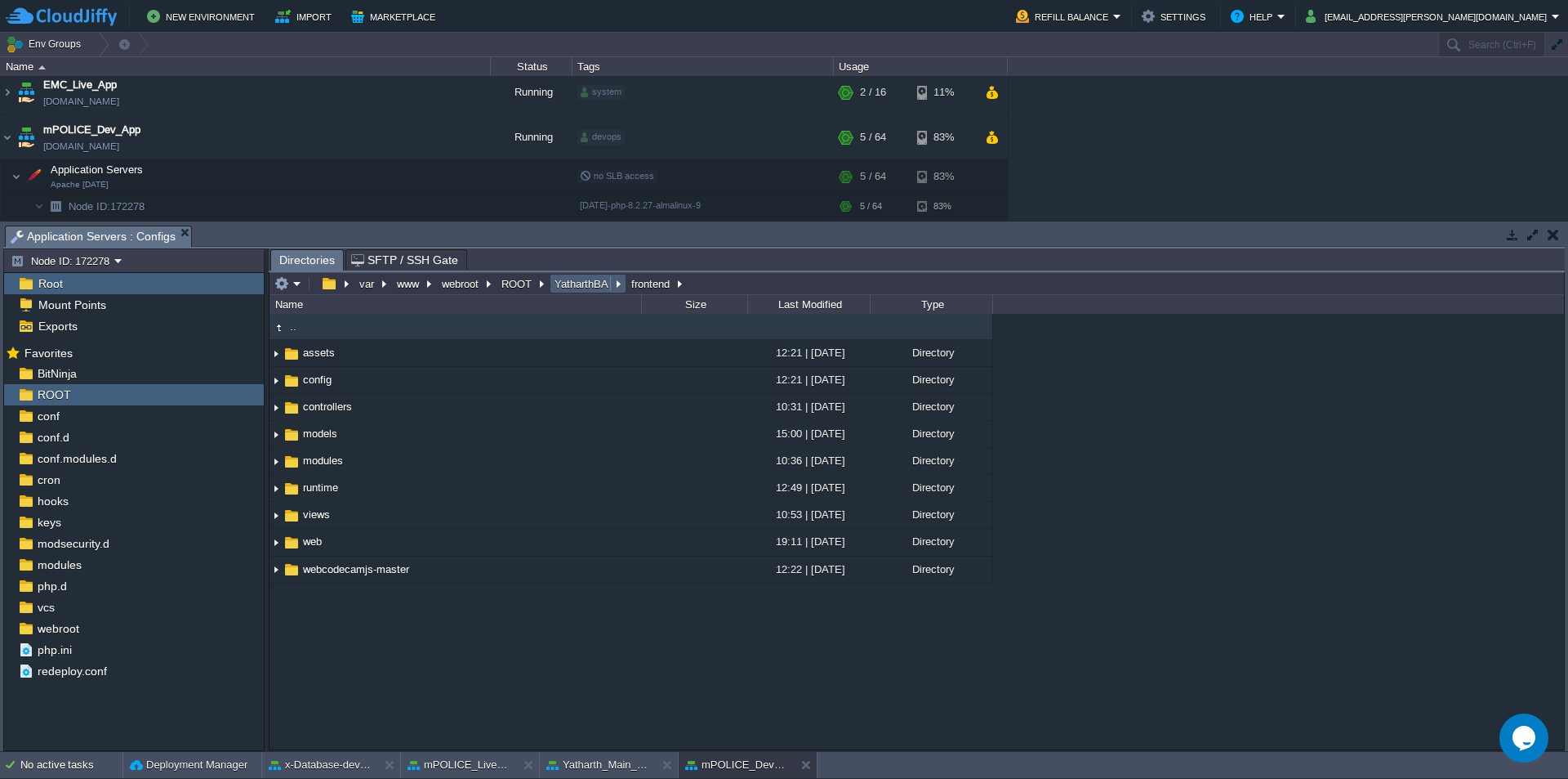
click at [585, 285] on button "YatharthBA" at bounding box center [583, 283] width 61 height 15
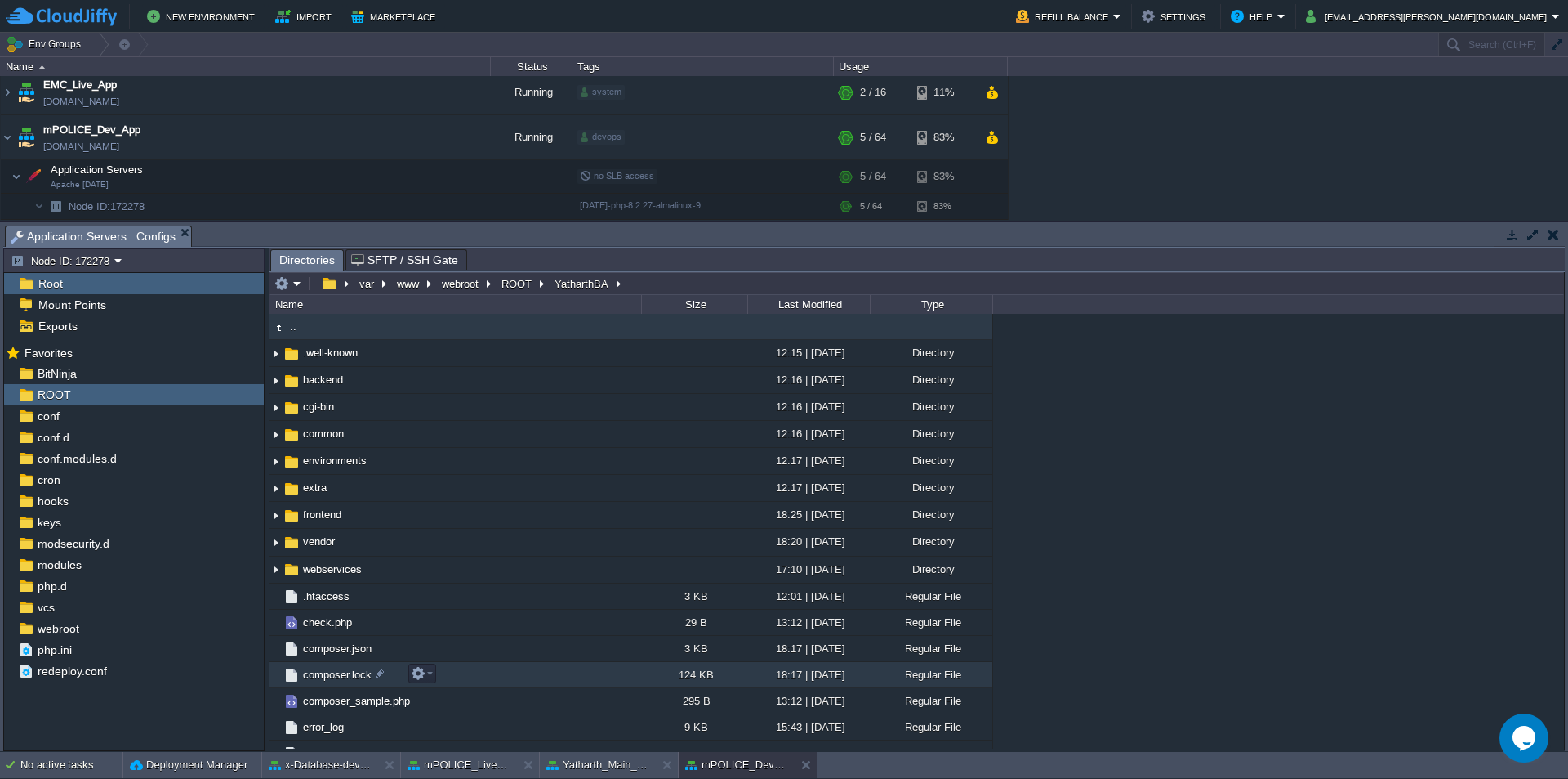
scroll to position [331, 0]
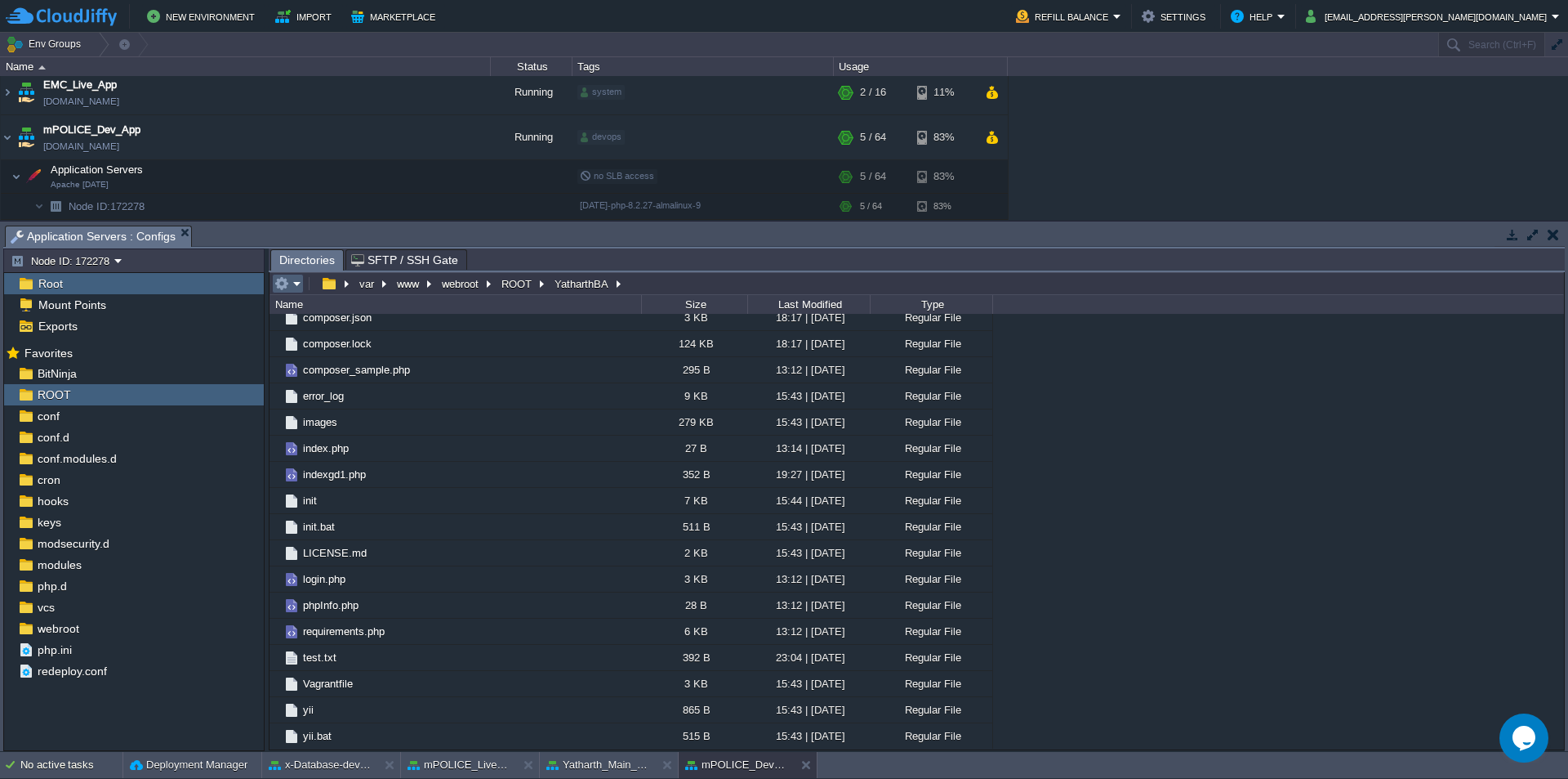
click at [295, 289] on em at bounding box center [287, 283] width 27 height 15
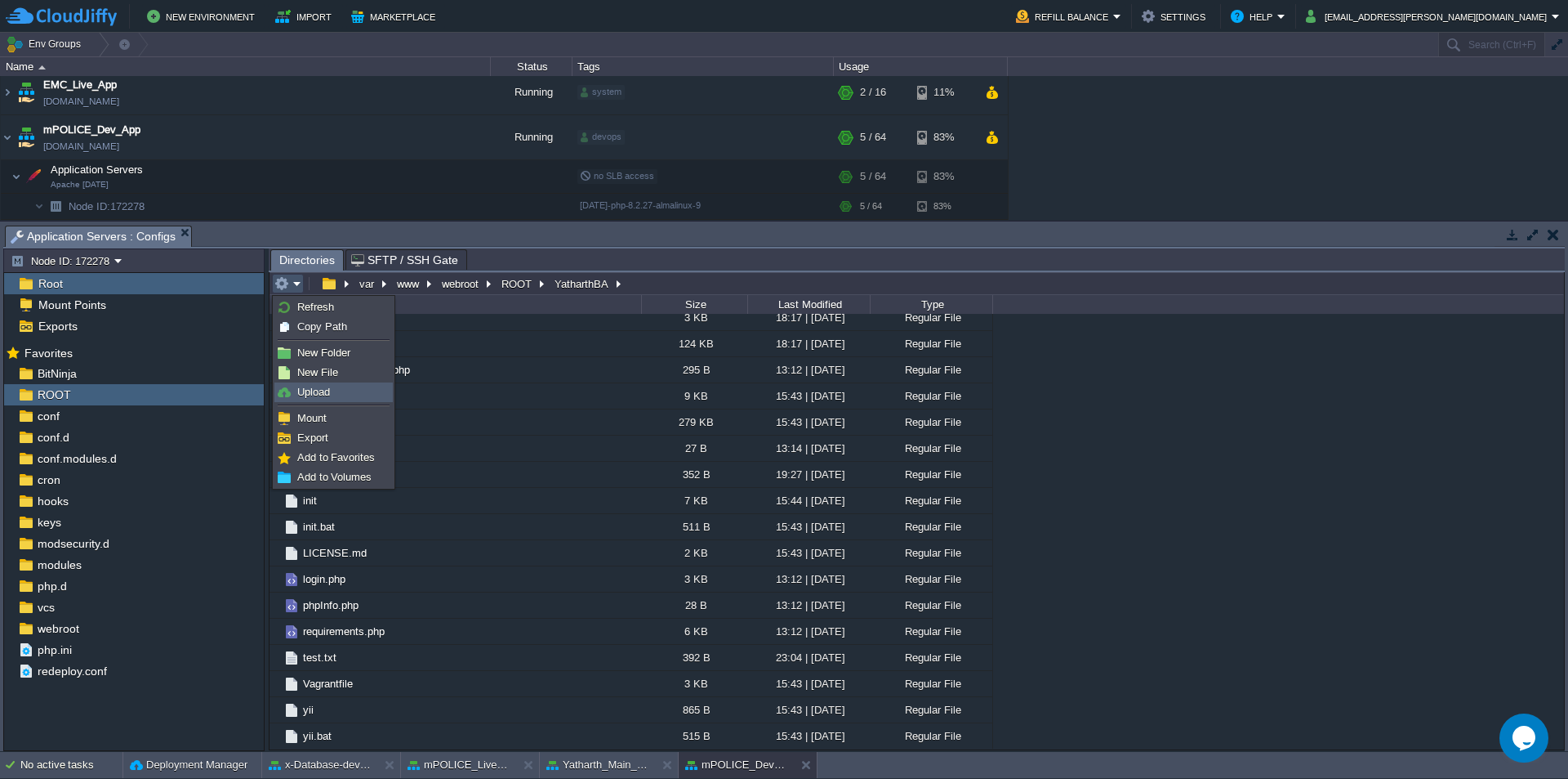
click at [324, 387] on span "Upload" at bounding box center [314, 392] width 33 height 12
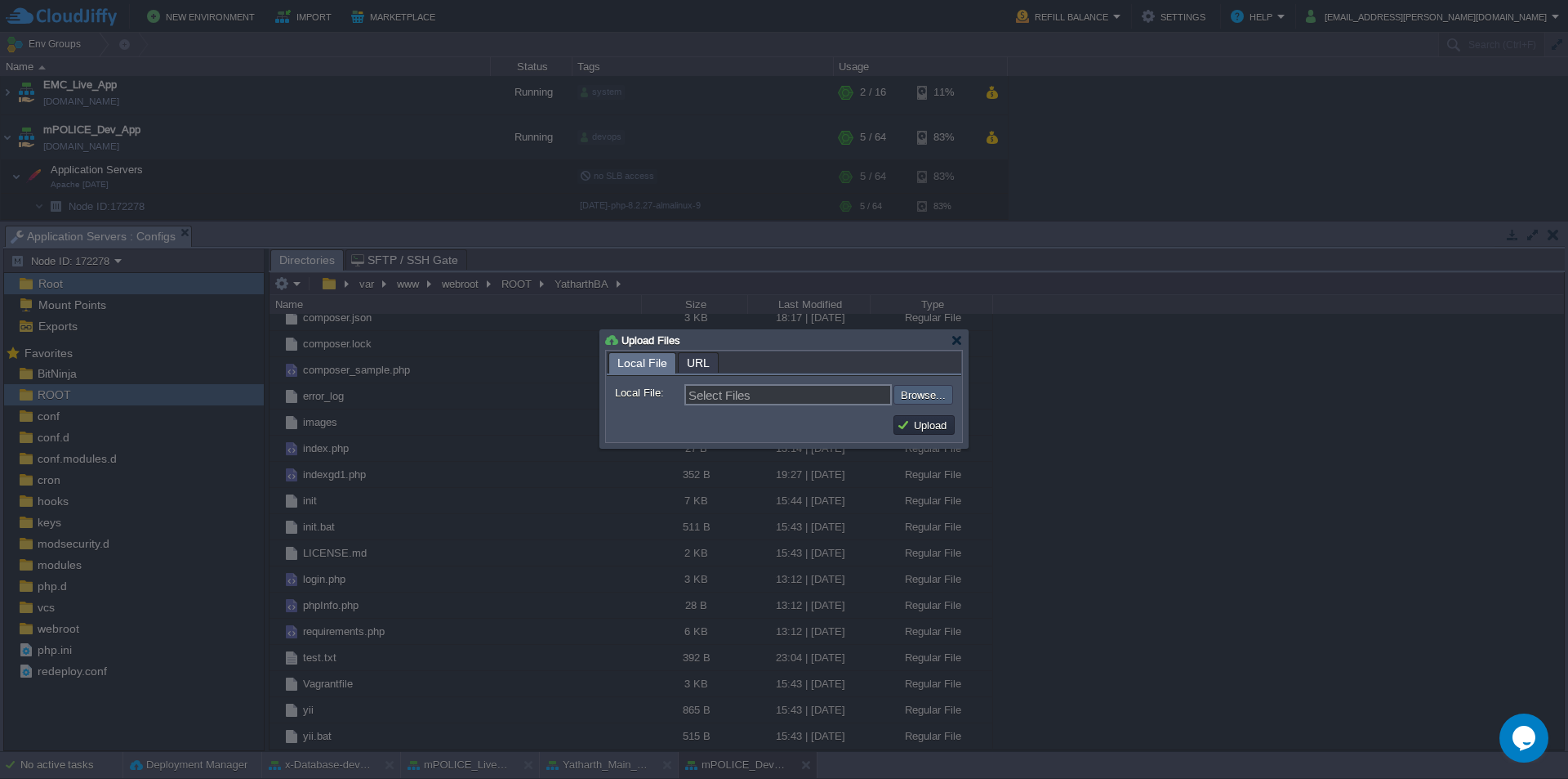
click at [919, 404] on input "file" at bounding box center [850, 395] width 206 height 20
type input "C:\fakepath\CP META Entry.pdf"
type input "CP META Entry.pdf"
click at [918, 428] on button "Upload" at bounding box center [924, 424] width 55 height 15
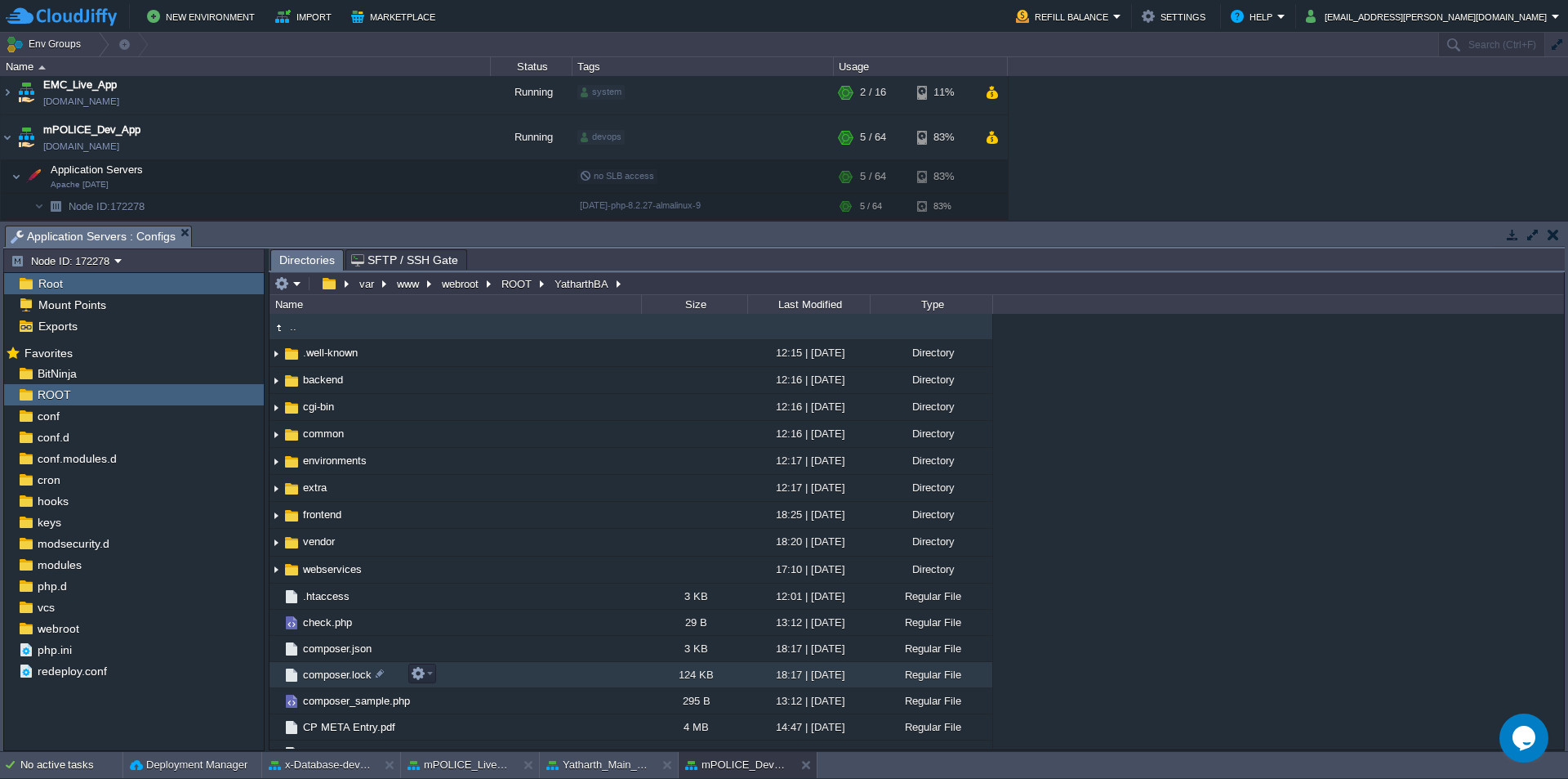
scroll to position [357, 0]
